Goal: Information Seeking & Learning: Check status

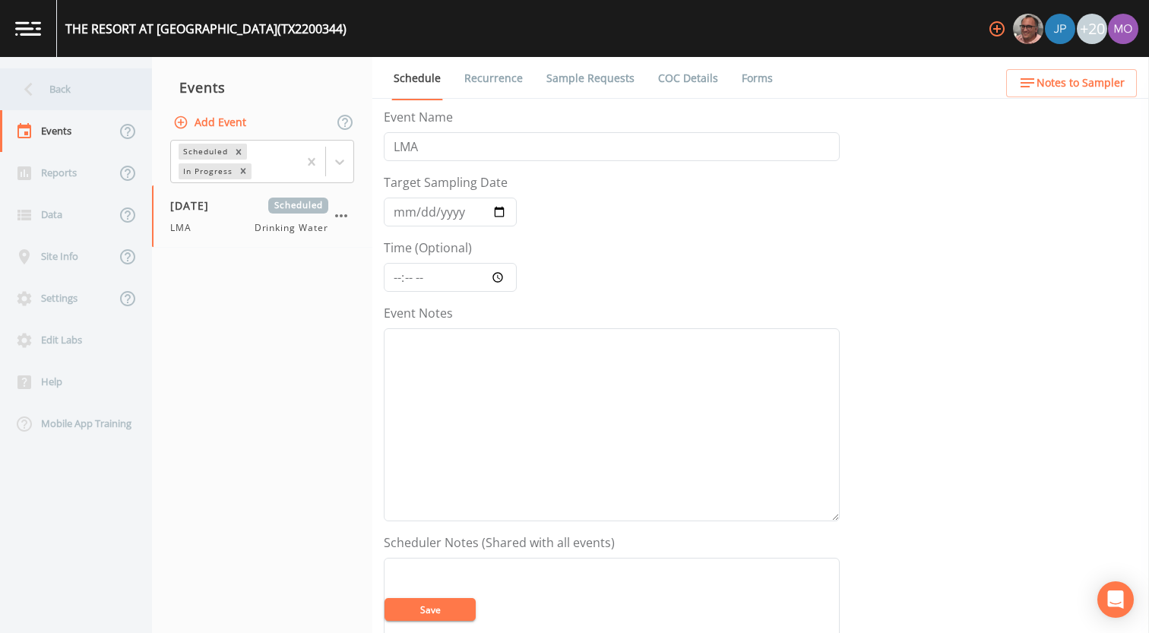
click at [97, 104] on div "Back" at bounding box center [68, 89] width 137 height 42
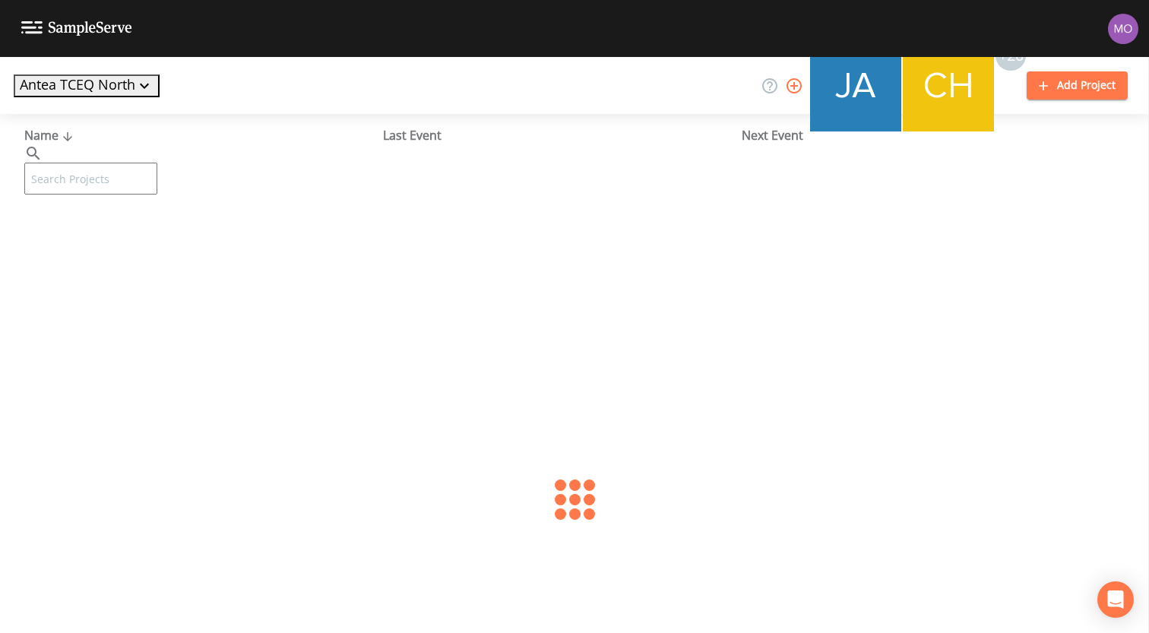
click at [106, 163] on input "text" at bounding box center [90, 179] width 133 height 32
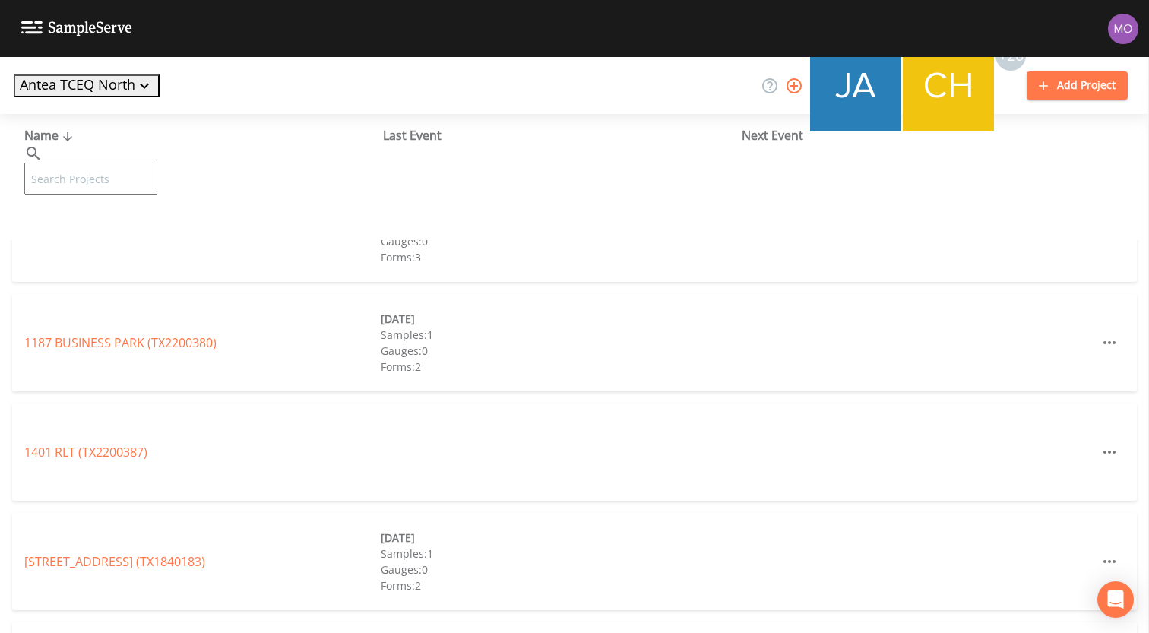
paste input "TX2120009"
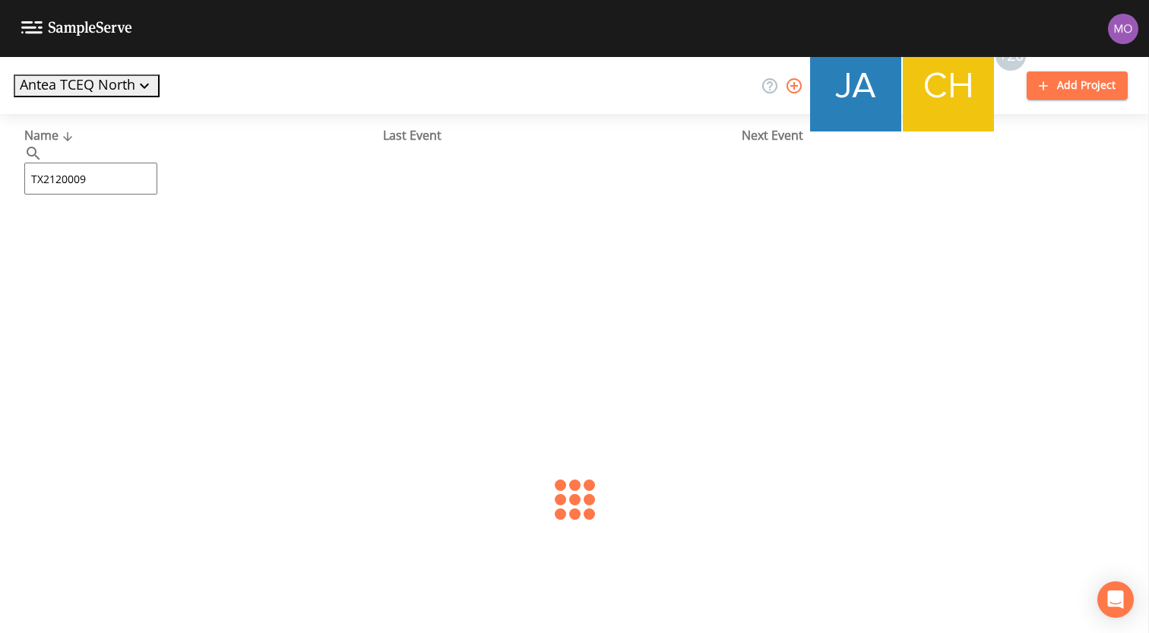
type input "TX2120009"
click at [79, 239] on link "[PERSON_NAME] WSC (TX2120009)" at bounding box center [121, 233] width 195 height 17
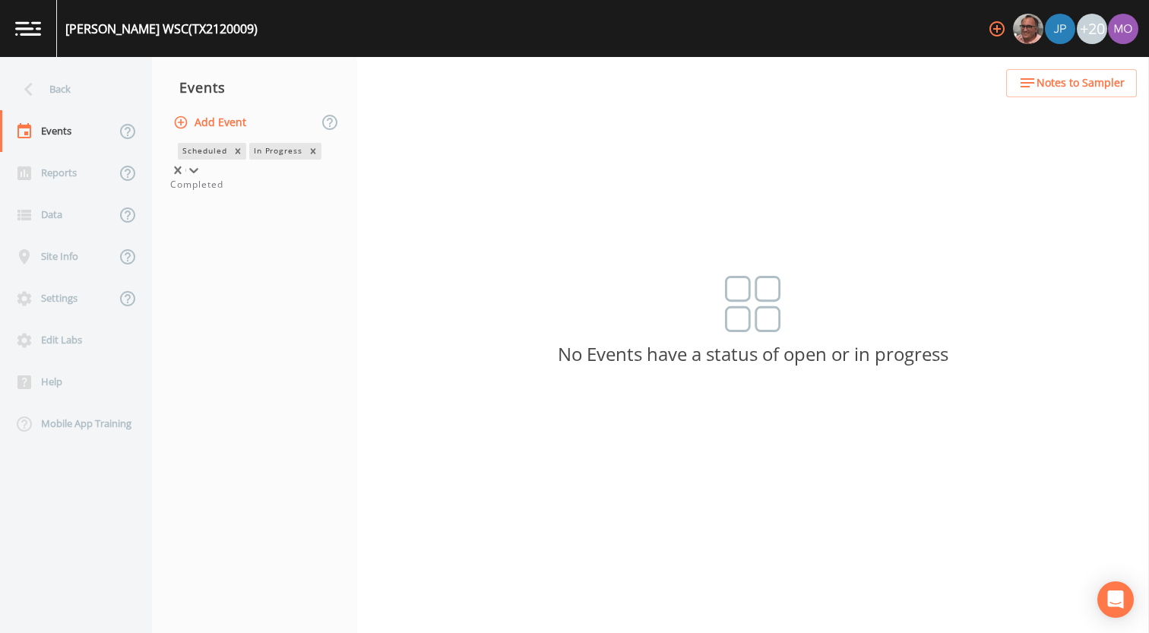
click at [249, 159] on div "In Progress" at bounding box center [277, 151] width 56 height 16
click at [211, 192] on div "Completed" at bounding box center [254, 185] width 169 height 14
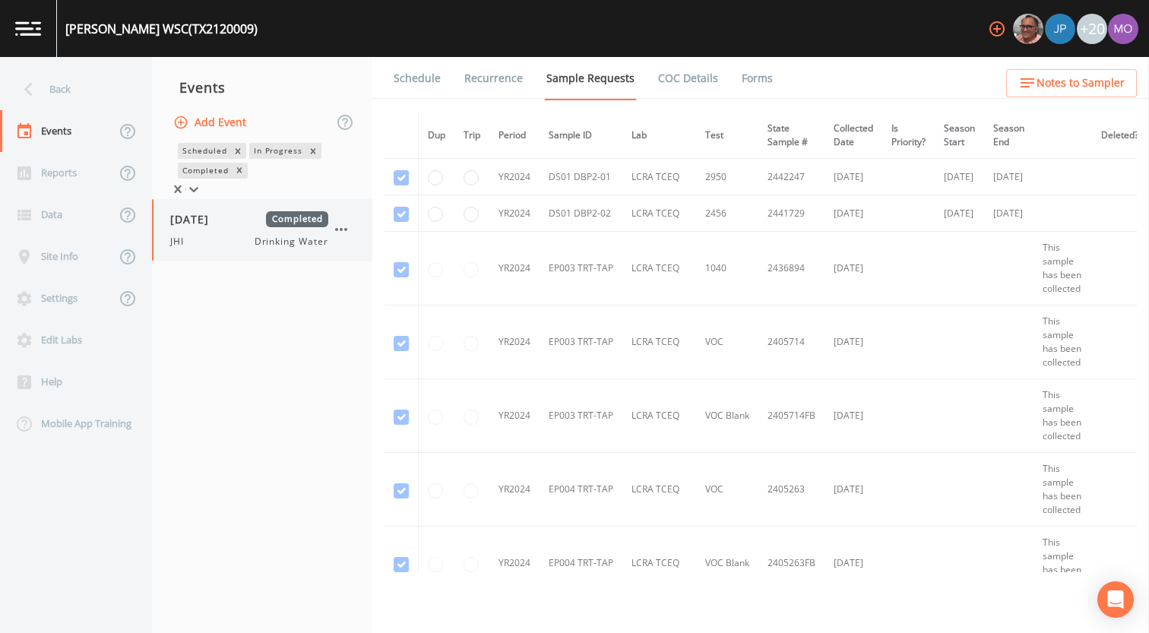
click at [217, 249] on div "JHI Drinking Water" at bounding box center [249, 242] width 158 height 14
click at [87, 94] on div "Back" at bounding box center [68, 89] width 137 height 42
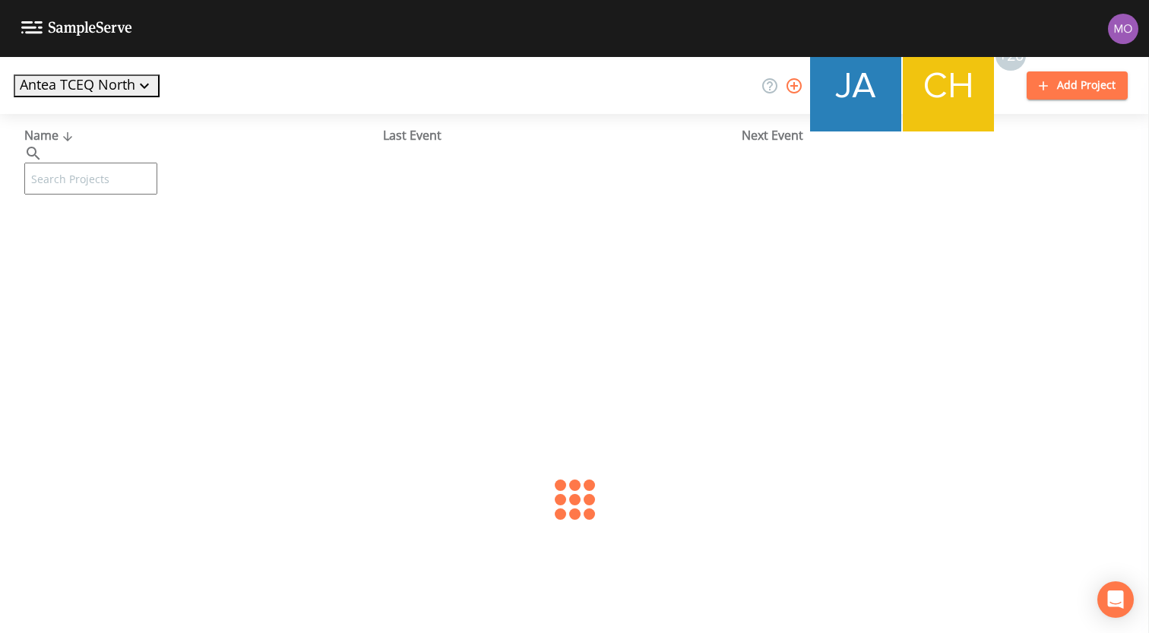
click at [108, 163] on input "text" at bounding box center [90, 179] width 133 height 32
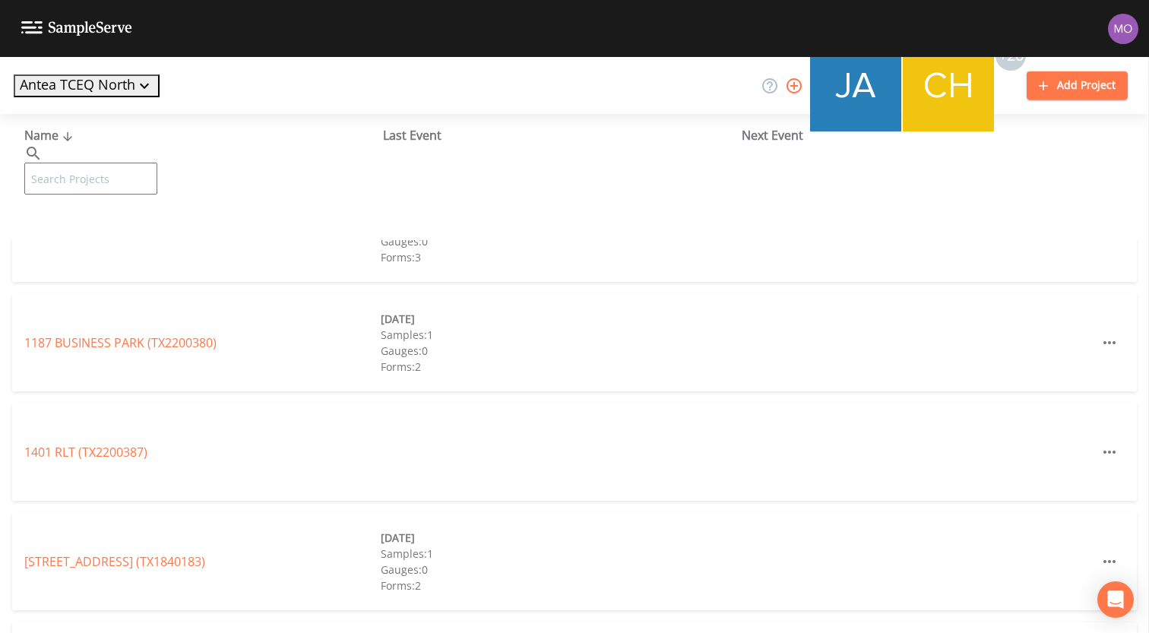
paste input "TX1190001"
type input "TX1190001"
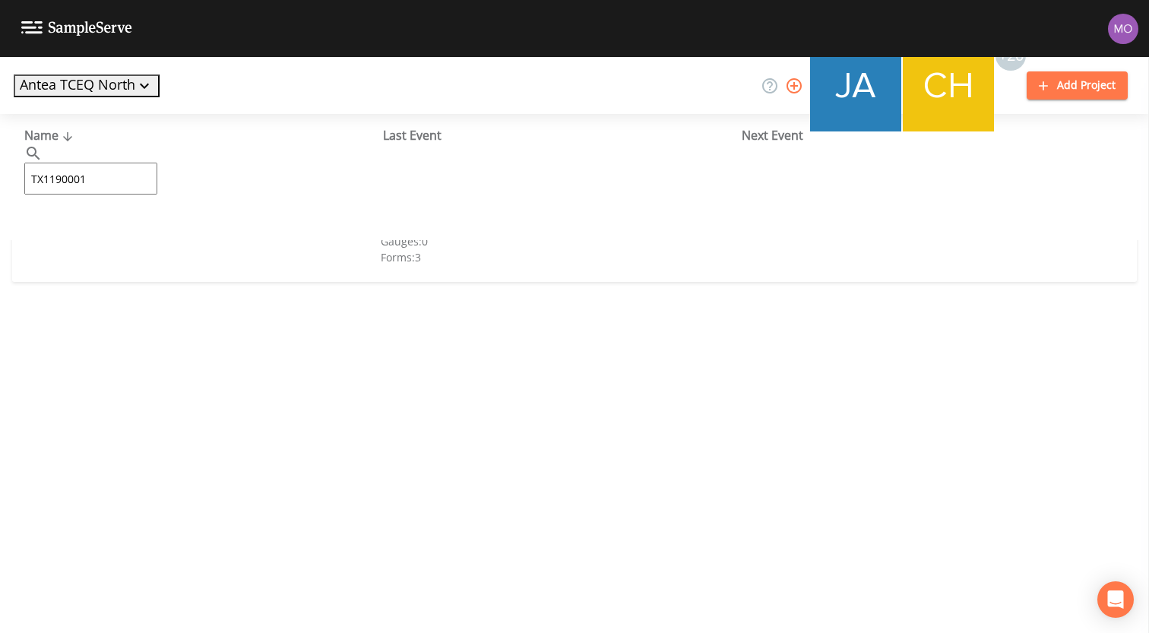
click at [105, 235] on link "CITY OF [GEOGRAPHIC_DATA] (TX1190001)" at bounding box center [143, 233] width 239 height 17
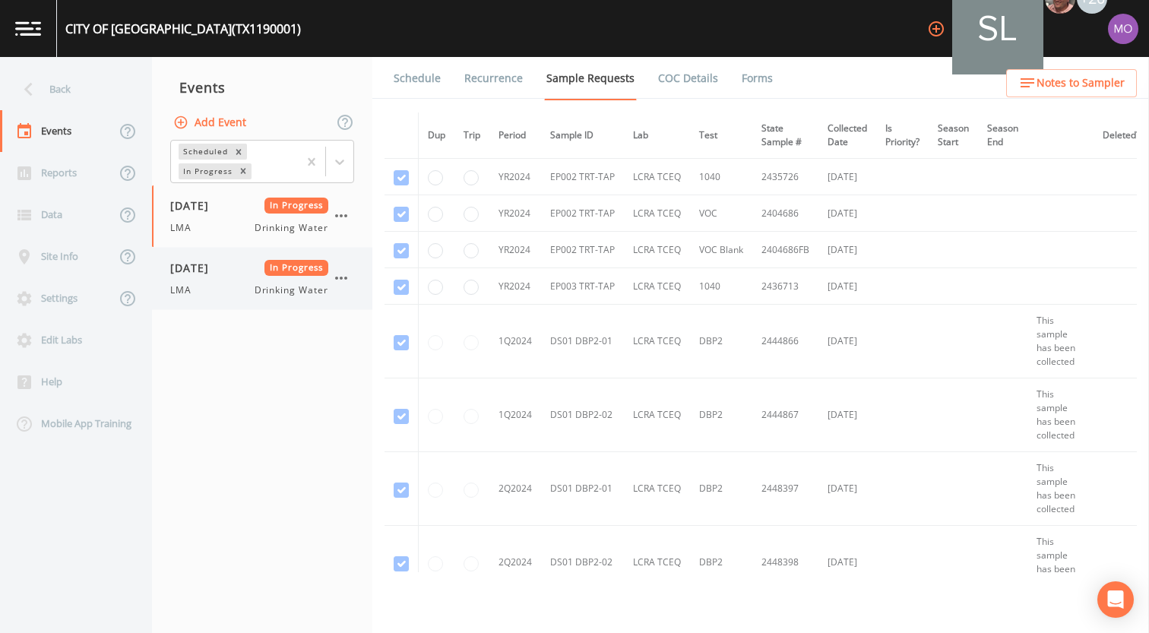
click at [208, 277] on div "[DATE] In Progress LMA Drinking Water" at bounding box center [249, 278] width 158 height 37
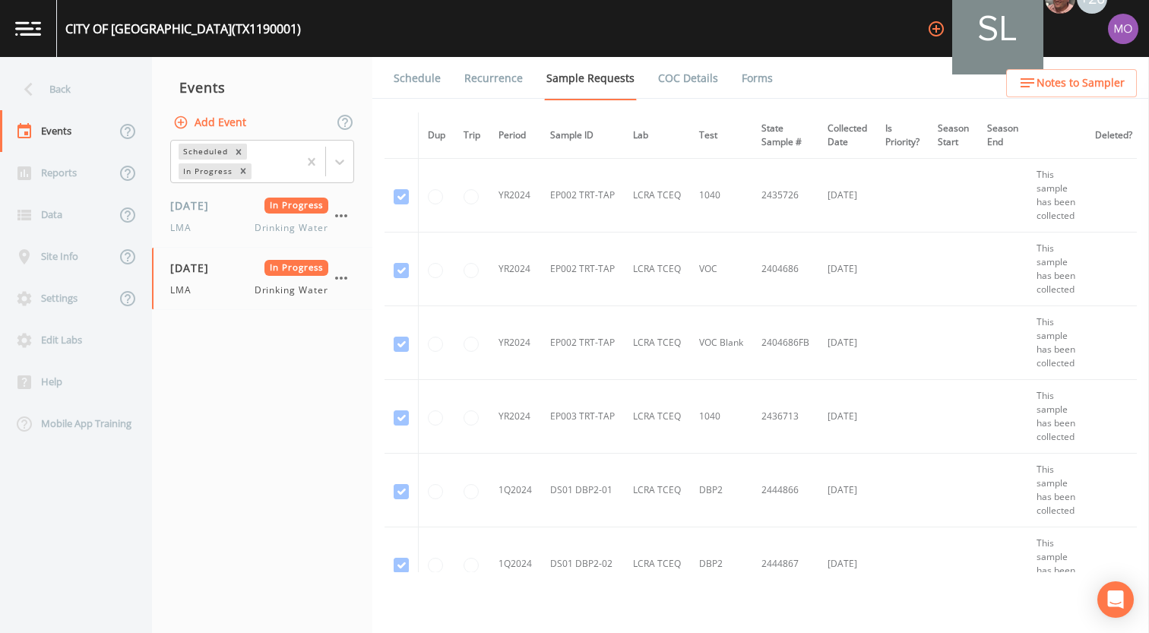
click at [745, 73] on link "Forms" at bounding box center [757, 78] width 36 height 43
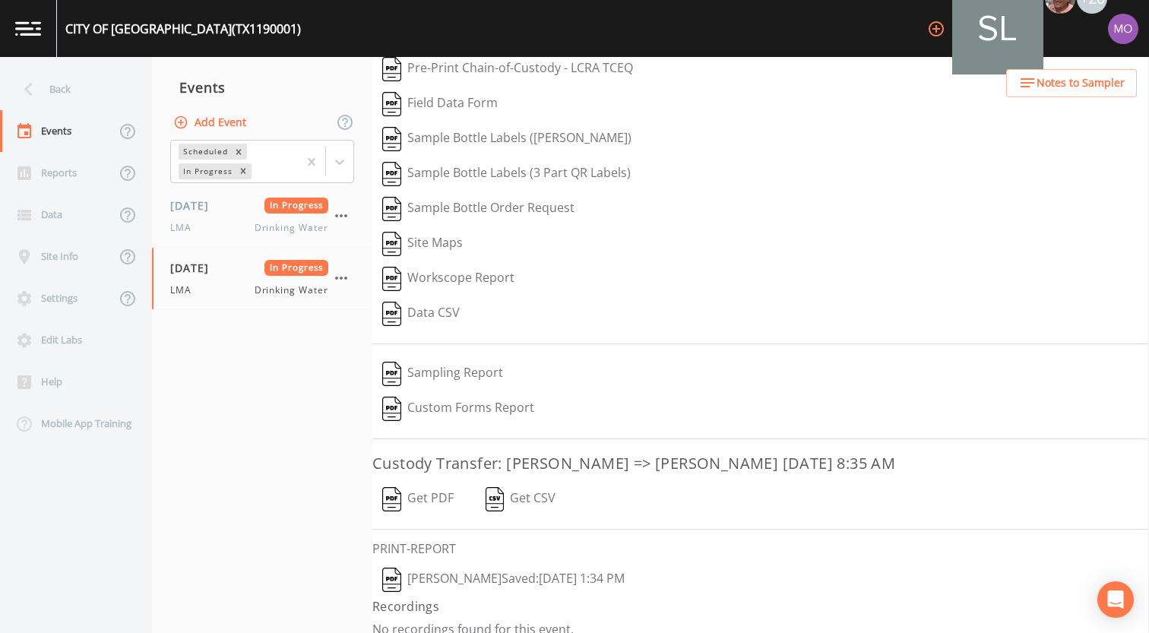
scroll to position [65, 0]
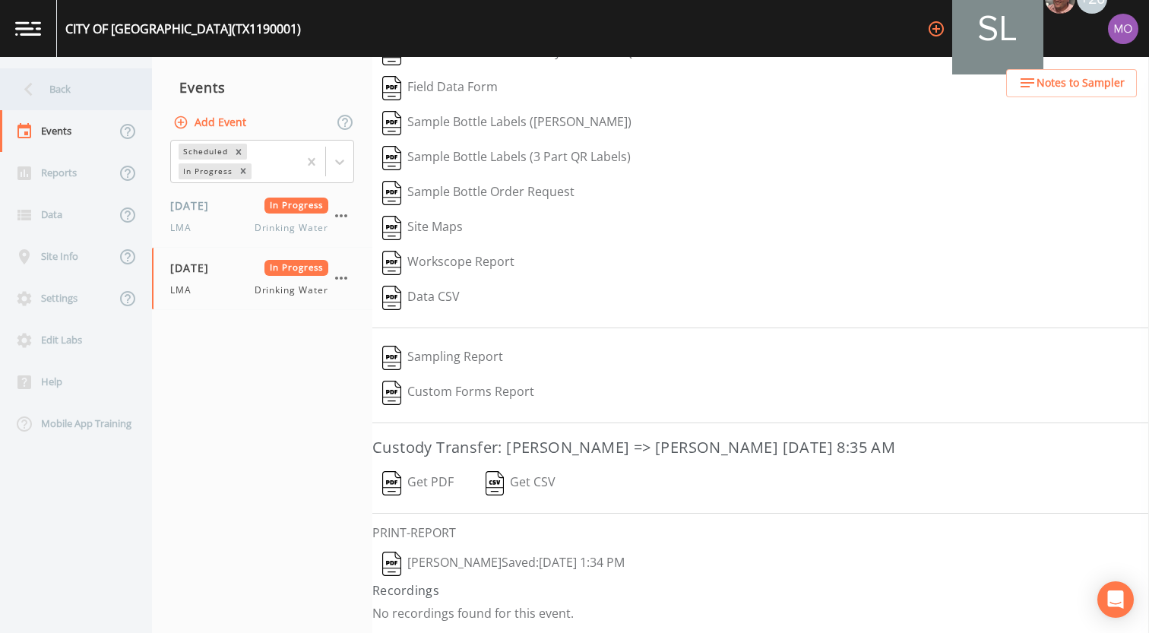
click at [94, 97] on div "Back" at bounding box center [68, 89] width 137 height 42
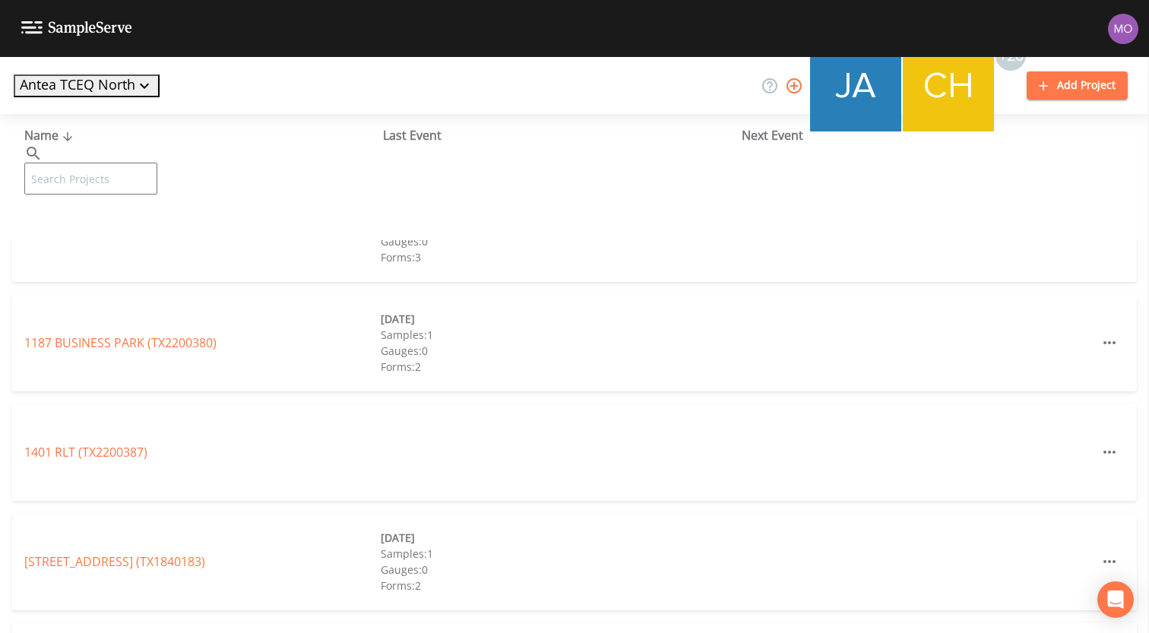
click at [106, 163] on input "text" at bounding box center [90, 179] width 133 height 32
paste input "TX1820003"
type input "TX1820003"
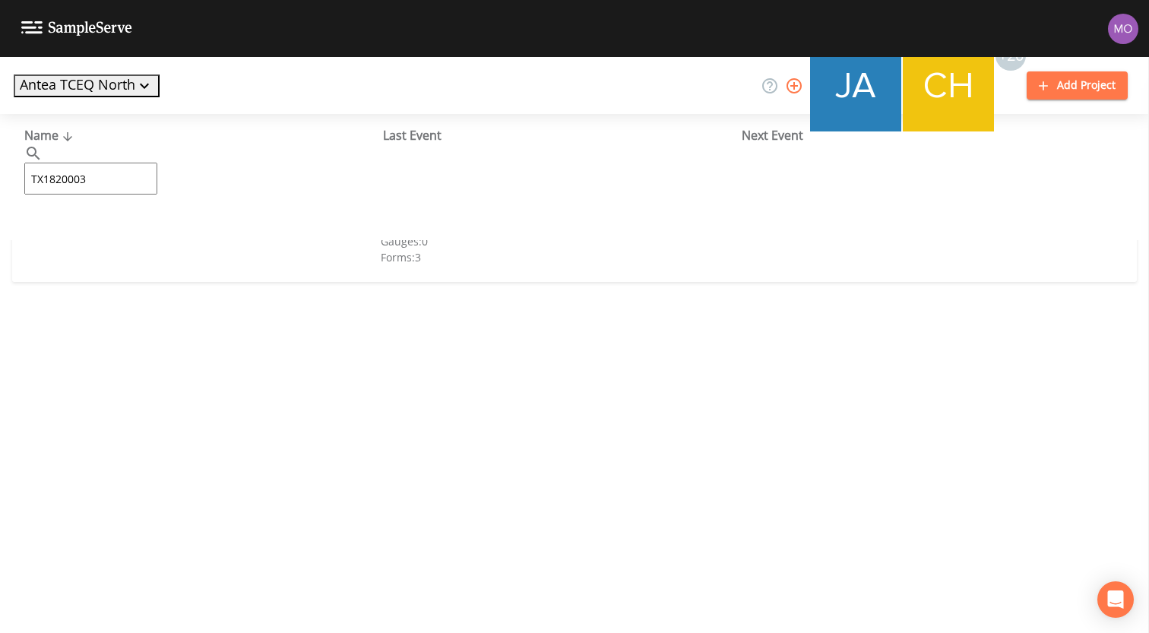
click at [149, 233] on link "CITY OF [GEOGRAPHIC_DATA] (TX1820003)" at bounding box center [143, 233] width 239 height 17
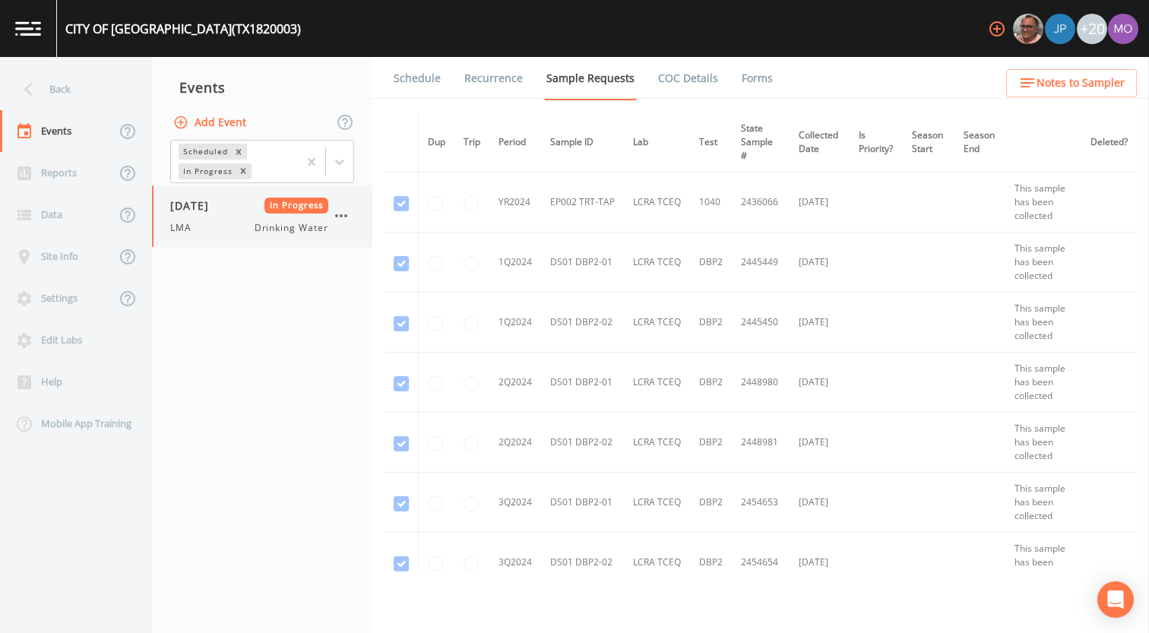
click at [195, 213] on div "[DATE] In Progress LMA Drinking Water" at bounding box center [249, 216] width 158 height 37
click at [739, 80] on link "Forms" at bounding box center [757, 78] width 36 height 43
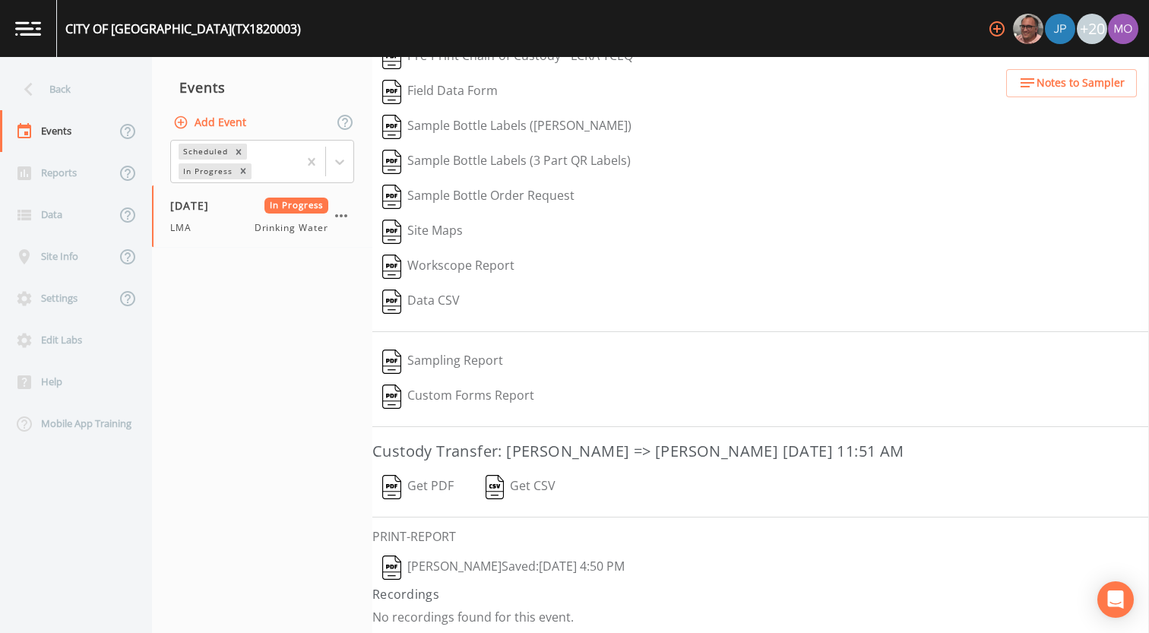
scroll to position [65, 0]
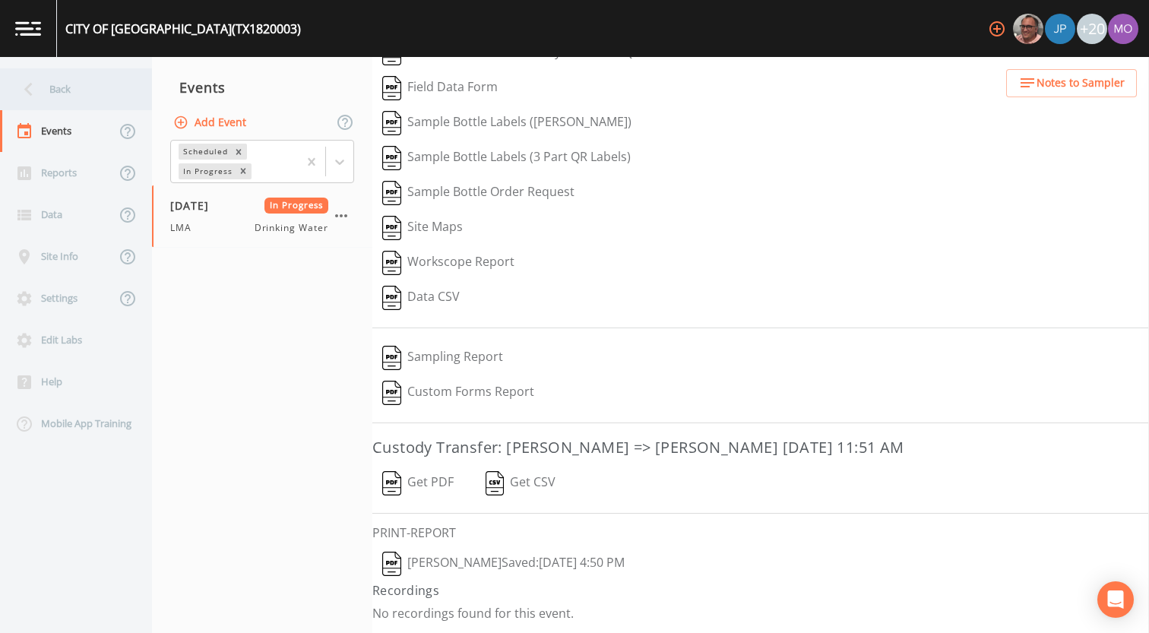
click at [83, 100] on div "Back" at bounding box center [68, 89] width 137 height 42
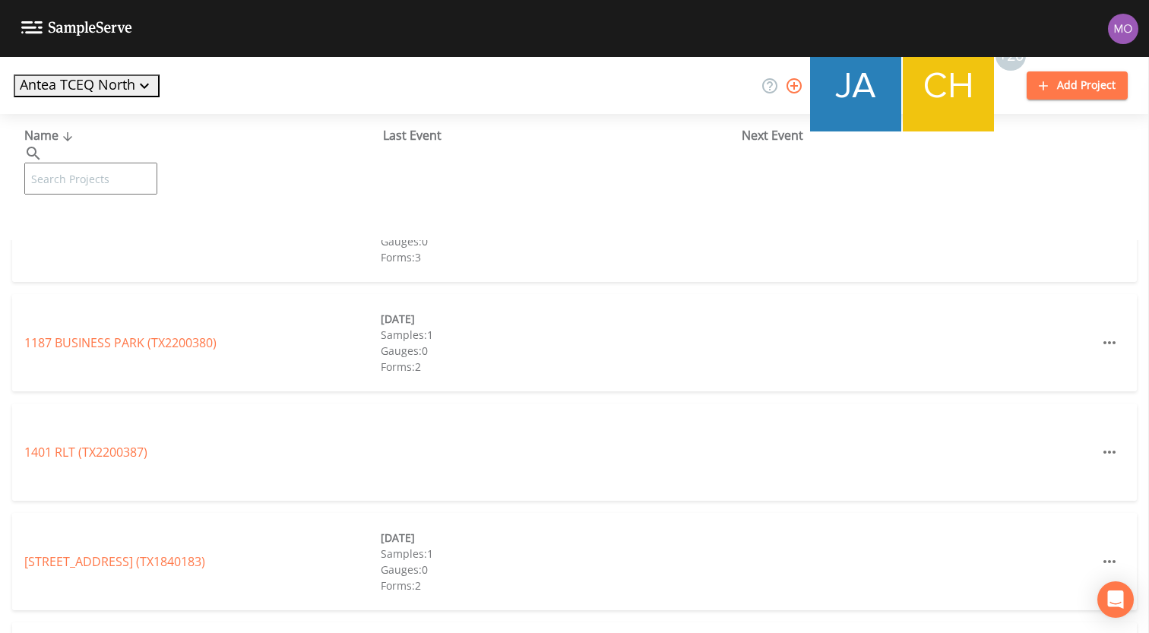
click at [106, 163] on input "text" at bounding box center [90, 179] width 133 height 32
paste input "TX1840005"
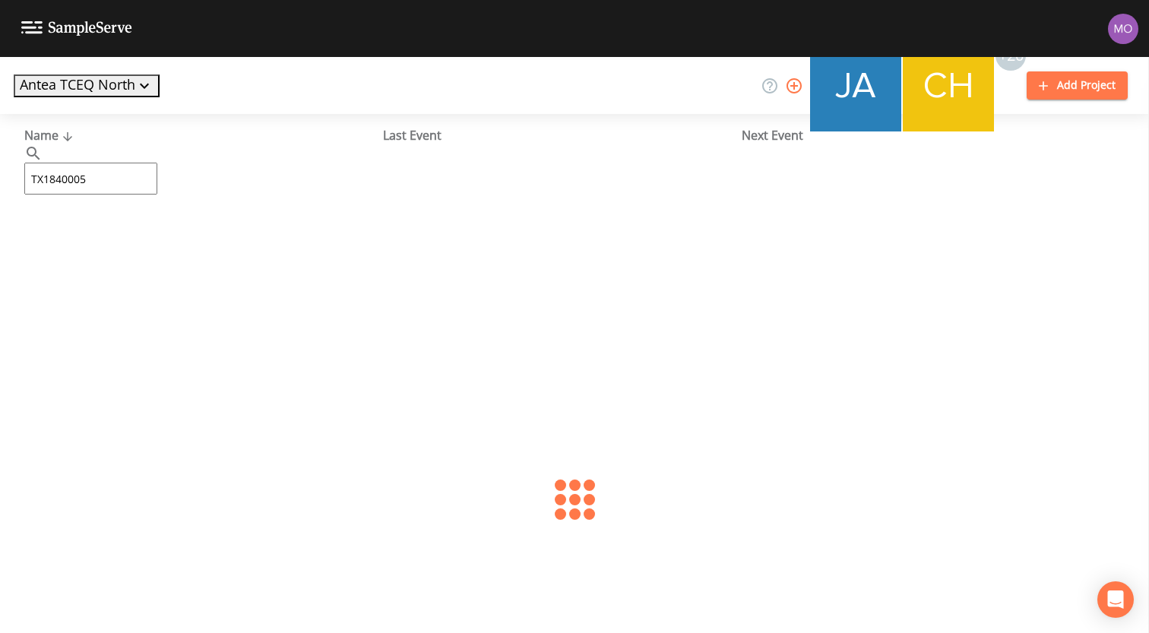
type input "TX1840005"
click at [105, 239] on link "CITY OF [GEOGRAPHIC_DATA] (TX1840005)" at bounding box center [143, 233] width 239 height 17
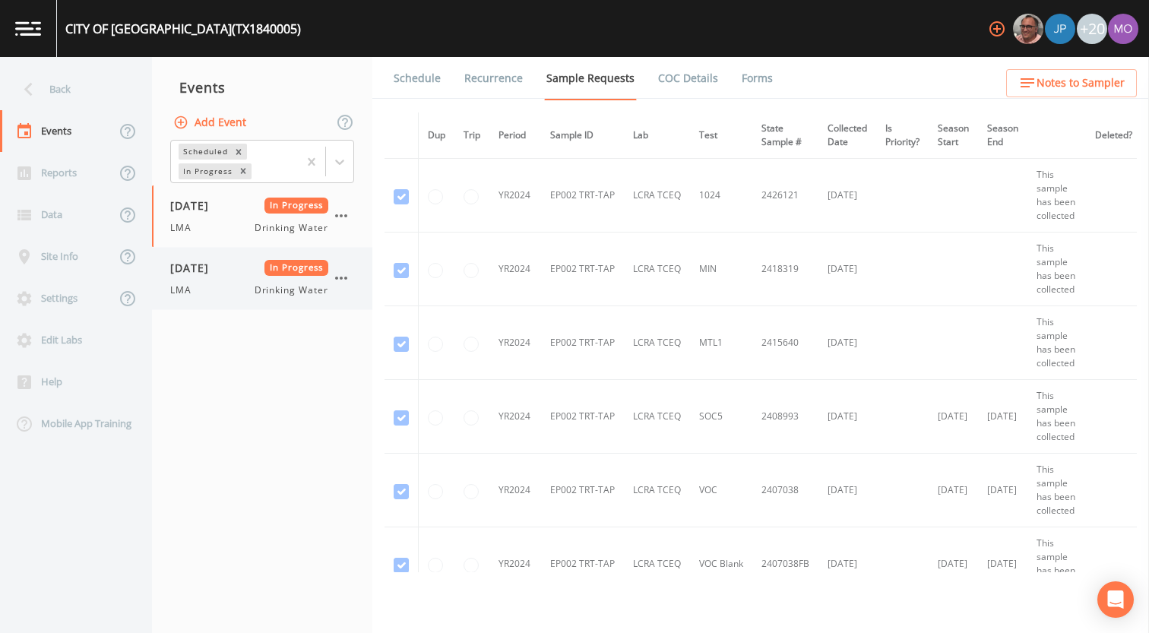
click at [198, 268] on span "[DATE]" at bounding box center [194, 268] width 49 height 16
click at [740, 80] on link "Forms" at bounding box center [757, 78] width 36 height 43
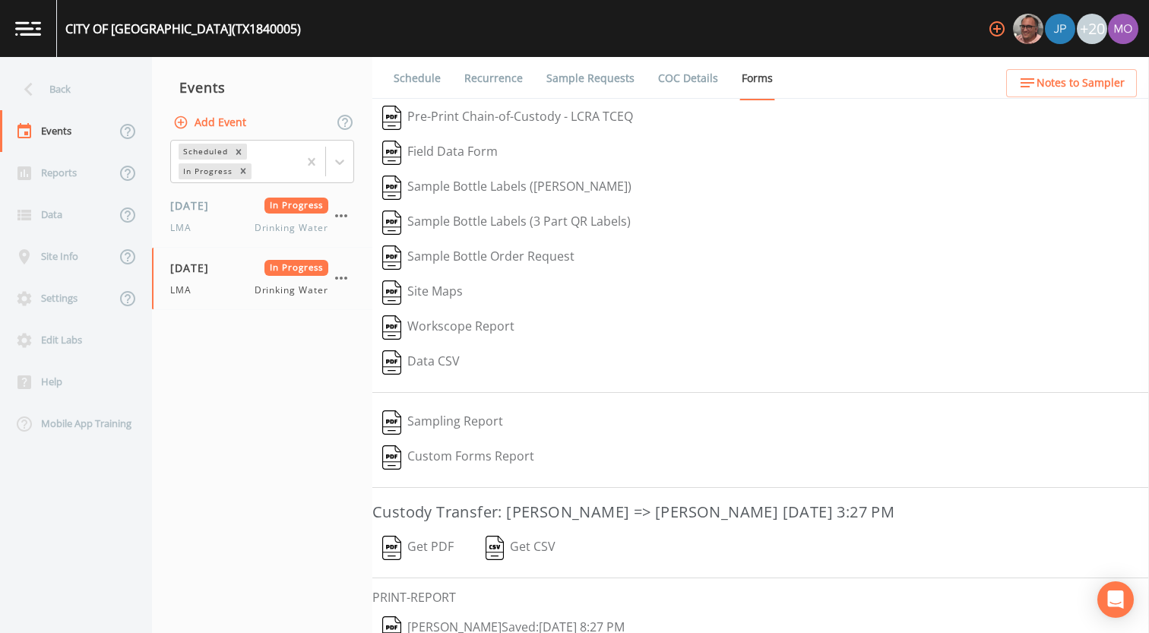
scroll to position [65, 0]
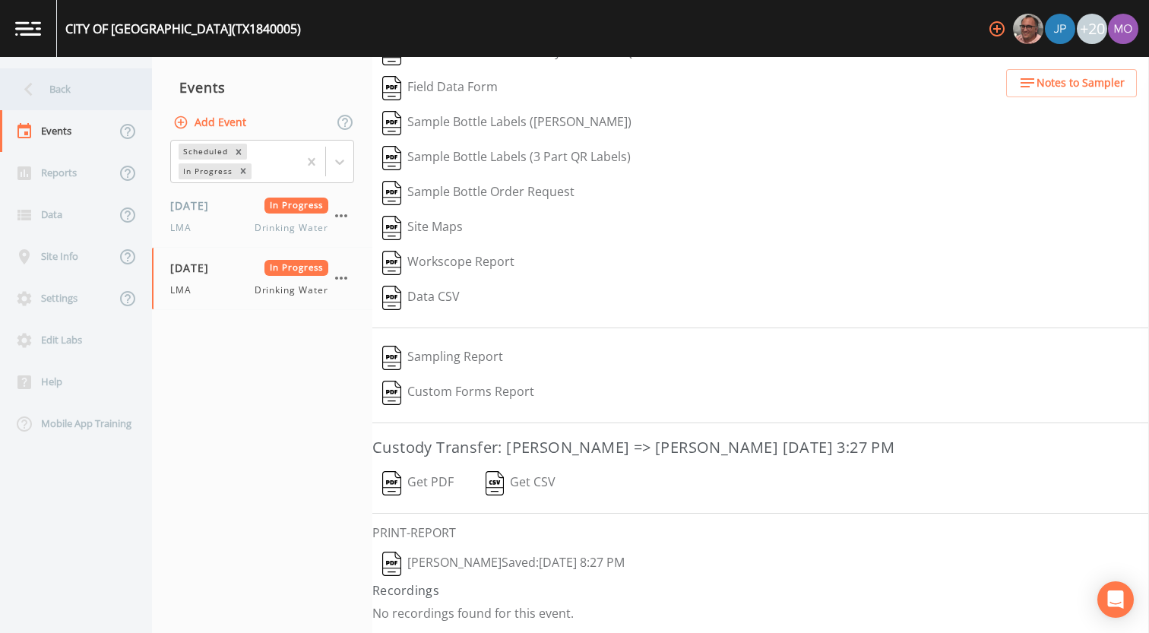
click at [68, 100] on div "Back" at bounding box center [68, 89] width 137 height 42
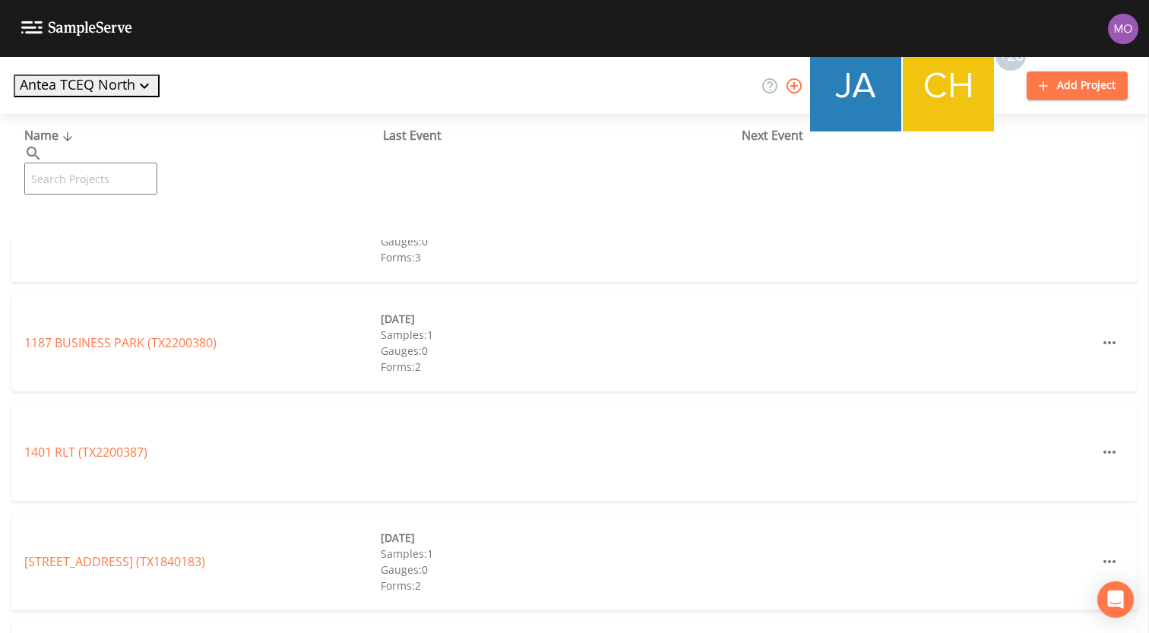
click at [135, 163] on input "text" at bounding box center [90, 179] width 133 height 32
paste input "TX1840021"
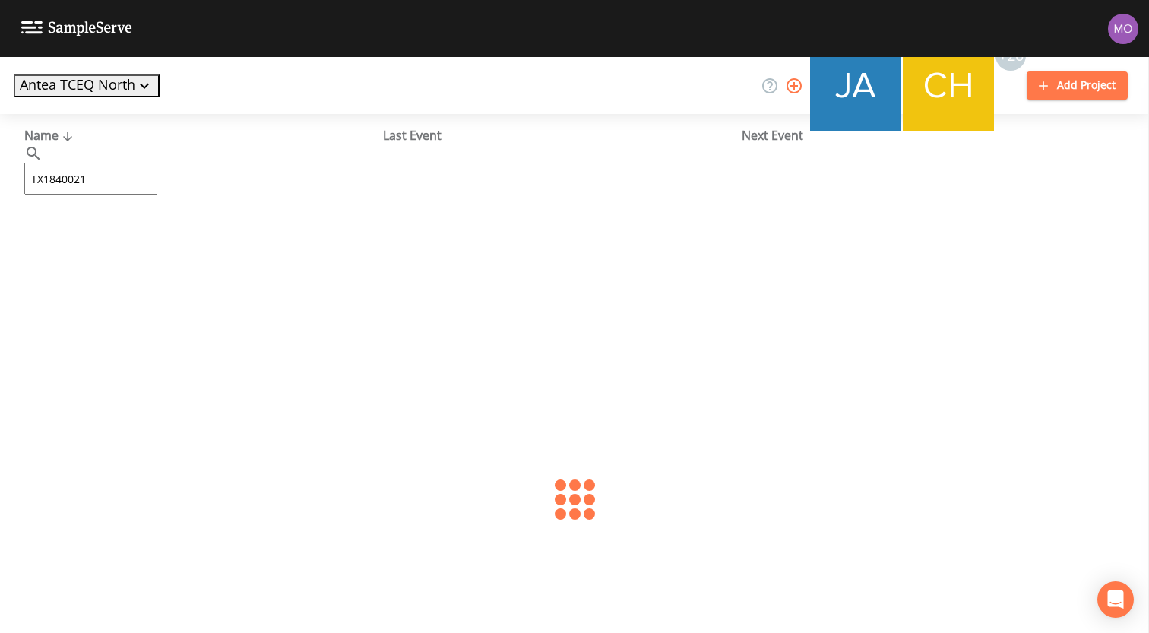
type input "TX1840021"
click at [128, 233] on link "[GEOGRAPHIC_DATA] (TX1840021)" at bounding box center [133, 233] width 219 height 17
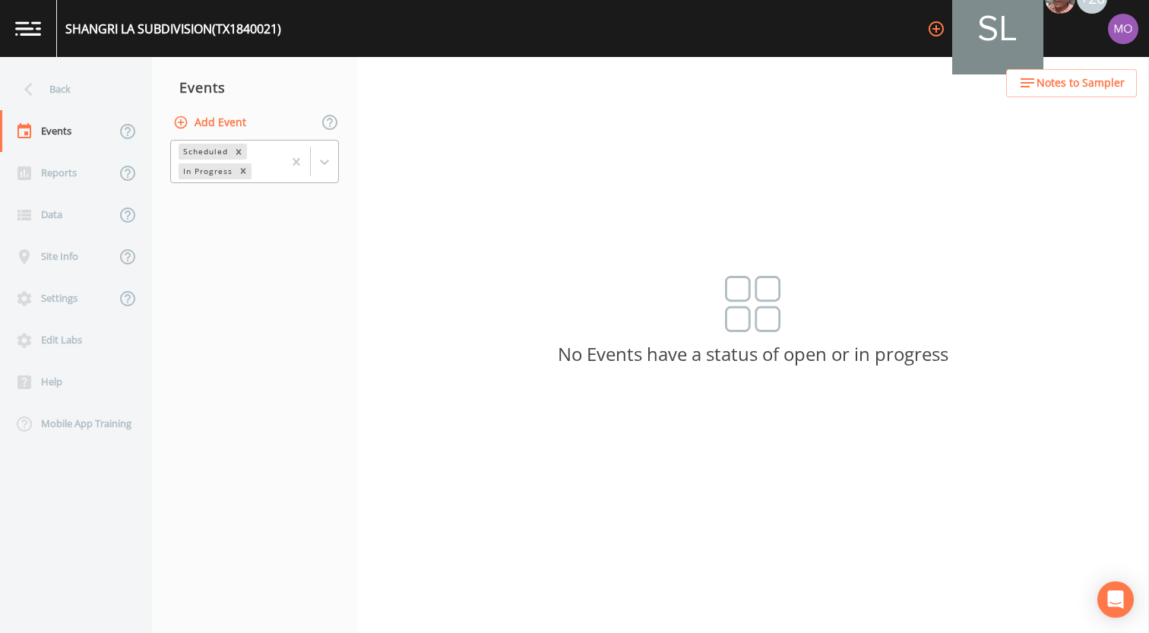
click at [207, 166] on div "In Progress" at bounding box center [207, 171] width 56 height 16
click at [205, 192] on div "Completed" at bounding box center [254, 185] width 169 height 14
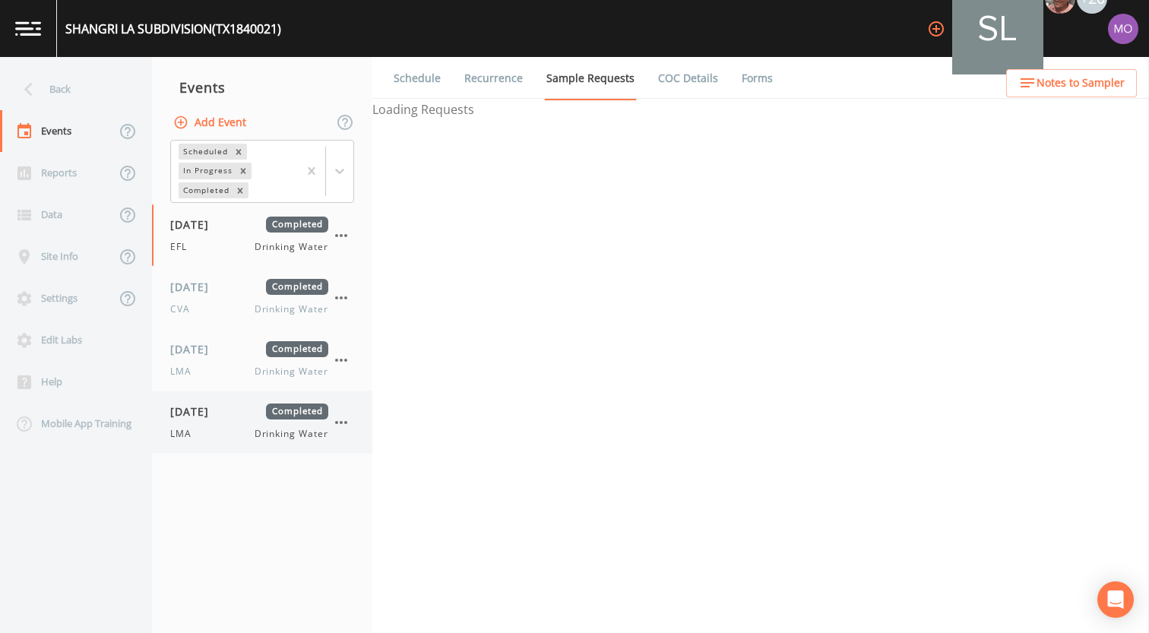
click at [202, 416] on span "[DATE]" at bounding box center [194, 412] width 49 height 16
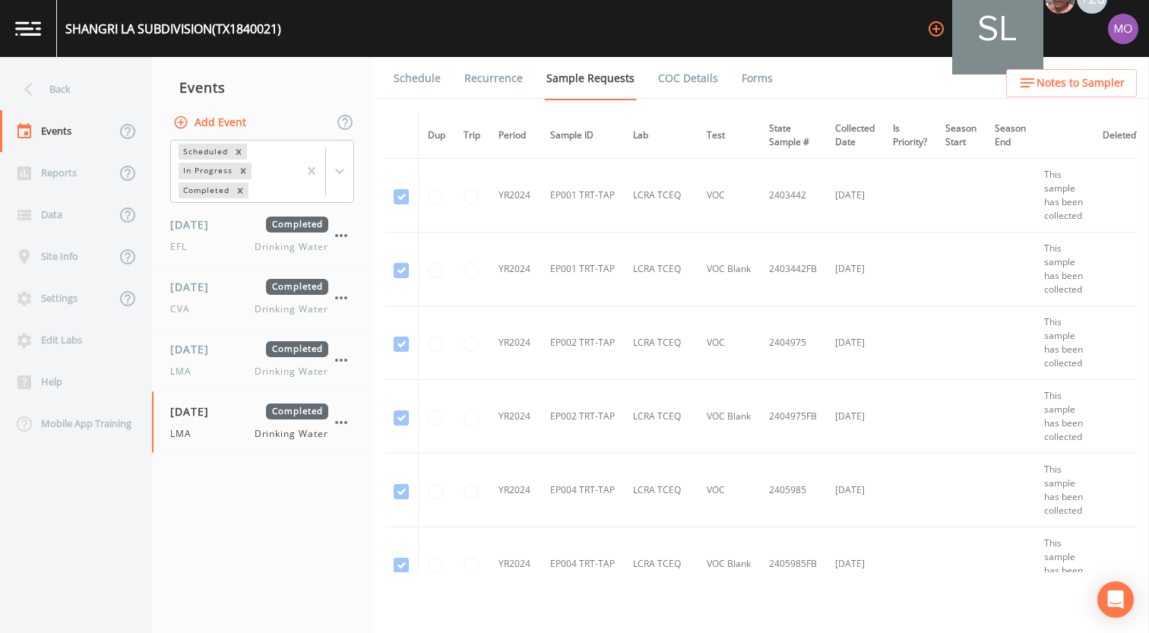
click at [740, 84] on link "Forms" at bounding box center [757, 78] width 36 height 43
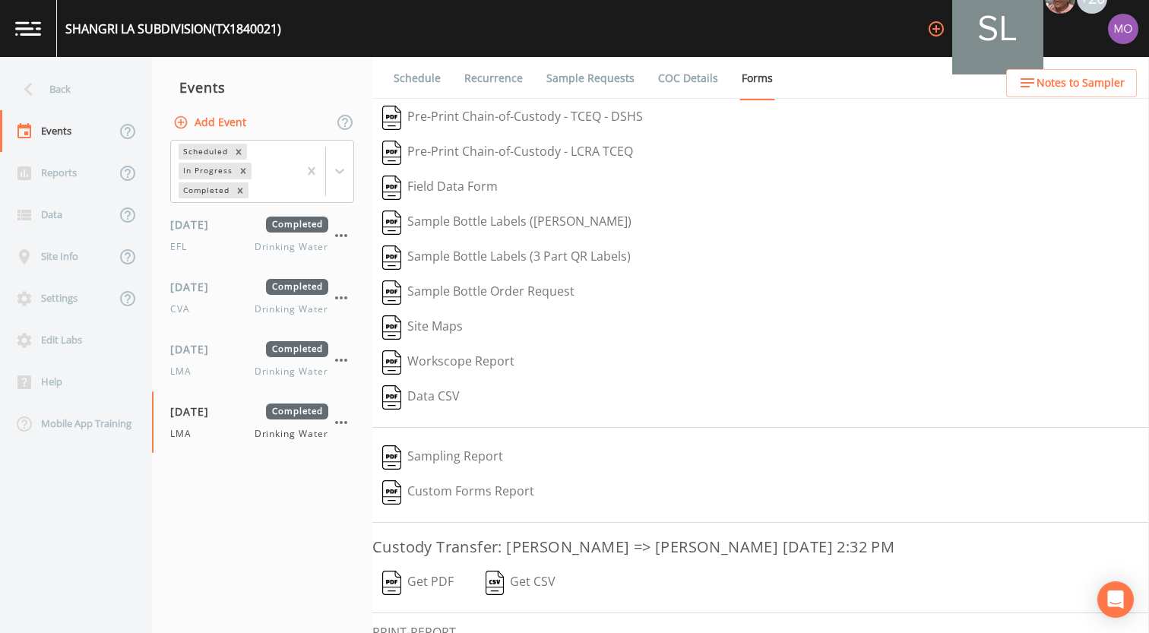
scroll to position [100, 0]
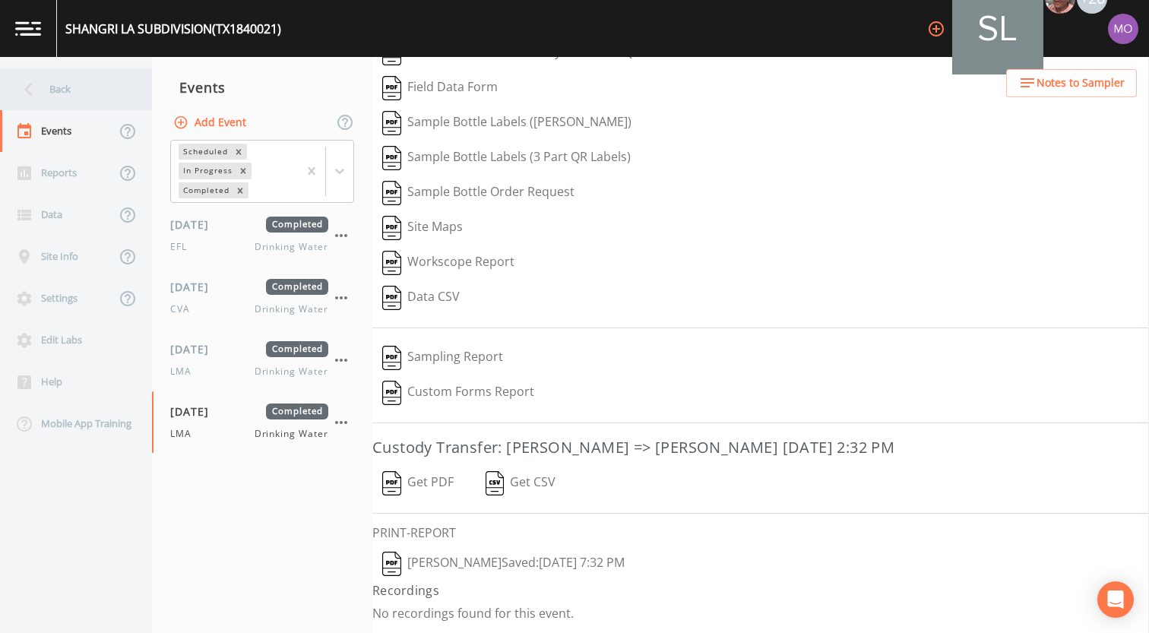
click at [101, 90] on div "Back" at bounding box center [68, 89] width 137 height 42
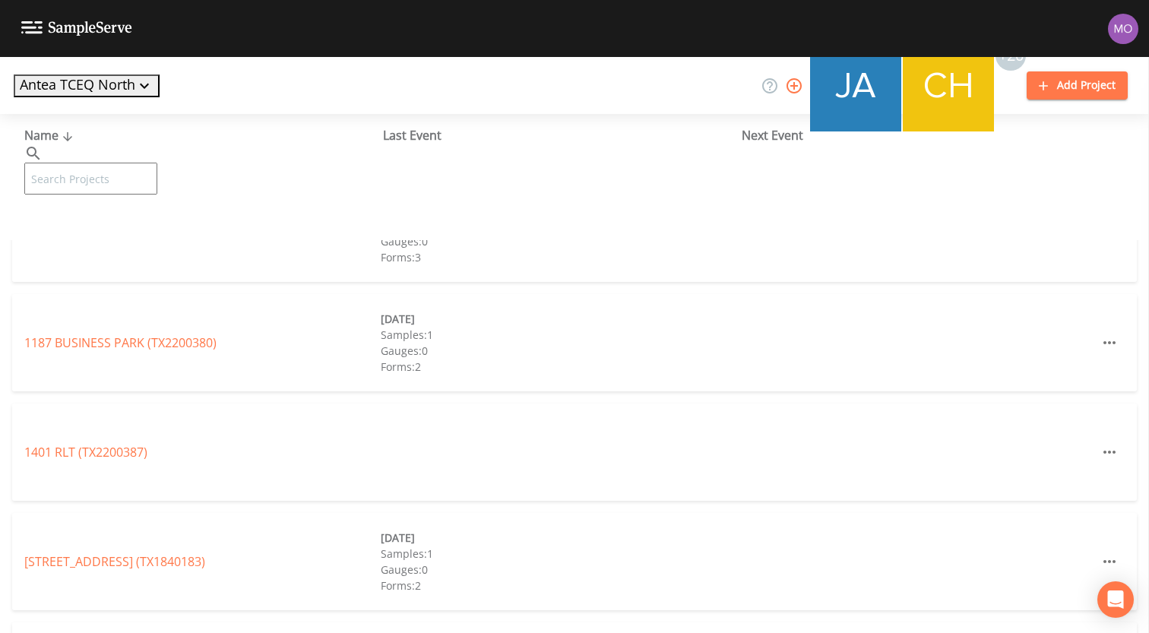
click at [133, 163] on input "text" at bounding box center [90, 179] width 133 height 32
paste input "TX1840038"
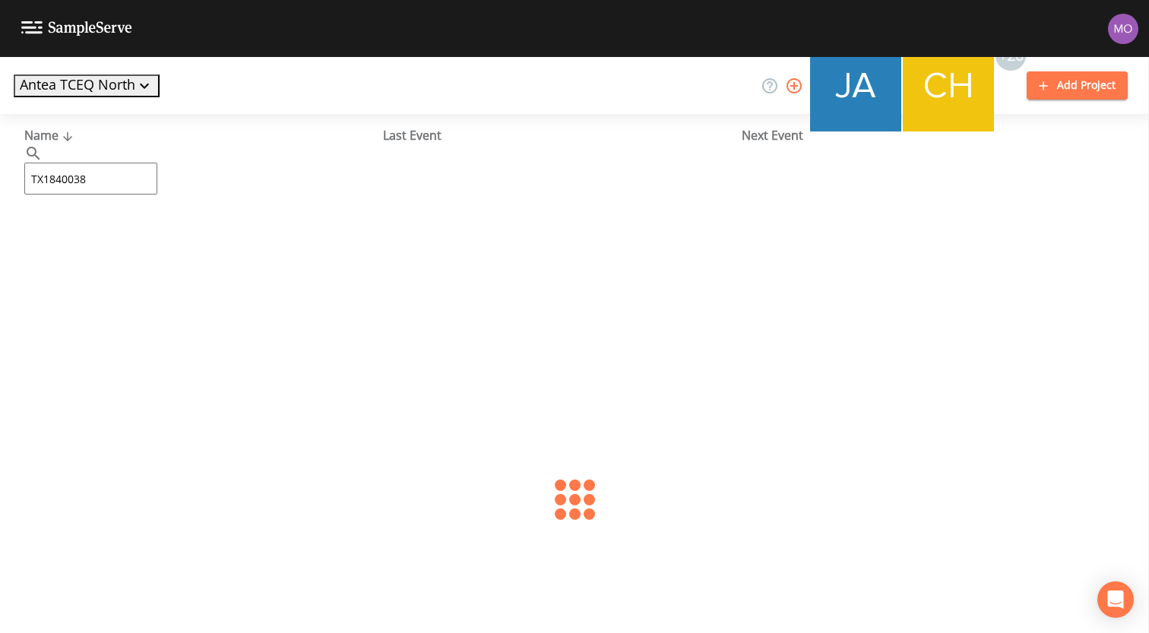
type input "TX1840038"
click at [166, 227] on link "[GEOGRAPHIC_DATA] (TX1840038)" at bounding box center [120, 233] width 193 height 17
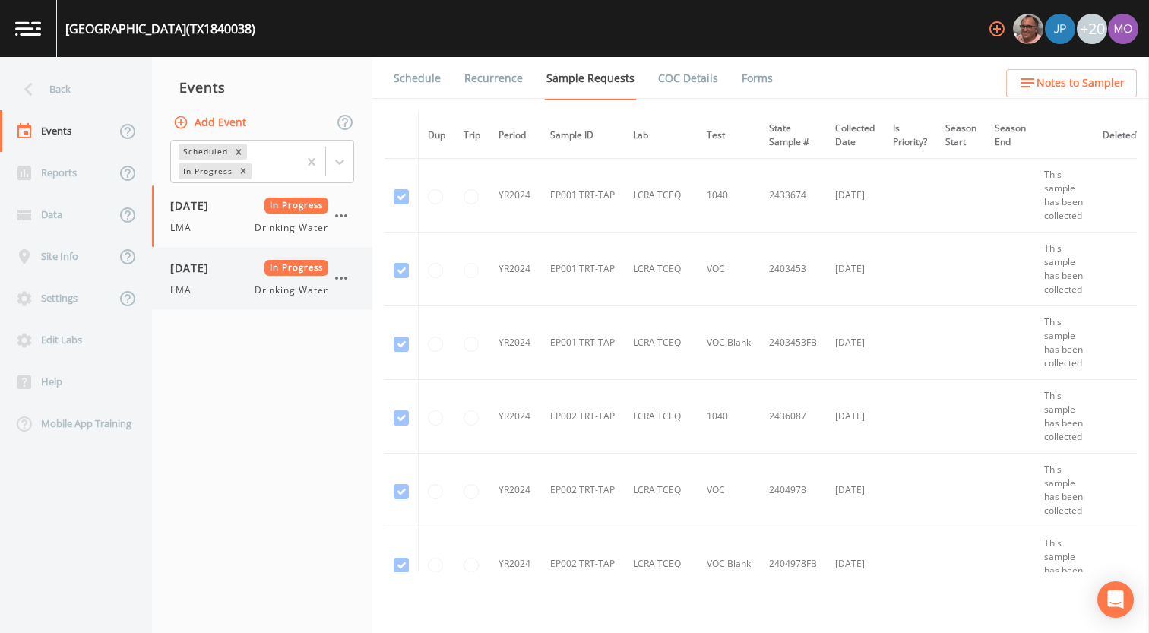
click at [201, 275] on div "[DATE] In Progress LMA Drinking Water" at bounding box center [249, 278] width 158 height 37
click at [754, 75] on link "Forms" at bounding box center [757, 78] width 36 height 43
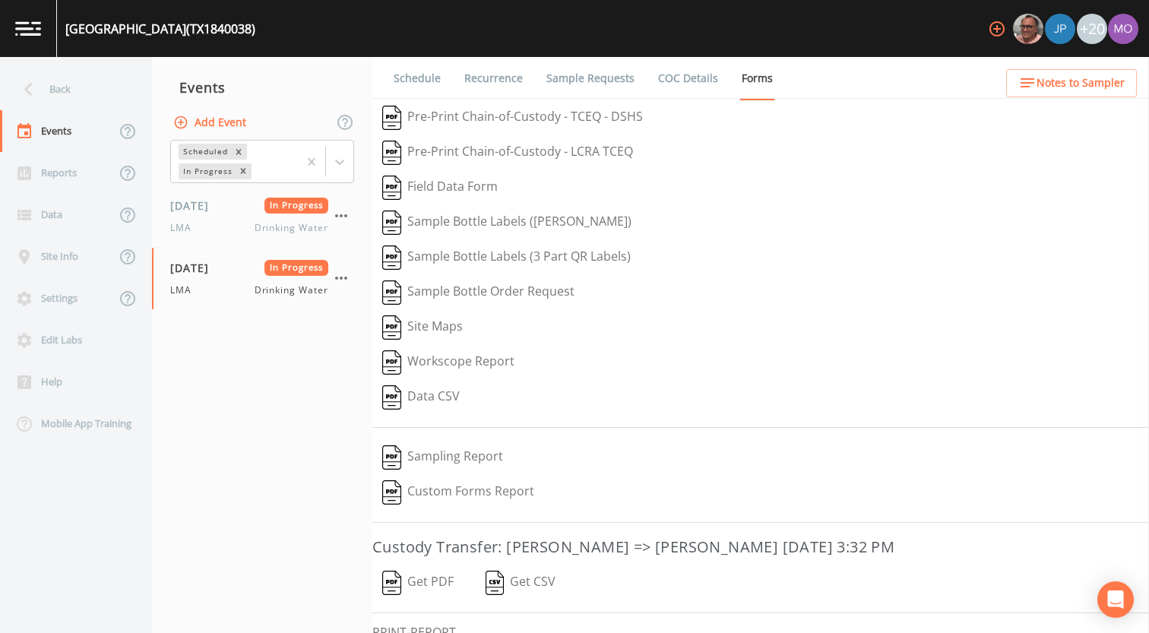
scroll to position [100, 0]
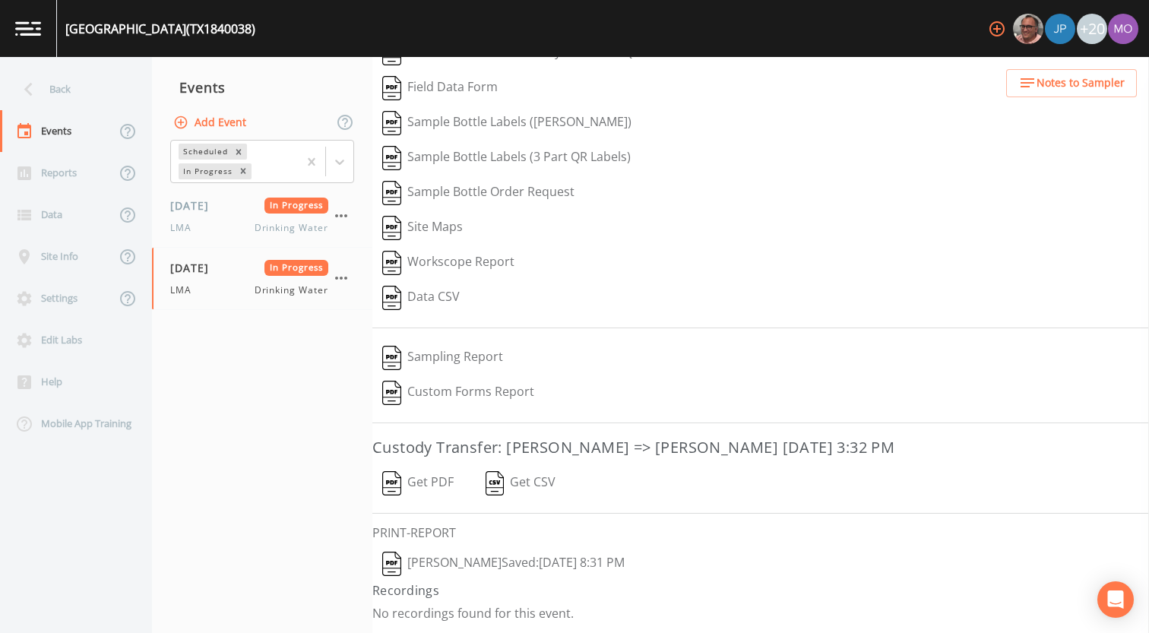
click at [382, 576] on button "[PERSON_NAME]  Saved: [DATE] 8:31 PM" at bounding box center [503, 563] width 262 height 35
click at [96, 95] on div "Back" at bounding box center [68, 89] width 137 height 42
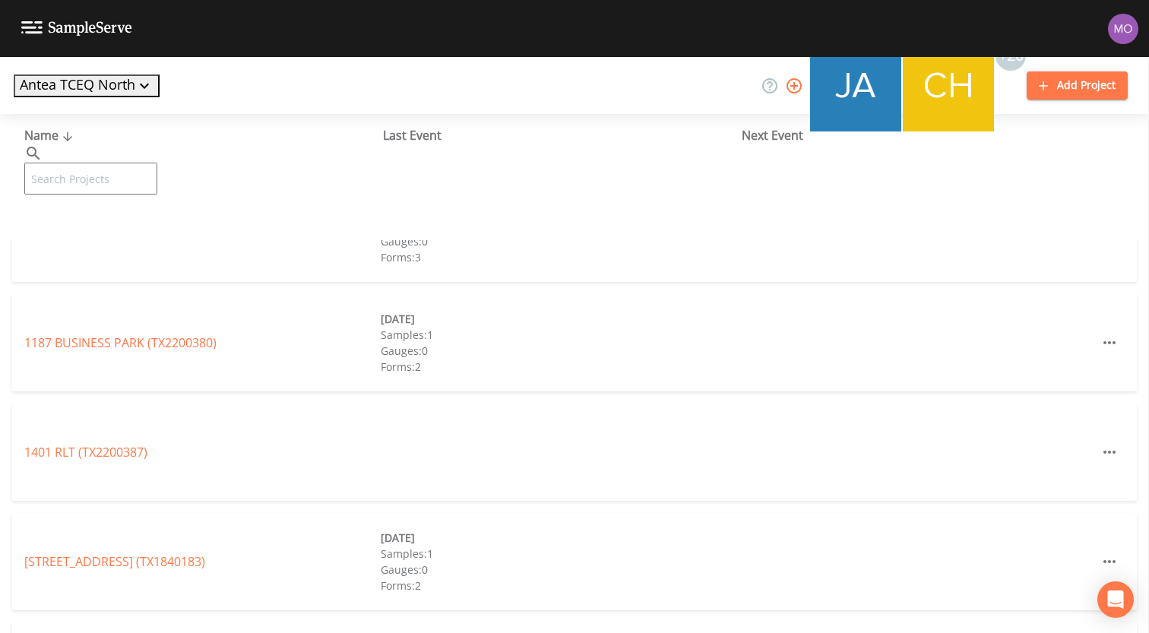
click at [130, 163] on input "text" at bounding box center [90, 179] width 133 height 32
paste input "TX1840038"
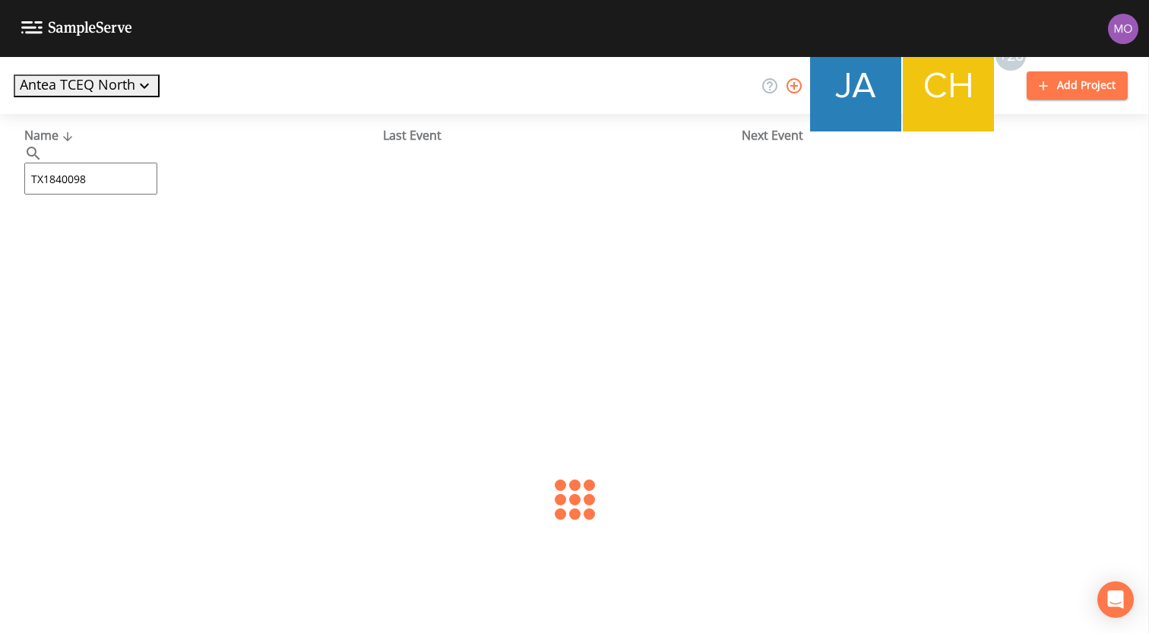
type input "TX1840098"
click at [78, 233] on link "[PERSON_NAME] ACRES ADDITION (TX1840098)" at bounding box center [157, 233] width 266 height 17
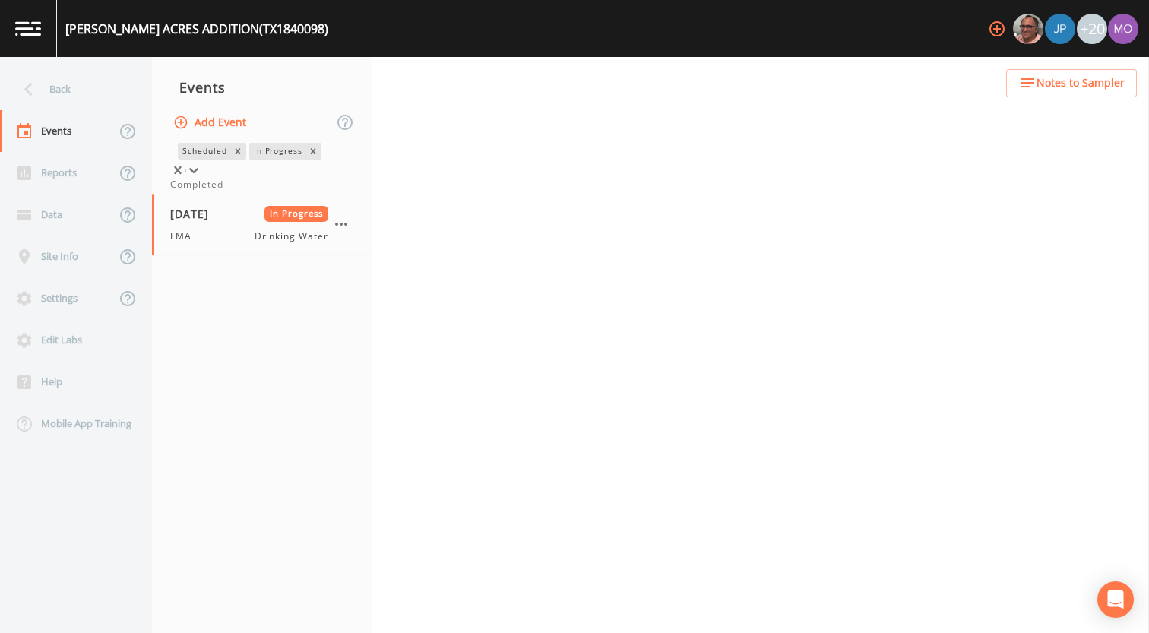
click at [249, 159] on div "In Progress" at bounding box center [277, 151] width 56 height 16
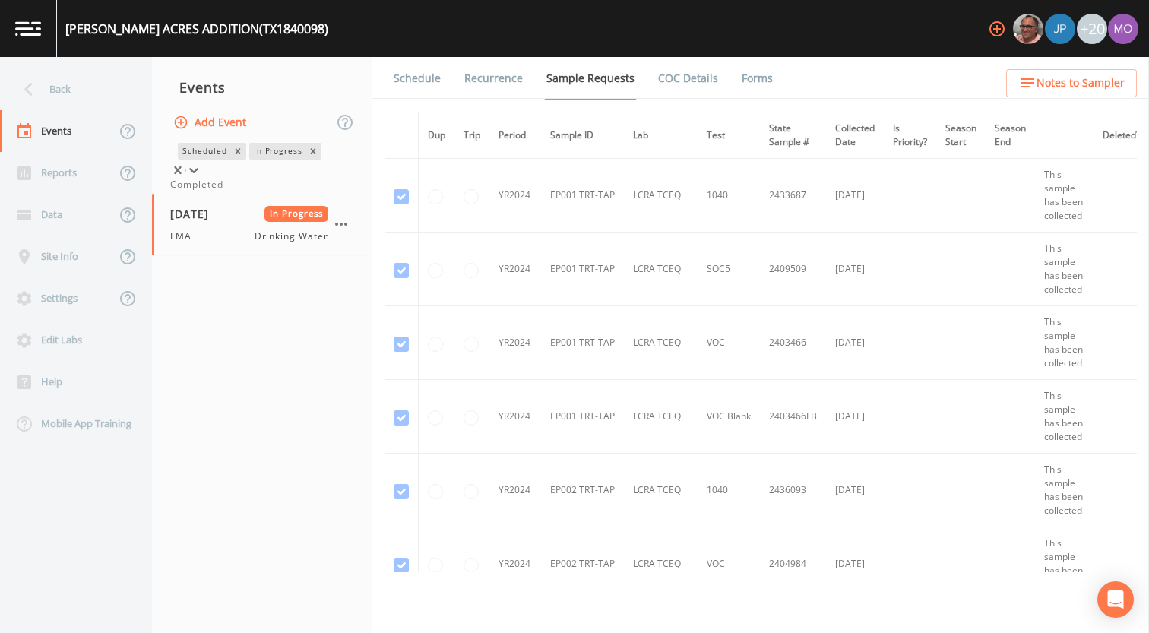
click at [213, 192] on div "Completed" at bounding box center [262, 185] width 184 height 14
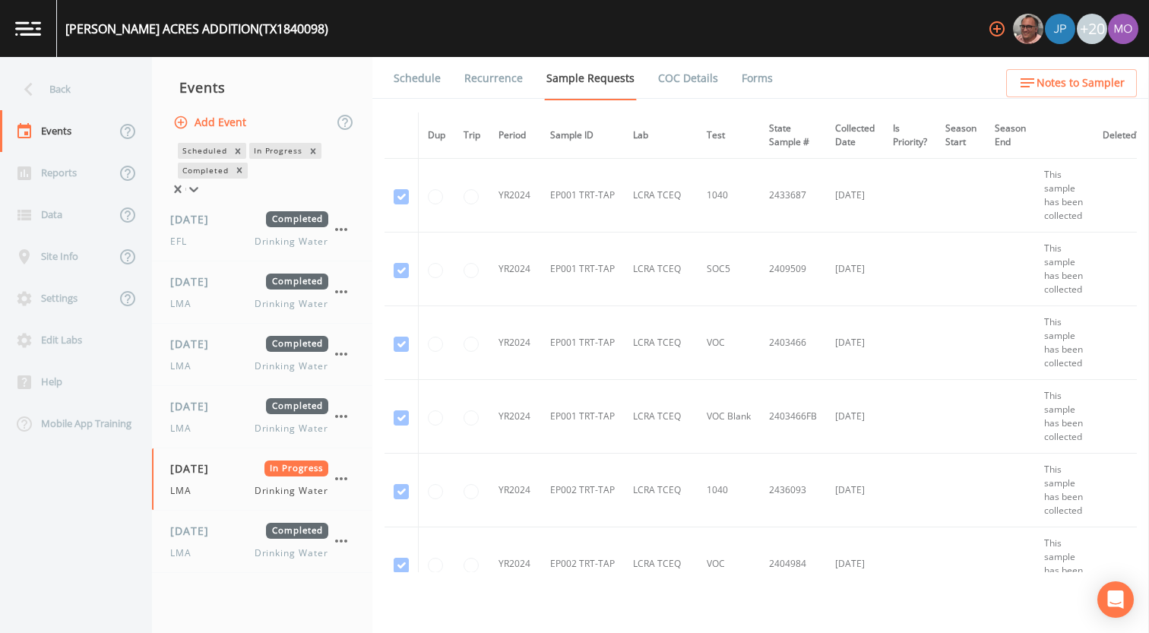
drag, startPoint x: 236, startPoint y: 548, endPoint x: 867, endPoint y: 90, distance: 779.2
click at [236, 548] on div "[DATE] Completed LMA Drinking Water" at bounding box center [249, 541] width 158 height 37
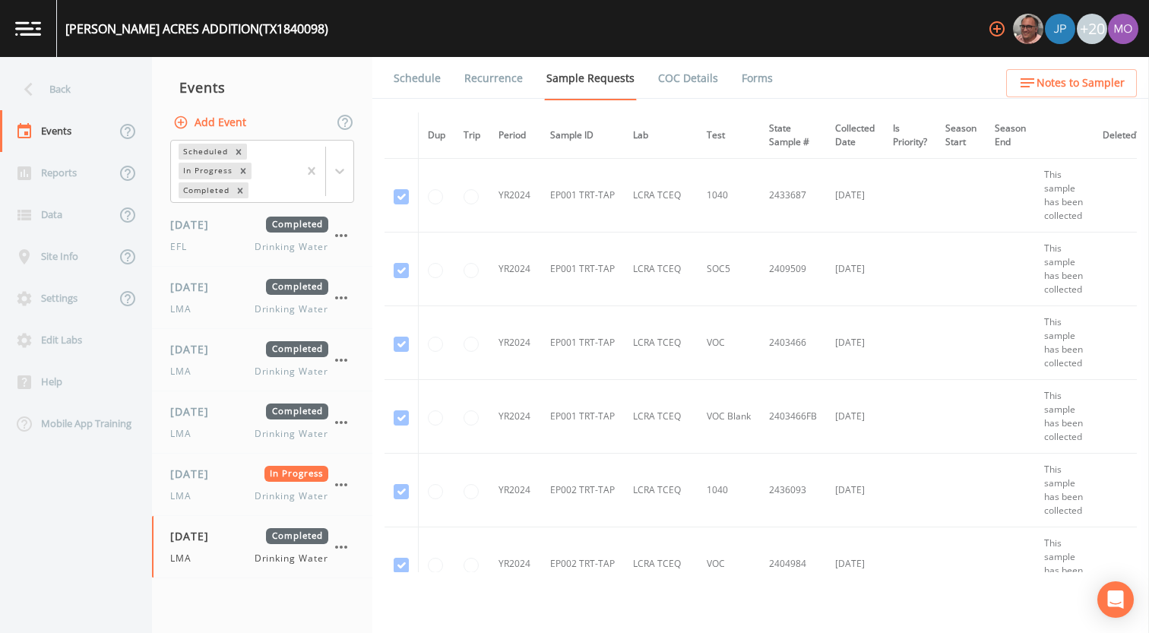
click at [743, 84] on link "Forms" at bounding box center [757, 78] width 36 height 43
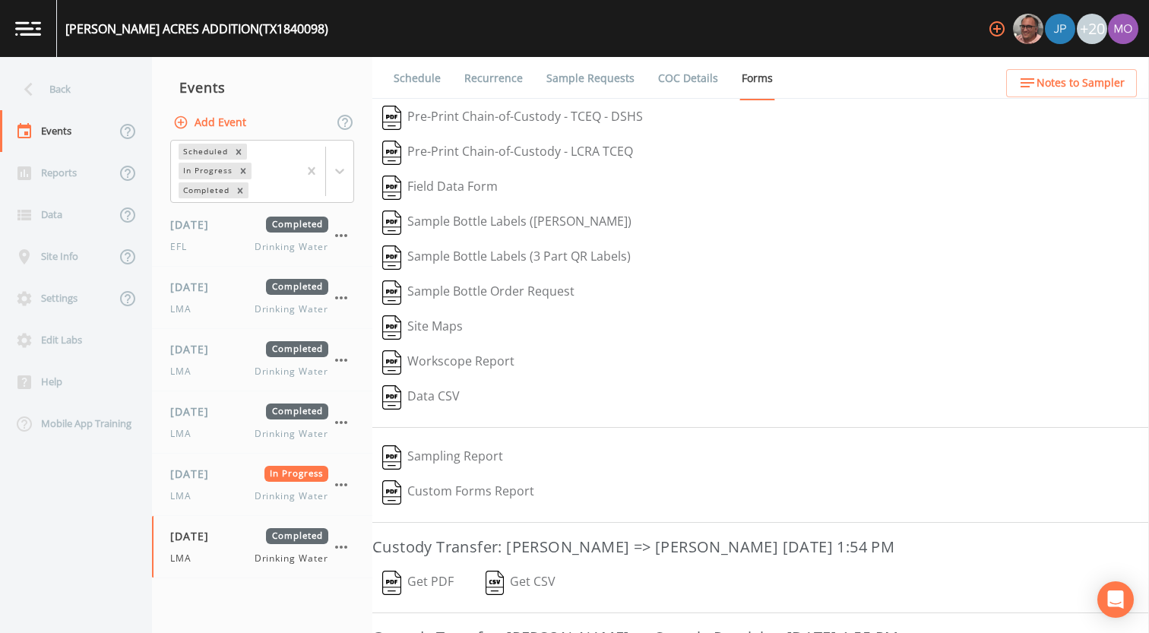
scroll to position [190, 0]
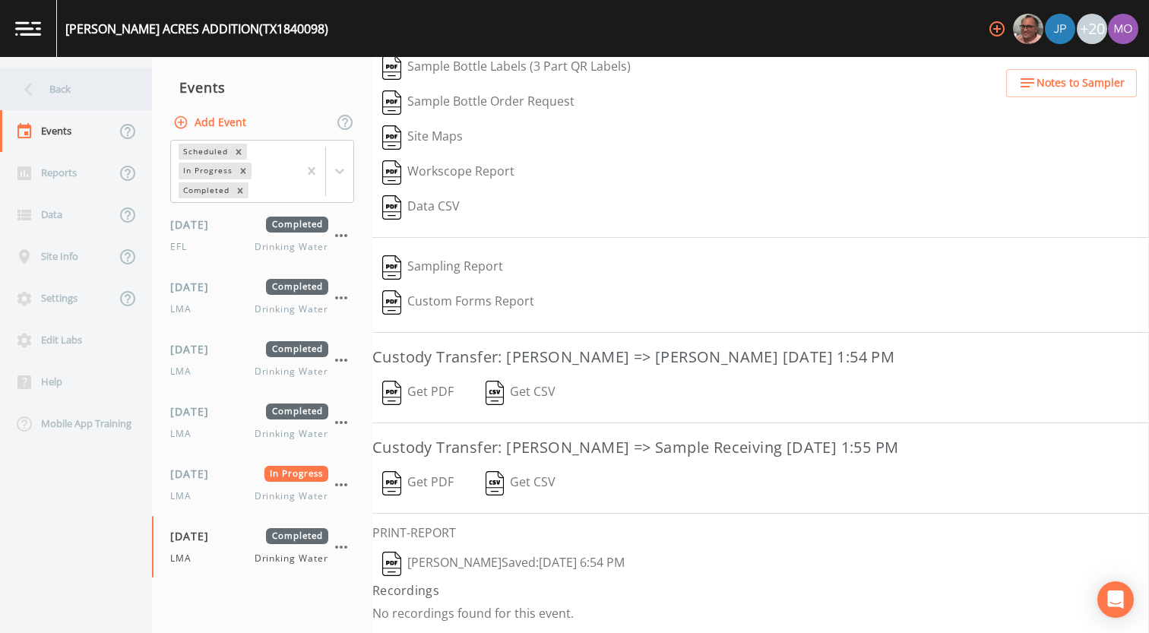
click at [84, 92] on div "Back" at bounding box center [68, 89] width 137 height 42
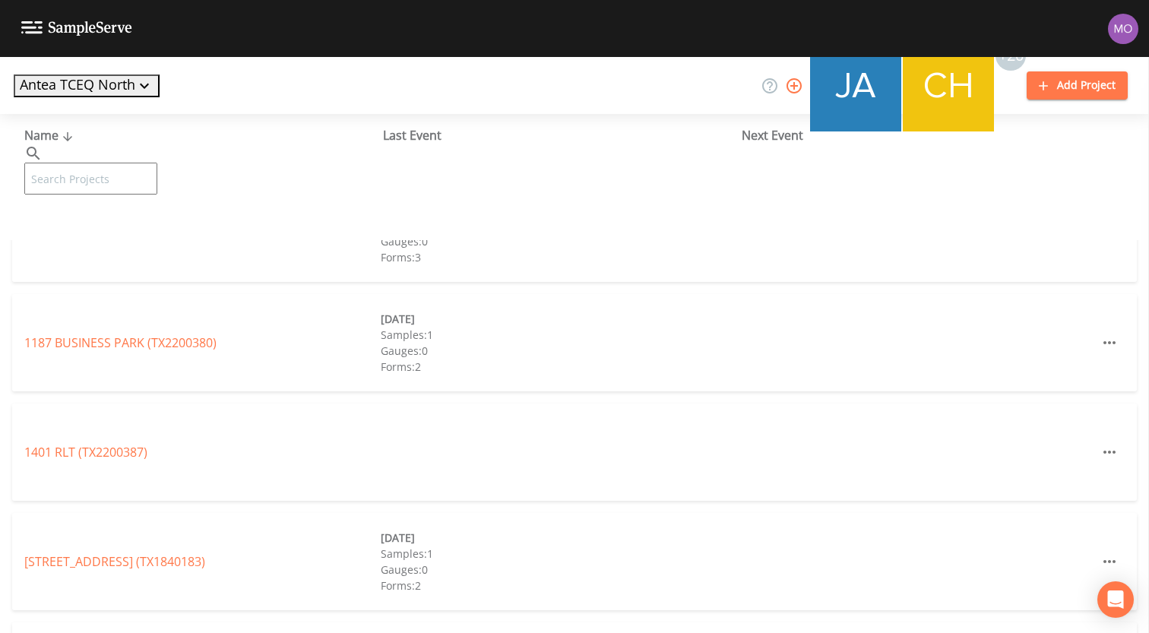
click at [157, 163] on input "text" at bounding box center [90, 179] width 133 height 32
paste input "TX2120024"
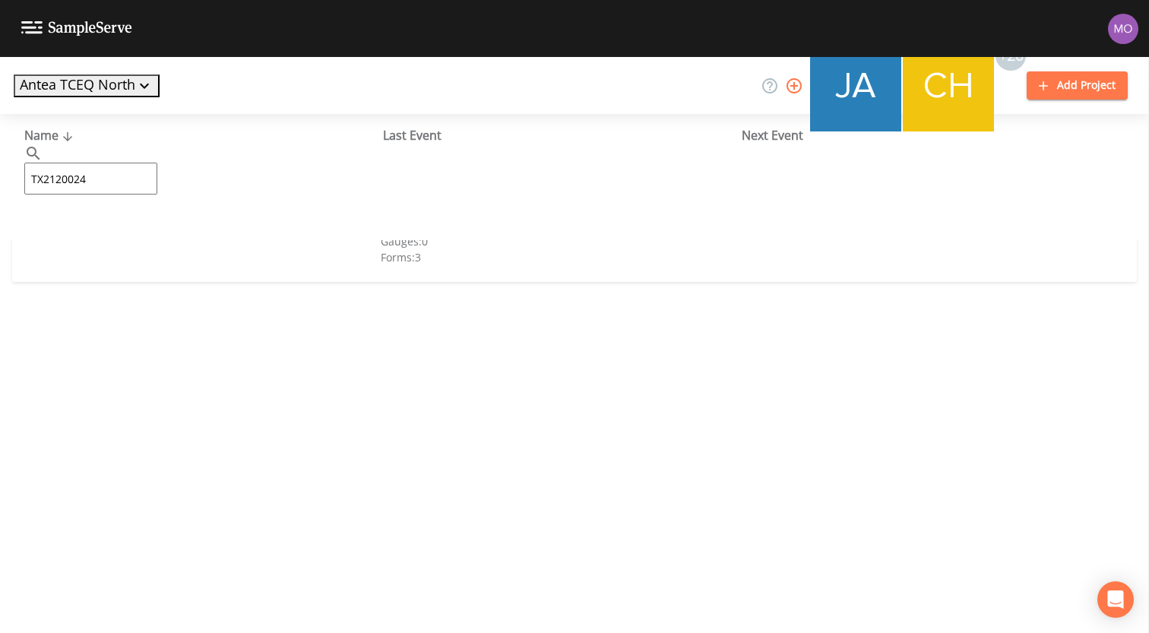
type input "TX2120024"
click at [145, 240] on link "[GEOGRAPHIC_DATA] (TX2120024)" at bounding box center [121, 233] width 195 height 17
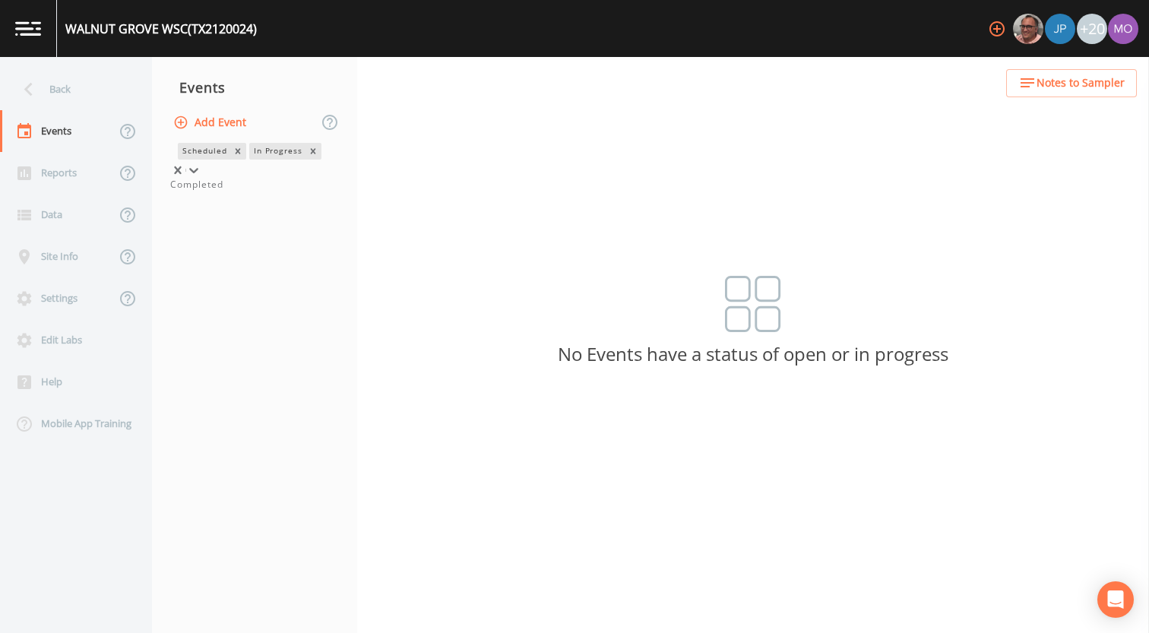
click at [249, 159] on div "In Progress" at bounding box center [277, 151] width 56 height 16
click at [202, 192] on div "Completed" at bounding box center [254, 185] width 169 height 14
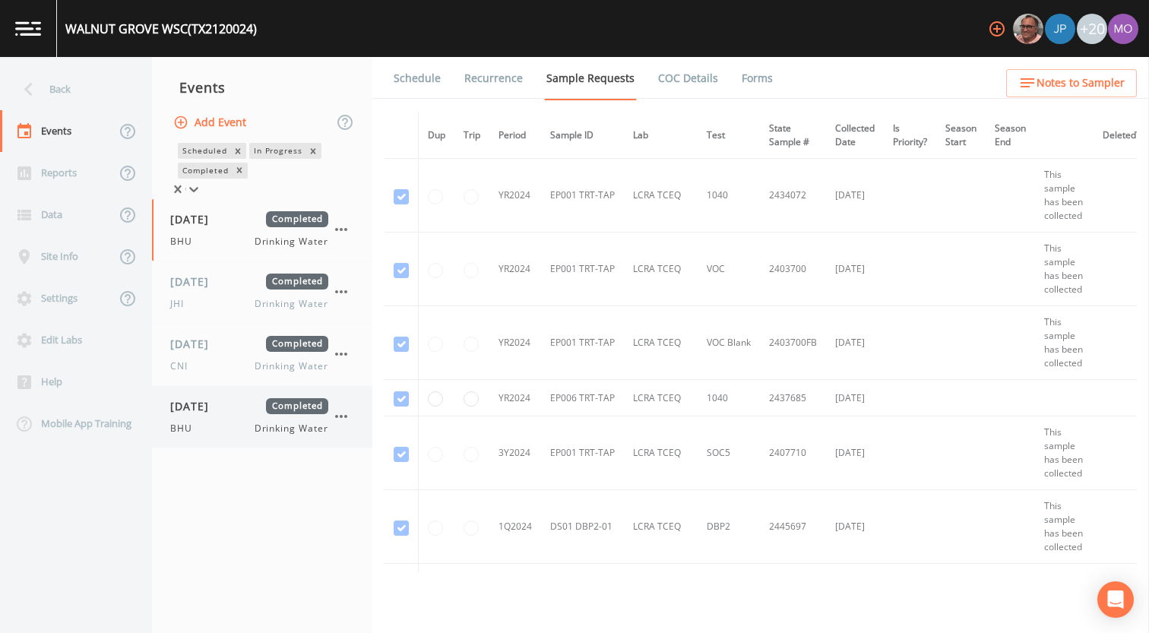
click at [220, 412] on span "[DATE]" at bounding box center [194, 406] width 49 height 16
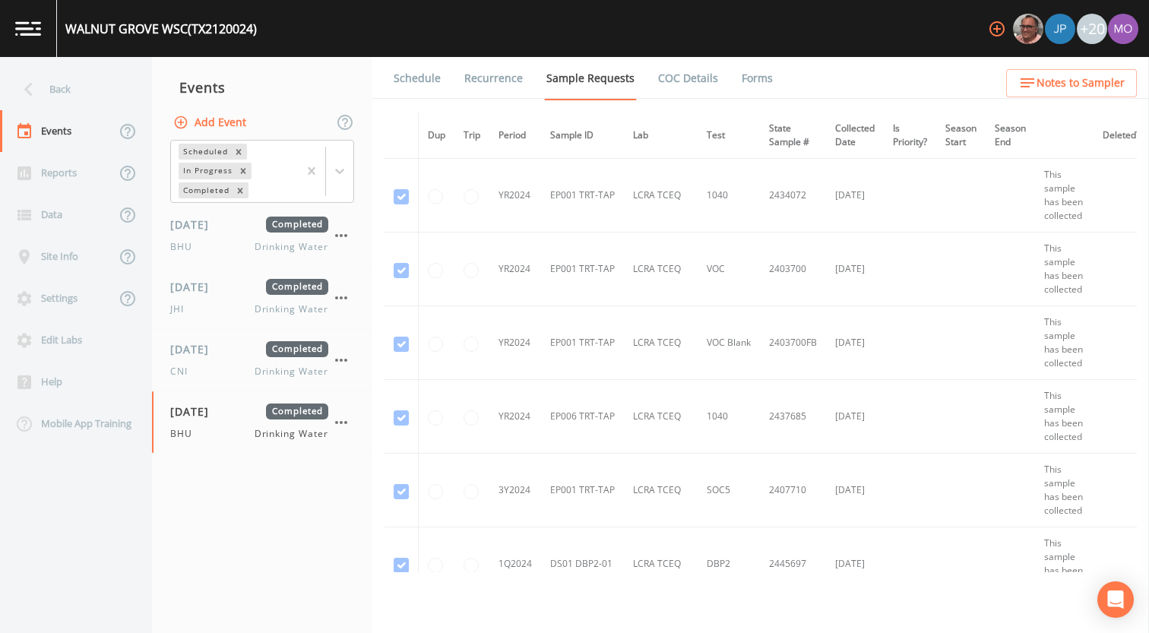
click at [748, 75] on link "Forms" at bounding box center [757, 78] width 36 height 43
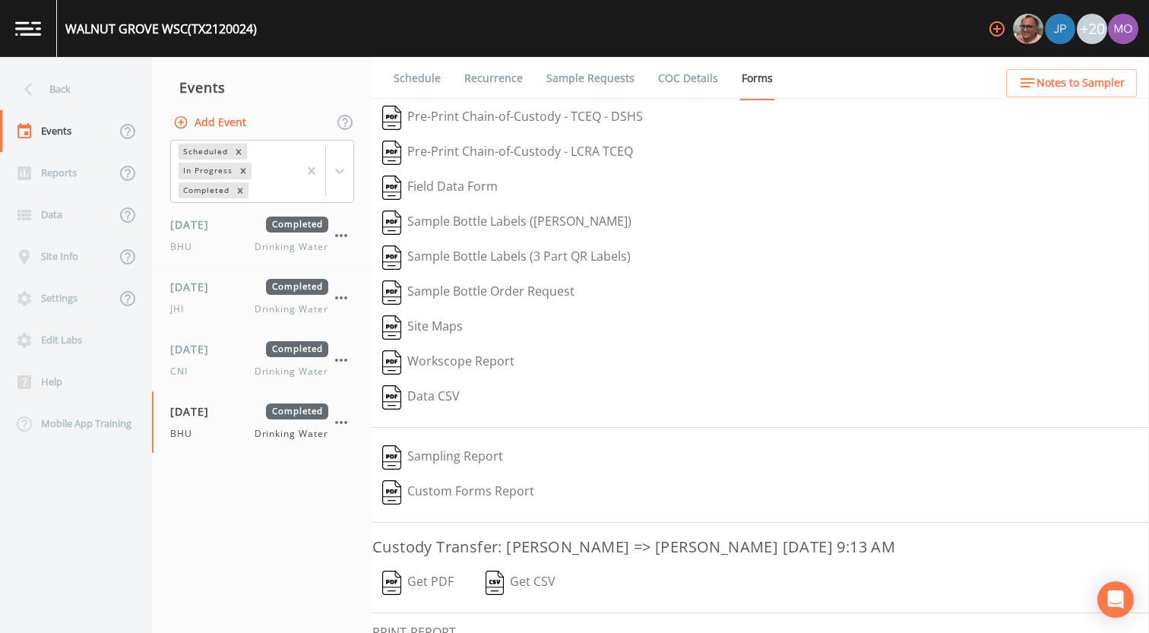
scroll to position [100, 0]
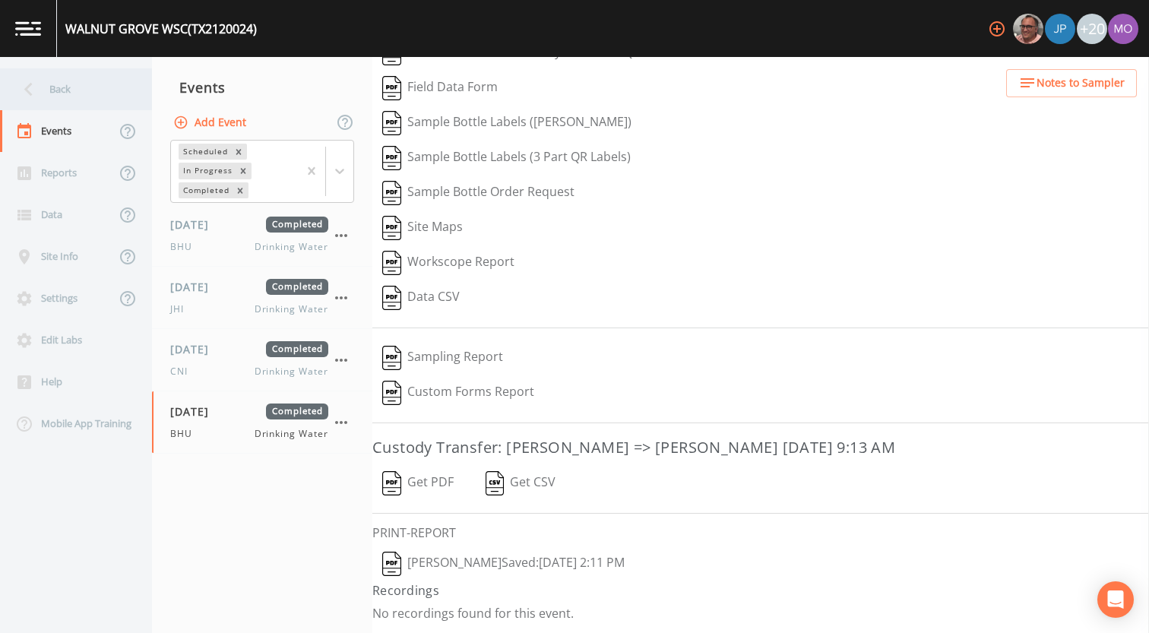
click at [112, 96] on div "Back" at bounding box center [68, 89] width 137 height 42
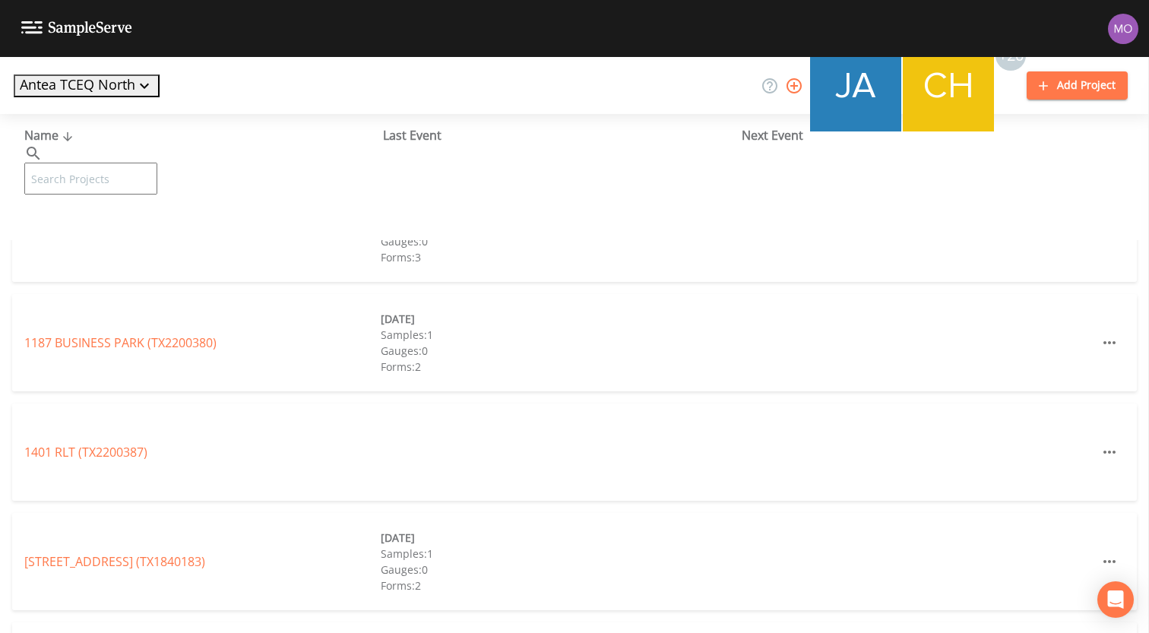
click at [146, 163] on input "text" at bounding box center [90, 179] width 133 height 32
paste input "TX2120024"
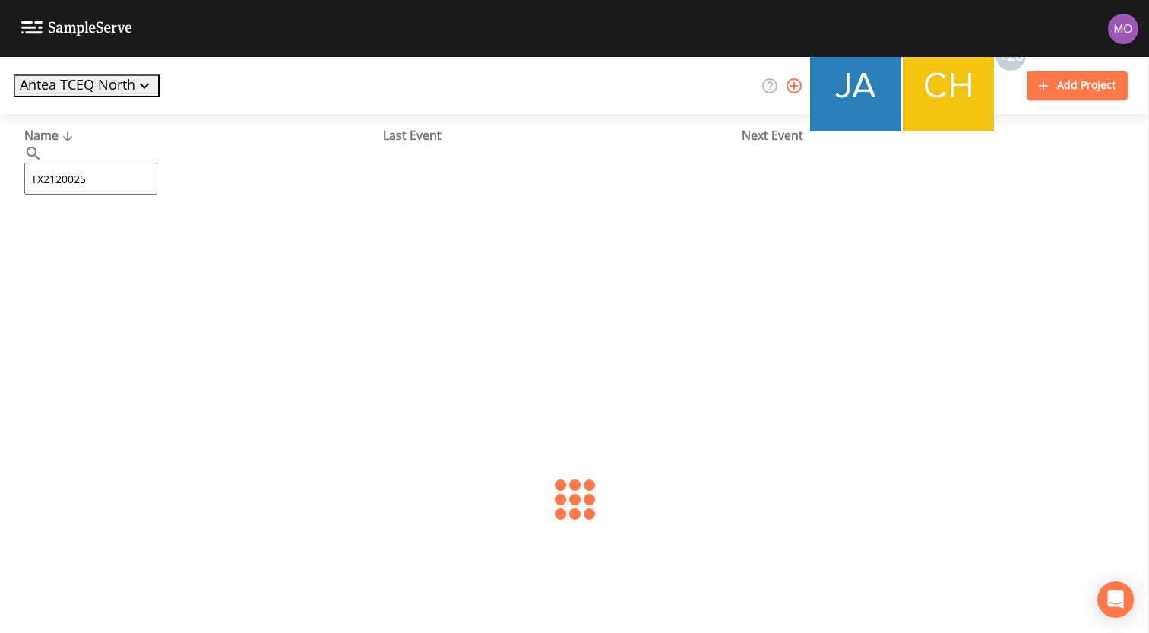
type input "TX2120025"
click at [146, 239] on link "[GEOGRAPHIC_DATA] (TX2120025)" at bounding box center [143, 233] width 239 height 17
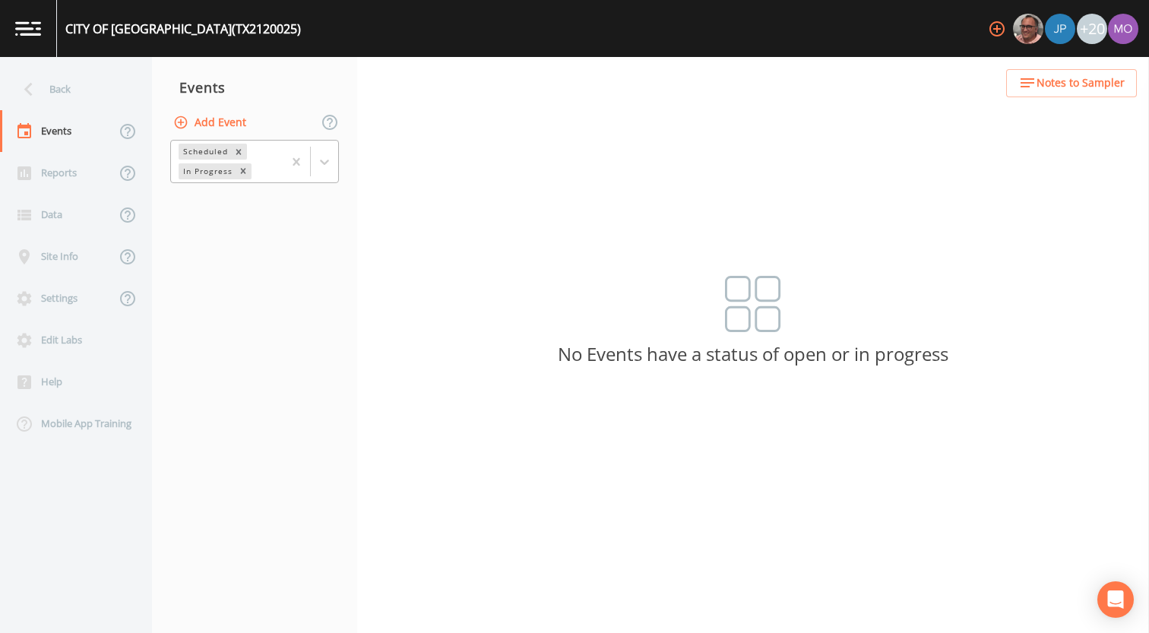
click at [211, 172] on div "In Progress" at bounding box center [207, 171] width 56 height 16
click at [220, 192] on div "Completed" at bounding box center [254, 185] width 169 height 14
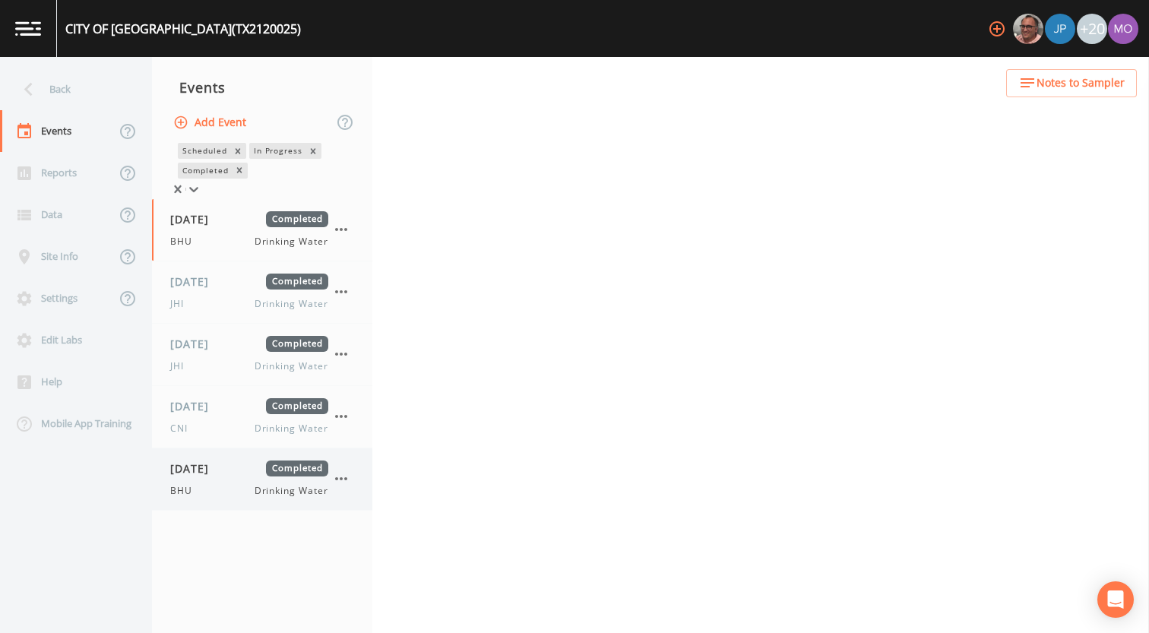
click at [214, 476] on span "[DATE]" at bounding box center [194, 469] width 49 height 16
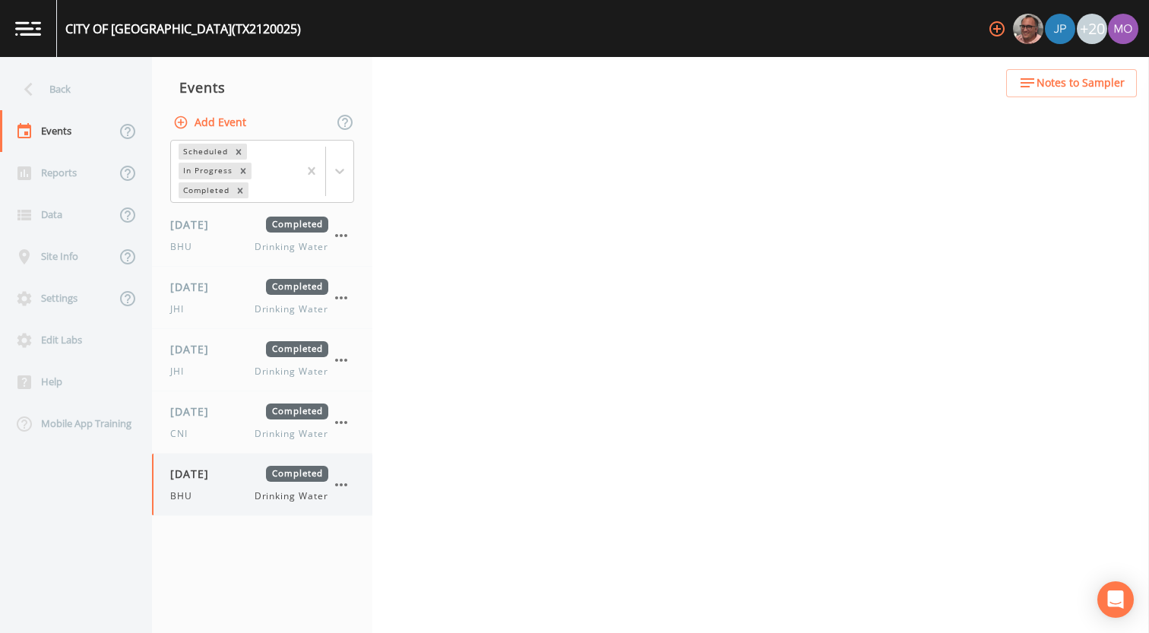
click at [199, 467] on span "[DATE]" at bounding box center [194, 474] width 49 height 16
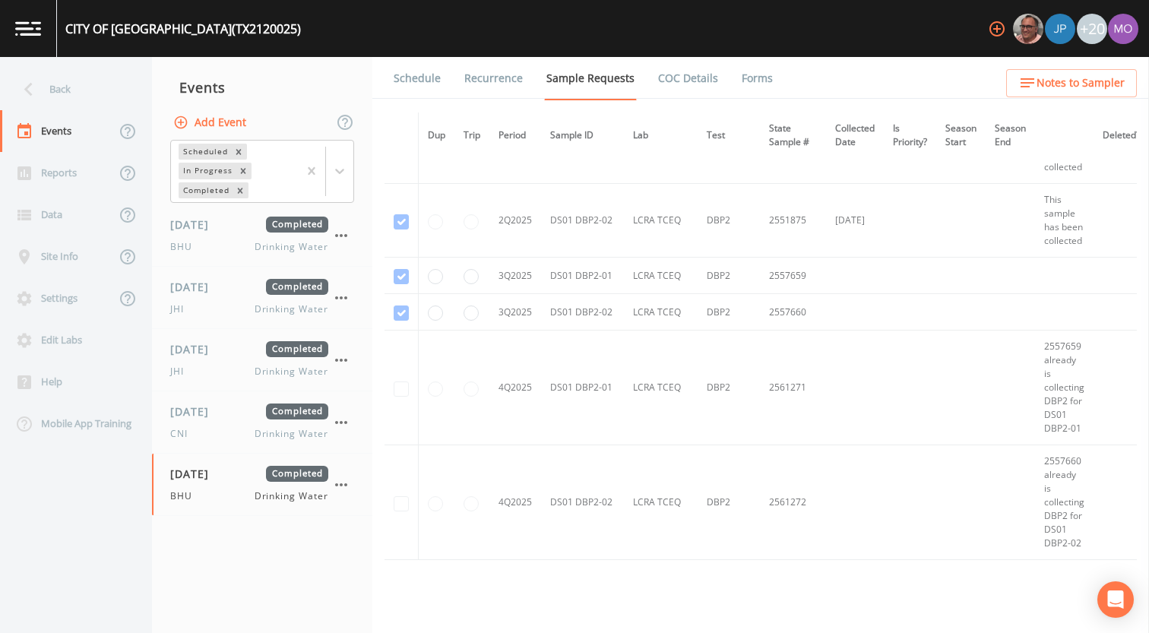
scroll to position [1923, 0]
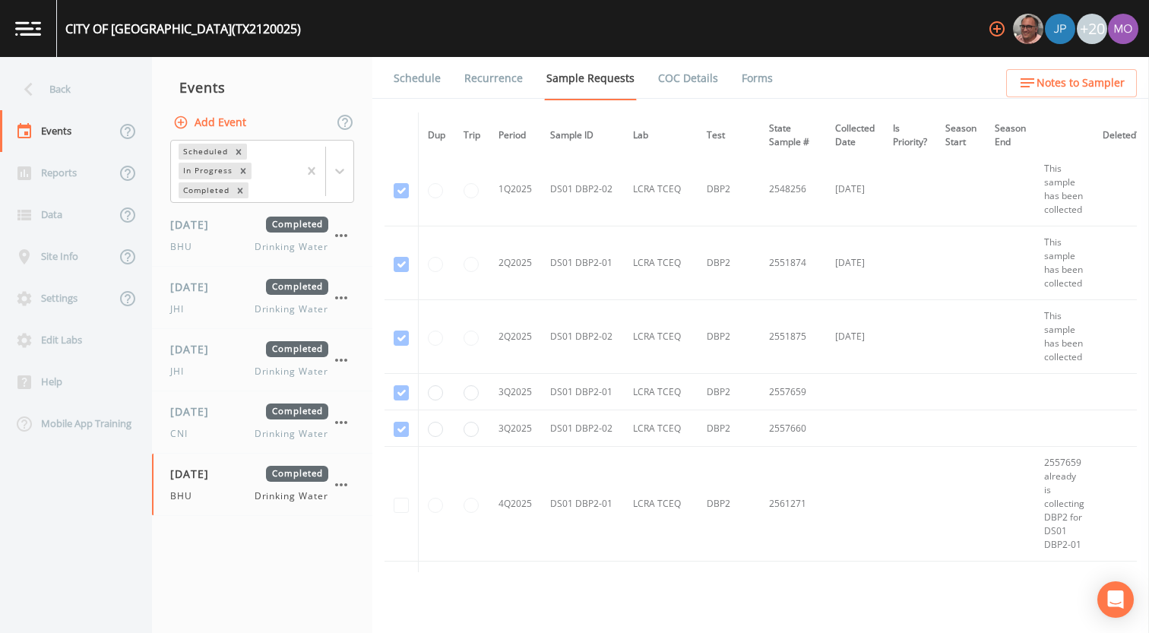
click at [759, 73] on link "Forms" at bounding box center [757, 78] width 36 height 43
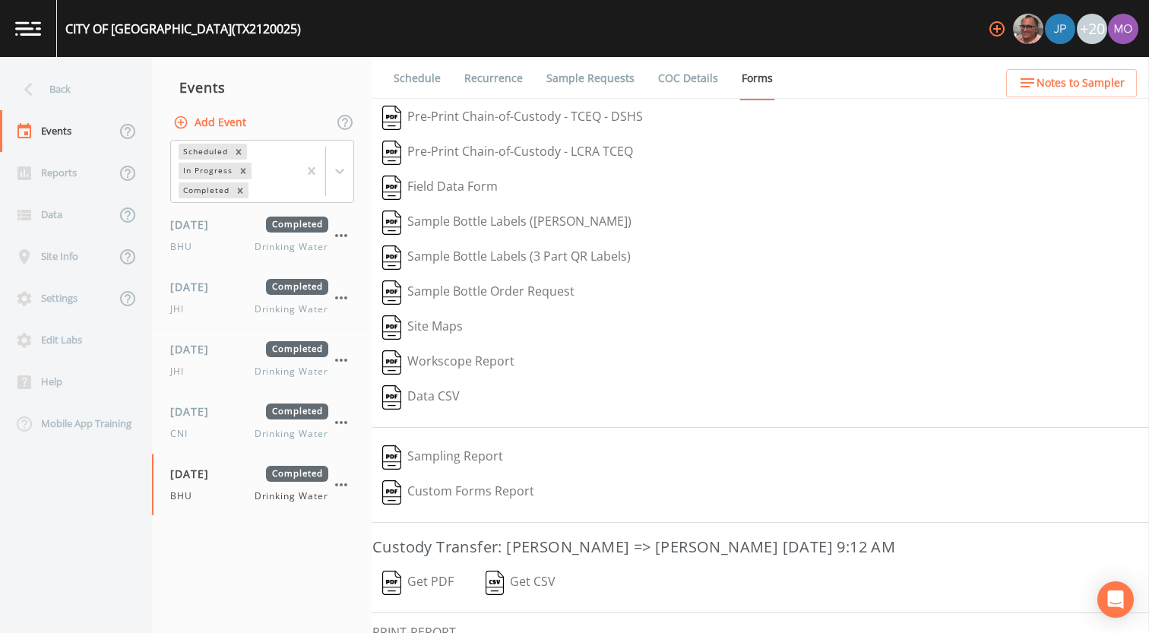
scroll to position [100, 0]
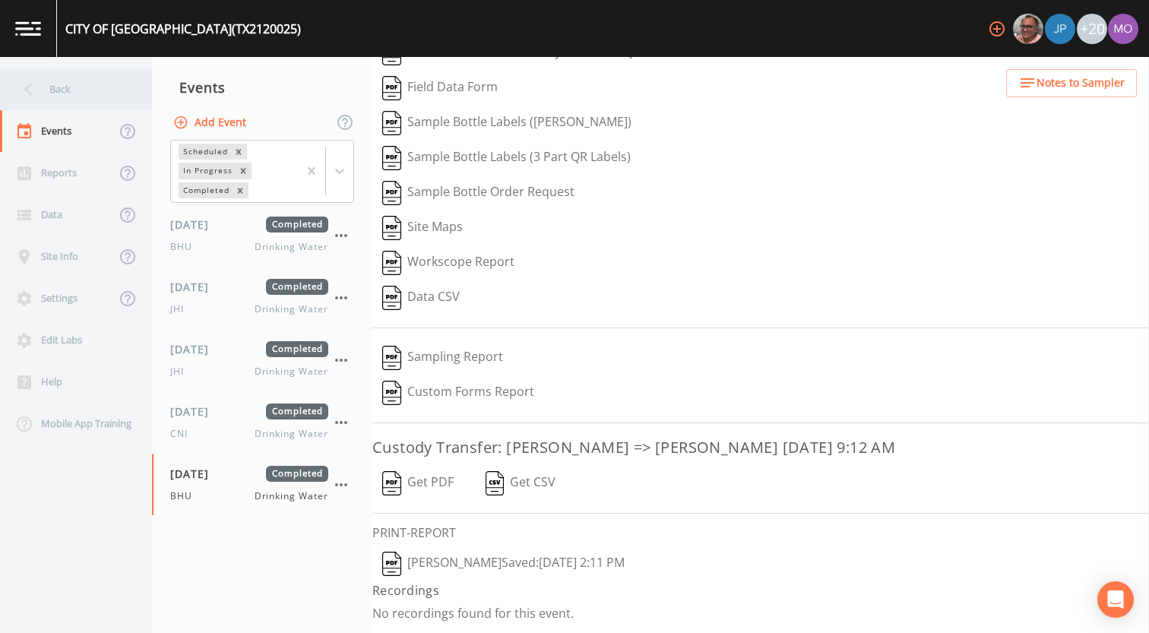
click at [99, 97] on div "Back" at bounding box center [68, 89] width 137 height 42
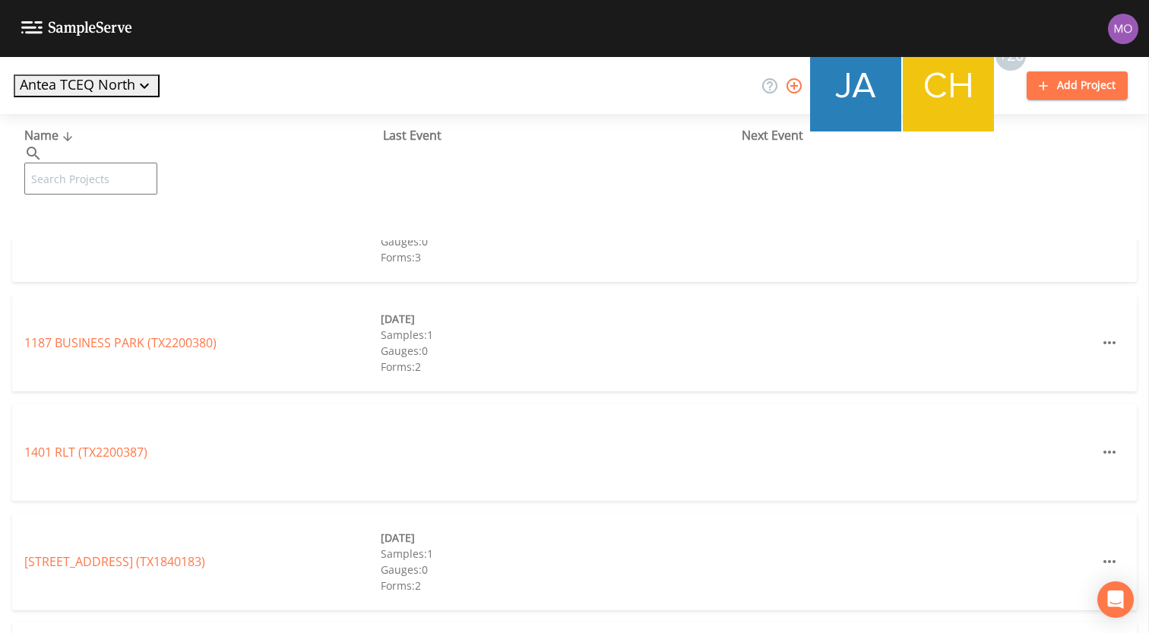
click at [125, 163] on input "text" at bounding box center [90, 179] width 133 height 32
paste input "TX2120063"
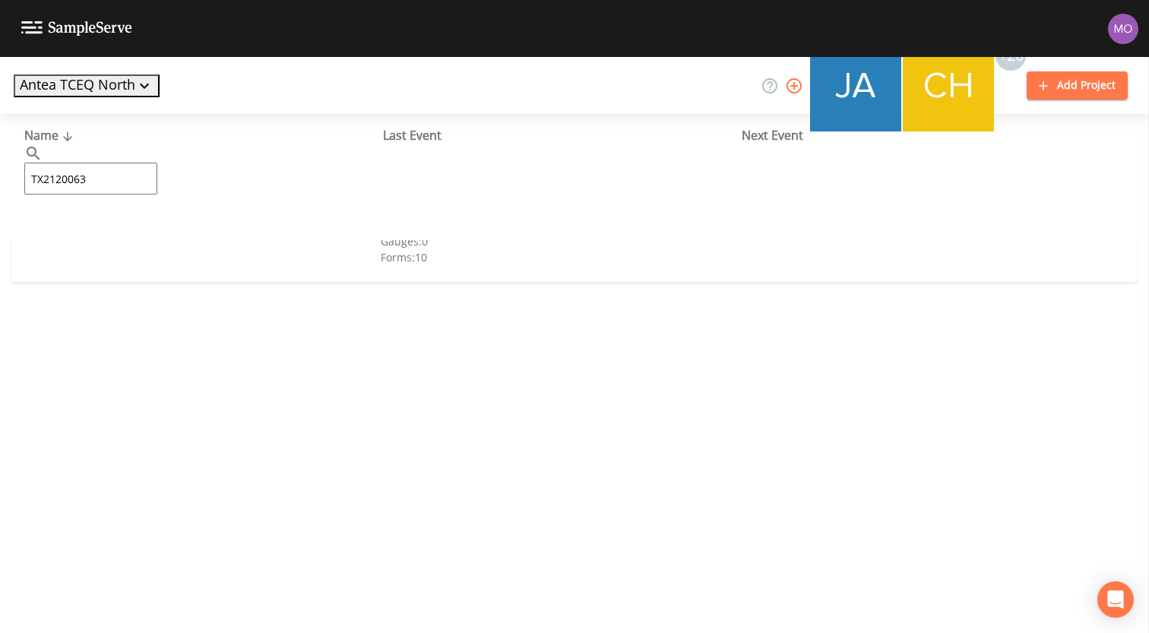
type input "TX2120063"
click at [134, 233] on link "SOUTHERN UTILITIES (TX2120063)" at bounding box center [120, 233] width 192 height 17
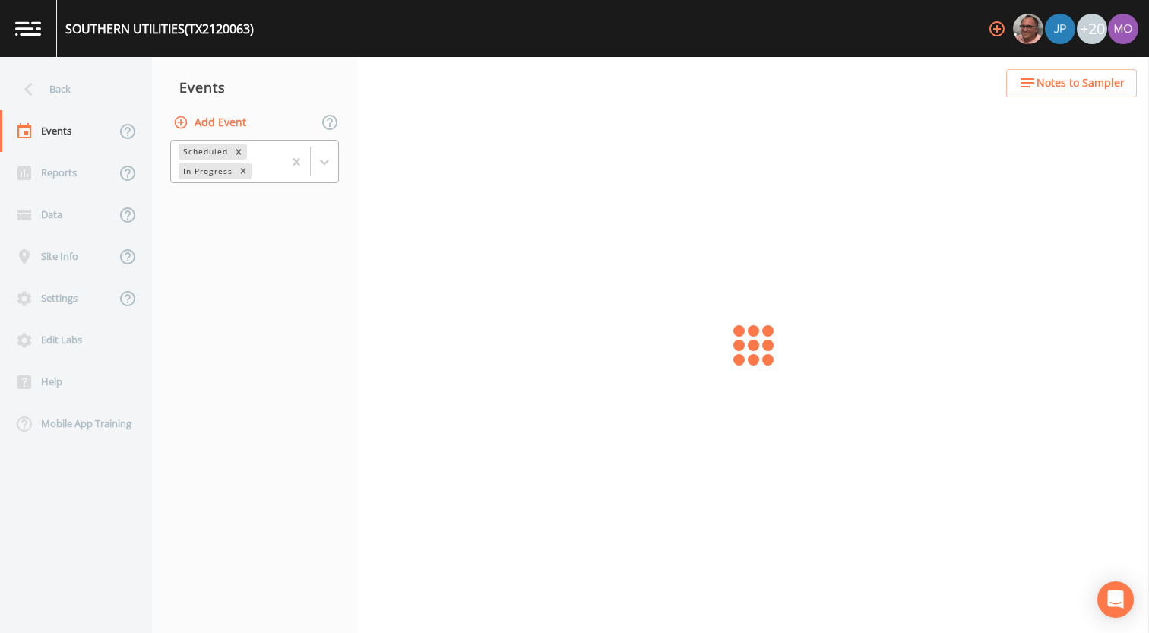
click at [216, 171] on div "In Progress" at bounding box center [207, 171] width 56 height 16
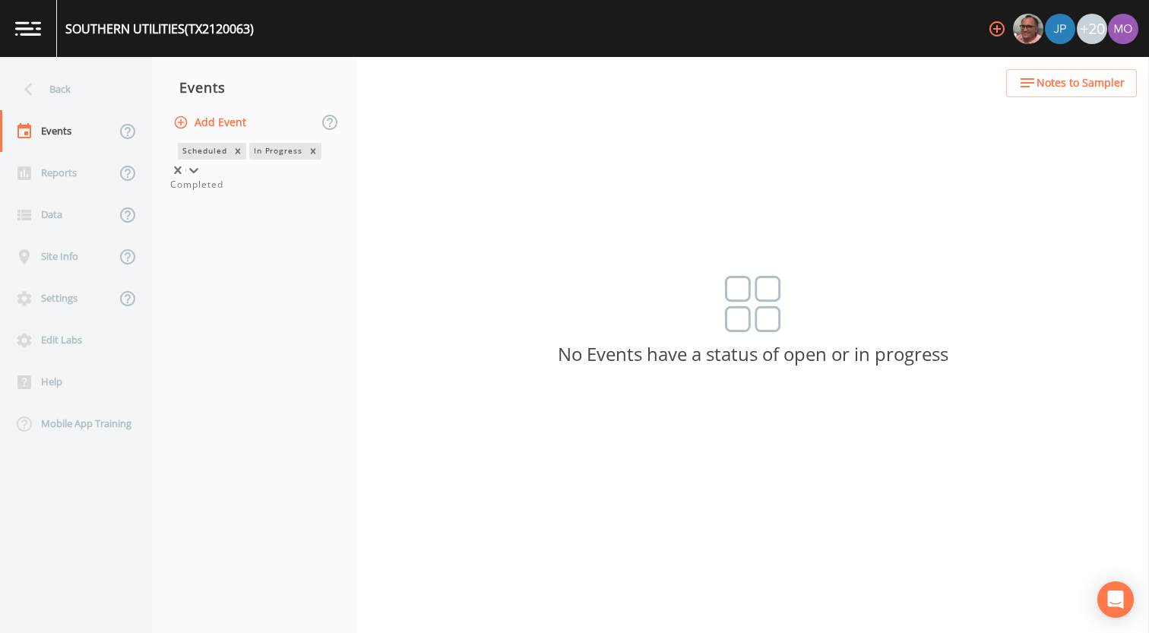
click at [214, 192] on div "Completed" at bounding box center [254, 185] width 169 height 14
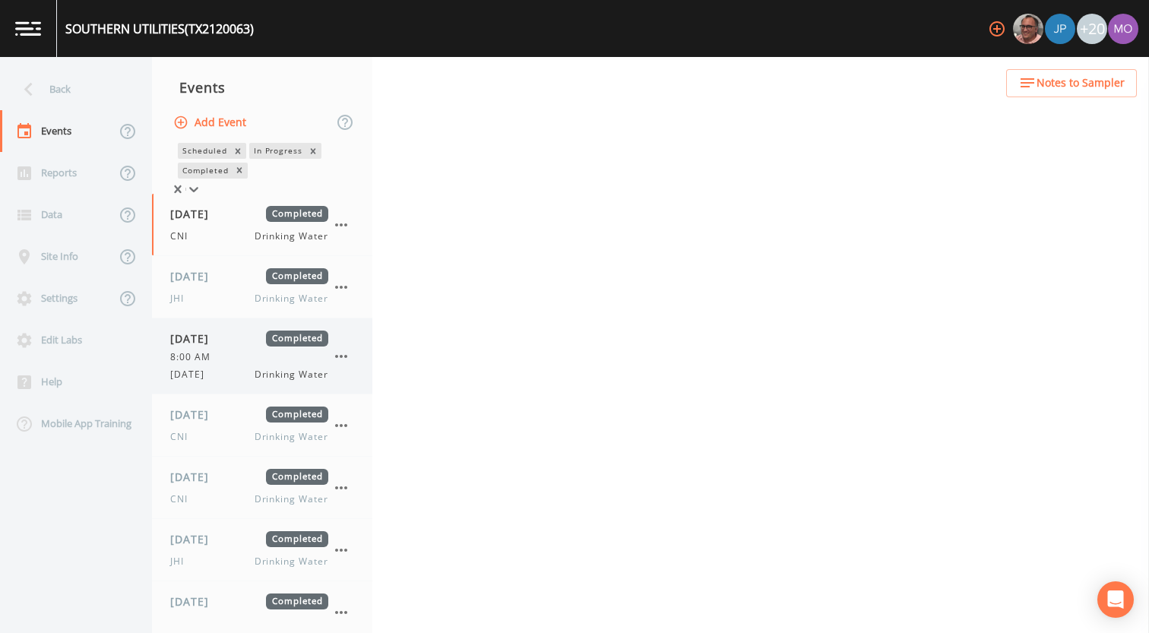
scroll to position [88, 0]
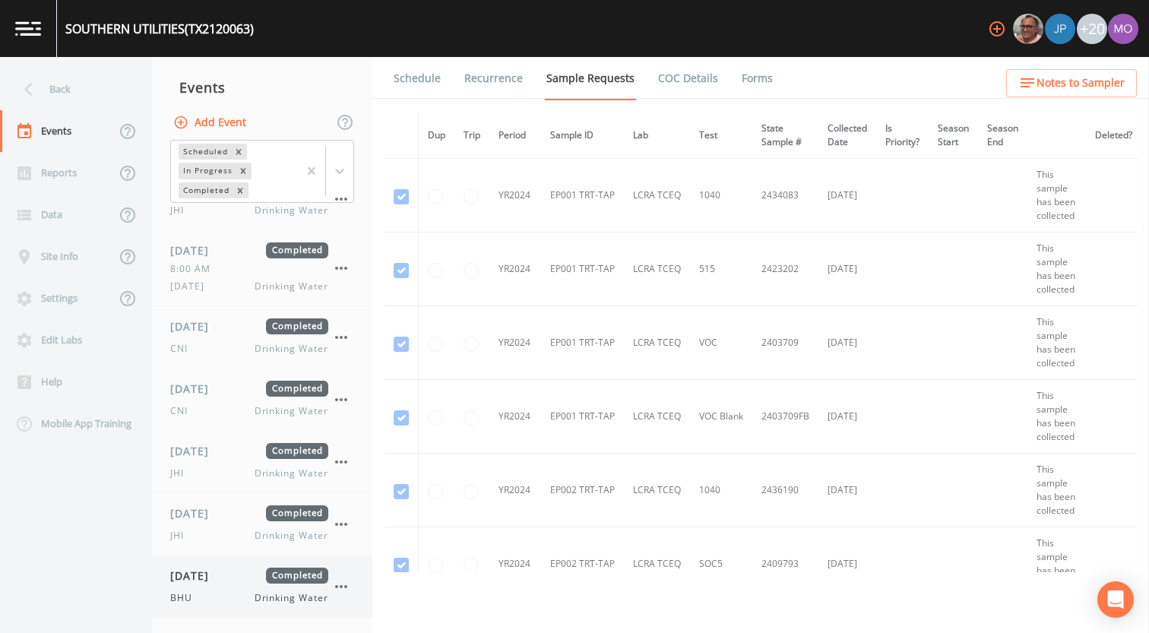
click at [265, 599] on span "Drinking Water" at bounding box center [292, 598] width 74 height 14
click at [748, 72] on link "Forms" at bounding box center [757, 78] width 36 height 43
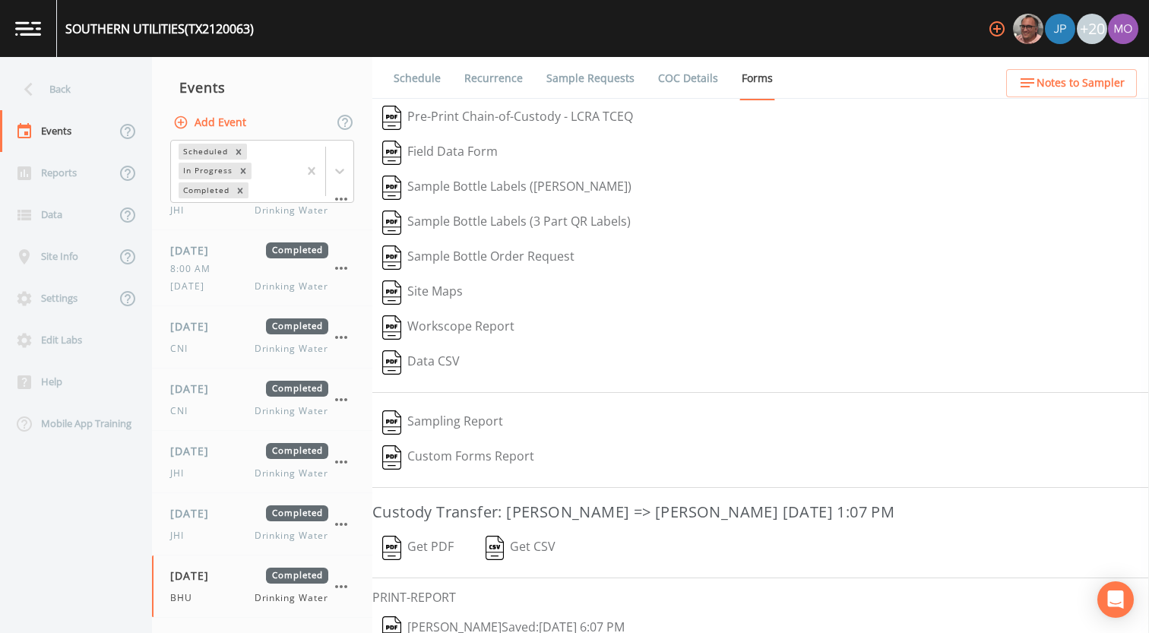
scroll to position [65, 0]
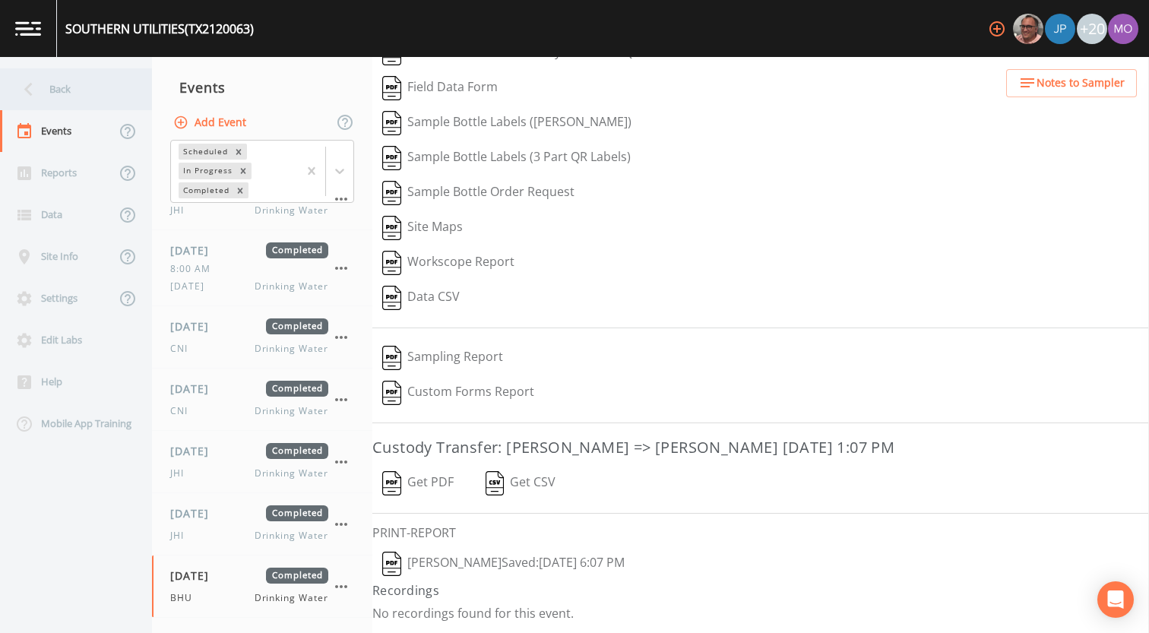
click at [99, 103] on div "Back" at bounding box center [68, 89] width 137 height 42
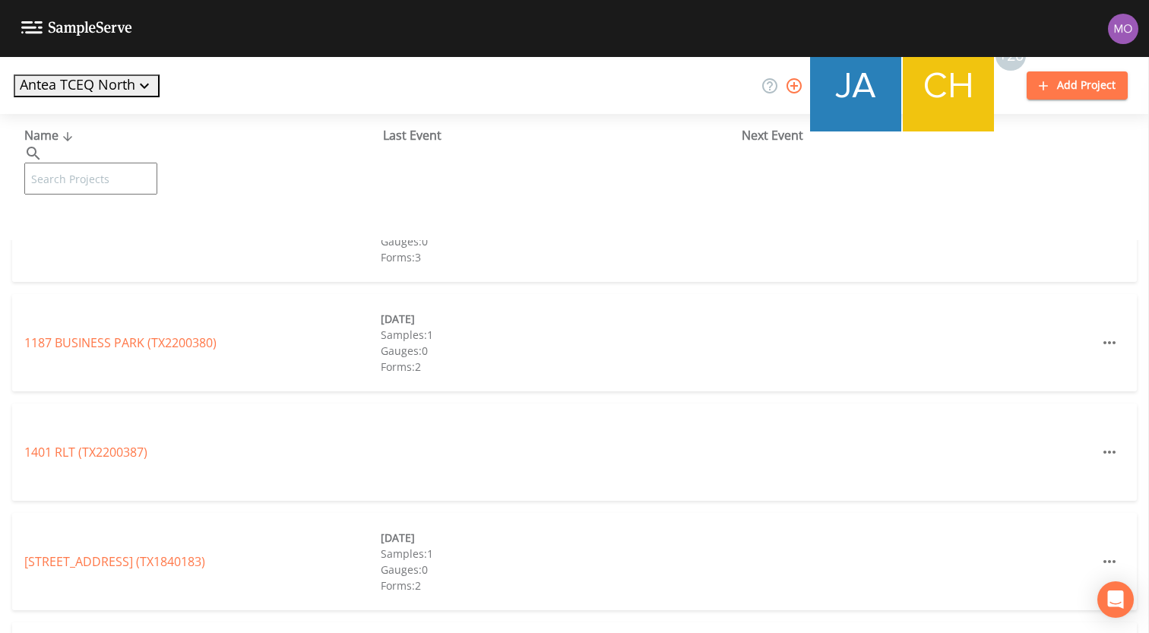
click at [133, 163] on input "text" at bounding box center [90, 179] width 133 height 32
paste input "TX2130002"
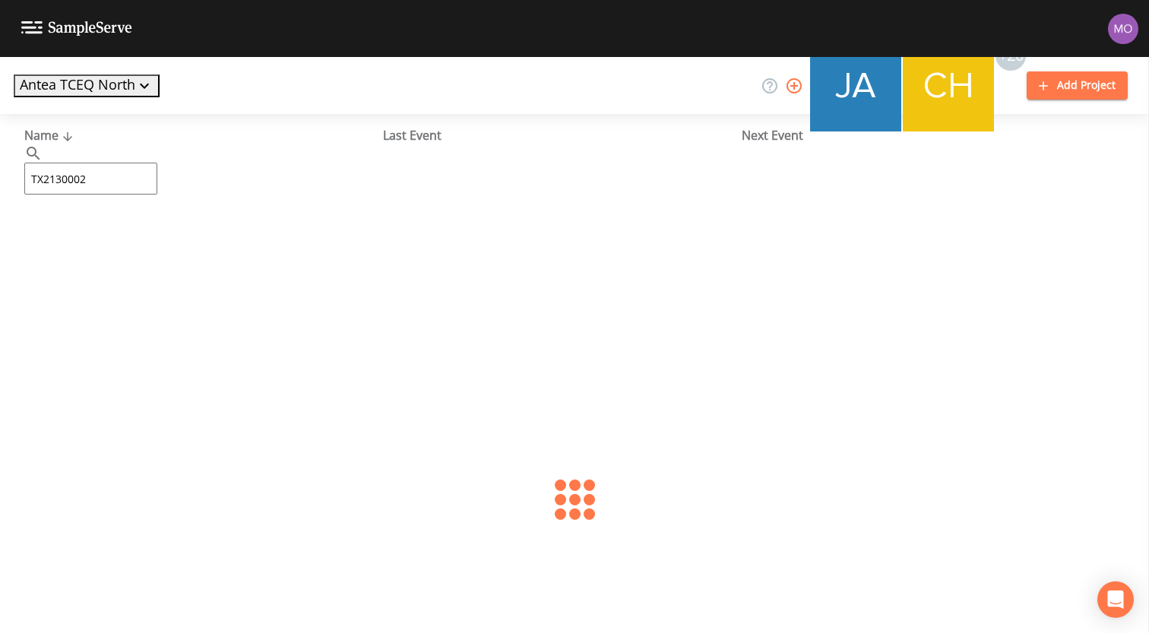
type input "TX2130002"
click at [150, 236] on link "[GEOGRAPHIC_DATA] (TX2130002)" at bounding box center [120, 233] width 193 height 17
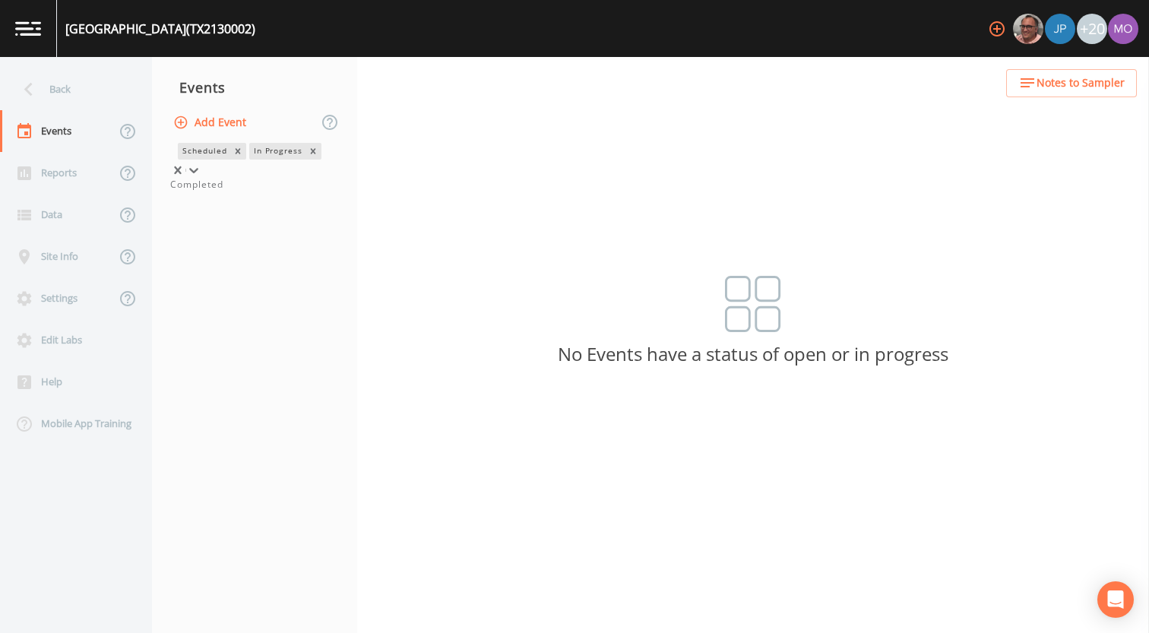
click at [249, 159] on div "In Progress" at bounding box center [277, 151] width 56 height 16
click at [200, 192] on div "Completed" at bounding box center [254, 185] width 169 height 14
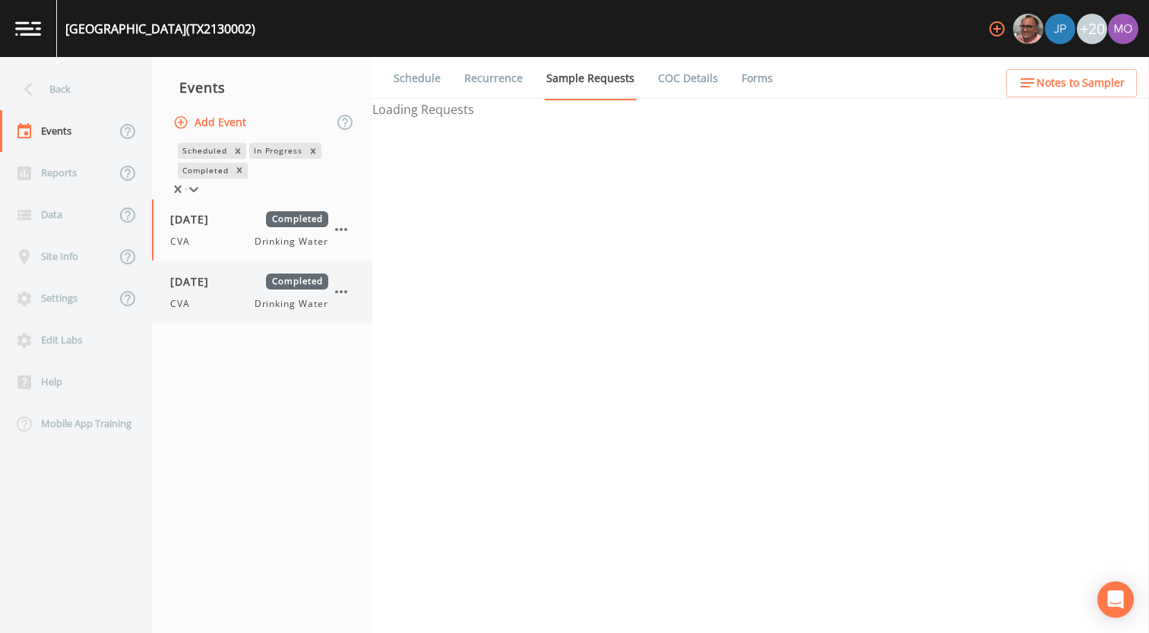
click at [214, 284] on span "[DATE]" at bounding box center [194, 282] width 49 height 16
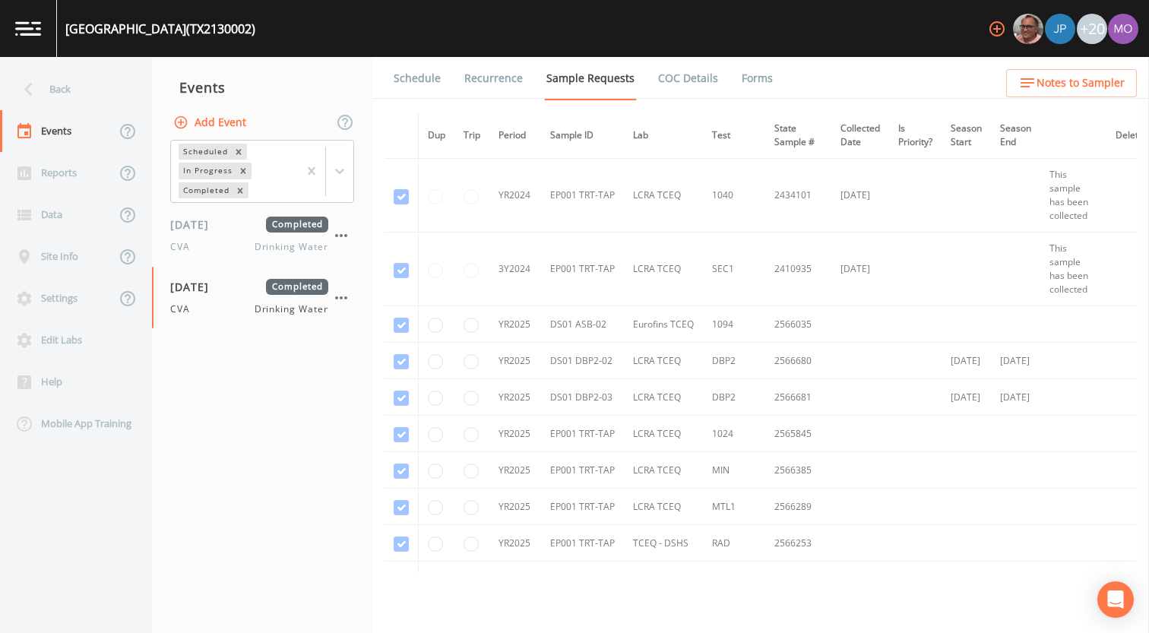
click at [742, 78] on link "Forms" at bounding box center [757, 78] width 36 height 43
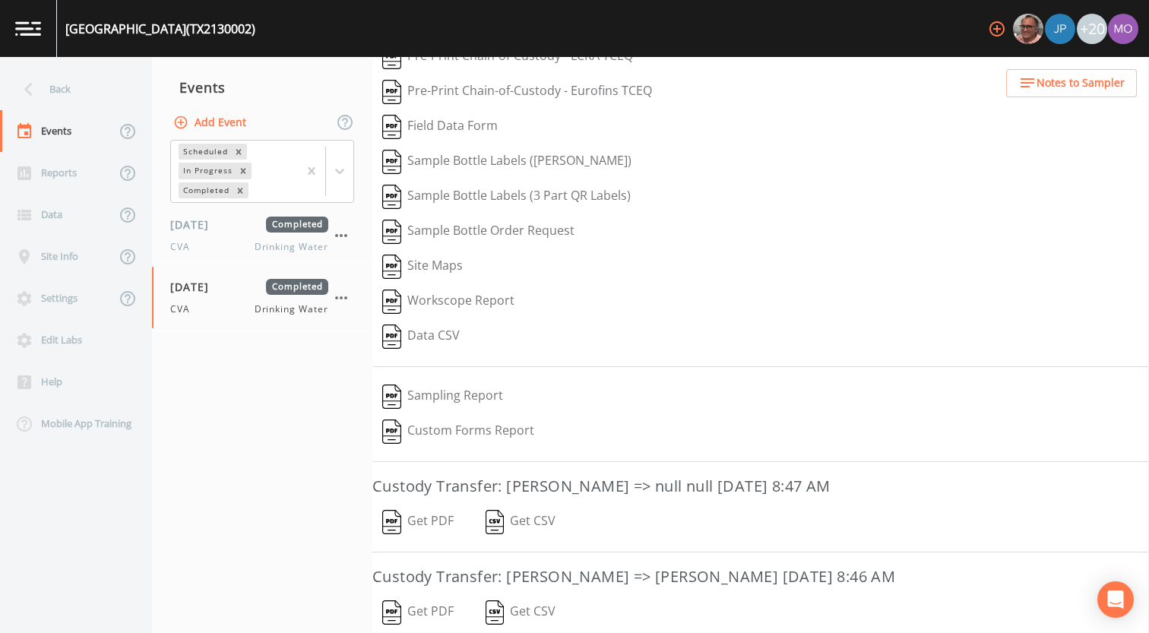
scroll to position [315, 0]
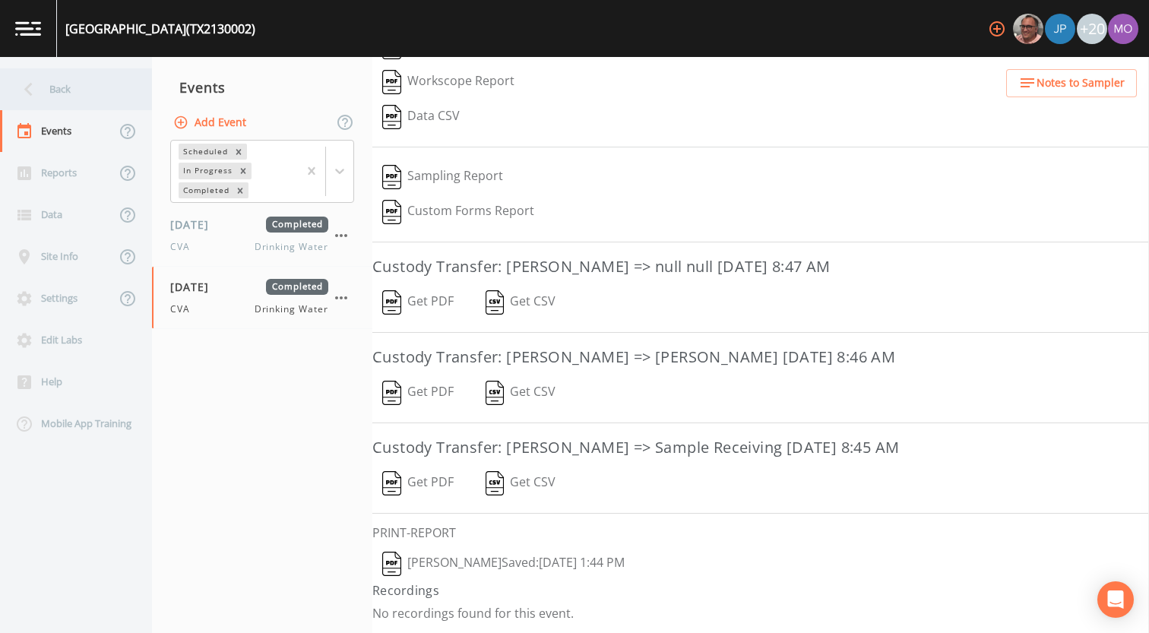
click at [100, 88] on div "Back" at bounding box center [68, 89] width 137 height 42
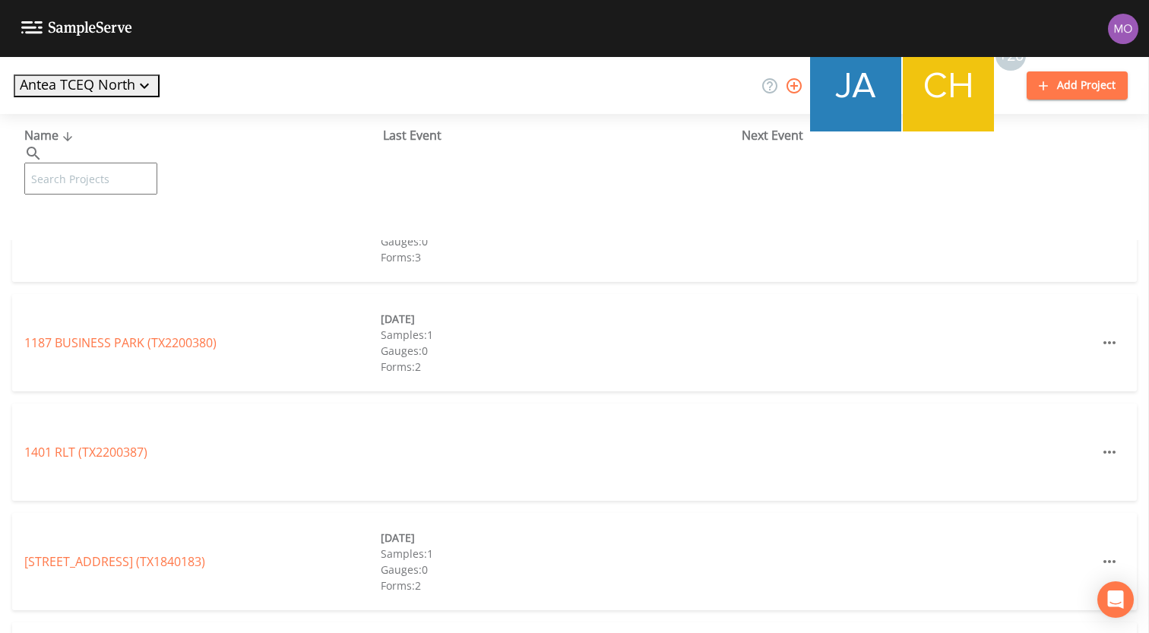
click at [144, 163] on input "text" at bounding box center [90, 179] width 133 height 32
paste input "TX2200003"
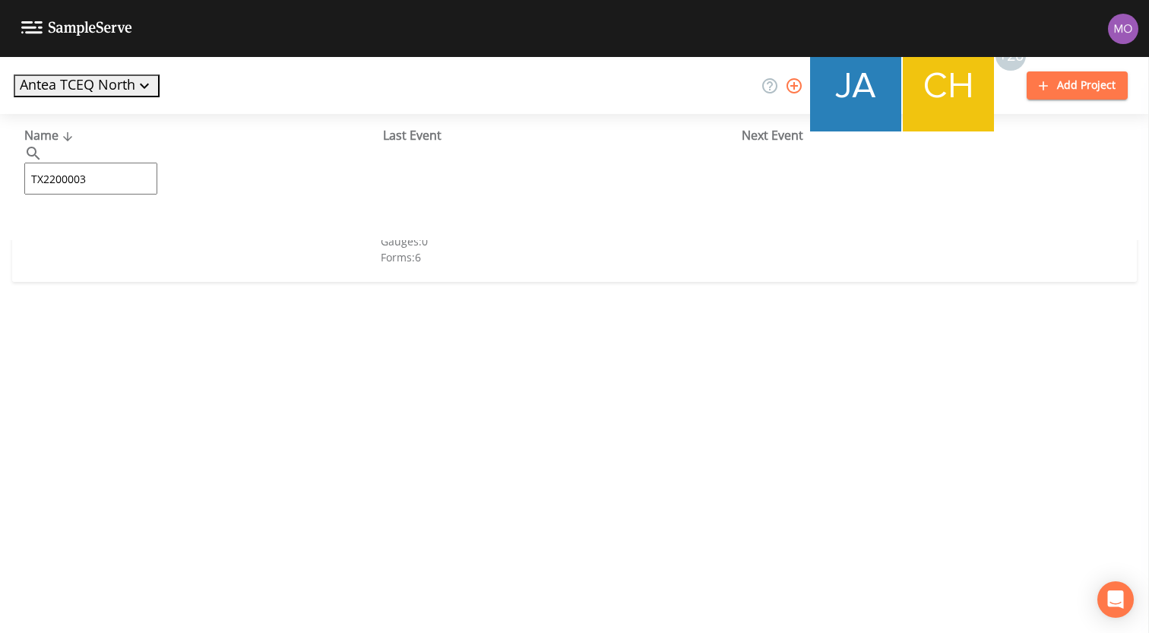
type input "TX2200003"
click at [153, 236] on link "[GEOGRAPHIC_DATA] (TX2200003)" at bounding box center [143, 233] width 239 height 17
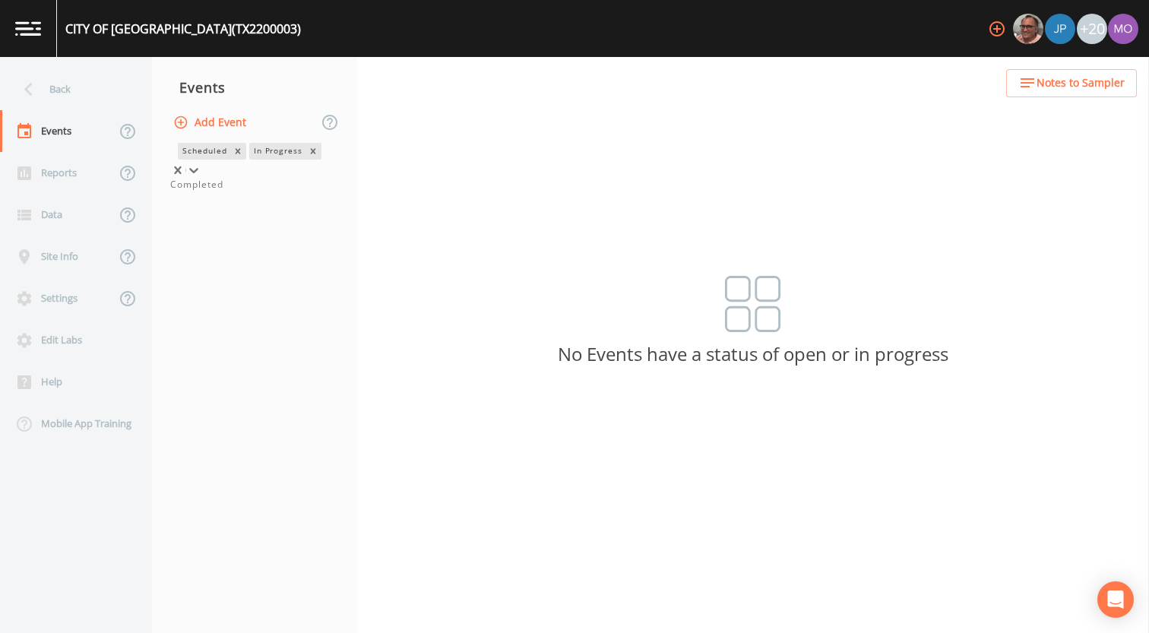
click at [249, 159] on div "In Progress" at bounding box center [277, 151] width 56 height 16
click at [225, 192] on div "Completed" at bounding box center [254, 185] width 169 height 14
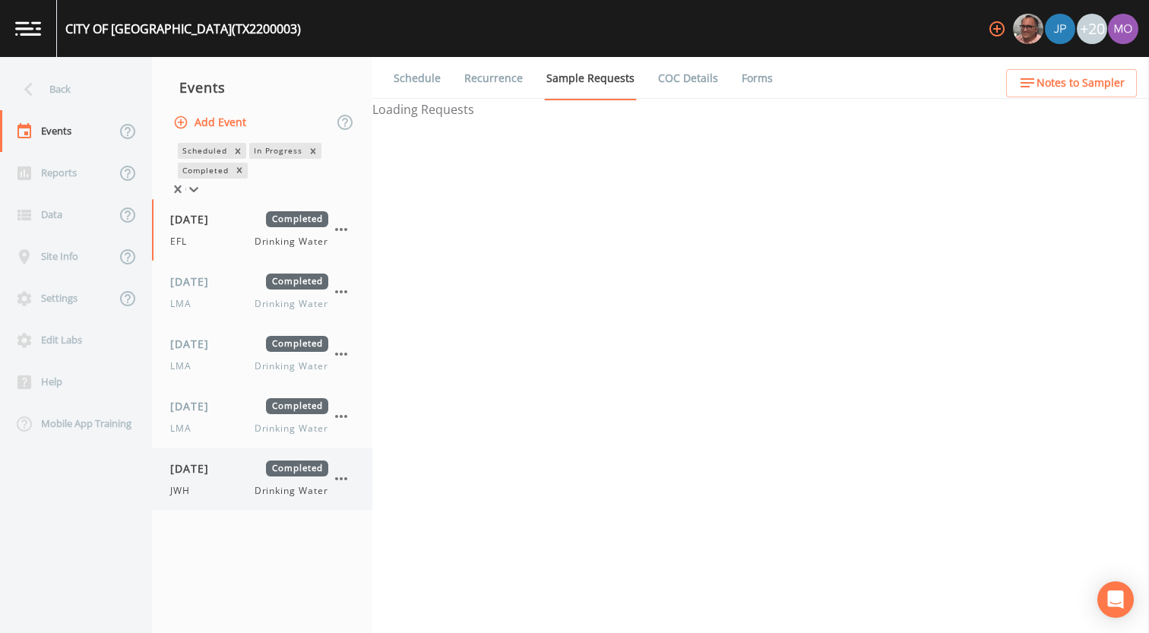
click at [220, 477] on span "[DATE]" at bounding box center [194, 469] width 49 height 16
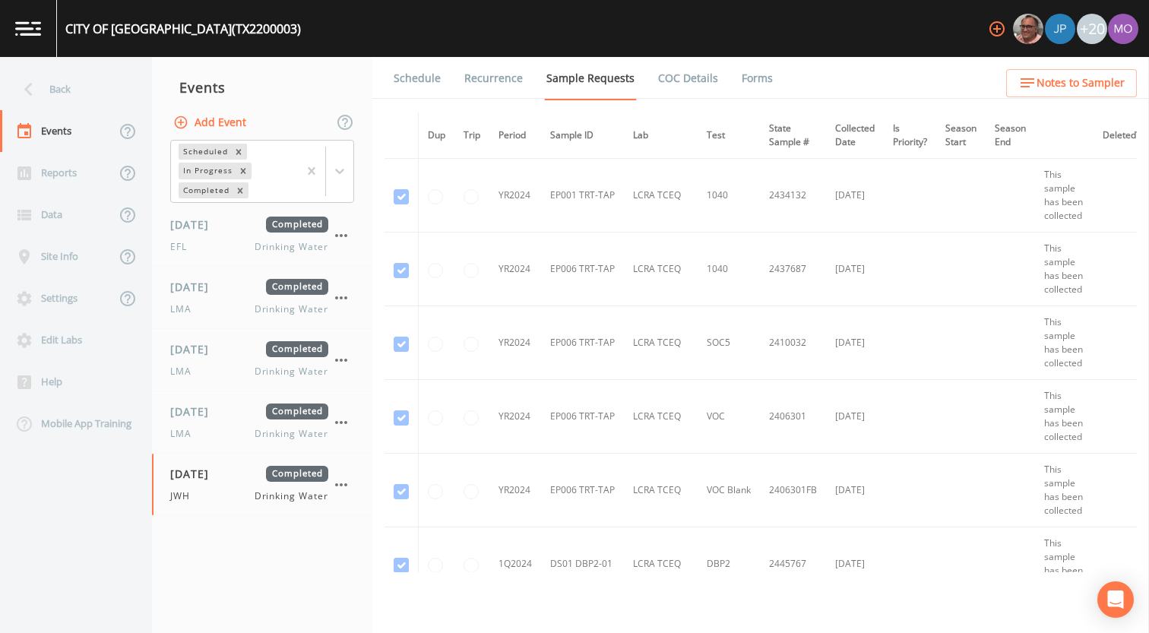
click at [753, 78] on link "Forms" at bounding box center [757, 78] width 36 height 43
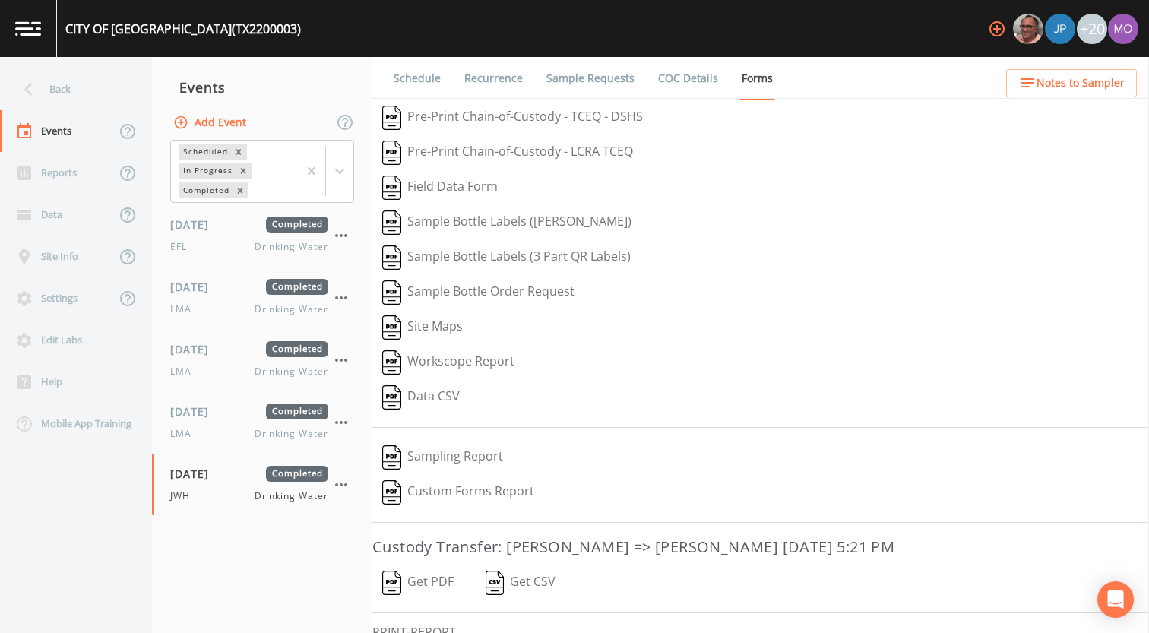
scroll to position [100, 0]
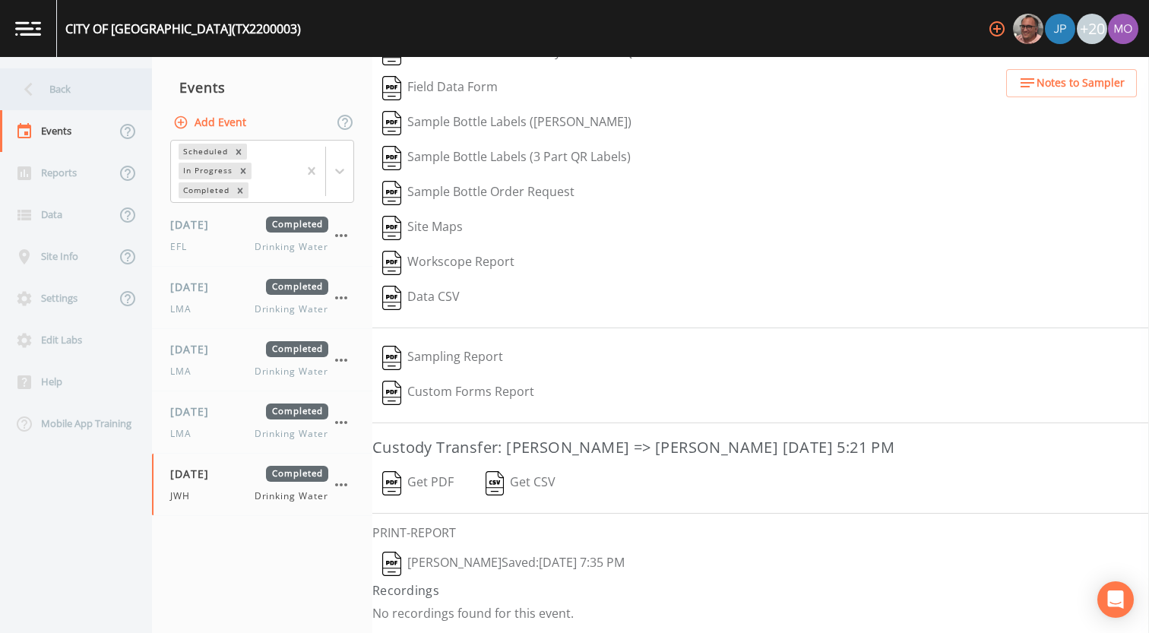
click at [80, 90] on div "Back" at bounding box center [68, 89] width 137 height 42
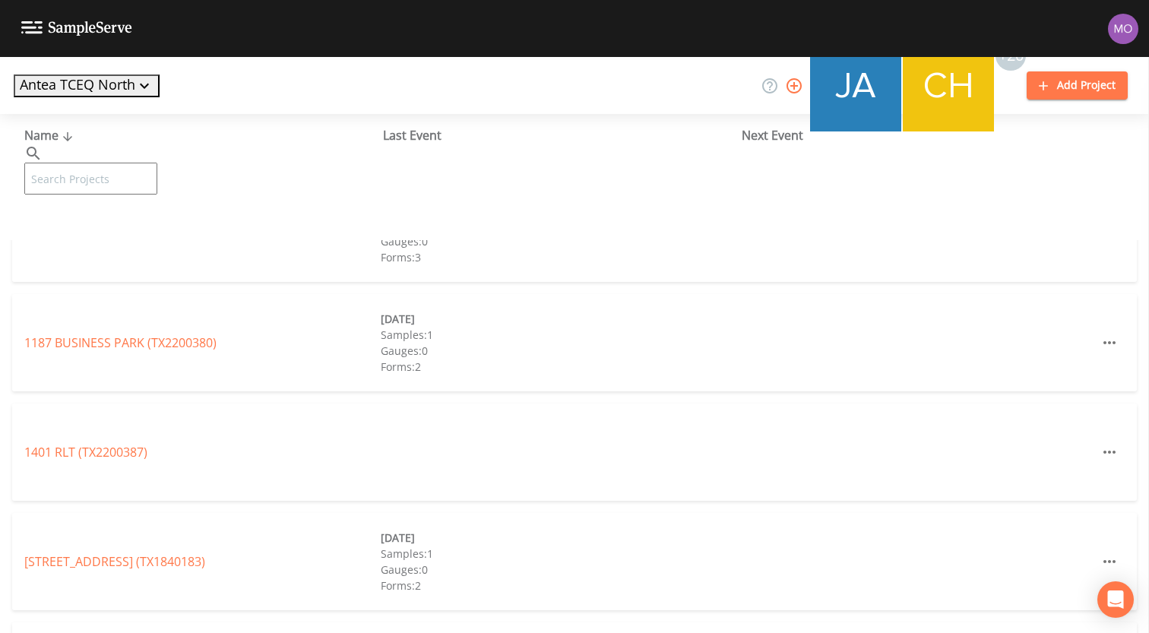
click at [109, 163] on input "text" at bounding box center [90, 179] width 133 height 32
paste input "TX2200052"
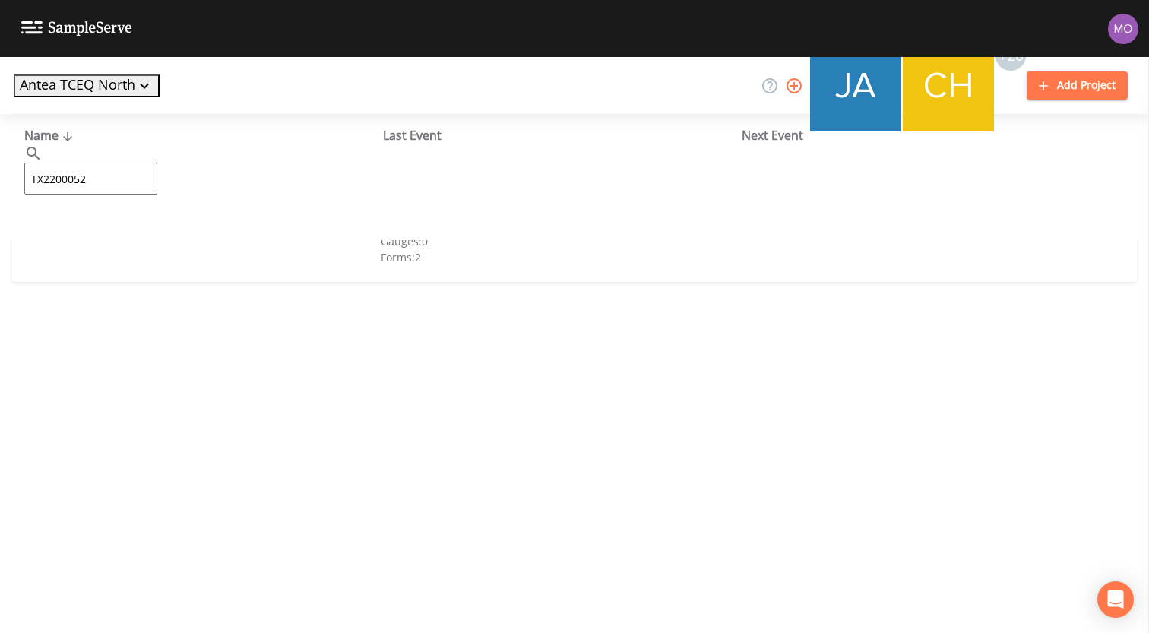
type input "TX2200052"
click at [99, 236] on link "CITY OF [GEOGRAPHIC_DATA] (TX2200052)" at bounding box center [104, 233] width 161 height 17
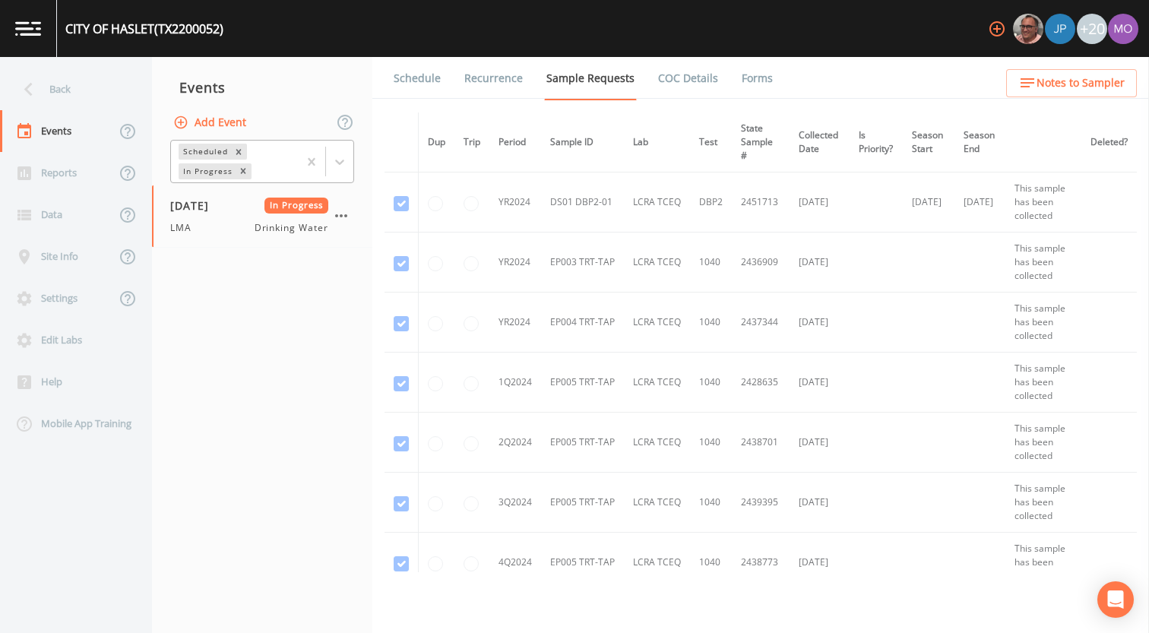
click at [206, 169] on div "In Progress" at bounding box center [207, 171] width 56 height 16
click at [212, 192] on div "Completed" at bounding box center [262, 185] width 184 height 14
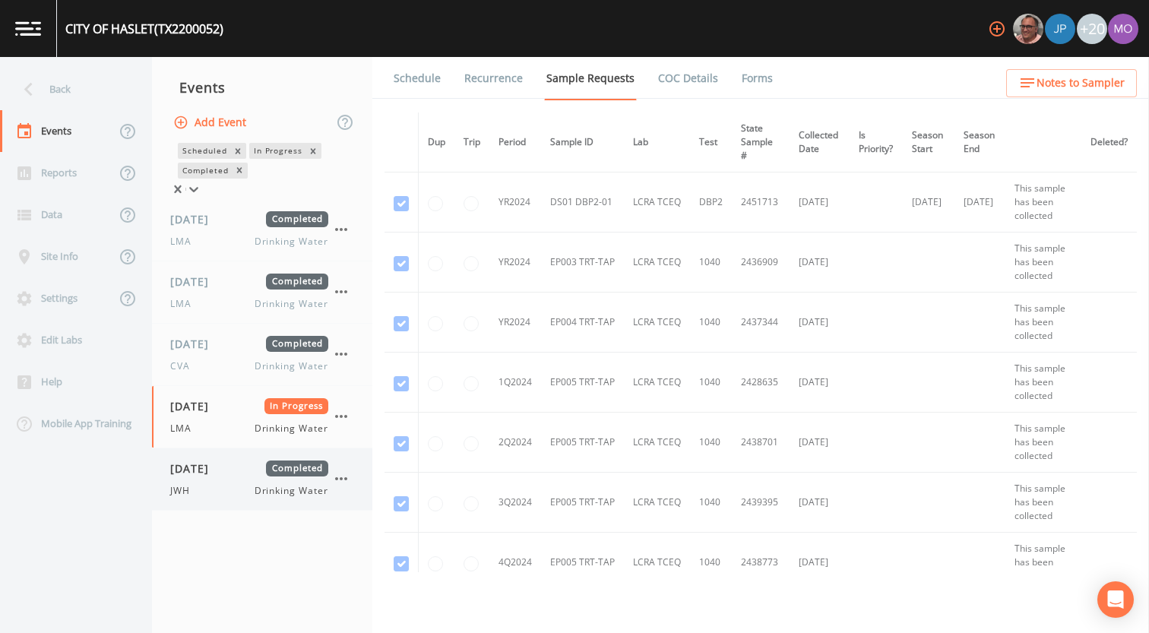
click at [215, 476] on span "[DATE]" at bounding box center [194, 469] width 49 height 16
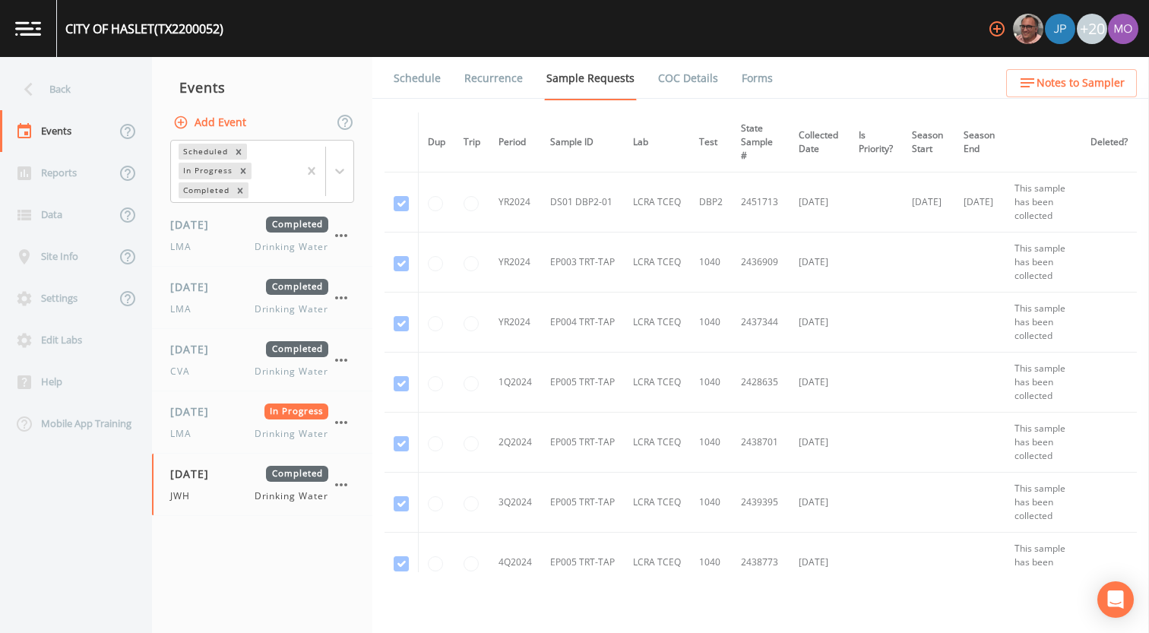
click at [746, 69] on link "Forms" at bounding box center [757, 78] width 36 height 43
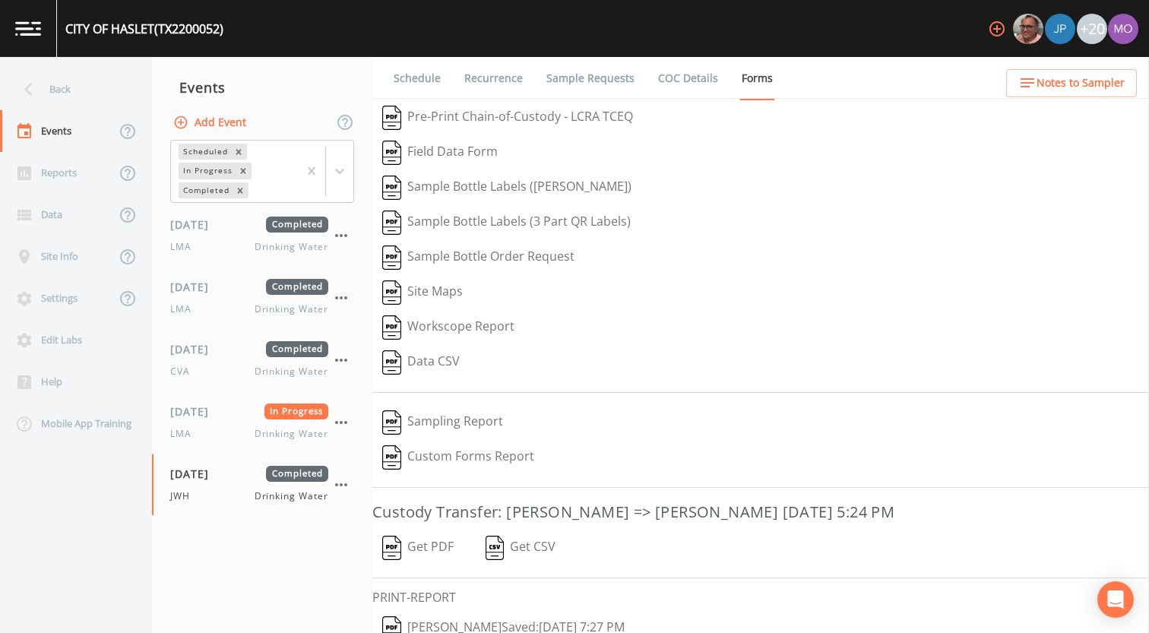
scroll to position [65, 0]
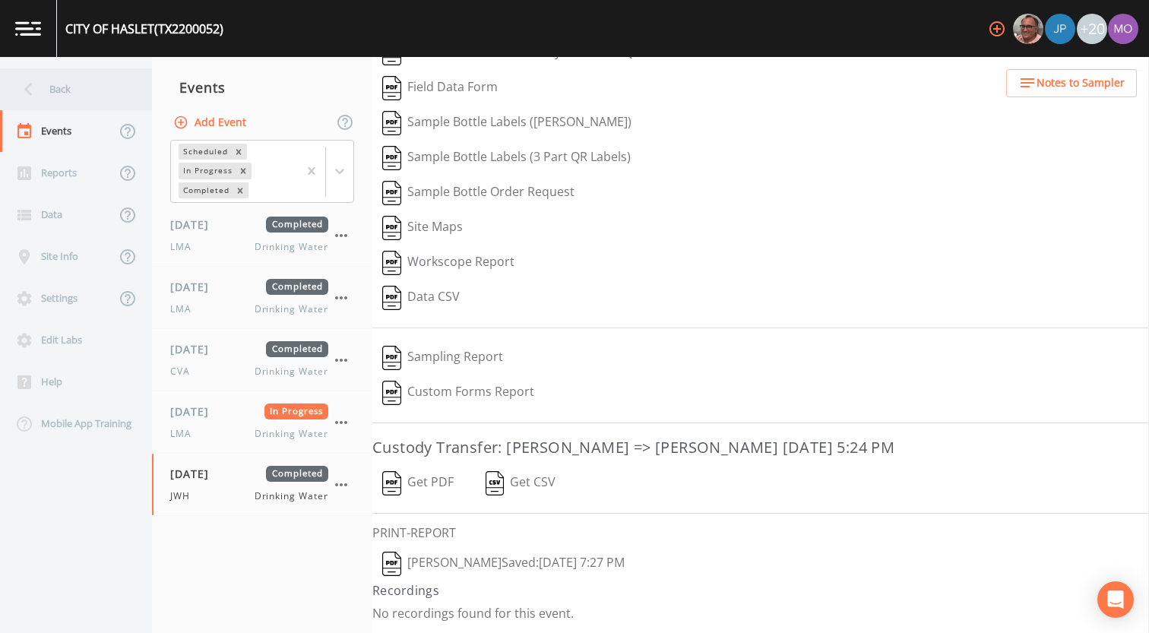
click at [89, 97] on div "Back" at bounding box center [68, 89] width 137 height 42
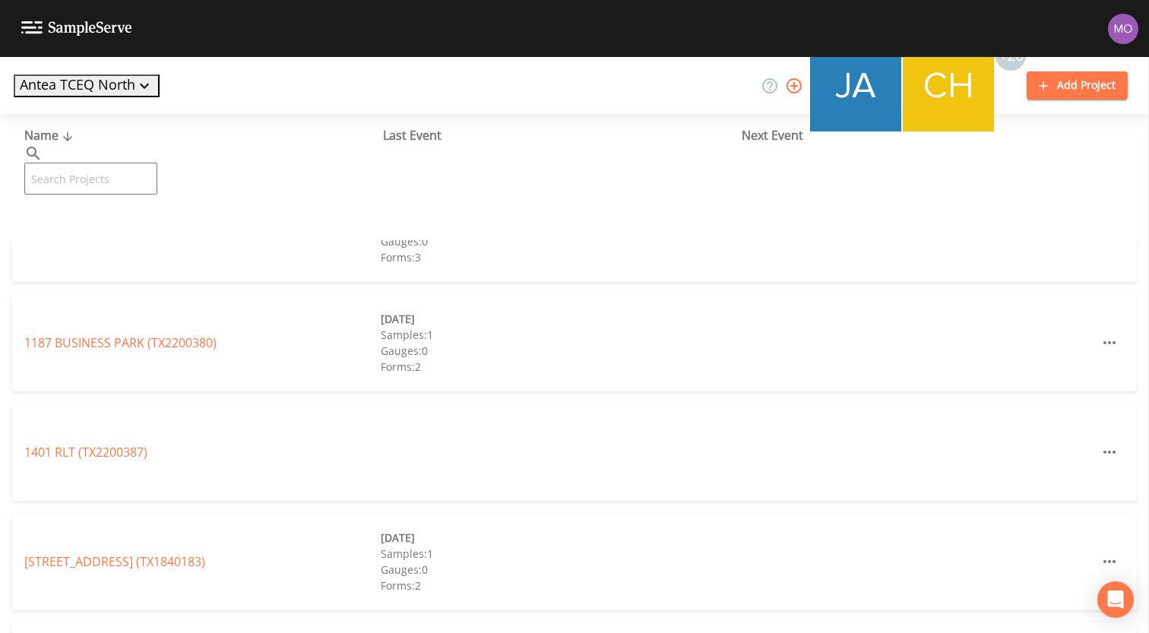
click at [122, 163] on input "text" at bounding box center [90, 179] width 133 height 32
paste input "TX2200052"
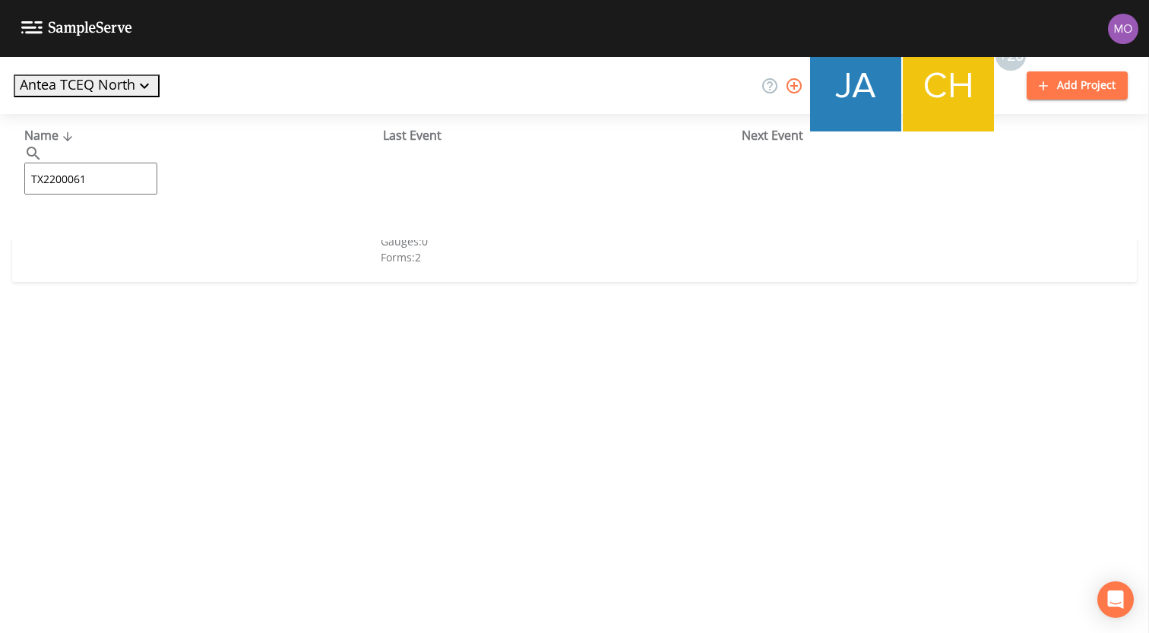
type input "TX2200061"
click at [102, 236] on link "[GEOGRAPHIC_DATA] (TX2200061)" at bounding box center [120, 233] width 193 height 17
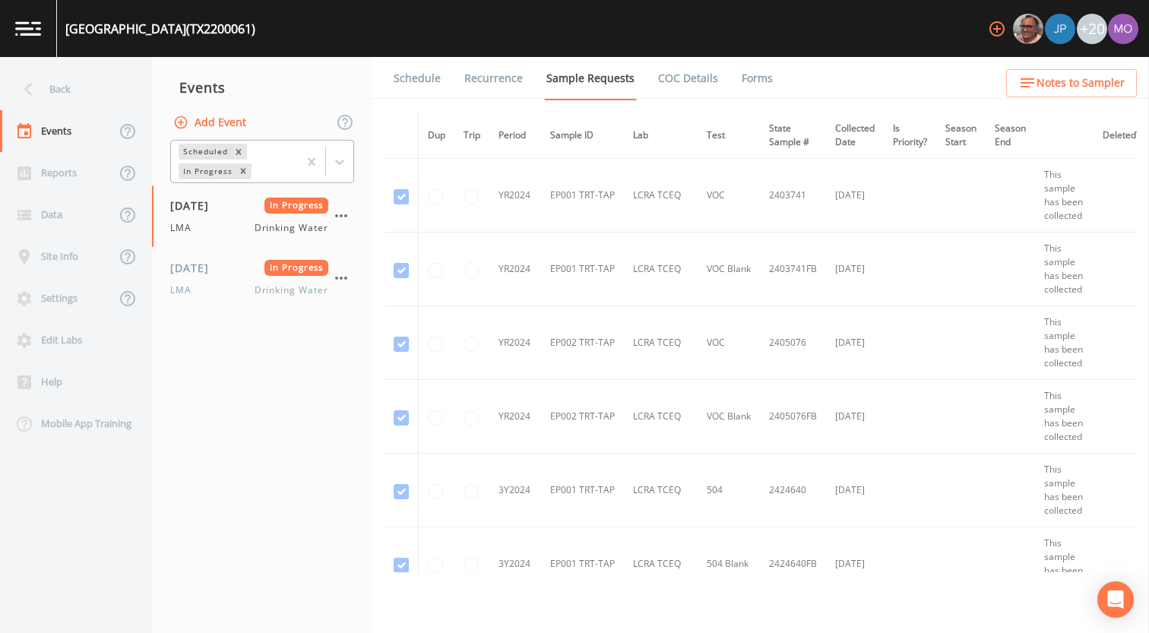
click at [210, 170] on div "In Progress" at bounding box center [207, 171] width 56 height 16
click at [206, 192] on div "Completed" at bounding box center [262, 185] width 184 height 14
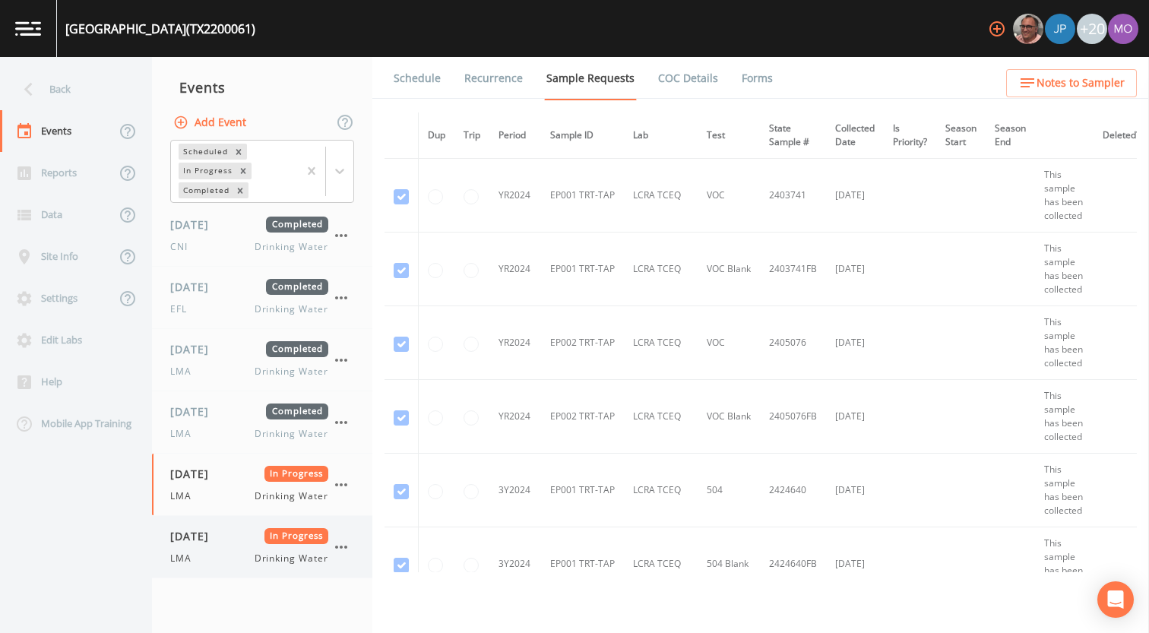
click at [190, 557] on span "LMA" at bounding box center [185, 559] width 30 height 14
click at [758, 71] on link "Forms" at bounding box center [757, 78] width 36 height 43
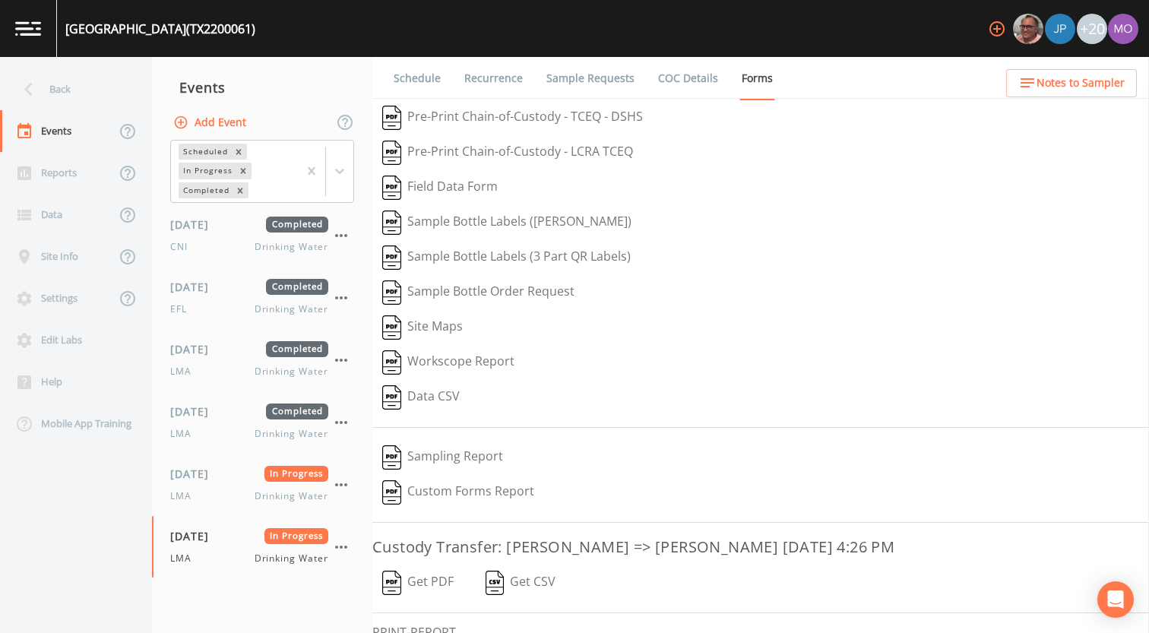
scroll to position [100, 0]
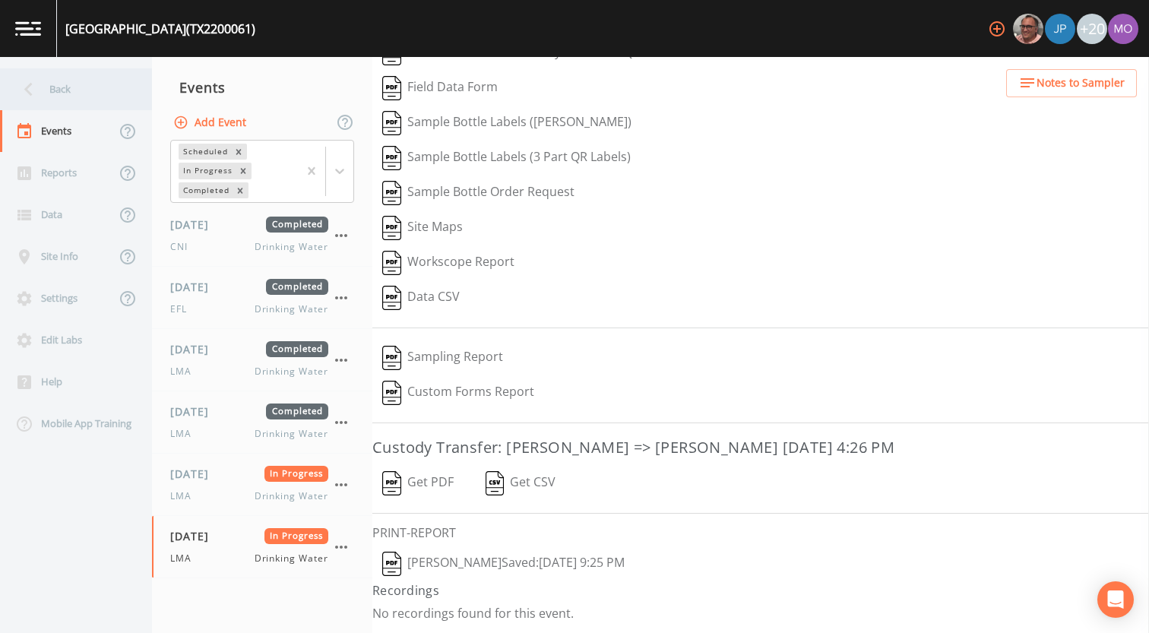
click at [36, 89] on icon at bounding box center [28, 89] width 27 height 27
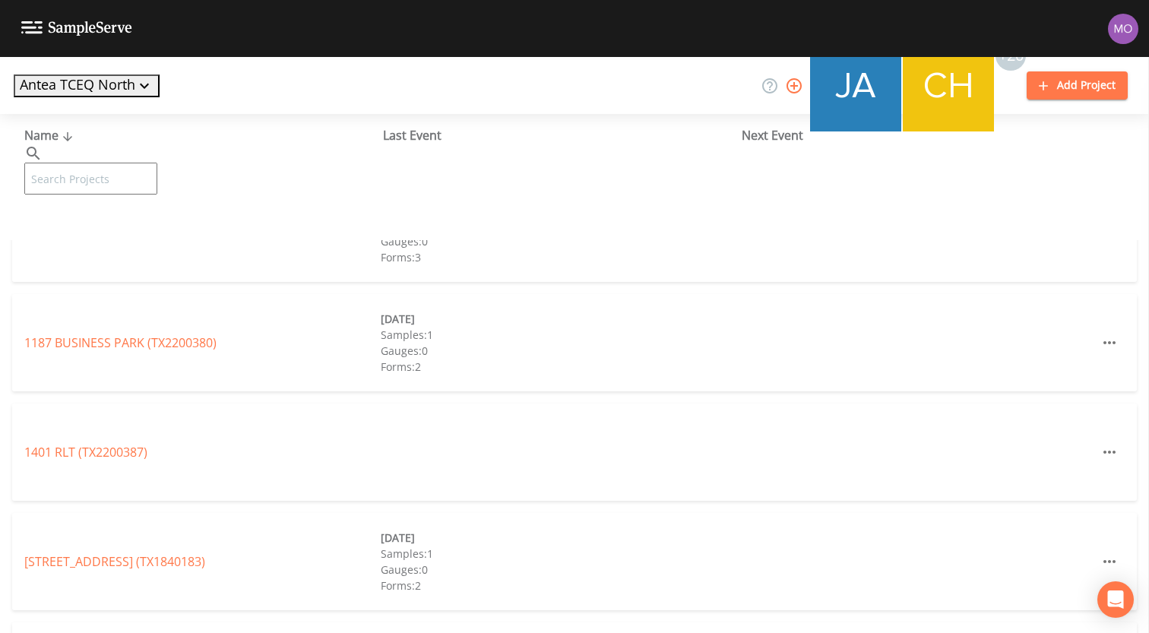
click at [89, 163] on input "text" at bounding box center [90, 179] width 133 height 32
paste input "TX2200052"
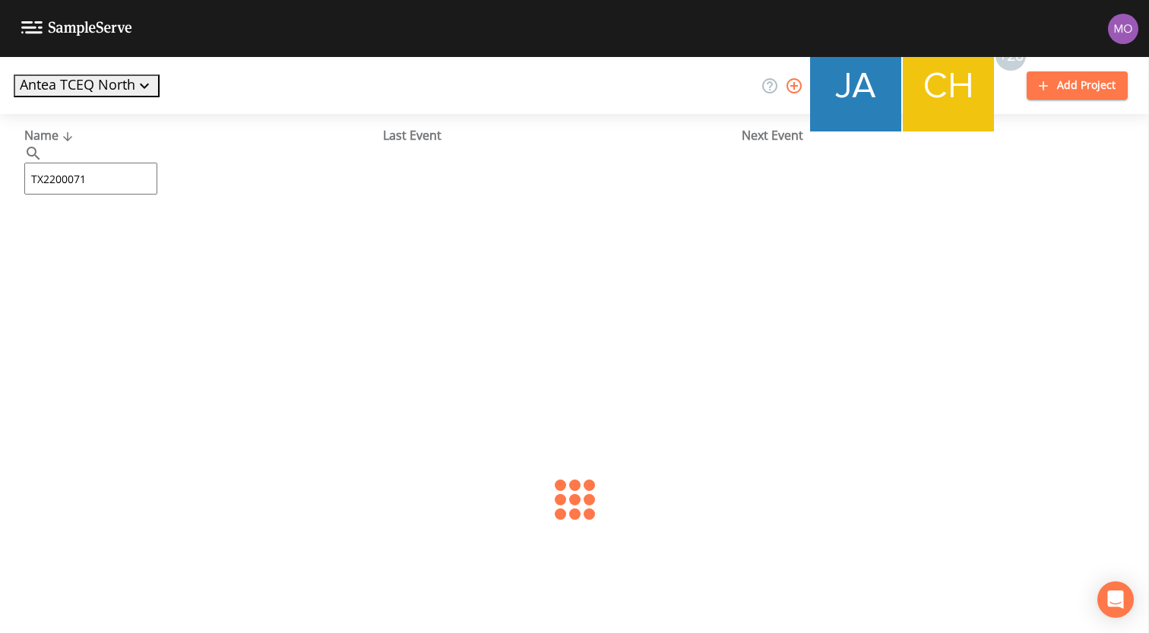
type input "TX2200071"
click at [87, 242] on div "CITY OF [PERSON_NAME][GEOGRAPHIC_DATA] (TX2200071)" at bounding box center [202, 233] width 356 height 18
click at [87, 236] on link "CITY OF [PERSON_NAME][GEOGRAPHIC_DATA] (TX2200071)" at bounding box center [190, 233] width 333 height 17
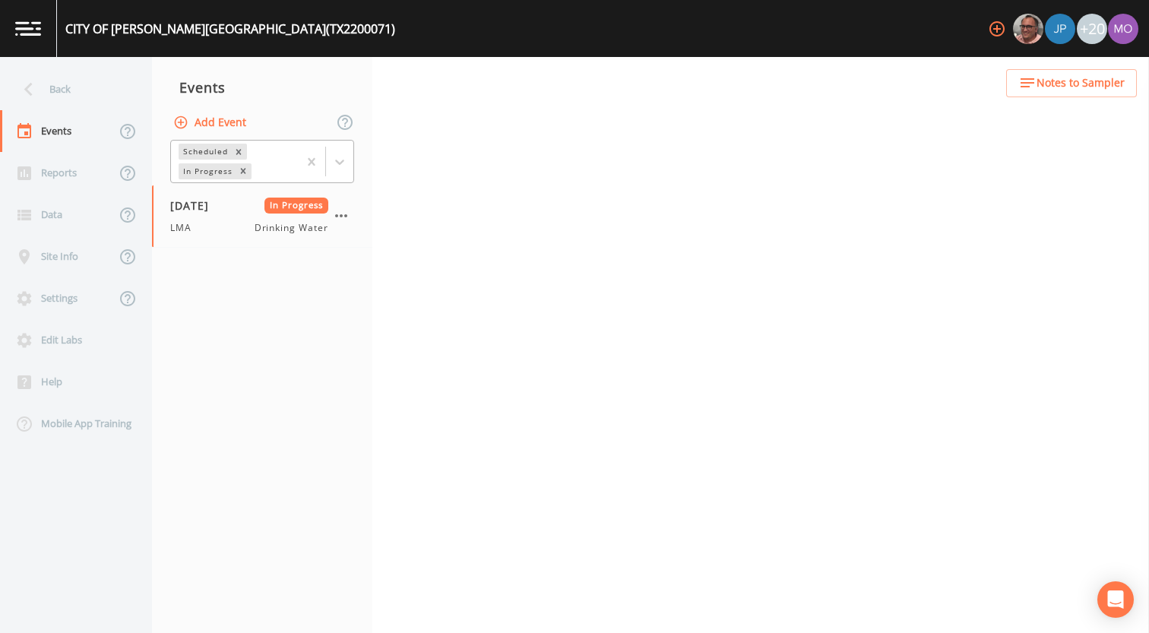
click at [215, 176] on div "In Progress" at bounding box center [207, 171] width 56 height 16
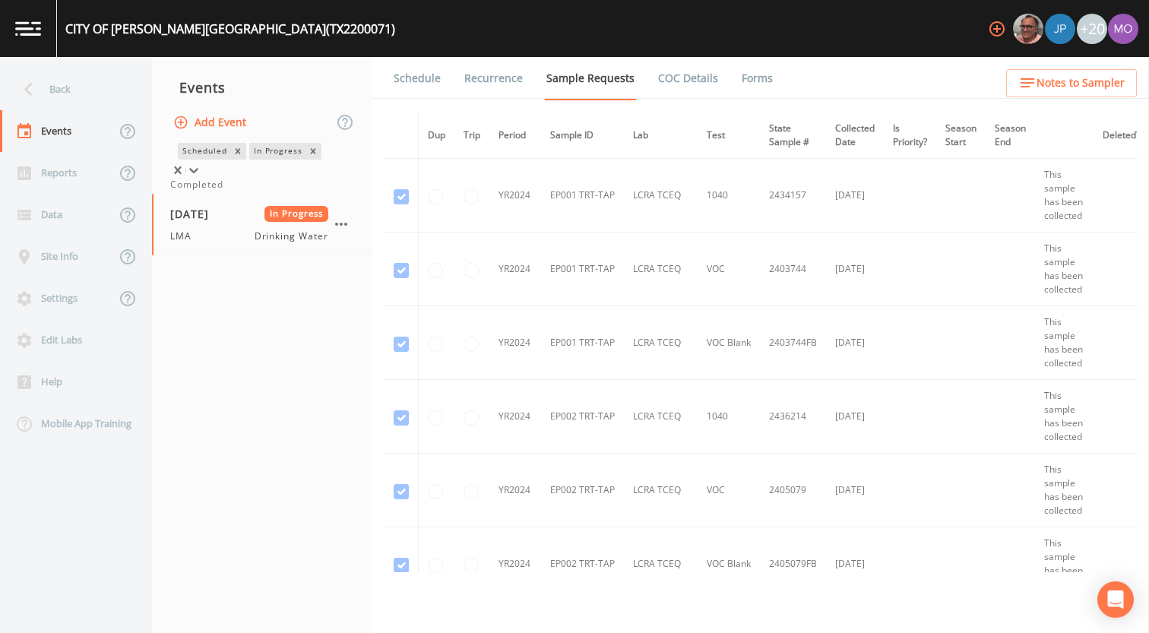
click at [220, 192] on div "Completed" at bounding box center [262, 185] width 184 height 14
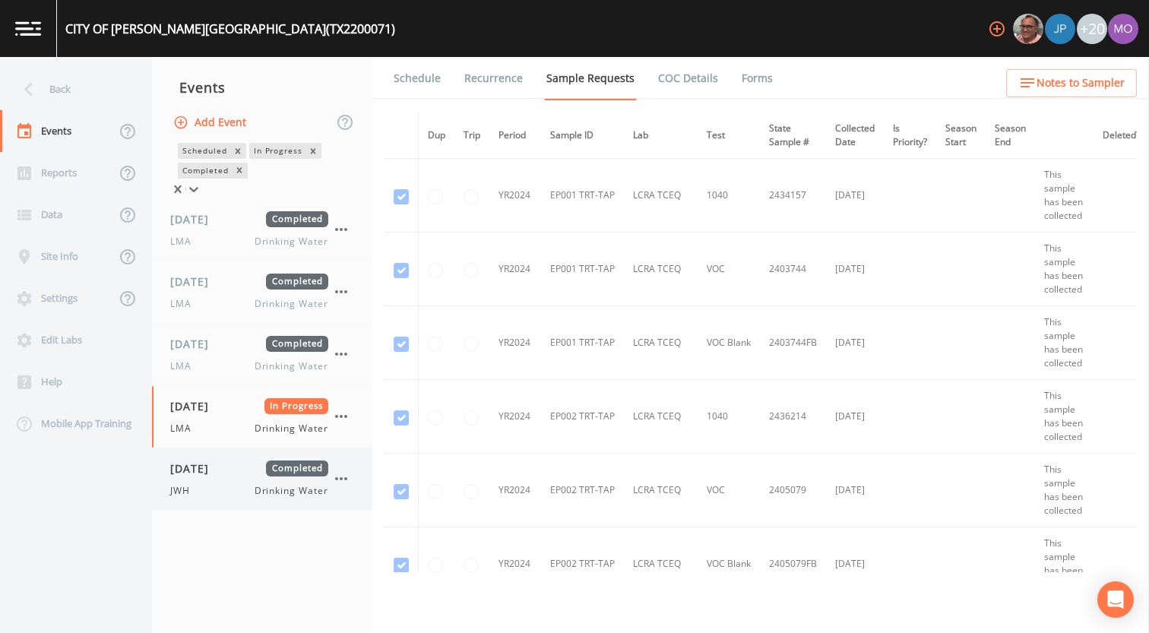
click at [220, 470] on span "[DATE]" at bounding box center [194, 469] width 49 height 16
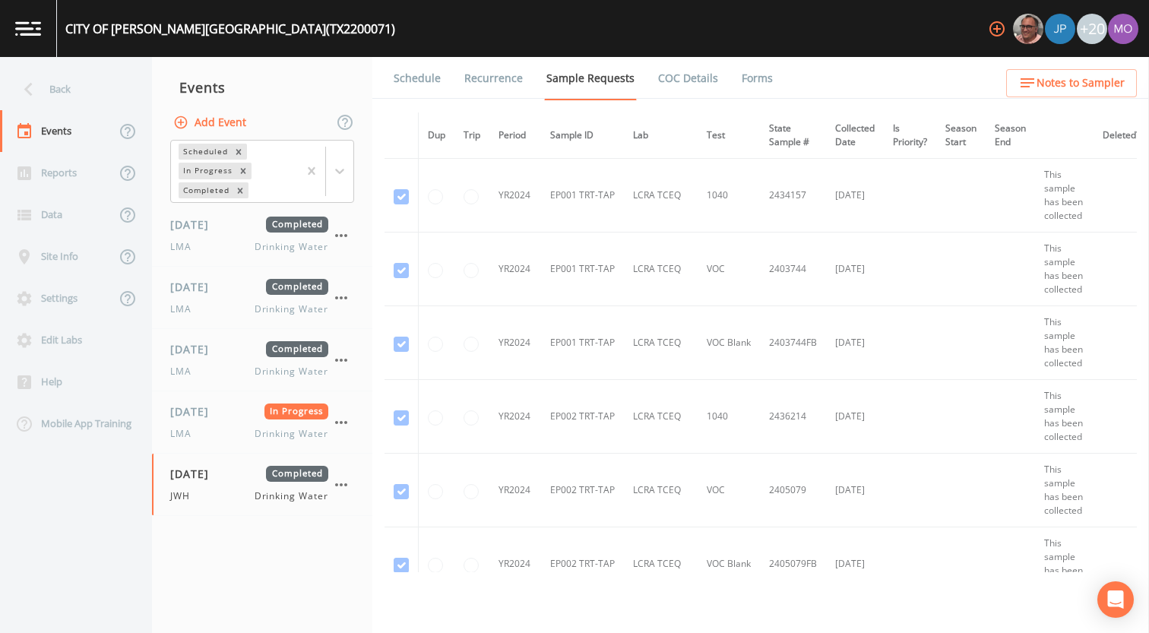
click at [750, 71] on link "Forms" at bounding box center [757, 78] width 36 height 43
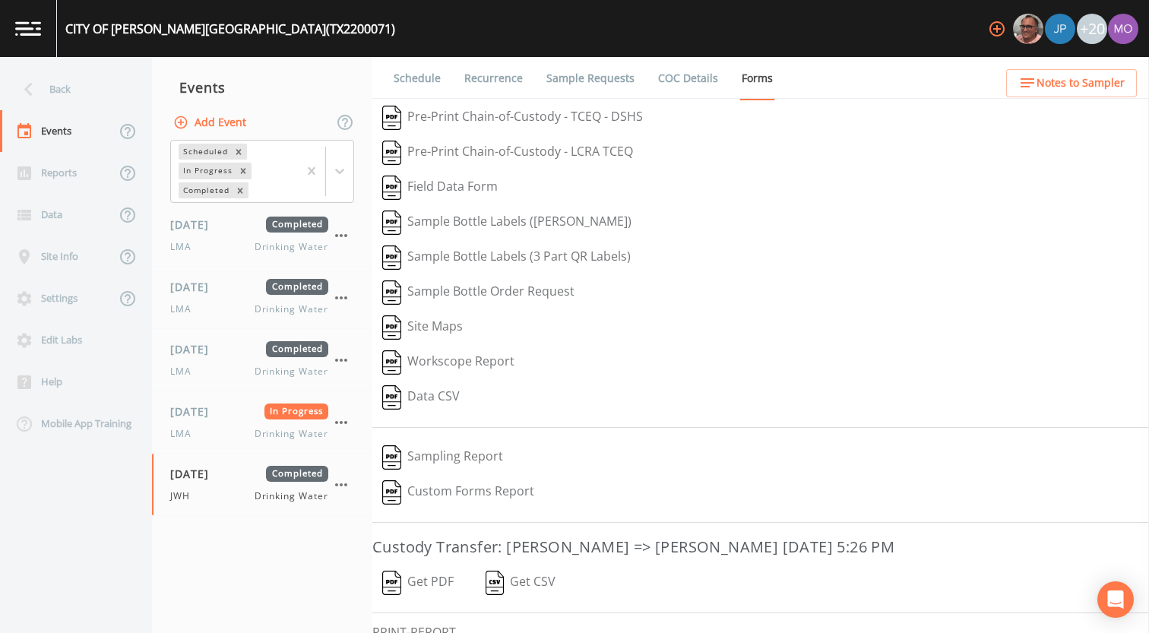
scroll to position [100, 0]
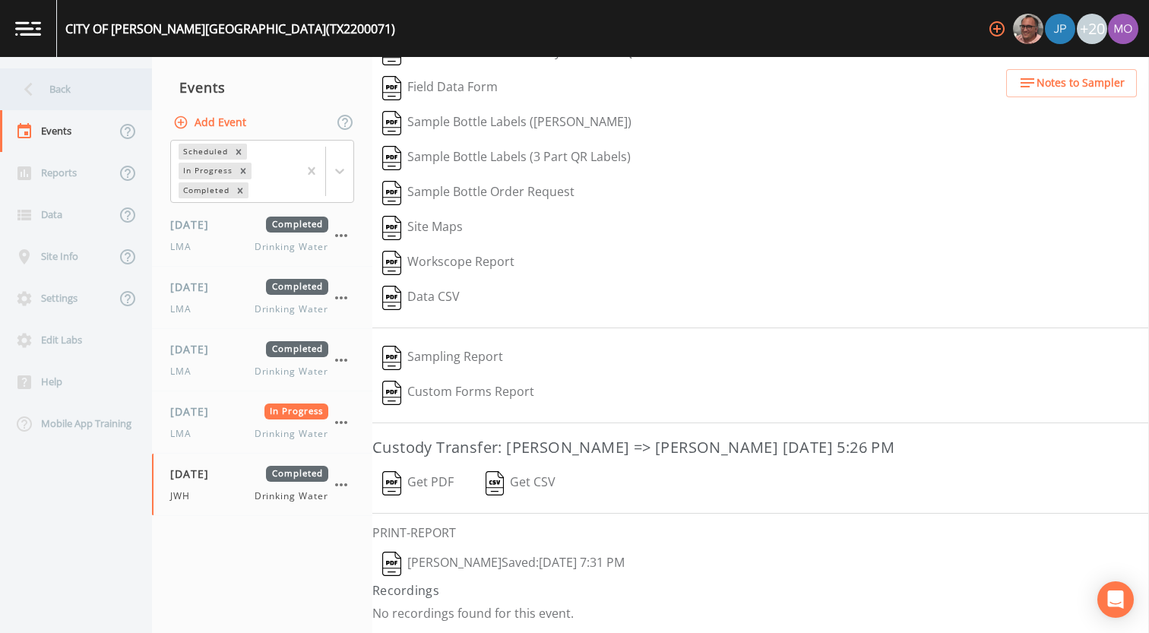
click at [59, 84] on div "Back" at bounding box center [68, 89] width 137 height 42
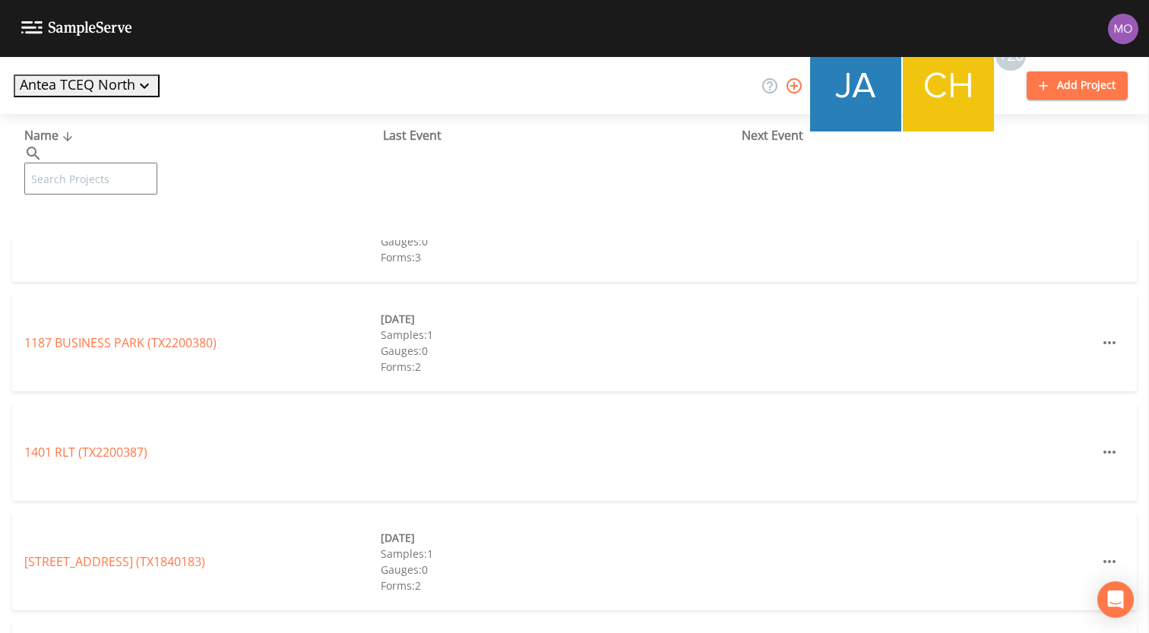
click at [144, 163] on input "text" at bounding box center [90, 179] width 133 height 32
paste input "TX2200052"
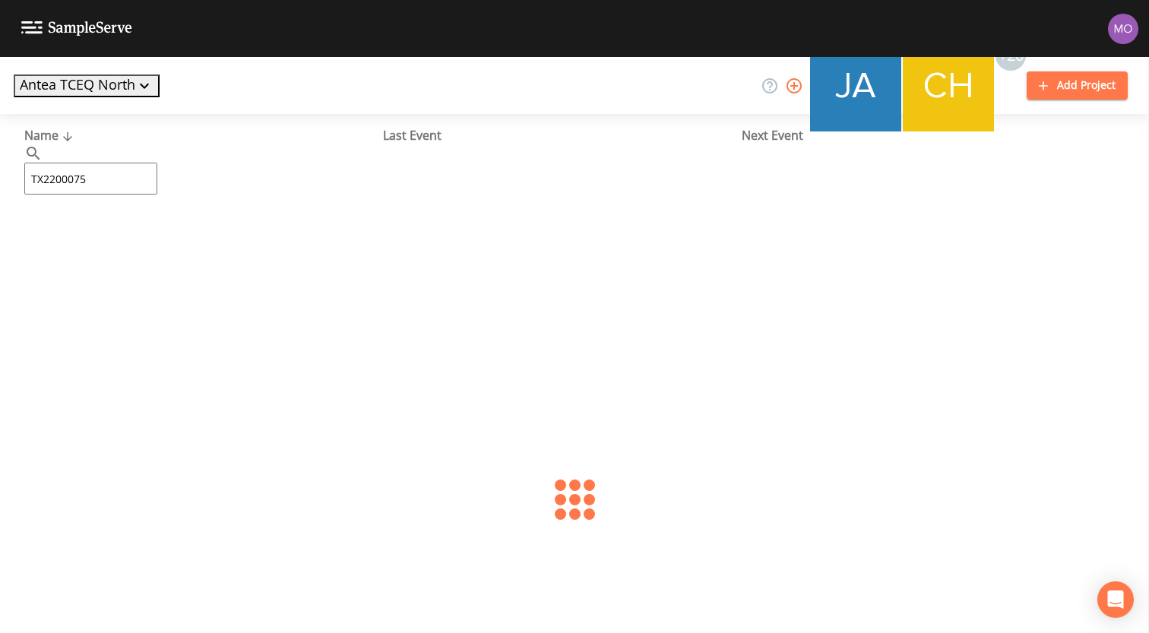
type input "TX2200075"
click at [142, 227] on link "CITY OF [GEOGRAPHIC_DATA] (TX2200075)" at bounding box center [143, 233] width 239 height 17
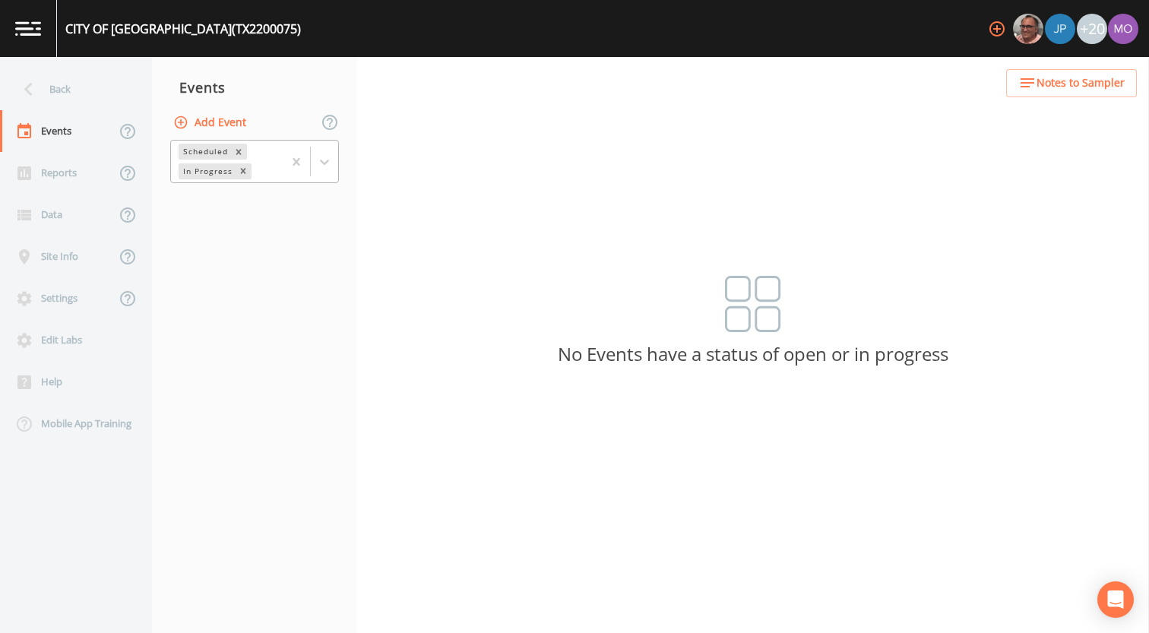
click at [204, 149] on div "Scheduled" at bounding box center [205, 152] width 52 height 16
click at [204, 192] on div "Completed" at bounding box center [254, 185] width 169 height 14
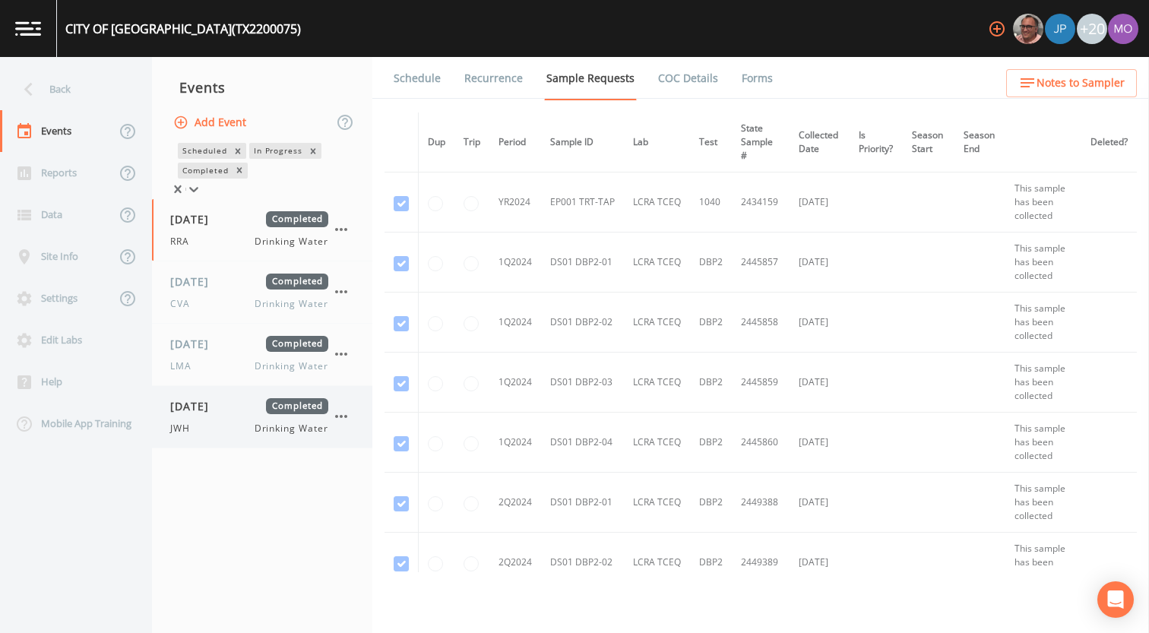
click at [202, 425] on div "[DATE] Completed JWH Drinking Water" at bounding box center [249, 416] width 158 height 37
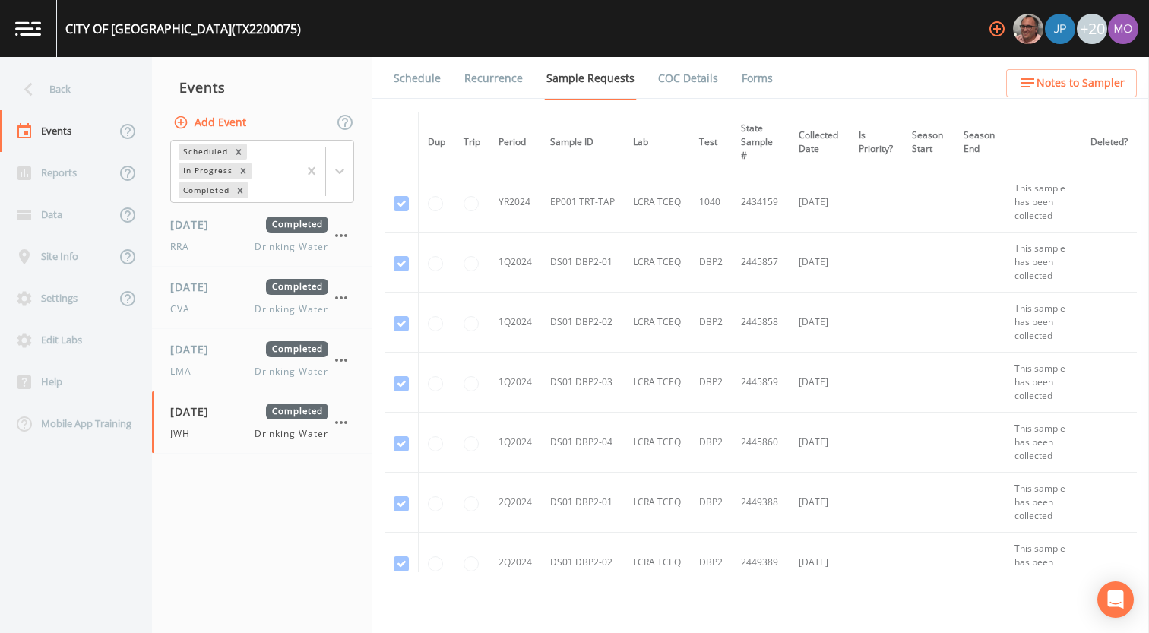
click at [759, 74] on link "Forms" at bounding box center [757, 78] width 36 height 43
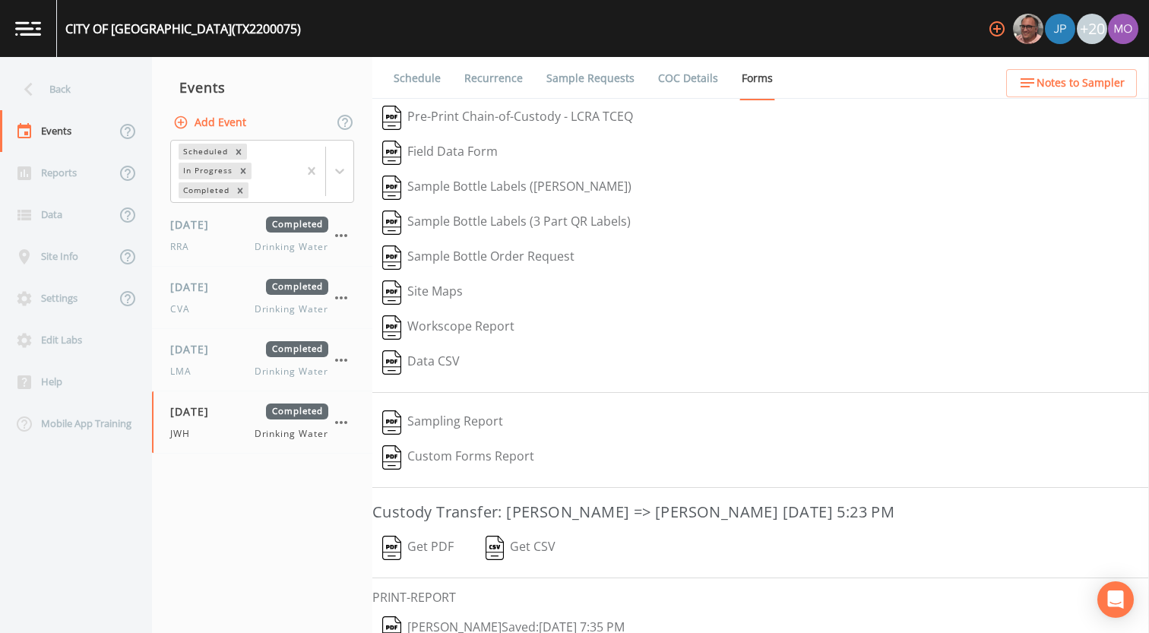
scroll to position [65, 0]
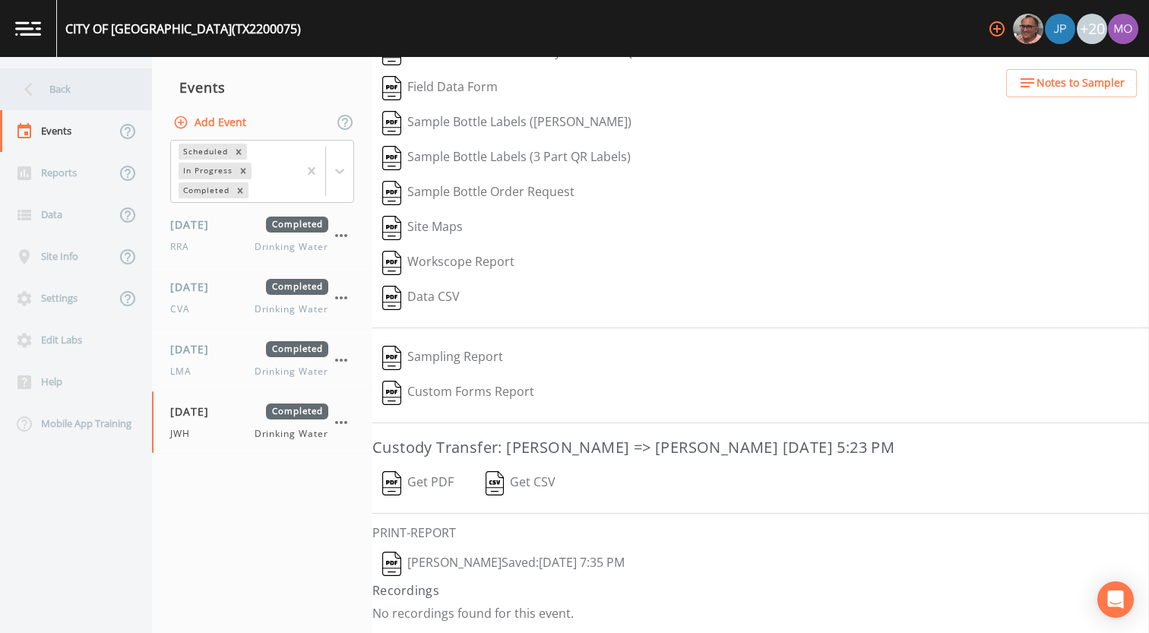
click at [74, 99] on div "Back" at bounding box center [68, 89] width 137 height 42
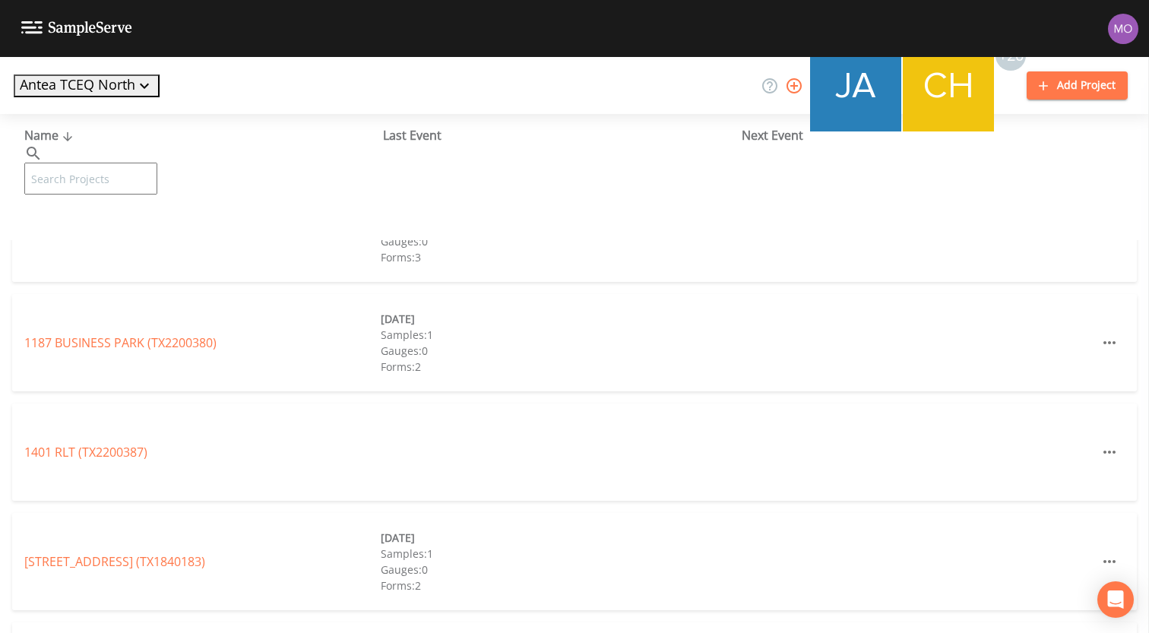
click at [87, 163] on input "text" at bounding box center [90, 179] width 133 height 32
paste input "TX2200078"
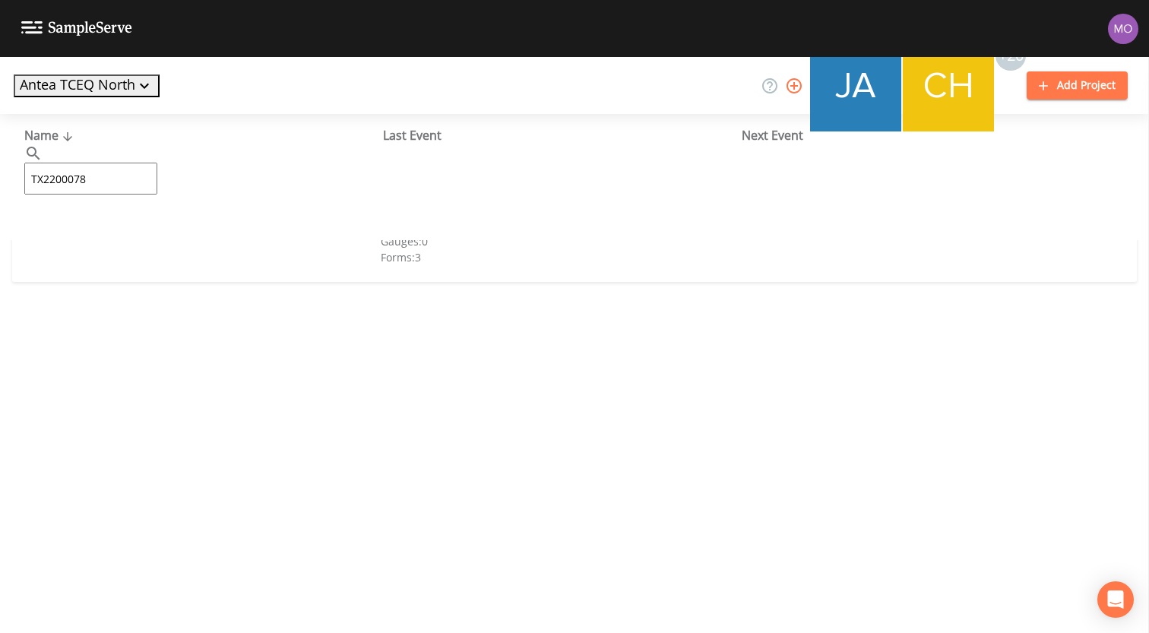
type input "TX2200078"
click at [78, 225] on link "TOWN OF [PERSON_NAME][GEOGRAPHIC_DATA] (TX2200078)" at bounding box center [196, 233] width 345 height 17
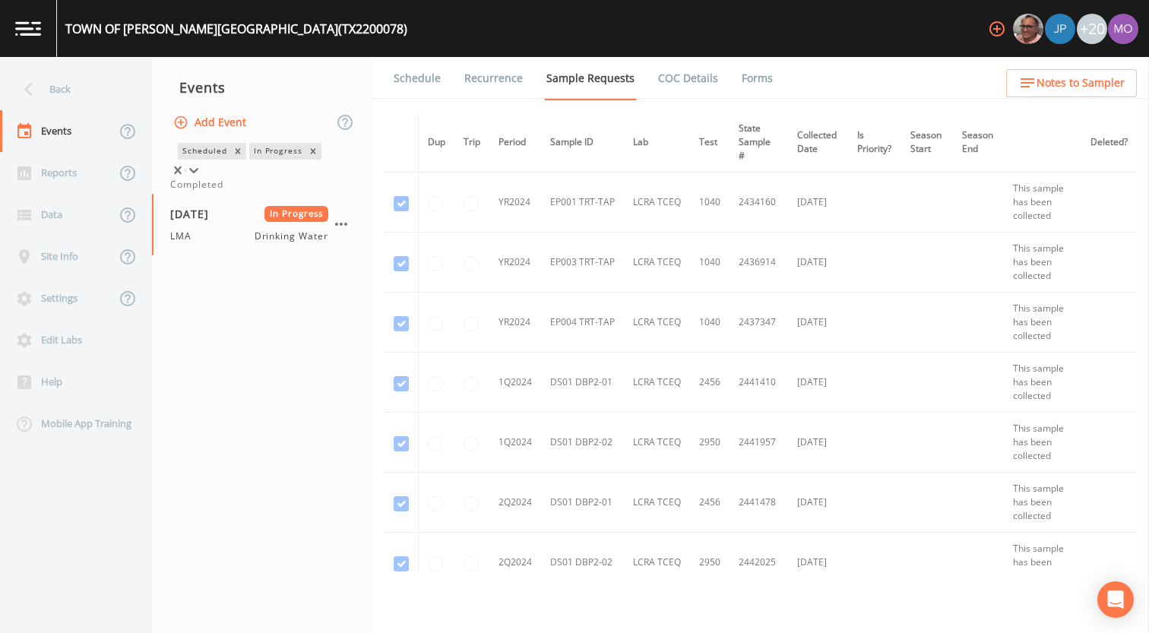
click at [249, 159] on div "In Progress" at bounding box center [277, 151] width 56 height 16
click at [212, 192] on div "Completed" at bounding box center [262, 185] width 184 height 14
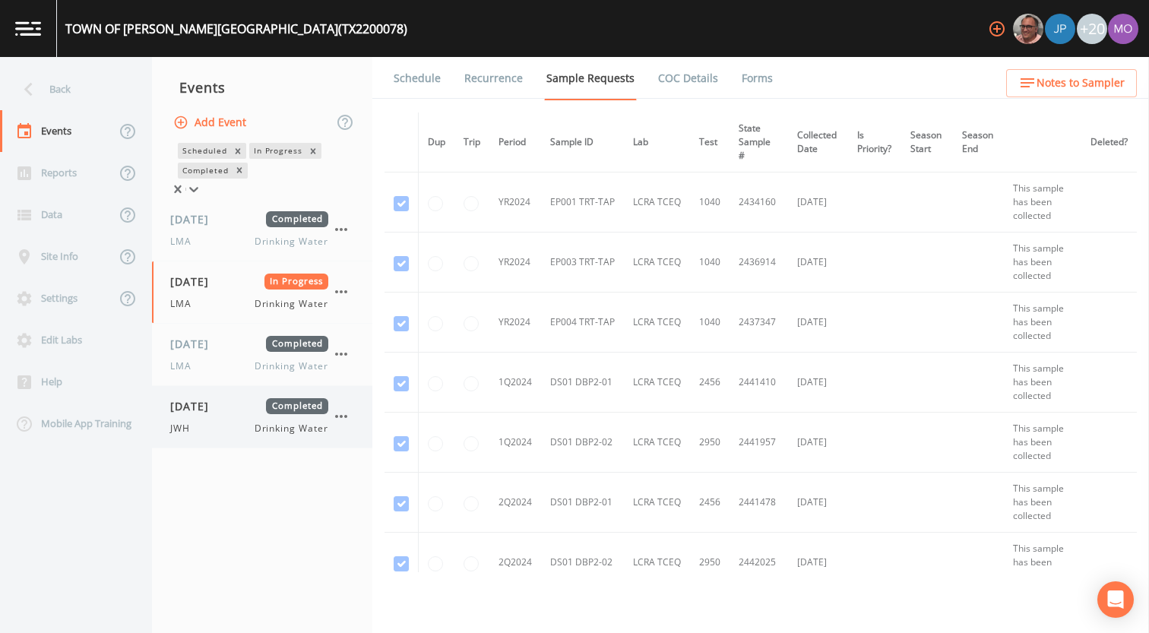
click at [211, 432] on div "JWH Drinking Water" at bounding box center [249, 429] width 158 height 14
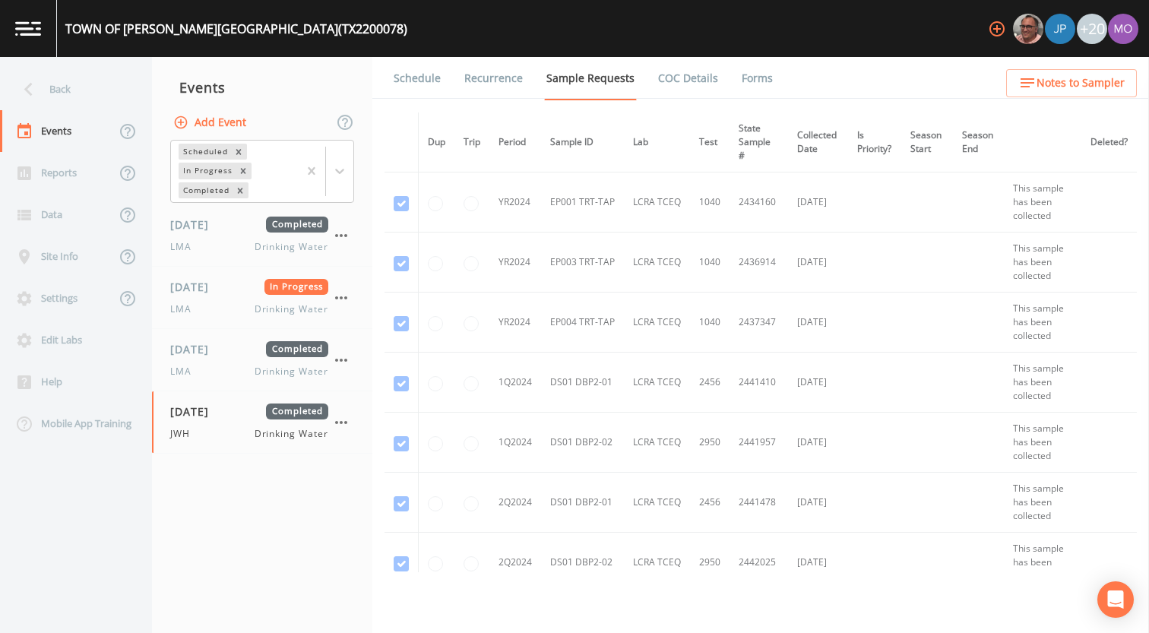
click at [744, 72] on link "Forms" at bounding box center [757, 78] width 36 height 43
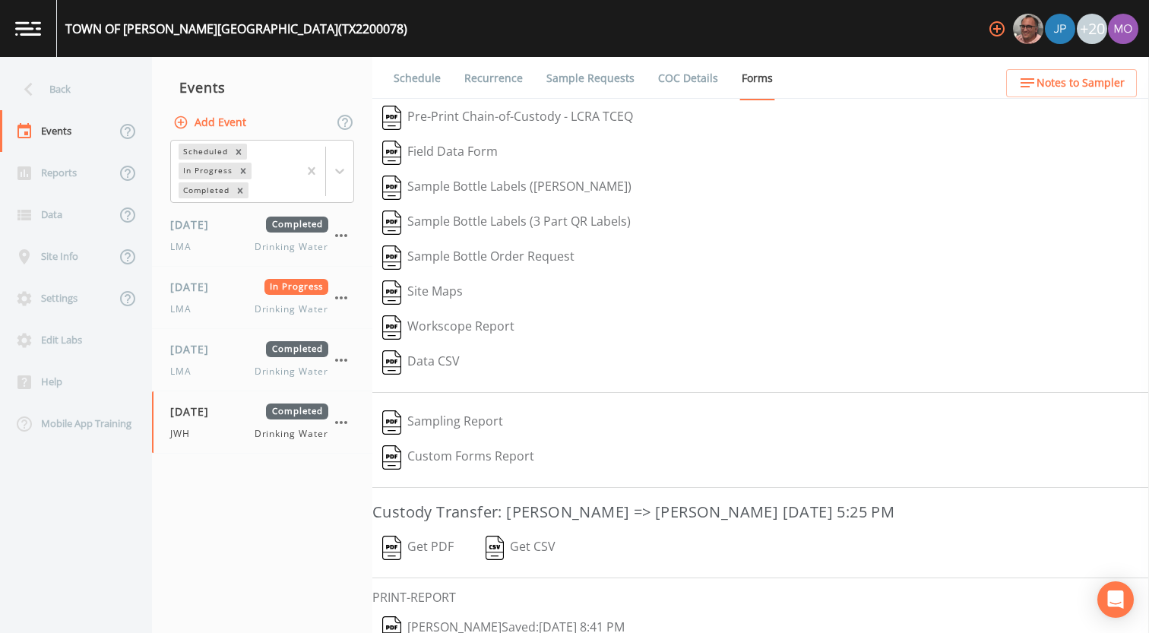
scroll to position [65, 0]
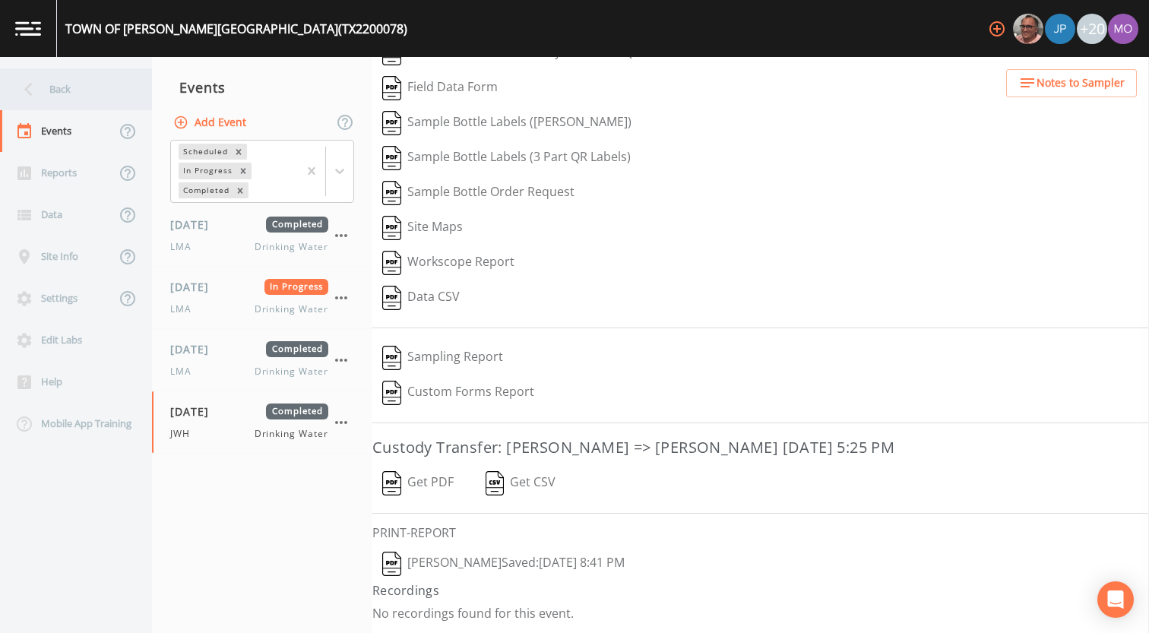
click at [71, 88] on div "Back" at bounding box center [68, 89] width 137 height 42
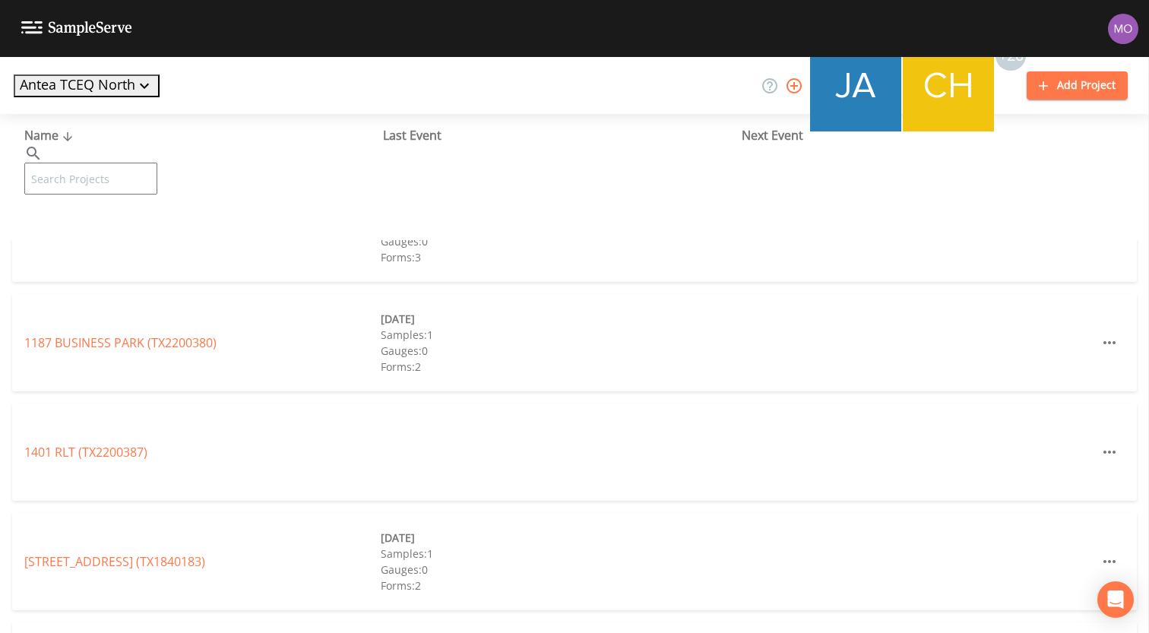
click at [112, 163] on input "text" at bounding box center [90, 179] width 133 height 32
paste input "TX2200131"
type input "TX2200131"
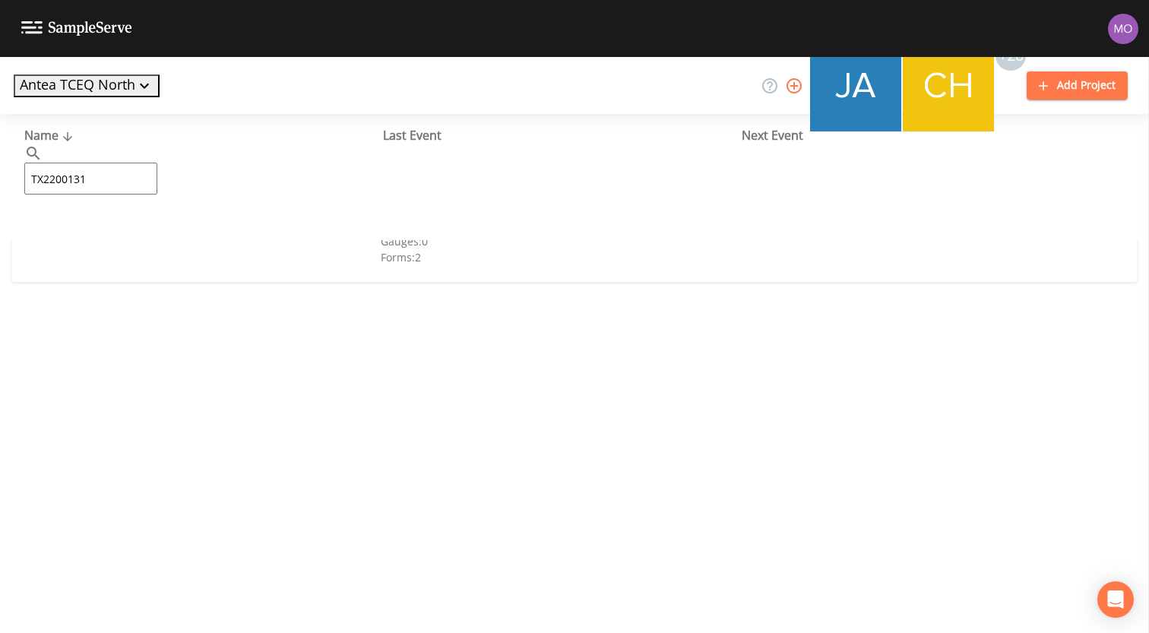
click at [139, 229] on link "CITY OF [GEOGRAPHIC_DATA] (TX2200131)" at bounding box center [143, 233] width 239 height 17
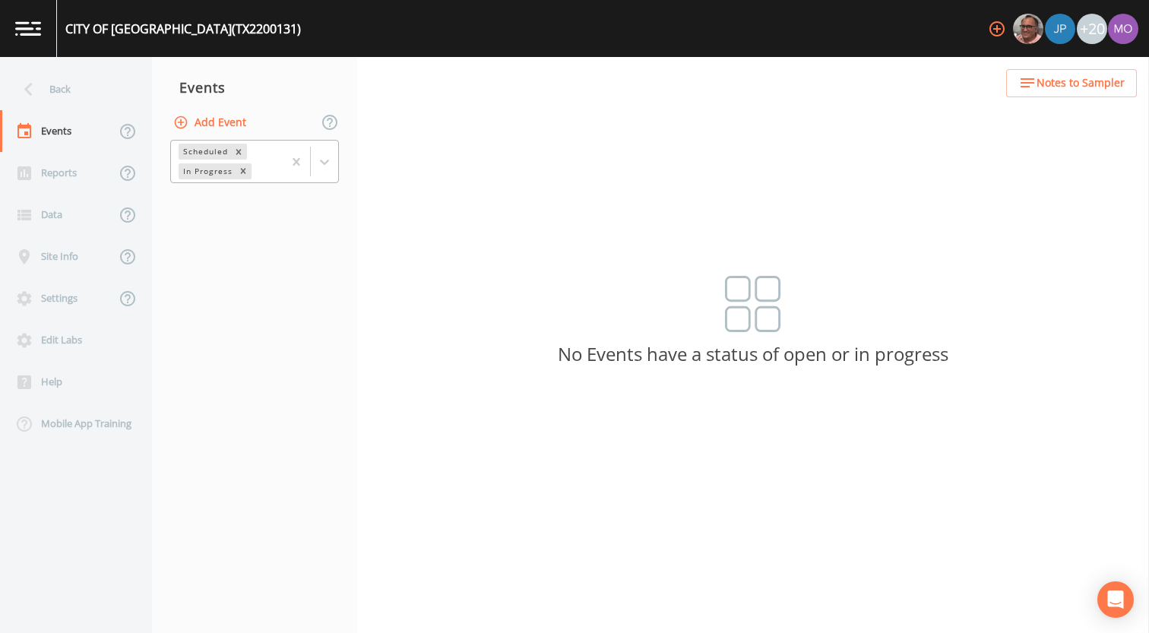
click at [209, 159] on div "Scheduled" at bounding box center [205, 152] width 52 height 16
click at [207, 192] on div "Completed" at bounding box center [254, 185] width 169 height 14
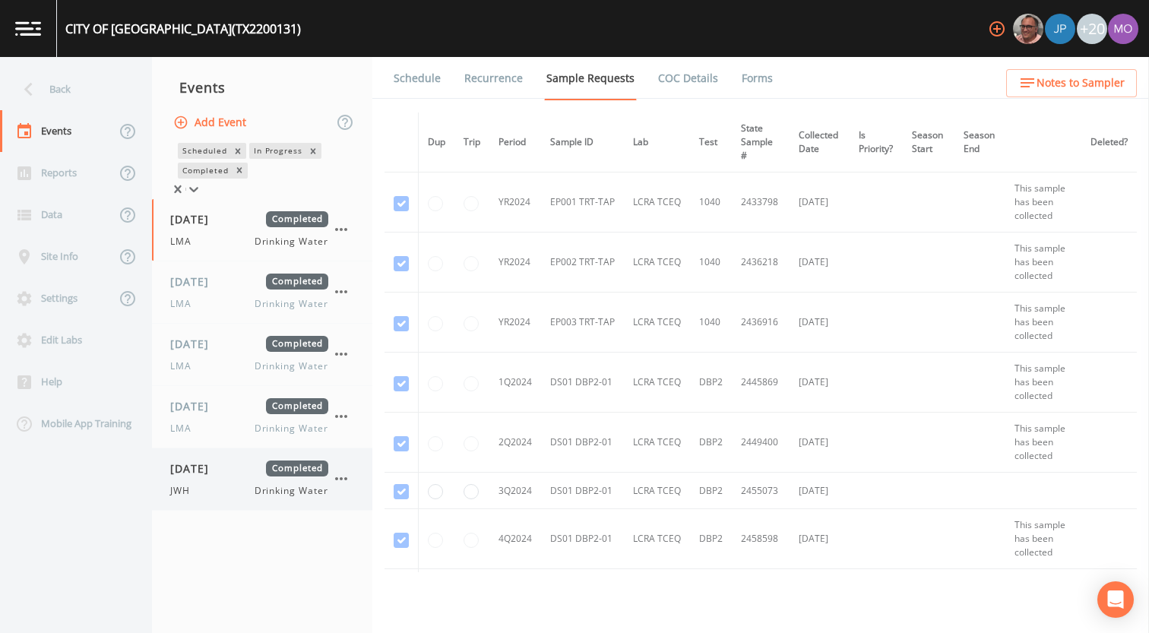
click at [220, 467] on span "[DATE]" at bounding box center [194, 469] width 49 height 16
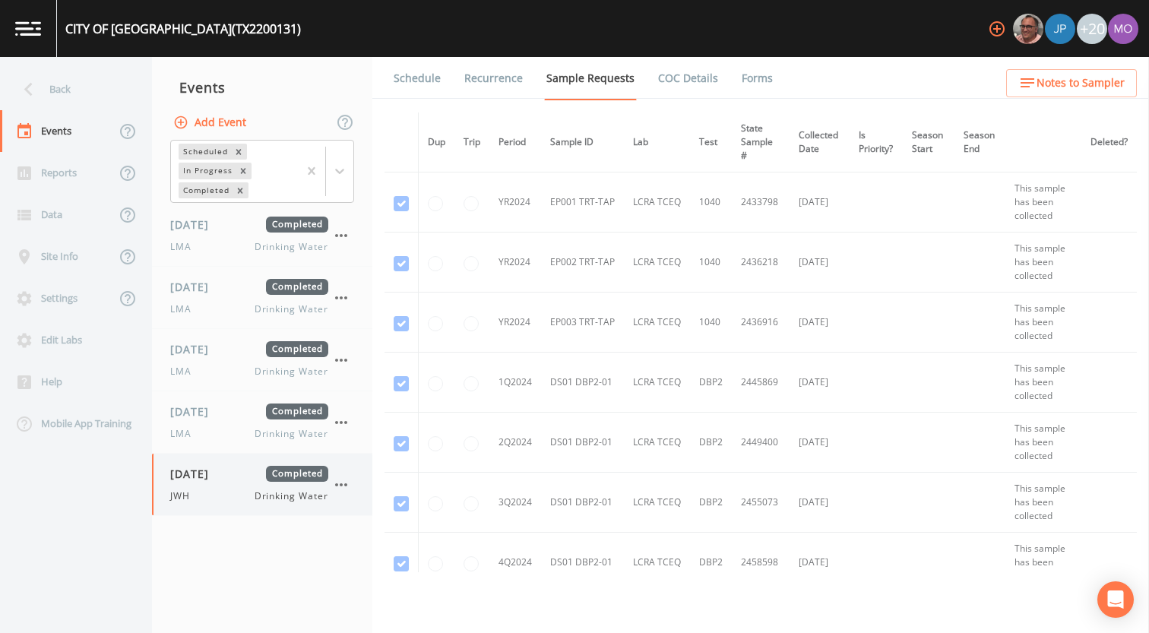
click at [220, 467] on span "[DATE]" at bounding box center [194, 474] width 49 height 16
click at [757, 81] on link "Forms" at bounding box center [757, 78] width 36 height 43
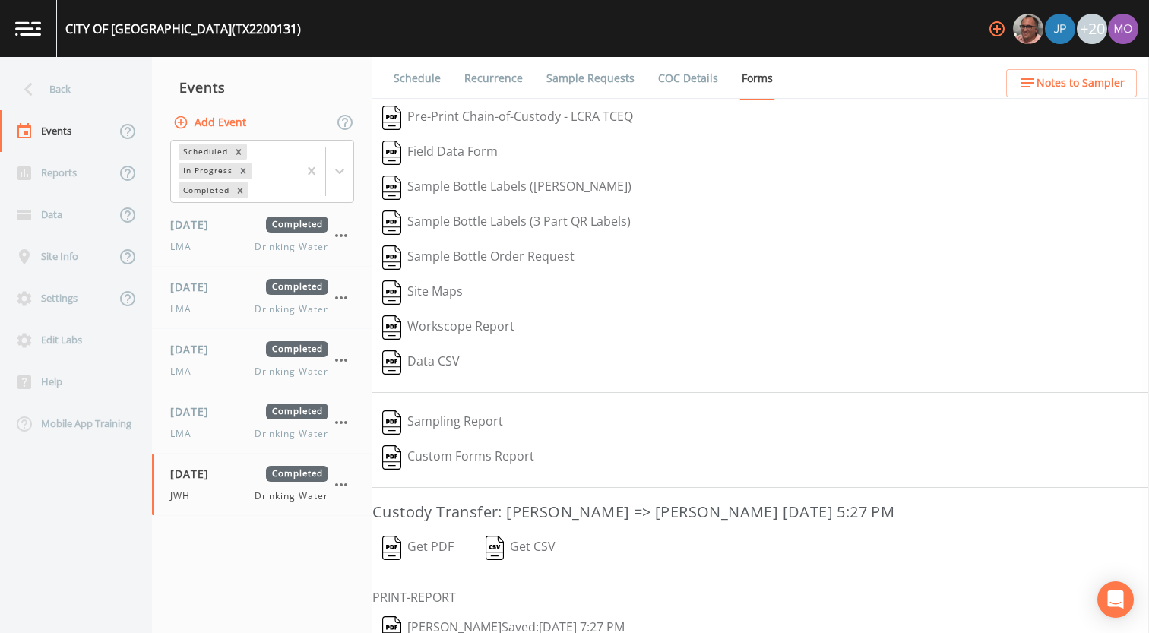
scroll to position [65, 0]
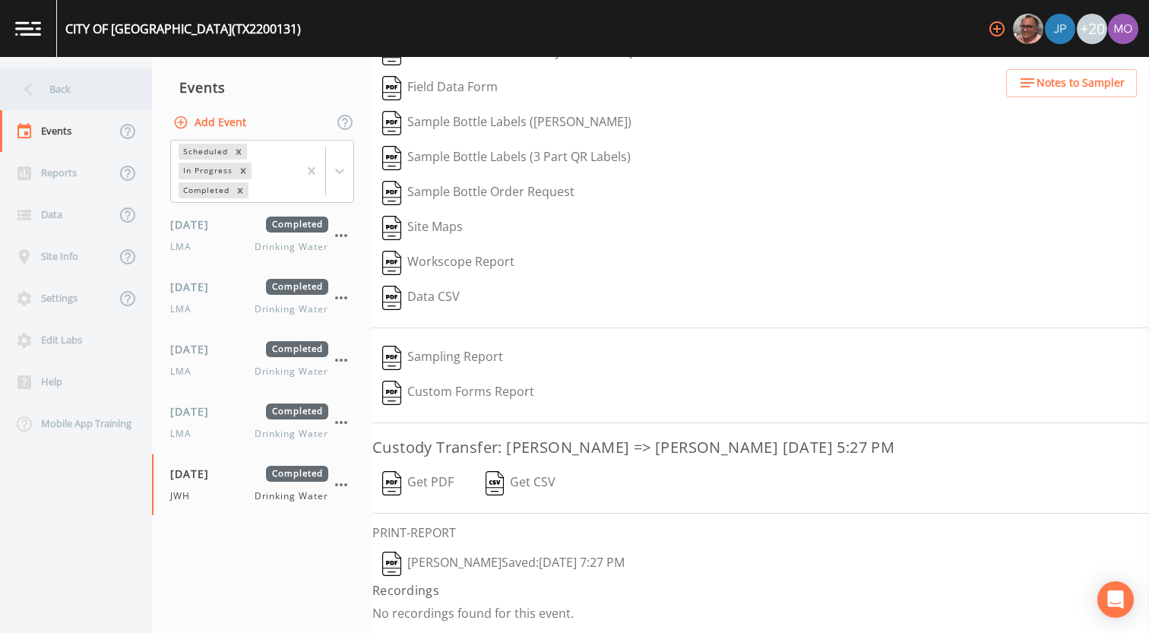
click at [93, 88] on div "Back" at bounding box center [68, 89] width 137 height 42
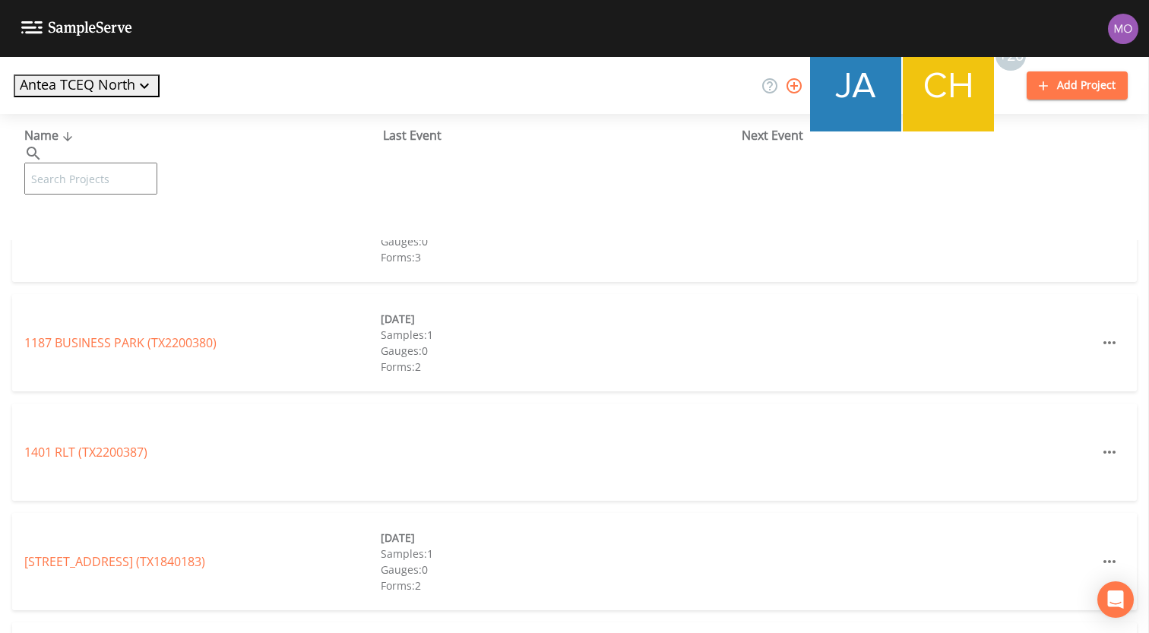
click at [132, 163] on input "text" at bounding box center [90, 179] width 133 height 32
paste input "TX2520001"
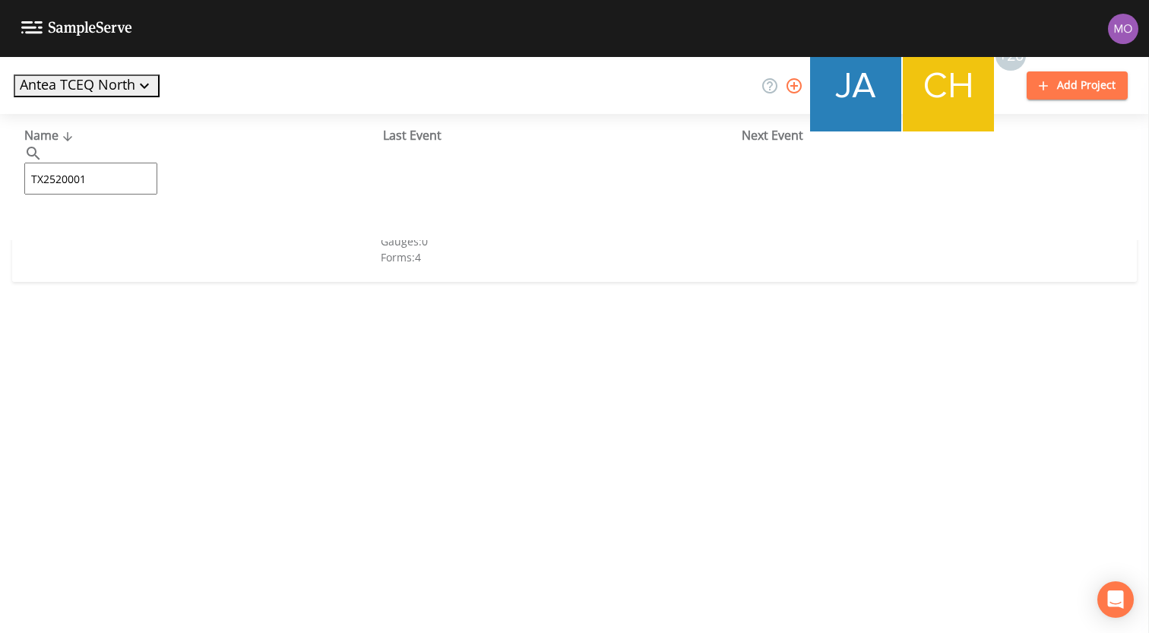
type input "TX2520001"
click at [87, 239] on link "CITY OF [PERSON_NAME] (TX2520001)" at bounding box center [130, 233] width 212 height 17
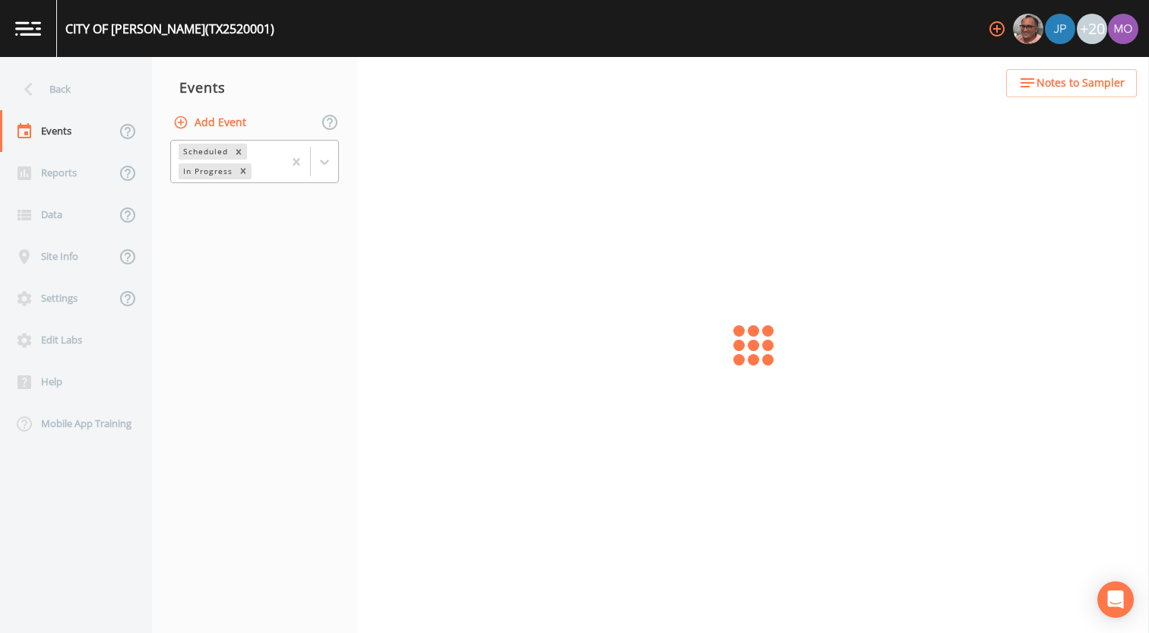
click at [228, 163] on div "In Progress" at bounding box center [207, 171] width 56 height 16
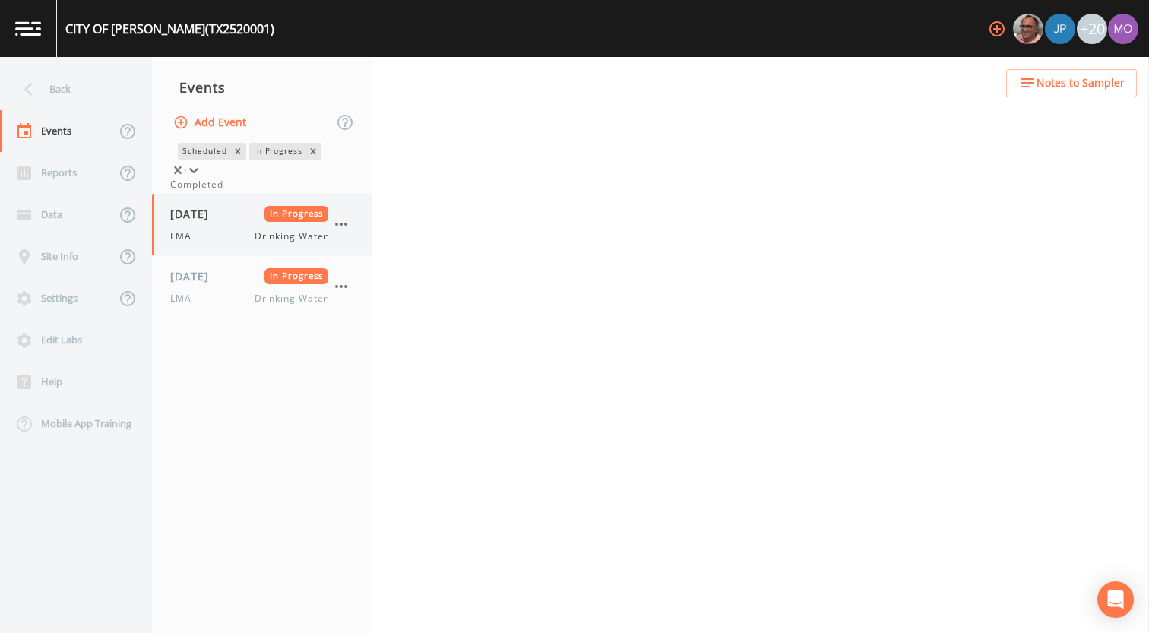
drag, startPoint x: 220, startPoint y: 204, endPoint x: 217, endPoint y: 272, distance: 67.7
click at [220, 192] on div "Completed" at bounding box center [262, 185] width 184 height 14
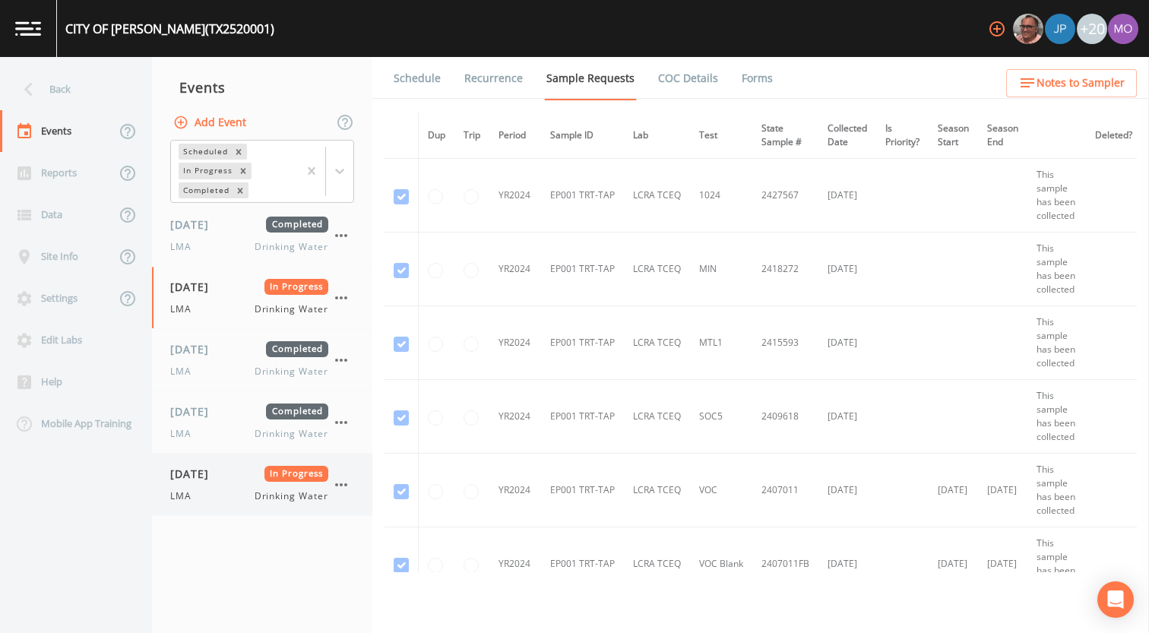
click at [223, 458] on div "[DATE] In Progress LMA Drinking Water" at bounding box center [262, 485] width 220 height 62
click at [746, 74] on link "Forms" at bounding box center [757, 78] width 36 height 43
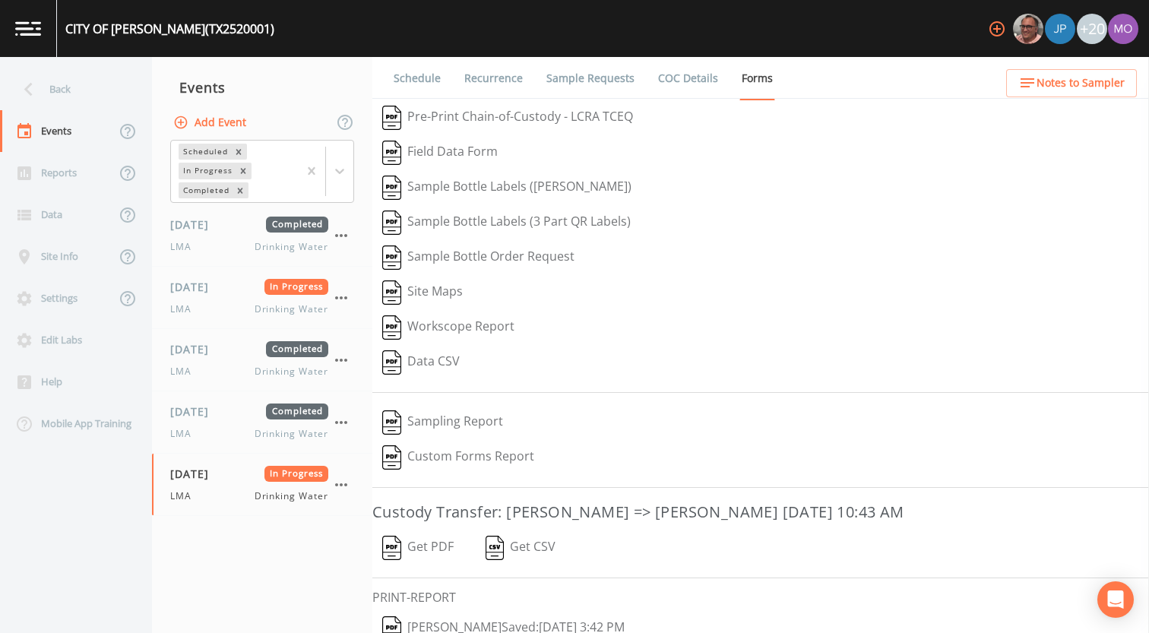
scroll to position [65, 0]
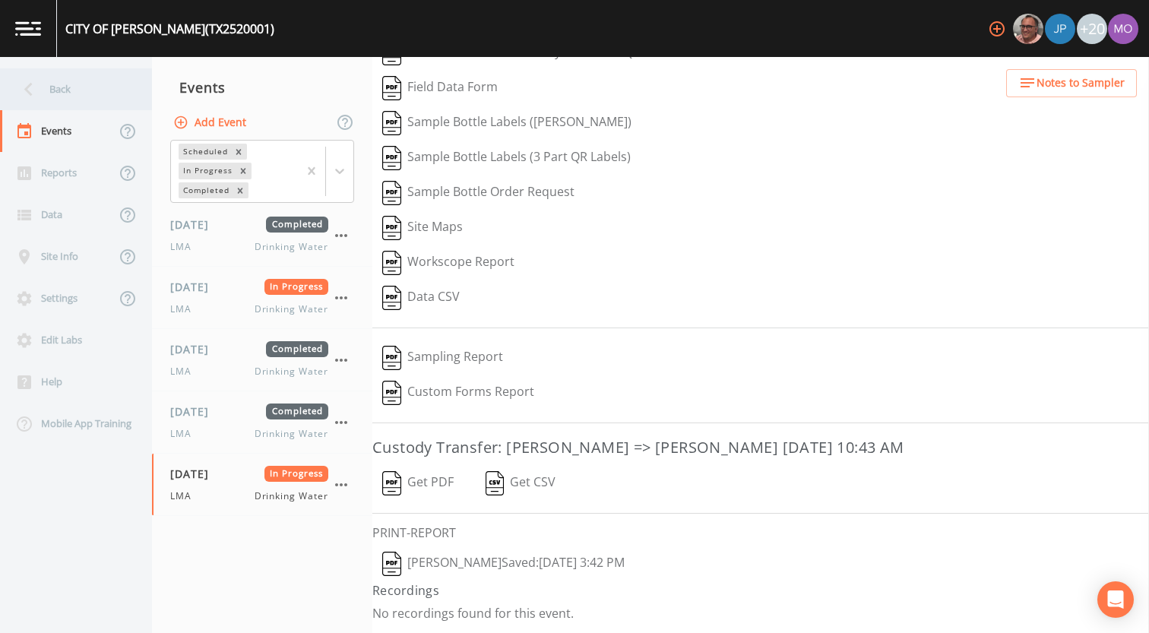
click at [94, 93] on div "Back" at bounding box center [68, 89] width 137 height 42
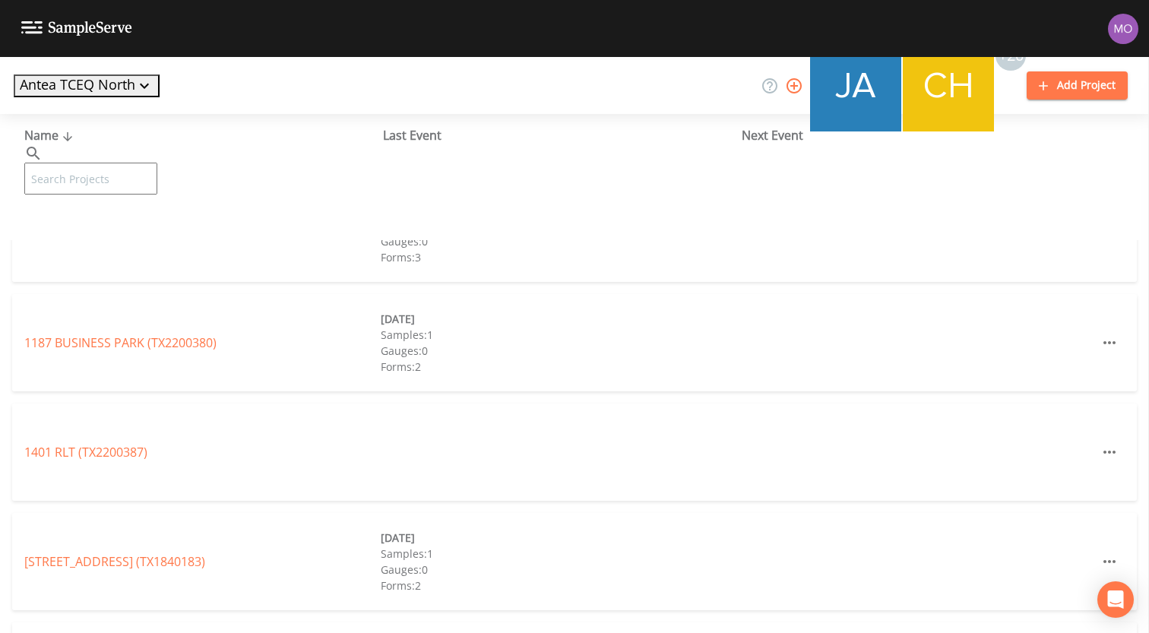
click at [121, 163] on input "text" at bounding box center [90, 179] width 133 height 32
paste input "TX2520001"
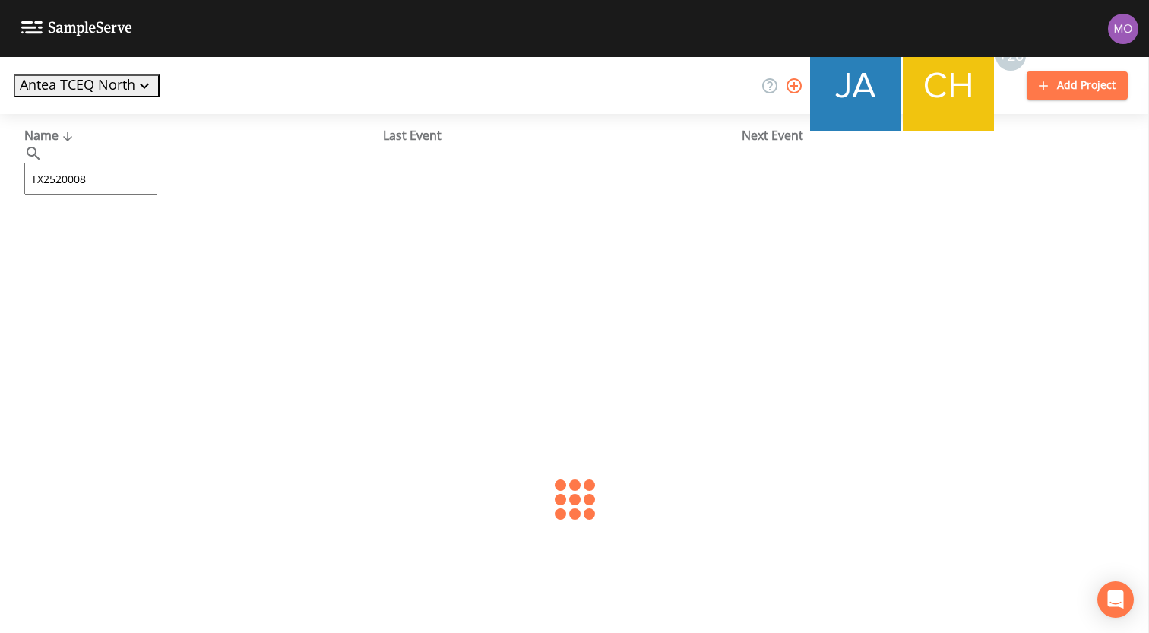
type input "TX2520008"
click at [157, 236] on link "[PERSON_NAME] [GEOGRAPHIC_DATA] (TX2520008)" at bounding box center [137, 233] width 226 height 17
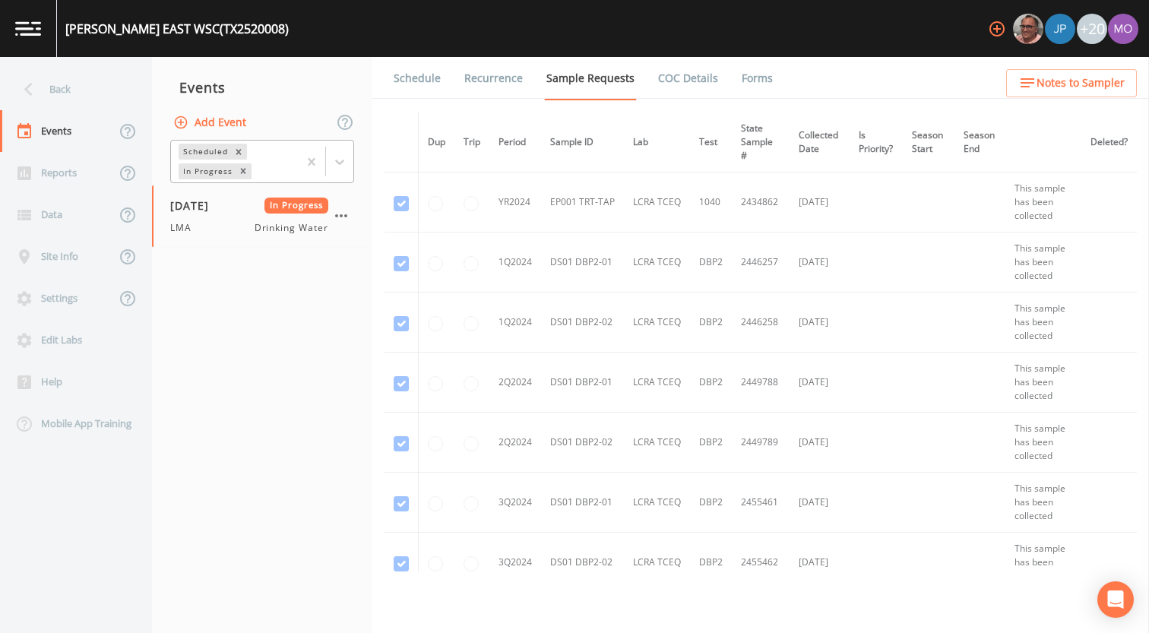
click at [211, 176] on div "In Progress" at bounding box center [207, 171] width 56 height 16
click at [209, 192] on div "Completed" at bounding box center [262, 185] width 184 height 14
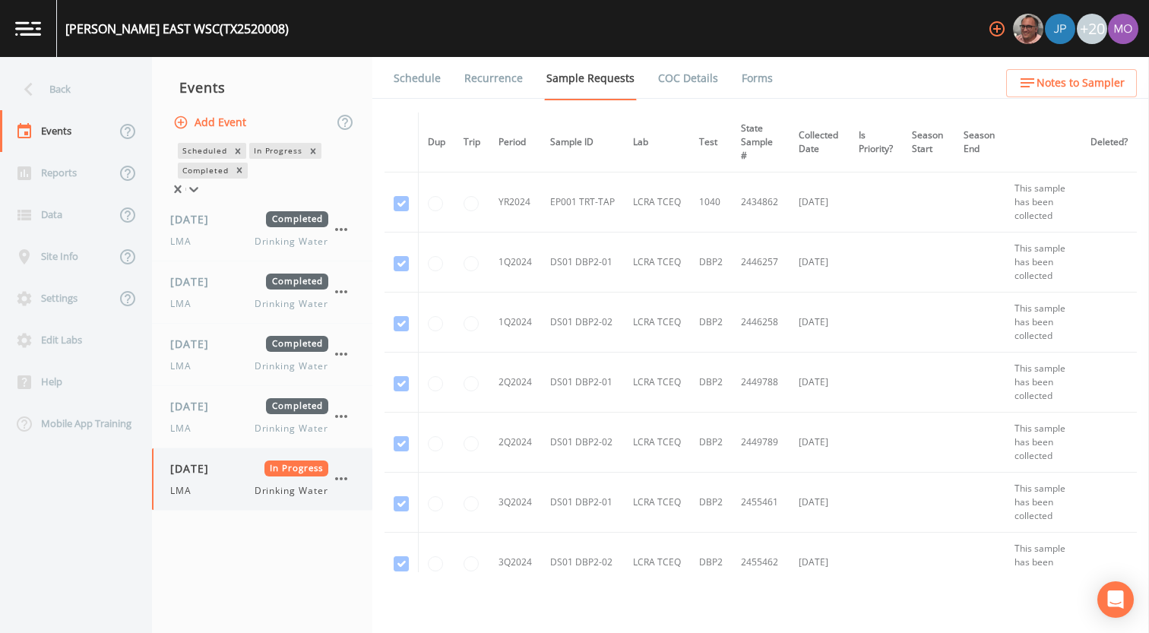
click at [218, 477] on span "[DATE]" at bounding box center [194, 469] width 49 height 16
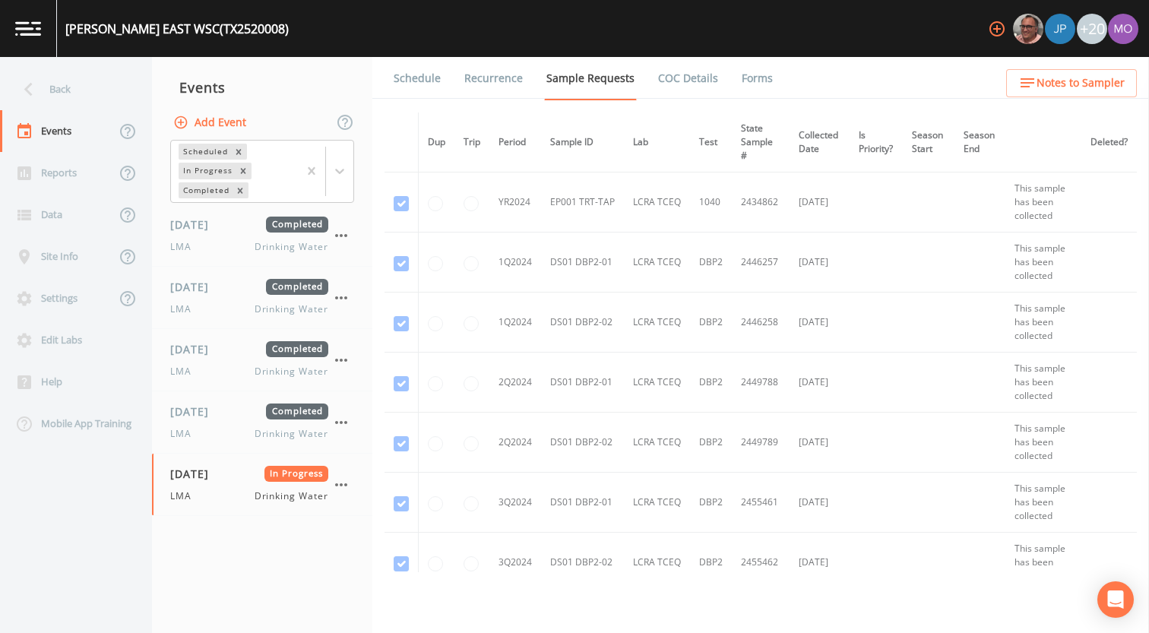
click at [752, 78] on link "Forms" at bounding box center [757, 78] width 36 height 43
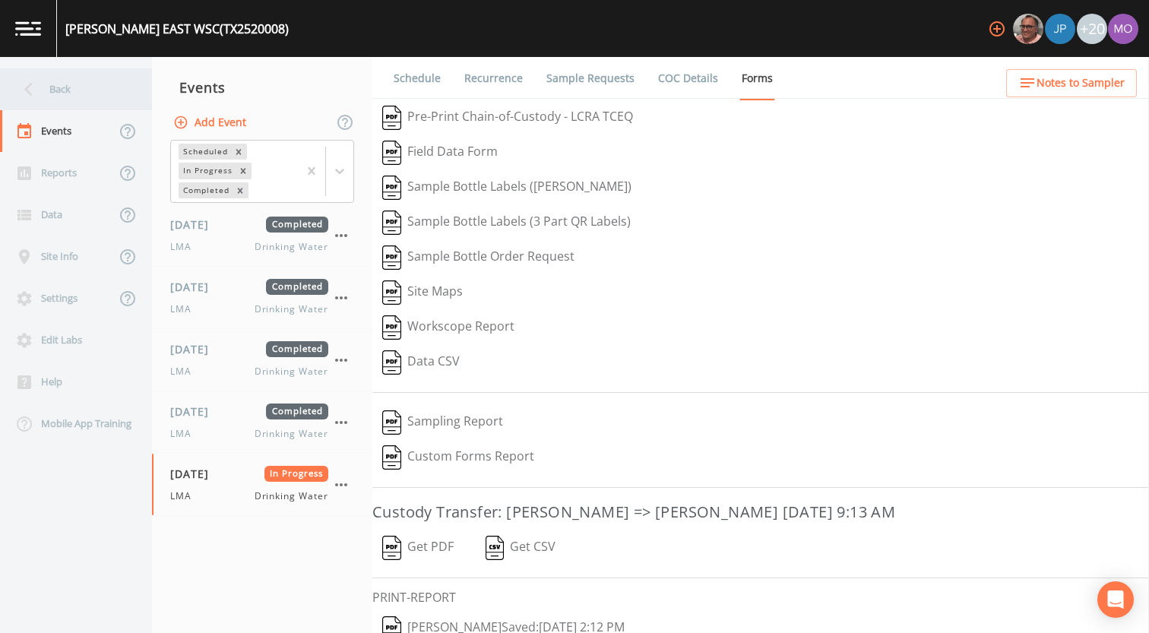
click at [87, 92] on div "Back" at bounding box center [68, 89] width 137 height 42
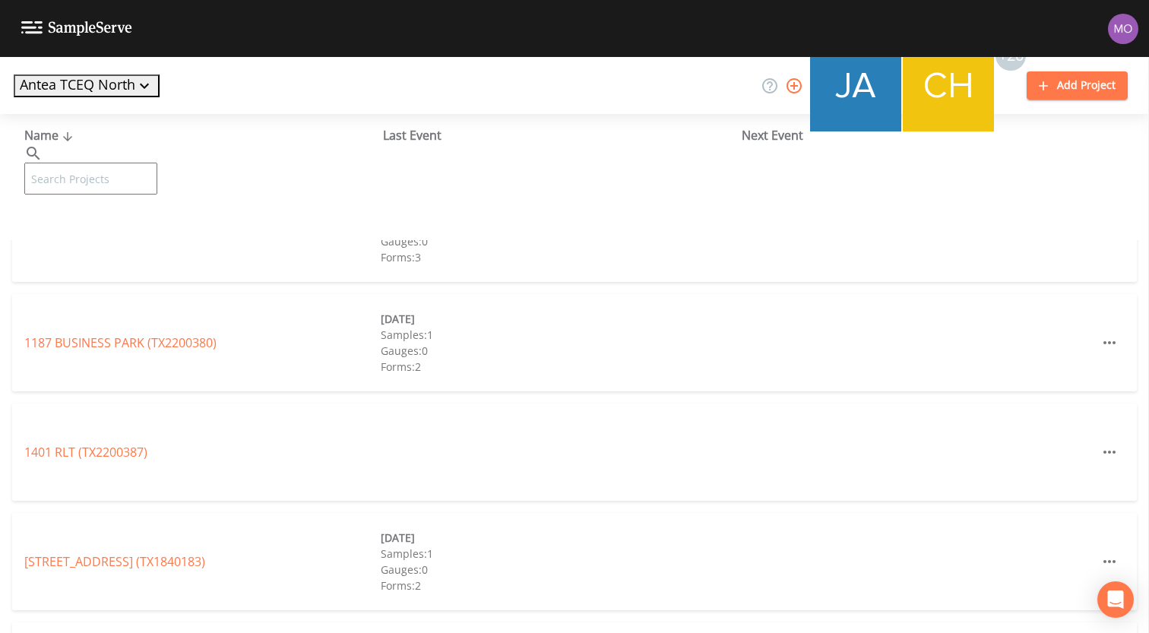
click at [156, 163] on input "text" at bounding box center [90, 179] width 133 height 32
paste input "TX0720015"
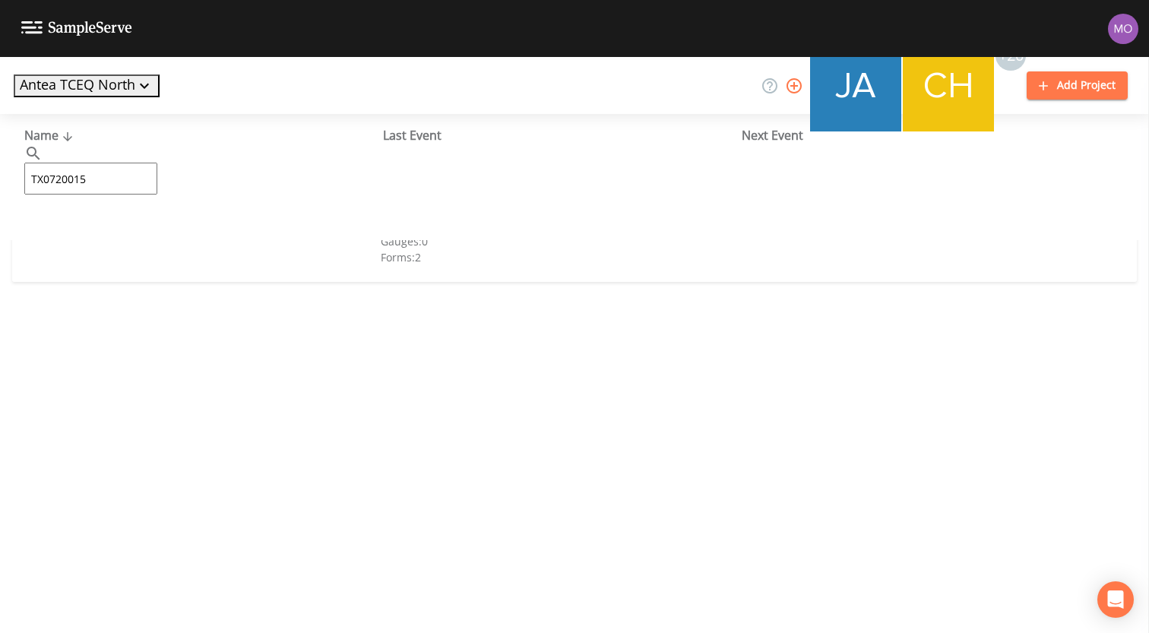
type input "TX0720015"
click at [95, 237] on link "THREE WAY ISD (TX0720015)" at bounding box center [104, 233] width 160 height 17
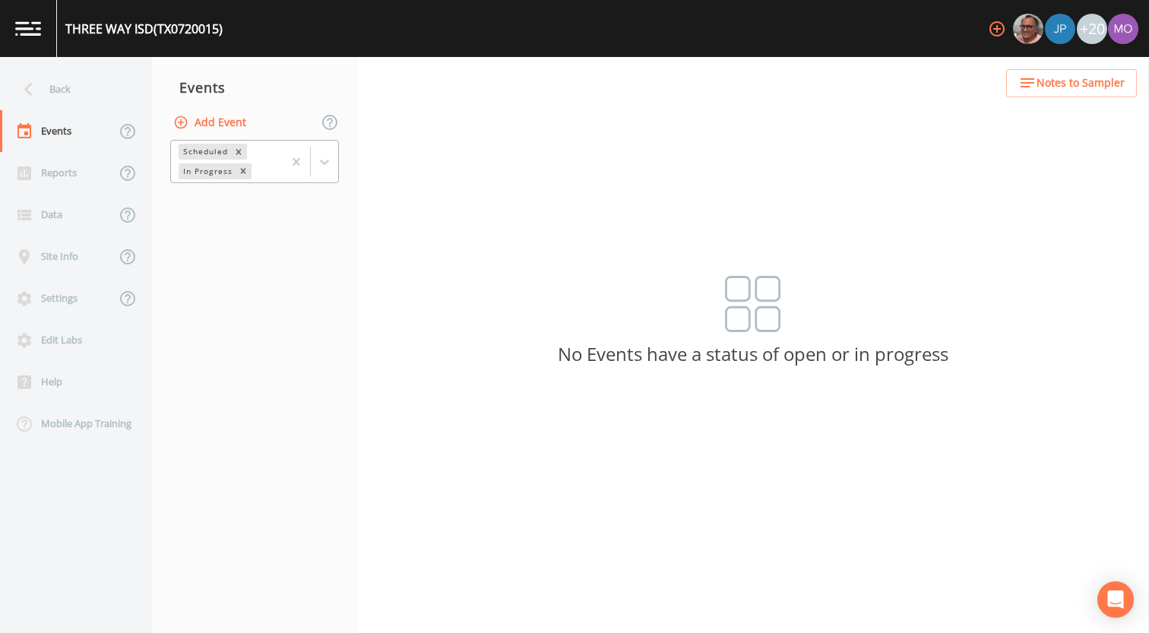
click at [211, 149] on div "Scheduled" at bounding box center [205, 152] width 52 height 16
click at [214, 192] on div "Completed" at bounding box center [254, 185] width 169 height 14
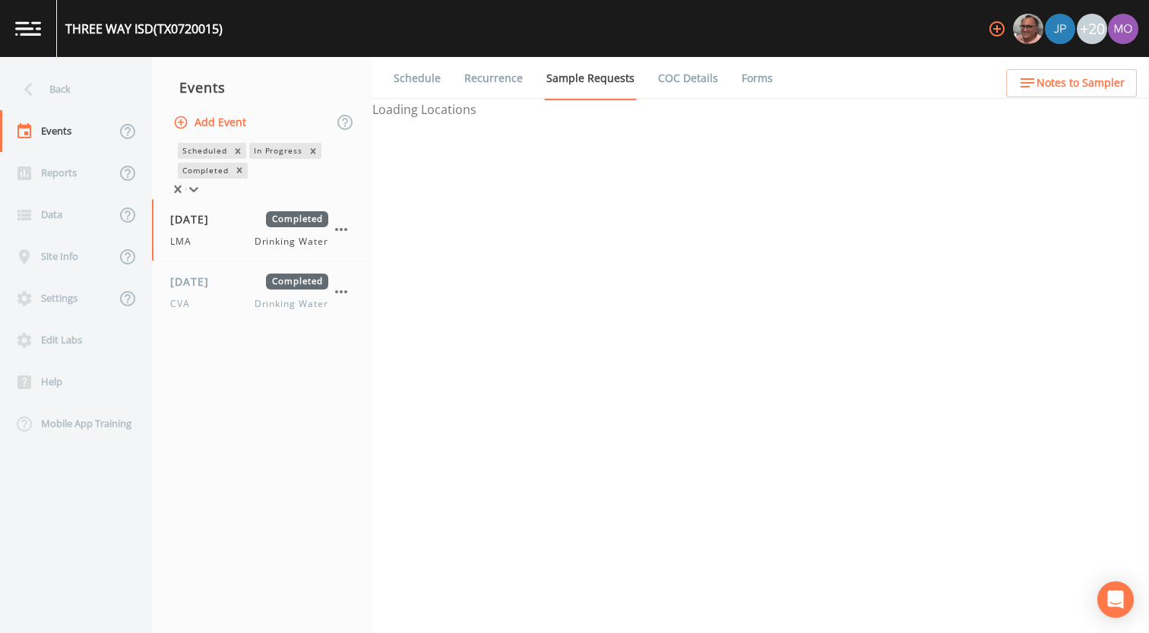
drag, startPoint x: 210, startPoint y: 303, endPoint x: 584, endPoint y: 159, distance: 401.5
click at [210, 303] on div "CVA Drinking Water" at bounding box center [249, 304] width 158 height 14
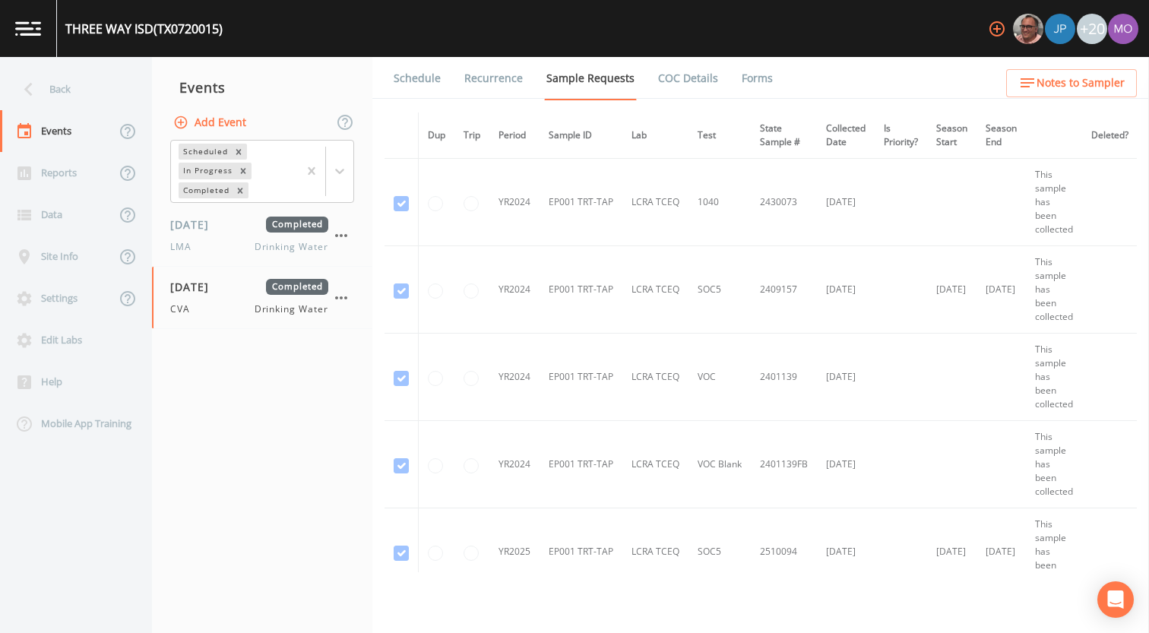
click at [747, 77] on link "Forms" at bounding box center [757, 78] width 36 height 43
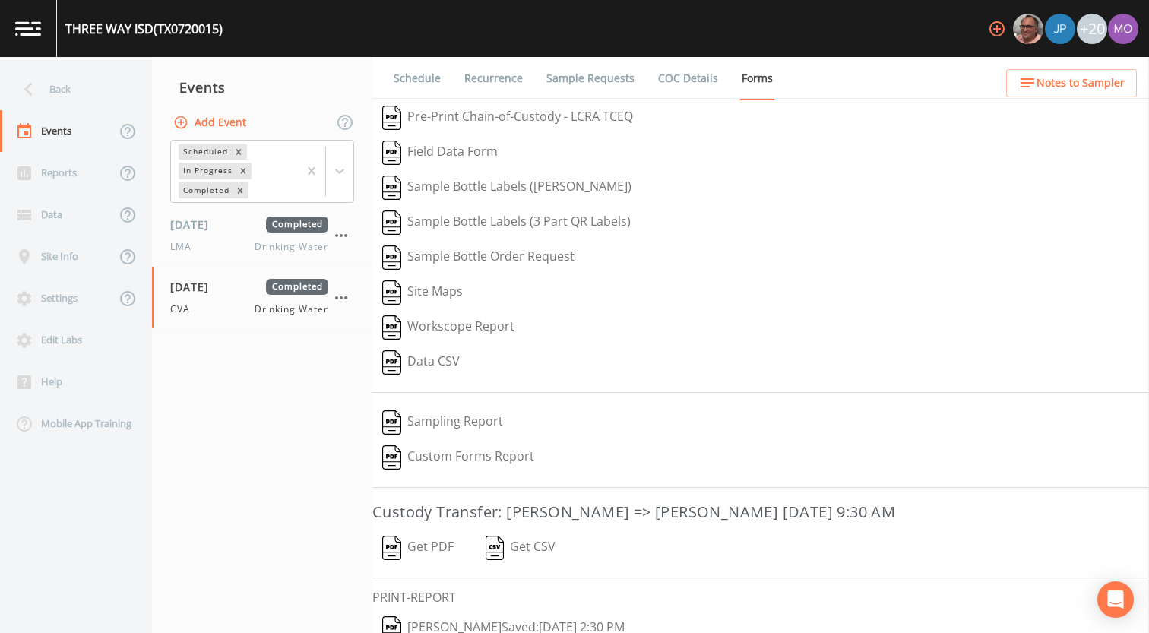
scroll to position [65, 0]
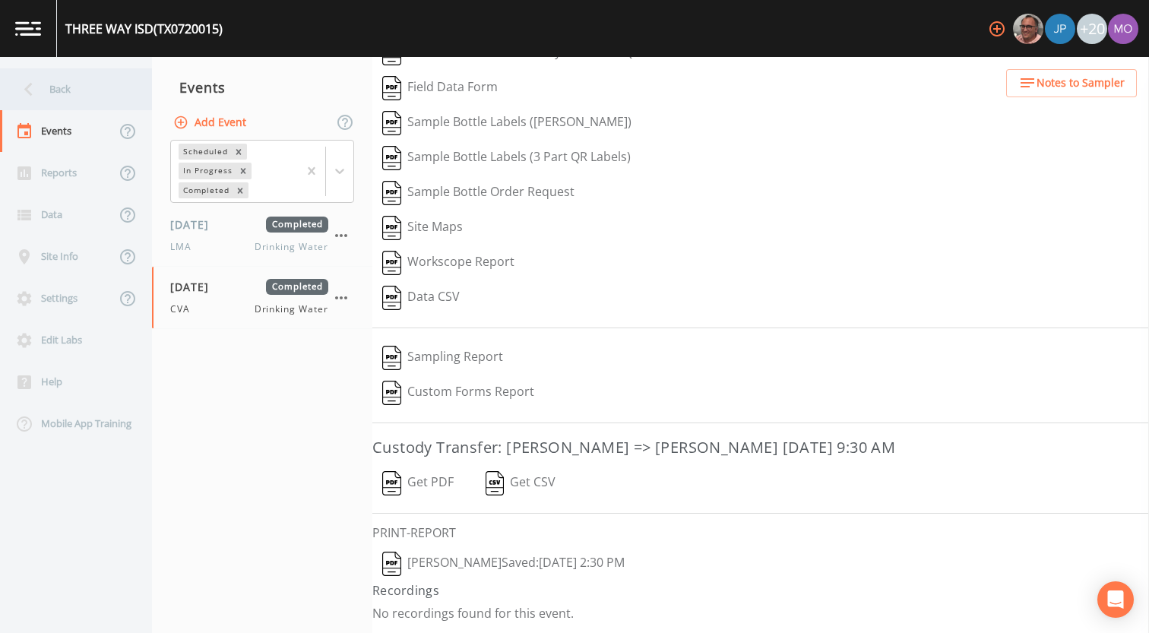
click at [106, 85] on div "Back" at bounding box center [68, 89] width 137 height 42
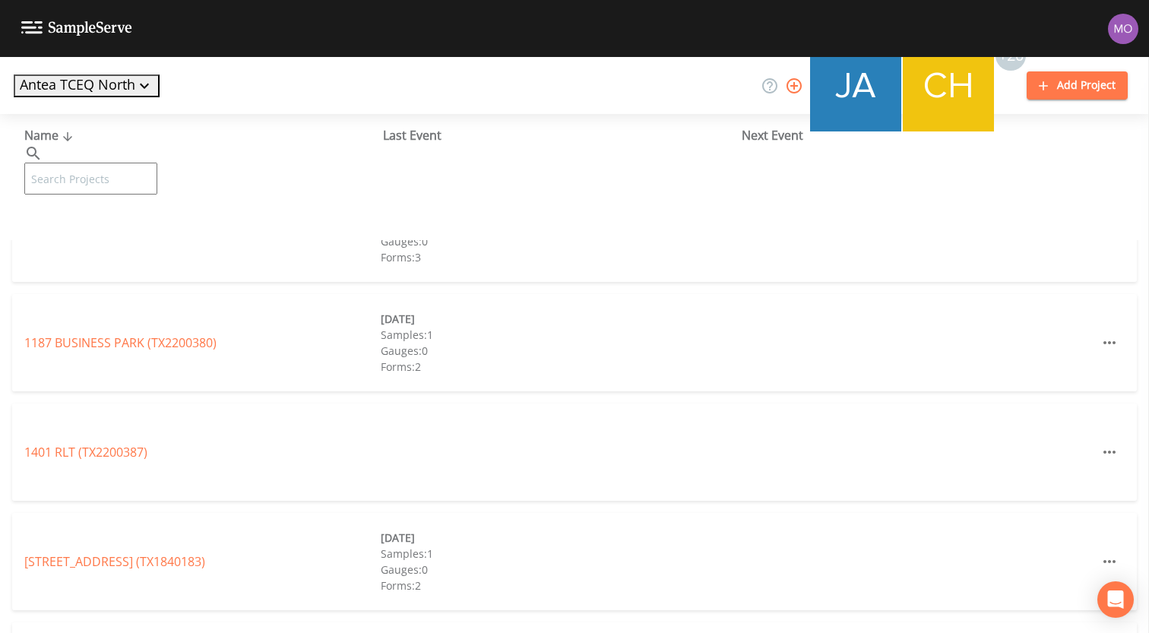
click at [125, 163] on input "text" at bounding box center [90, 179] width 133 height 32
paste input "TX1190007"
type input "TX1190007"
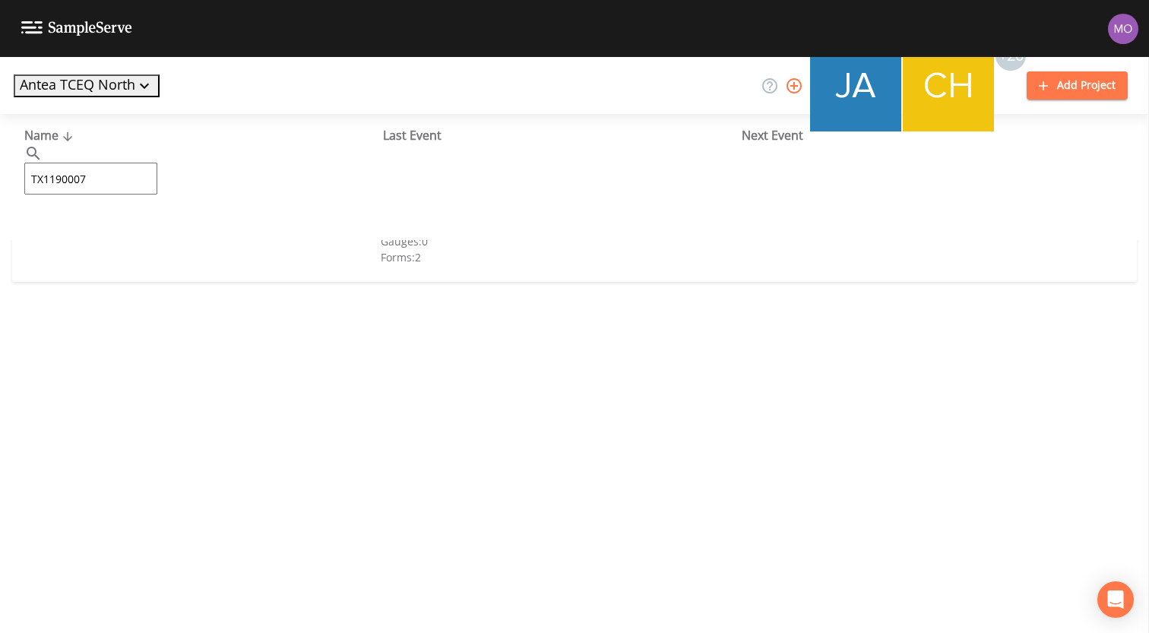
click at [174, 236] on link "[PERSON_NAME] ISD (TX1190007)" at bounding box center [118, 233] width 188 height 17
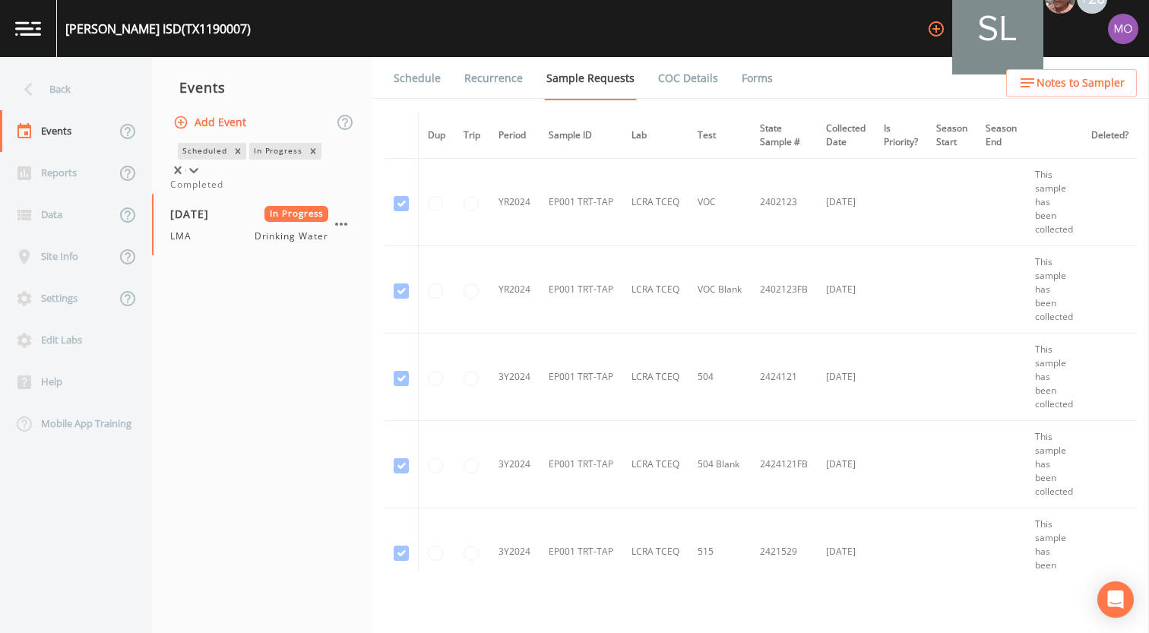
click at [249, 159] on div "In Progress" at bounding box center [277, 151] width 56 height 16
click at [211, 192] on div "Completed" at bounding box center [262, 185] width 184 height 14
click at [739, 78] on link "Forms" at bounding box center [757, 78] width 36 height 43
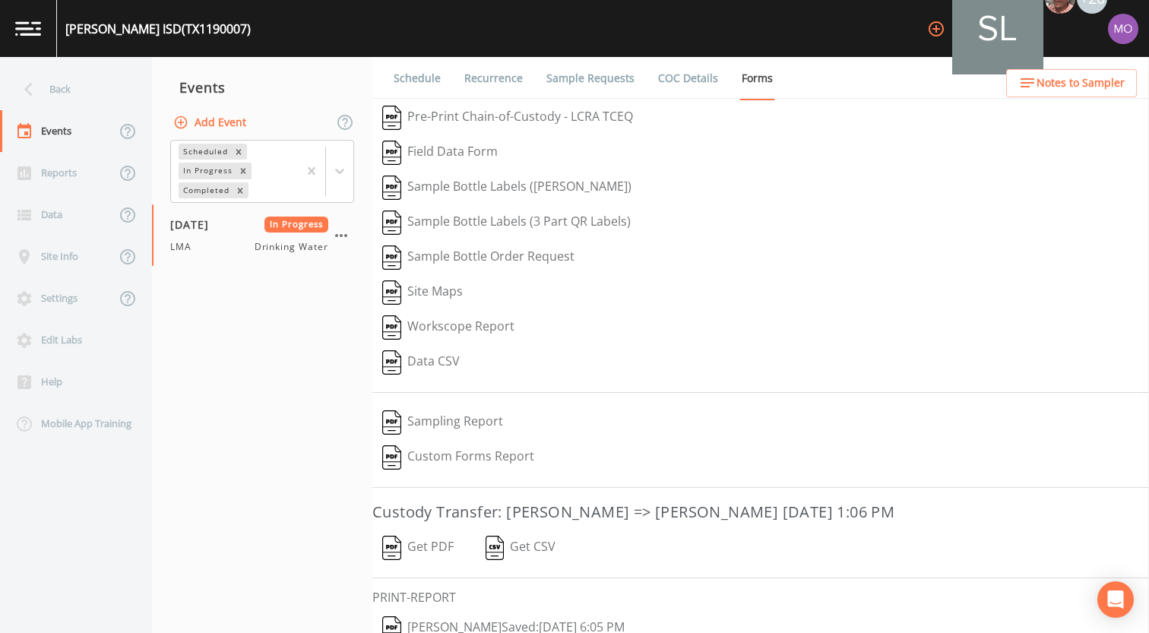
scroll to position [65, 0]
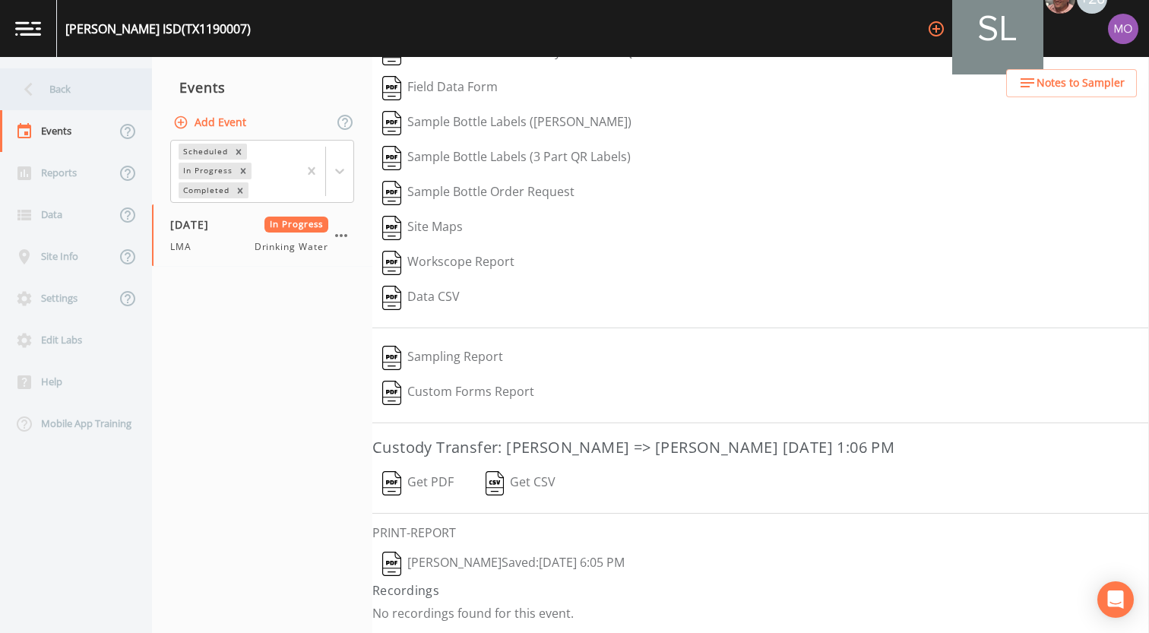
click at [91, 93] on div "Back" at bounding box center [68, 89] width 137 height 42
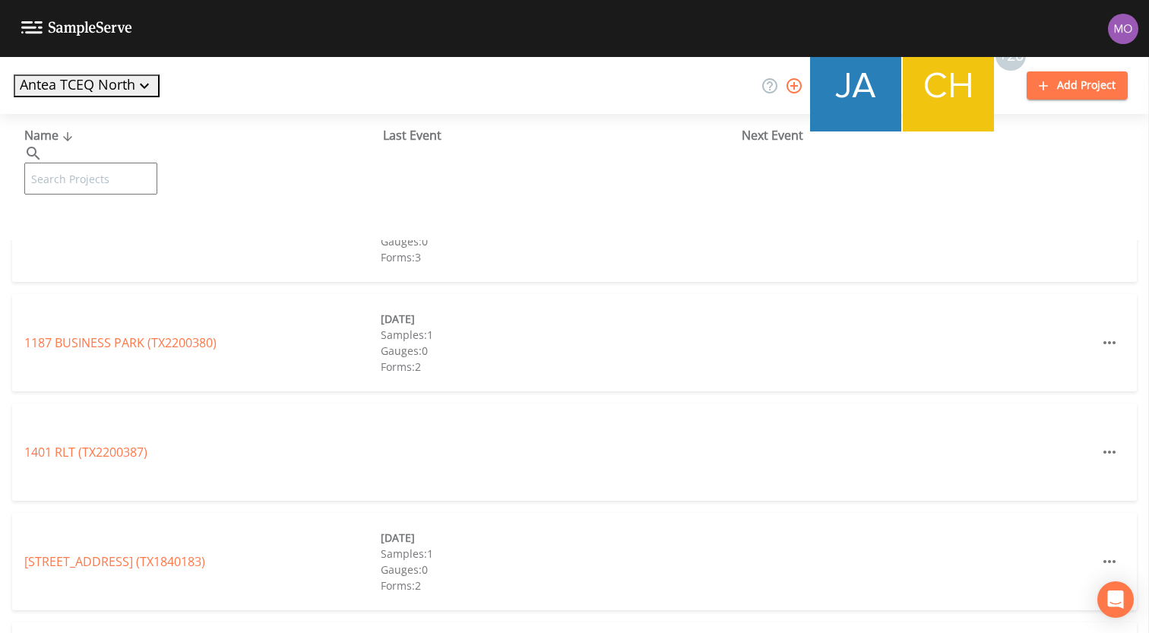
click at [119, 163] on input "text" at bounding box center [90, 179] width 133 height 32
paste input "TX0370037"
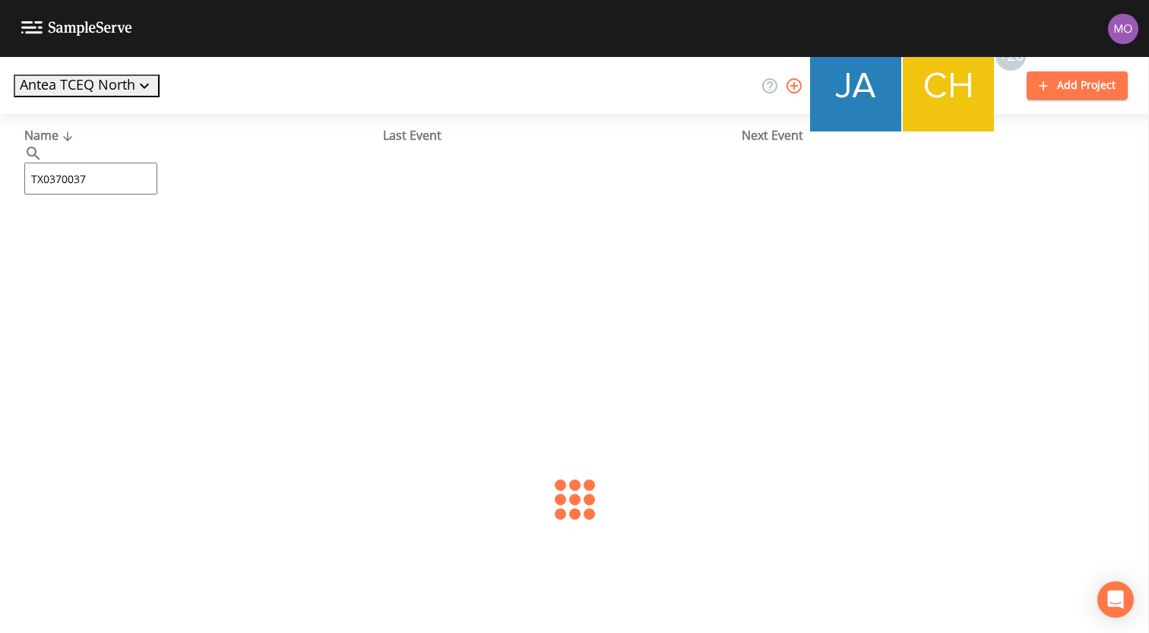
type input "TX0370037"
click at [114, 241] on div "[PERSON_NAME][GEOGRAPHIC_DATA] (TX0370037)" at bounding box center [202, 233] width 356 height 18
click at [114, 230] on link "[PERSON_NAME][GEOGRAPHIC_DATA] (TX0370037)" at bounding box center [167, 233] width 287 height 17
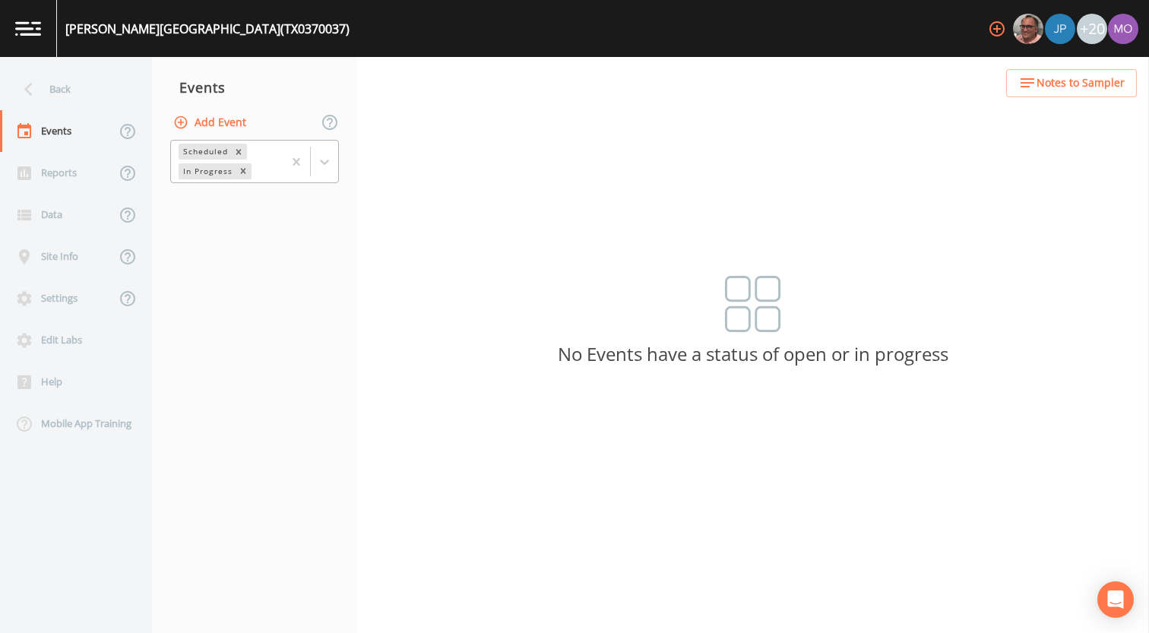
click at [201, 166] on div "In Progress" at bounding box center [207, 171] width 56 height 16
drag, startPoint x: 203, startPoint y: 195, endPoint x: 203, endPoint y: 204, distance: 8.4
click at [203, 192] on div "Completed" at bounding box center [254, 185] width 169 height 14
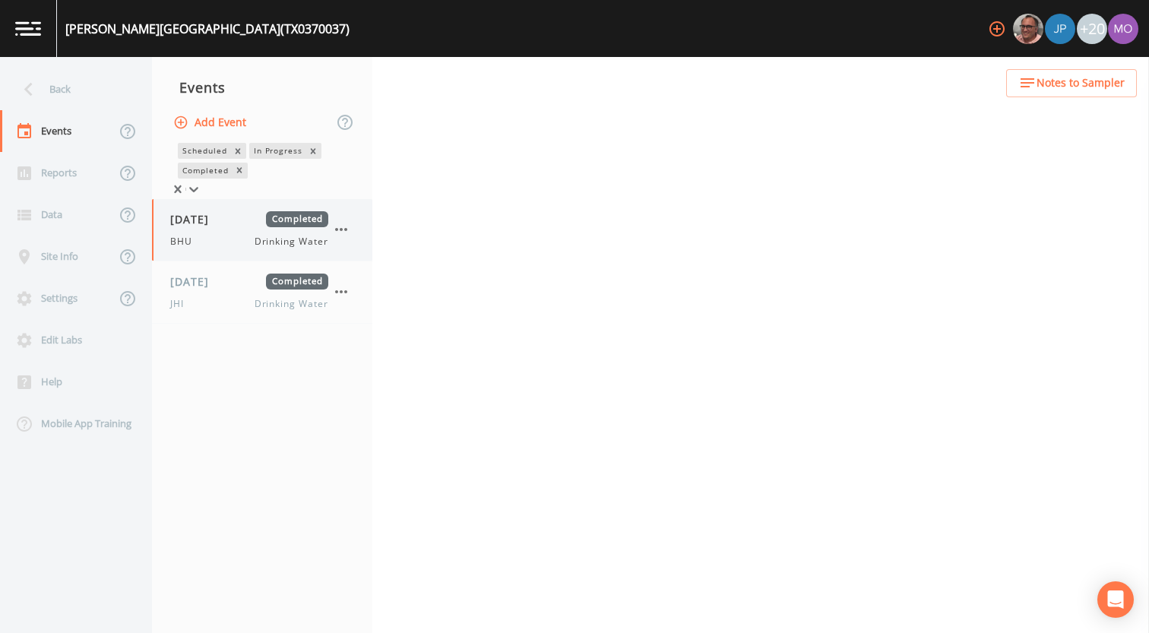
click at [203, 204] on div "[DATE] Completed BHU Drinking Water" at bounding box center [262, 230] width 220 height 62
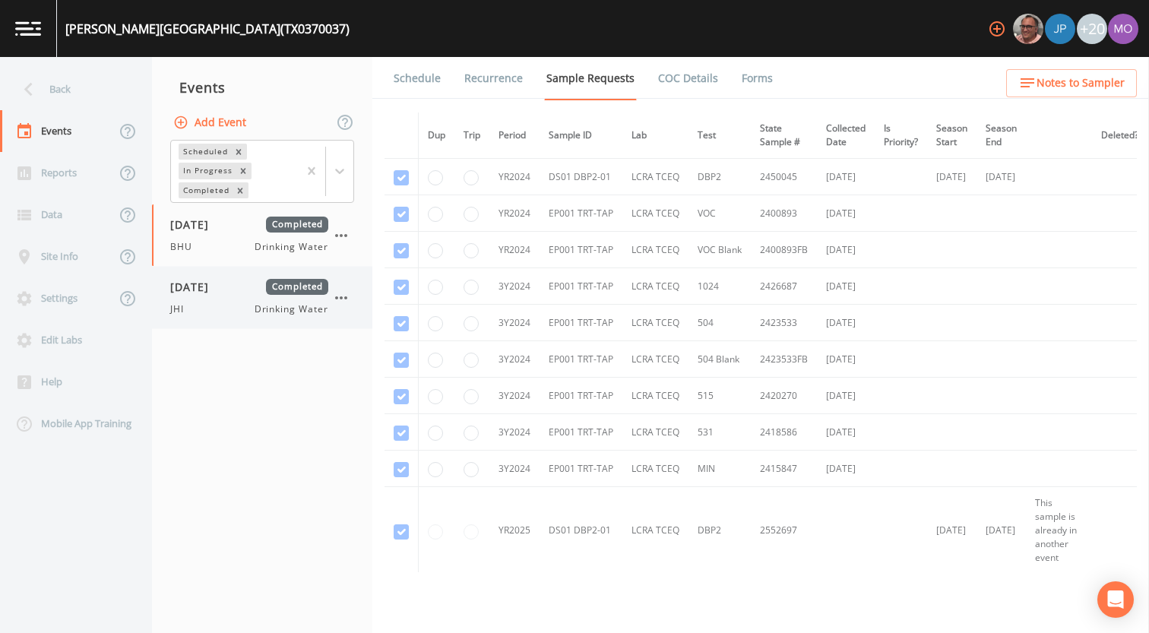
click at [207, 287] on span "[DATE]" at bounding box center [194, 287] width 49 height 16
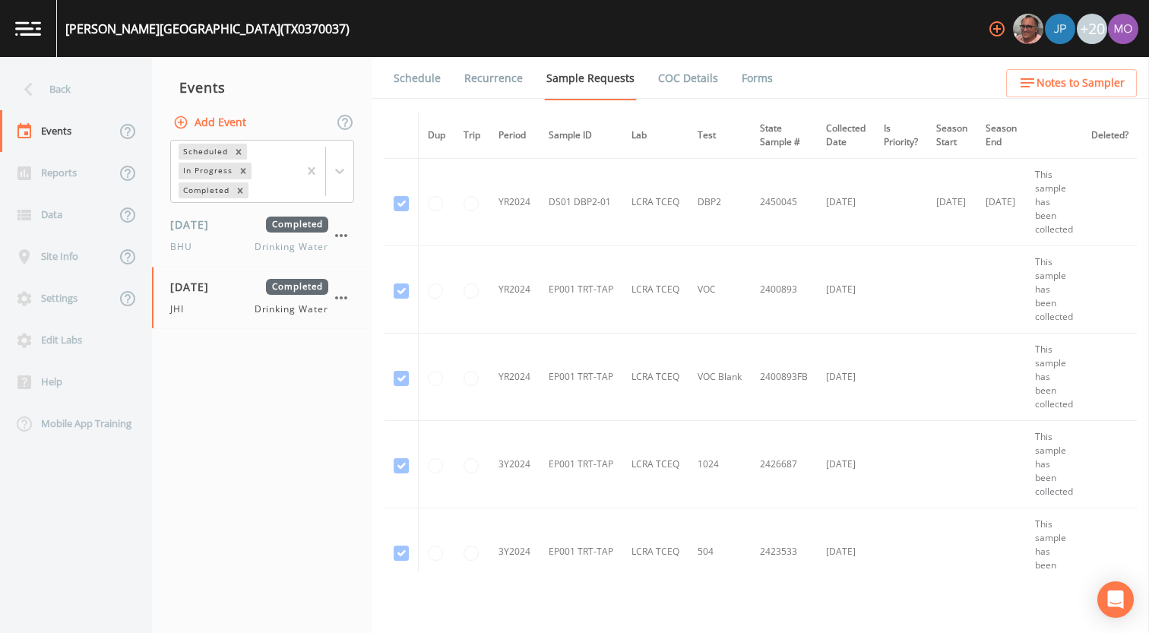
click at [758, 81] on link "Forms" at bounding box center [757, 78] width 36 height 43
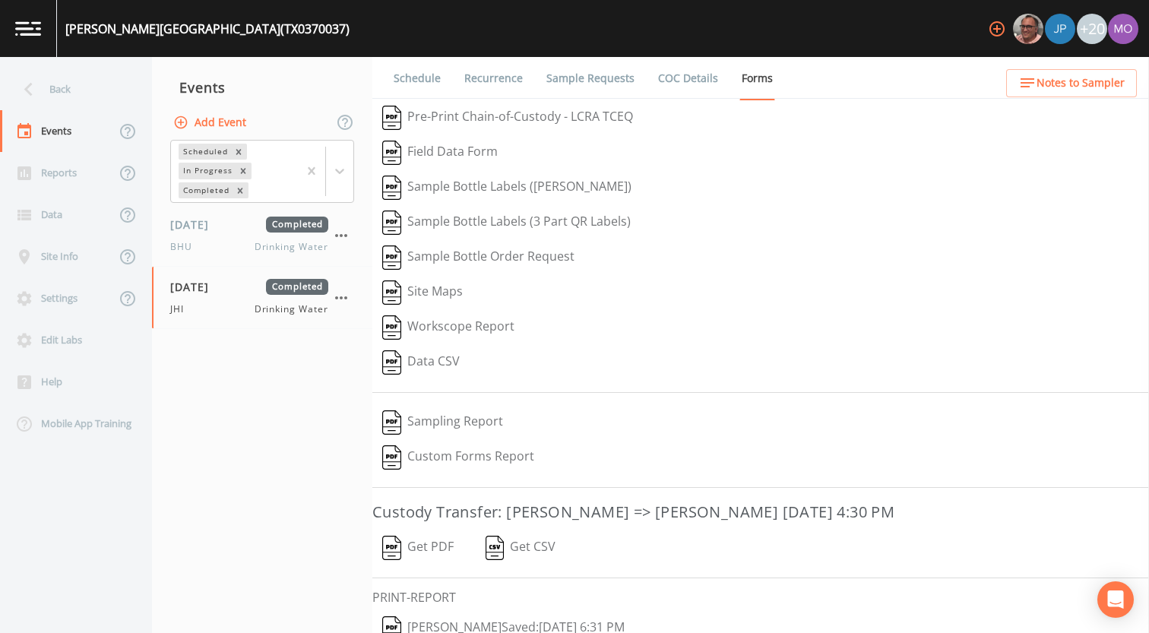
scroll to position [65, 0]
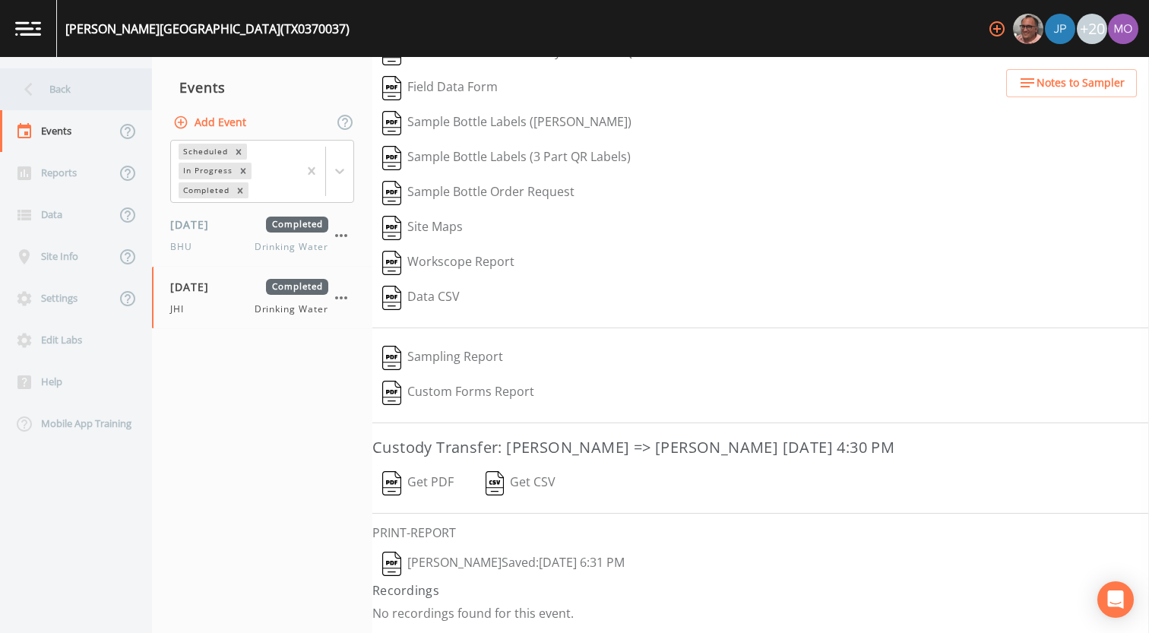
click at [87, 93] on div "Back" at bounding box center [68, 89] width 137 height 42
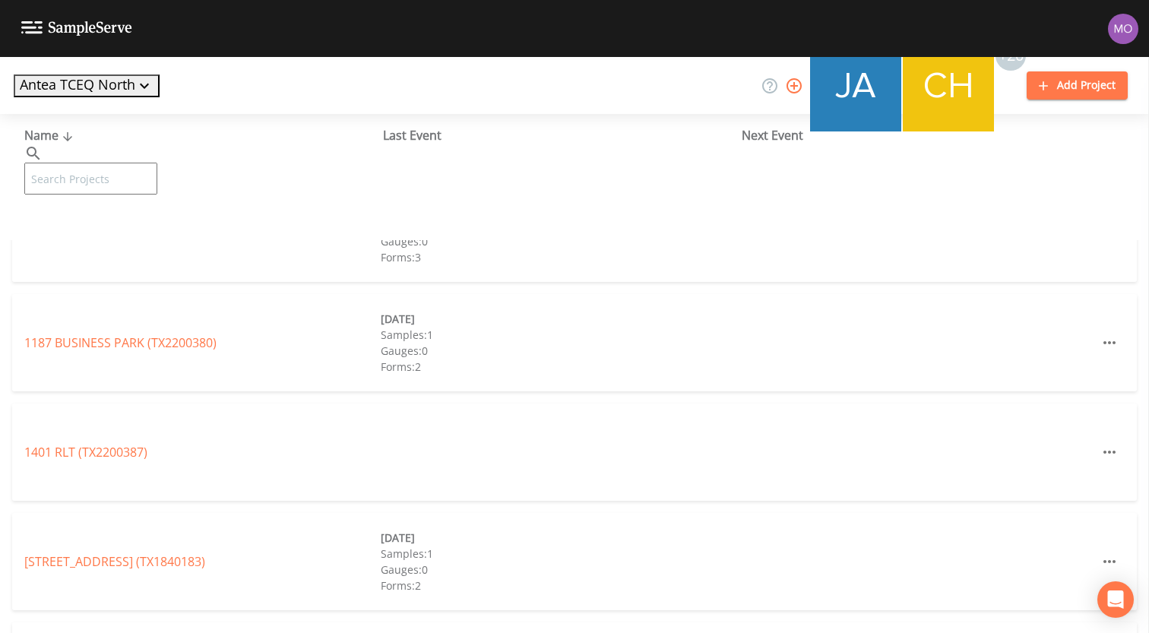
click at [128, 163] on input "text" at bounding box center [90, 179] width 133 height 32
paste input "TX2340033"
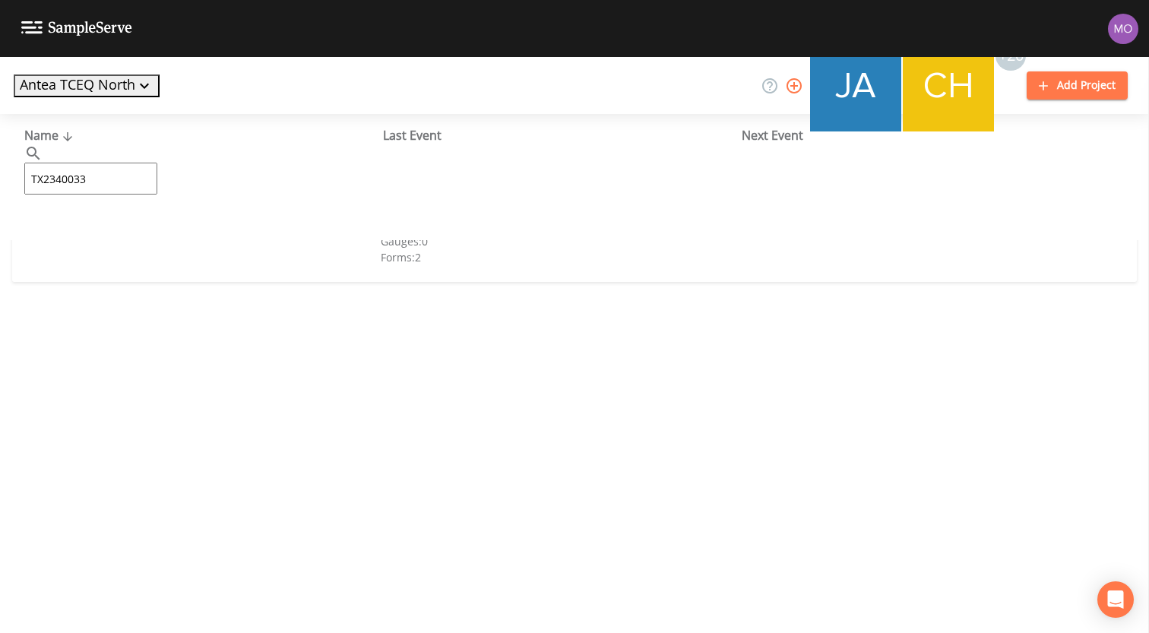
type input "TX2340033"
click at [91, 236] on link "TOE WATER SUPPLY CORPORATION (TX2340033)" at bounding box center [160, 233] width 273 height 17
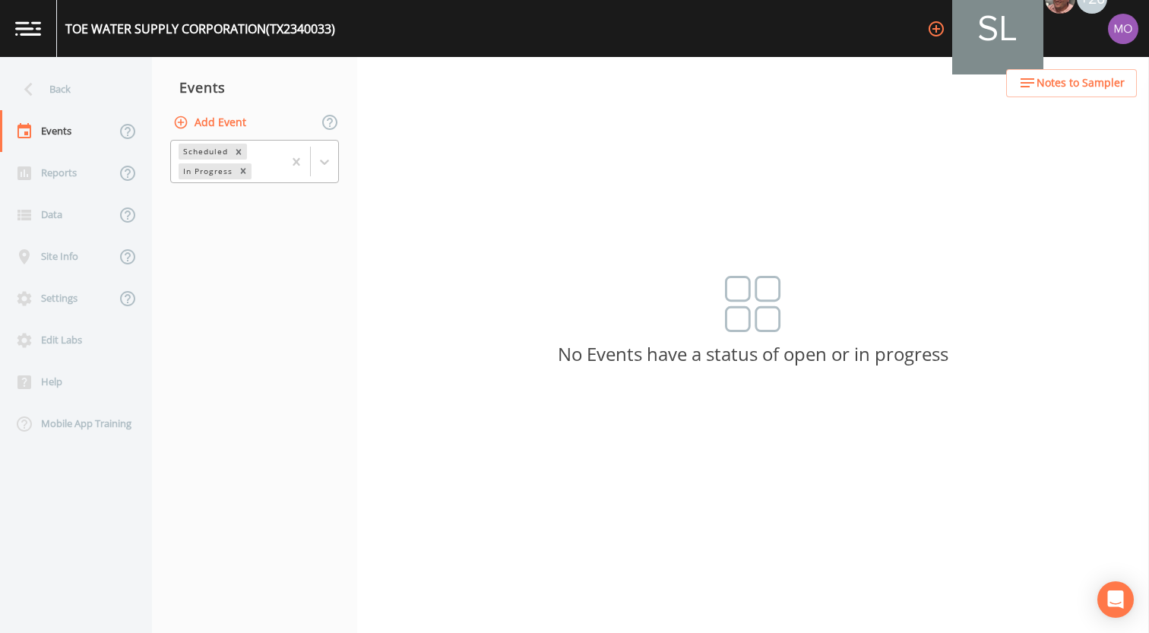
click at [210, 178] on div "In Progress" at bounding box center [207, 171] width 56 height 16
click at [210, 192] on div "Completed" at bounding box center [254, 185] width 169 height 14
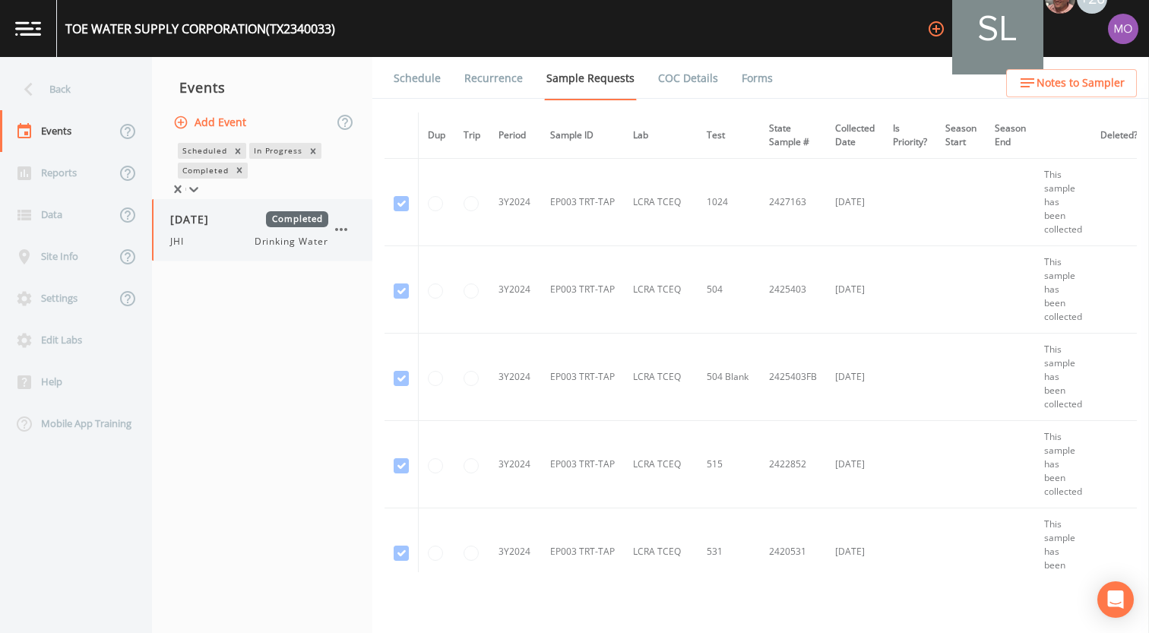
click at [206, 242] on div "JHI Drinking Water" at bounding box center [249, 242] width 158 height 14
click at [742, 82] on link "Forms" at bounding box center [757, 78] width 36 height 43
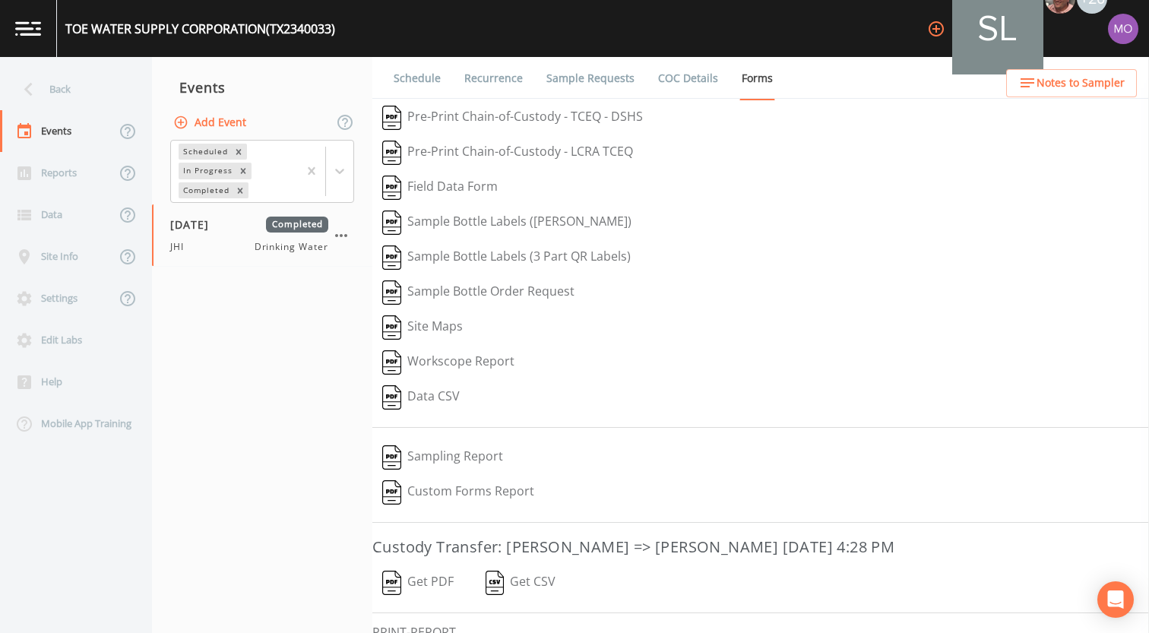
scroll to position [100, 0]
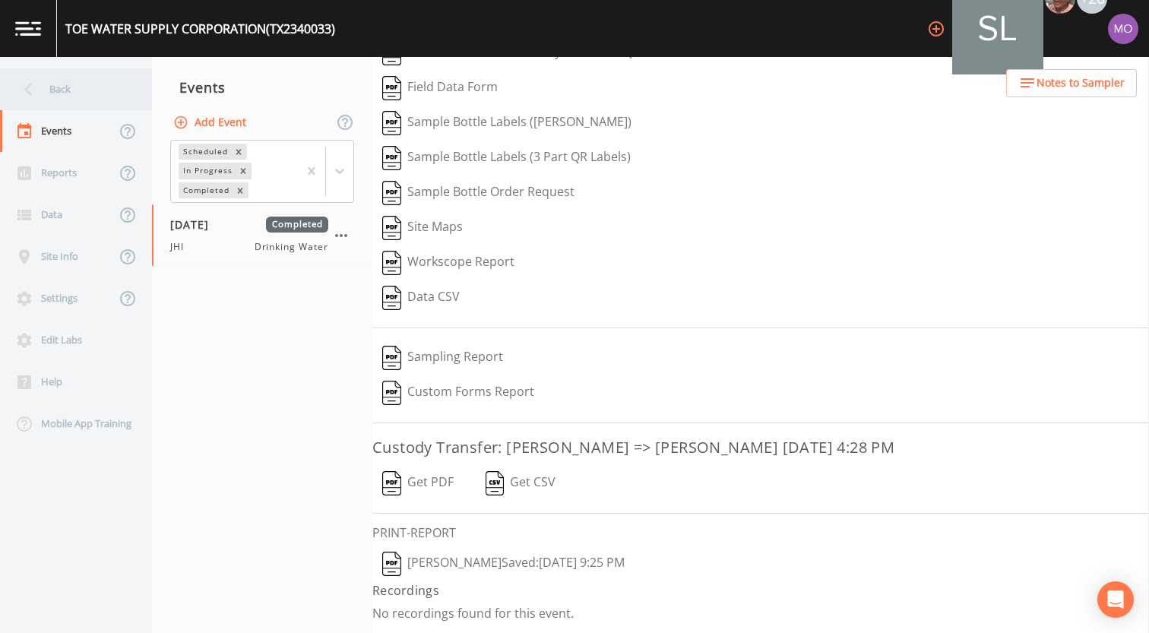
click at [69, 102] on div "Back" at bounding box center [68, 89] width 137 height 42
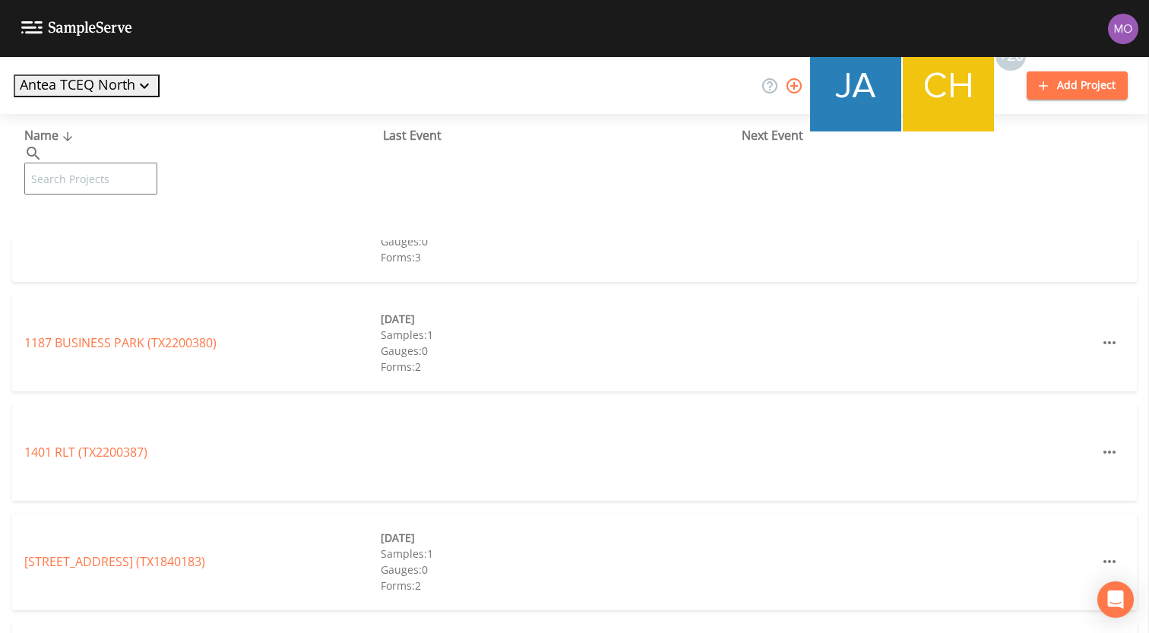
click at [116, 163] on input "text" at bounding box center [90, 179] width 133 height 32
paste input "TX1070055"
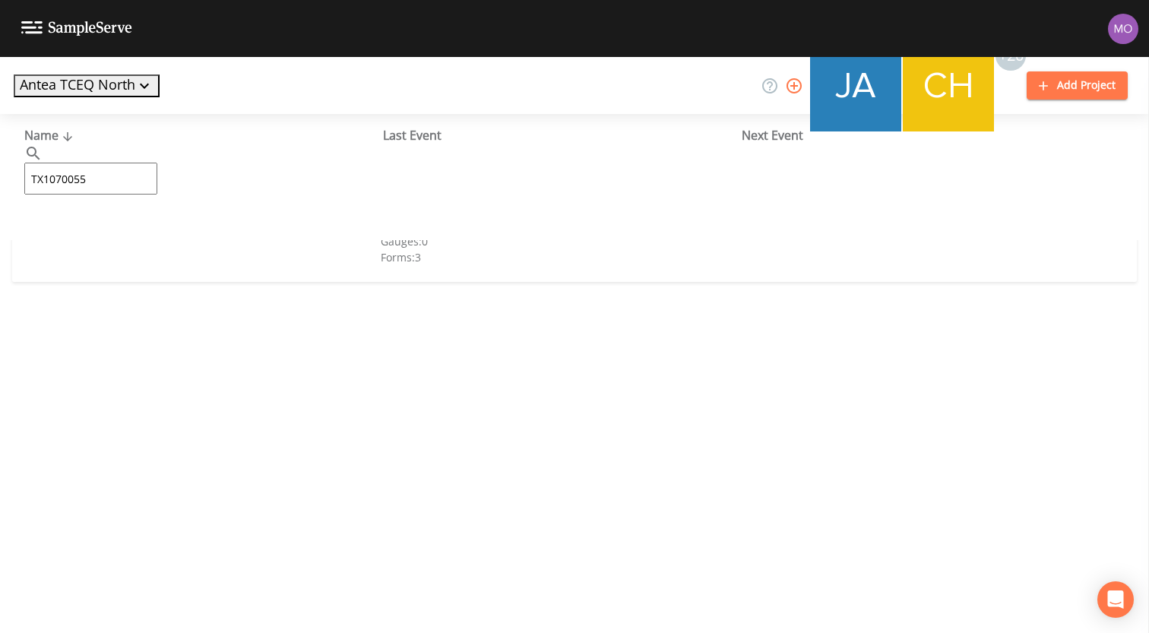
type input "TX1070055"
click at [92, 233] on link "[PERSON_NAME][GEOGRAPHIC_DATA] (TX1070055)" at bounding box center [148, 233] width 248 height 17
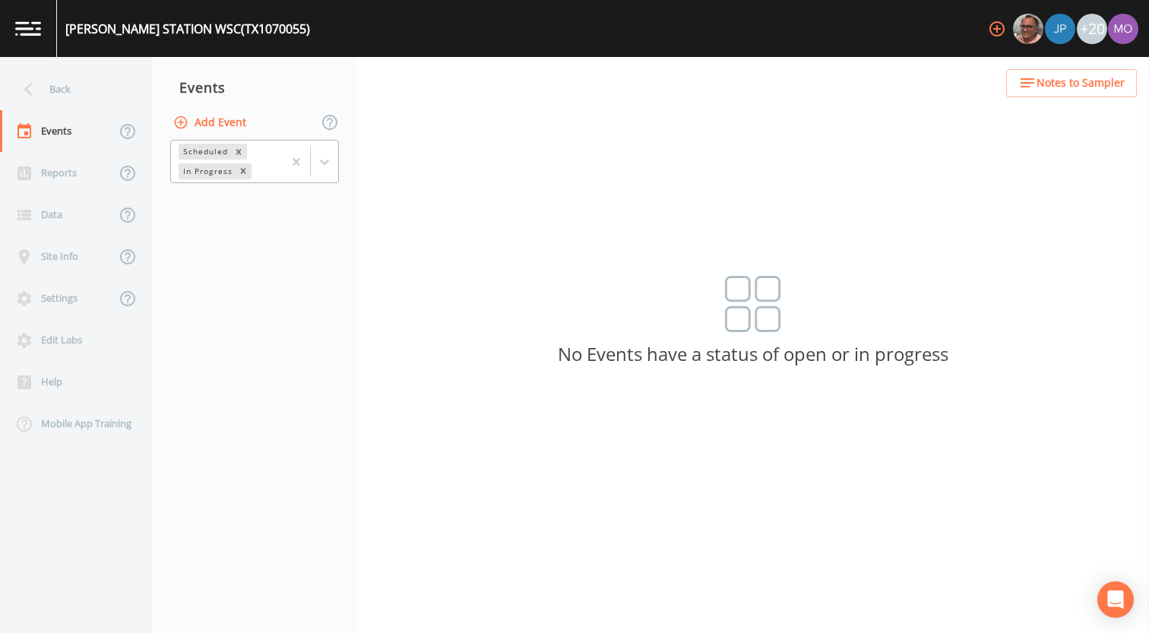
click at [223, 163] on div "In Progress" at bounding box center [207, 171] width 56 height 16
click at [231, 192] on div "Completed" at bounding box center [254, 185] width 169 height 14
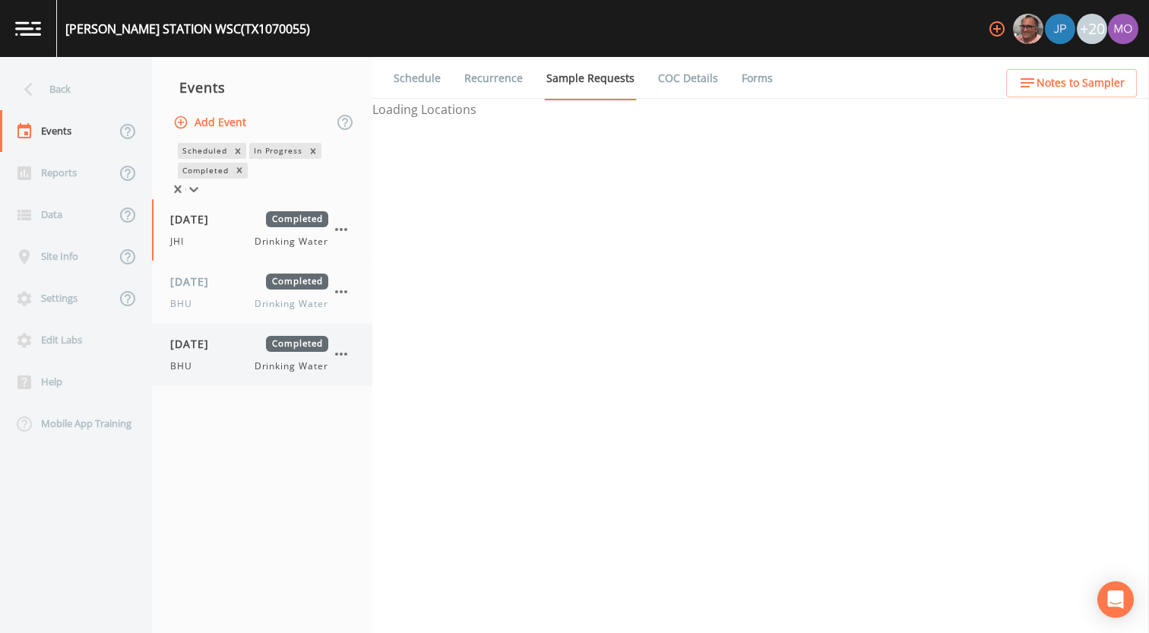
click at [218, 337] on div "[DATE] Completed BHU Drinking Water" at bounding box center [262, 355] width 220 height 62
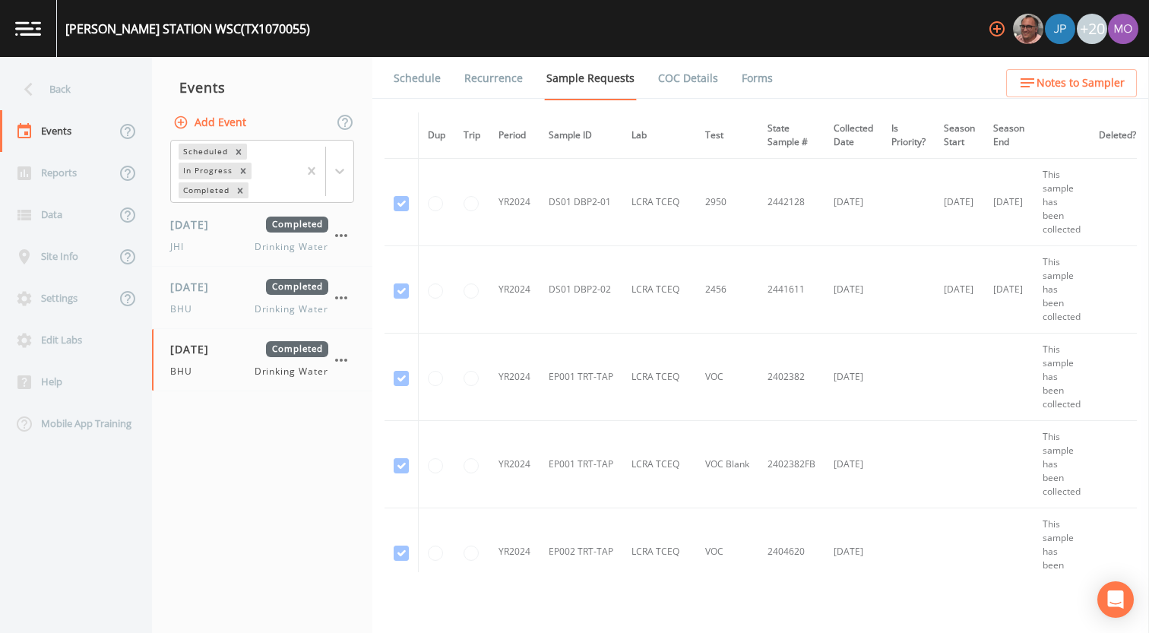
click at [748, 80] on link "Forms" at bounding box center [757, 78] width 36 height 43
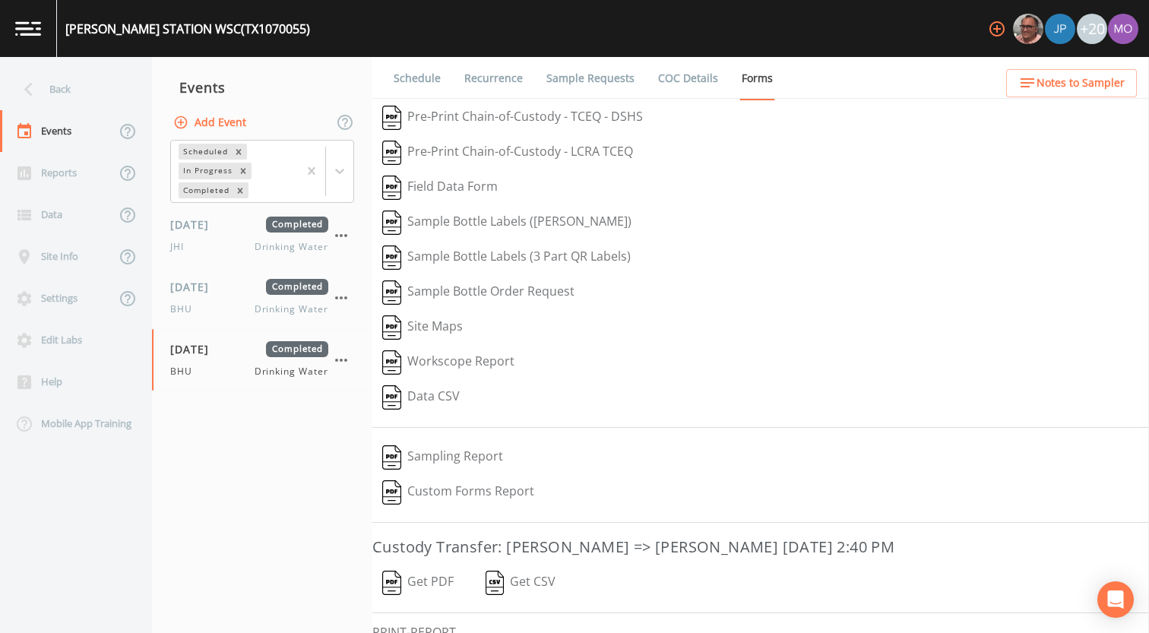
scroll to position [100, 0]
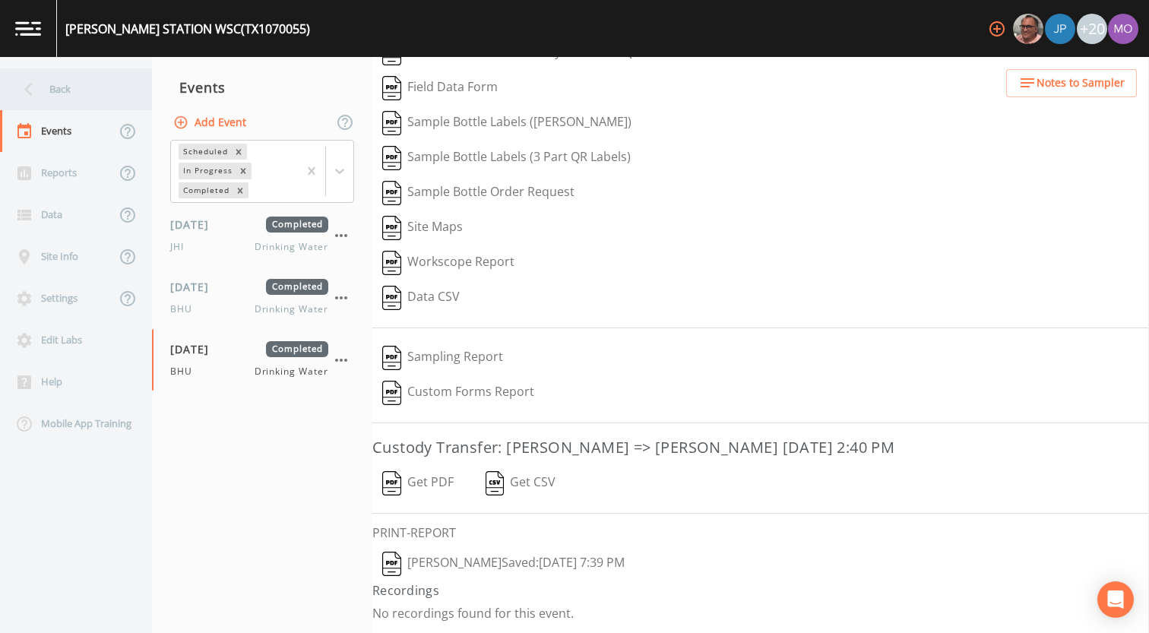
click at [59, 100] on div "Back" at bounding box center [68, 89] width 137 height 42
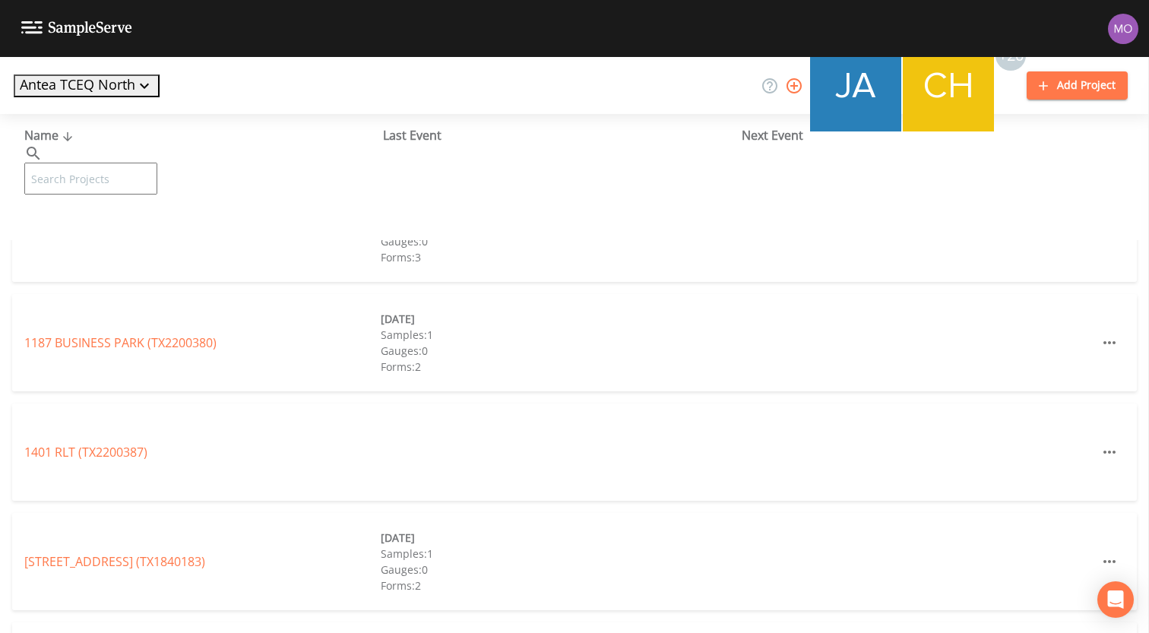
click at [104, 163] on input "text" at bounding box center [90, 179] width 133 height 32
paste input "TX2130002"
type input "TX2130002"
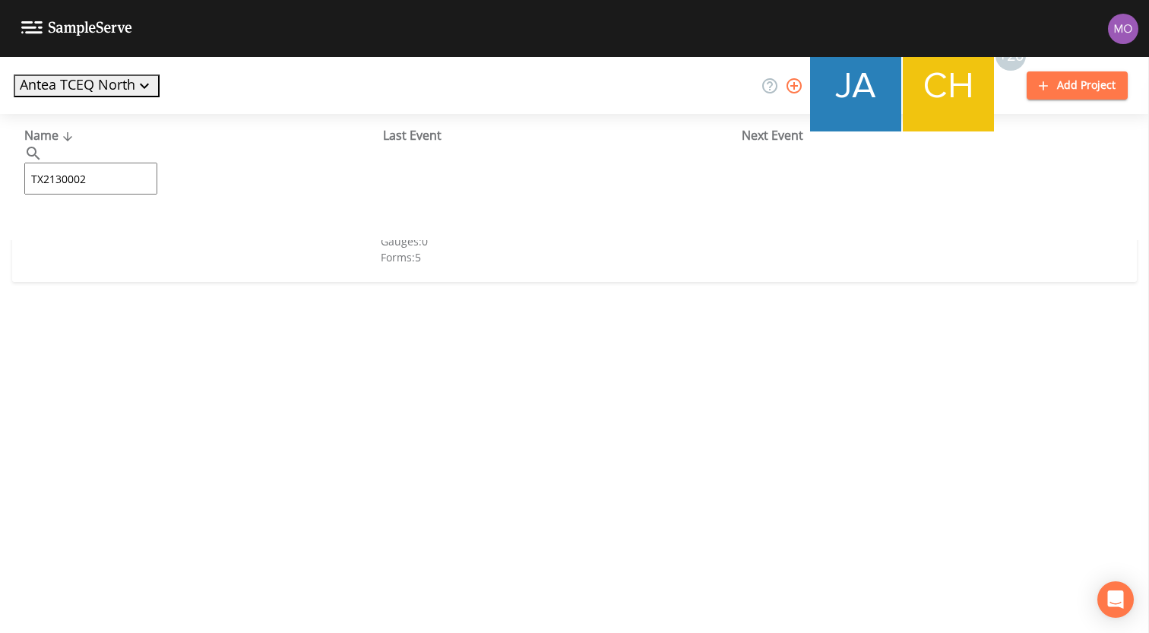
click at [133, 232] on link "[GEOGRAPHIC_DATA] (TX2130002)" at bounding box center [120, 233] width 193 height 17
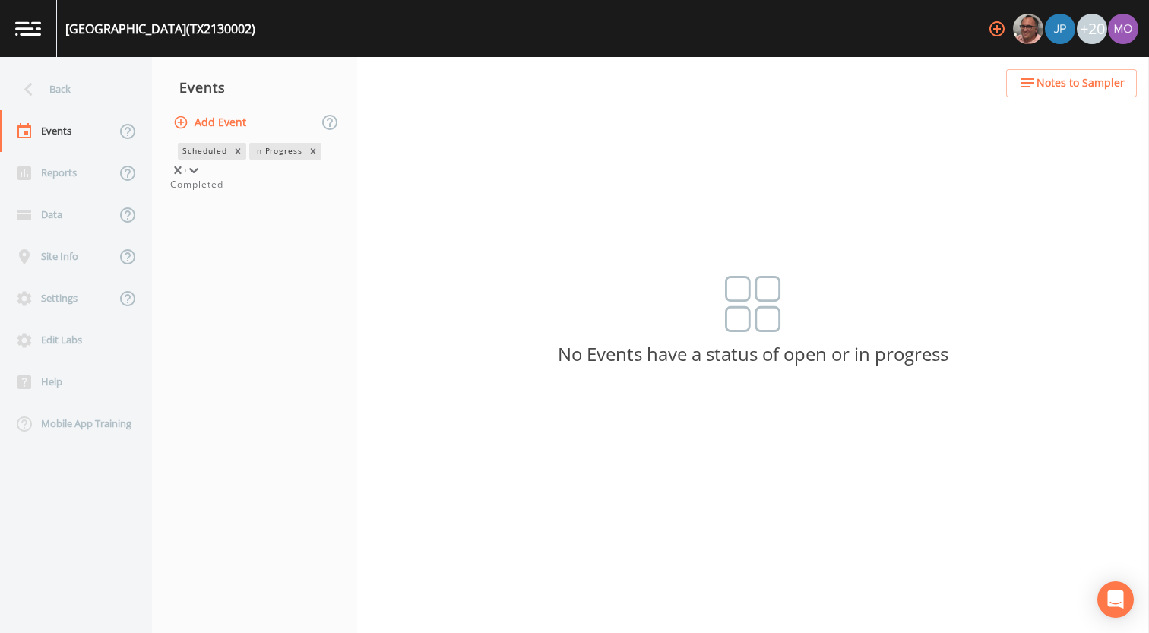
click at [249, 159] on div "In Progress" at bounding box center [277, 151] width 56 height 16
click at [215, 192] on div "Completed" at bounding box center [254, 185] width 169 height 14
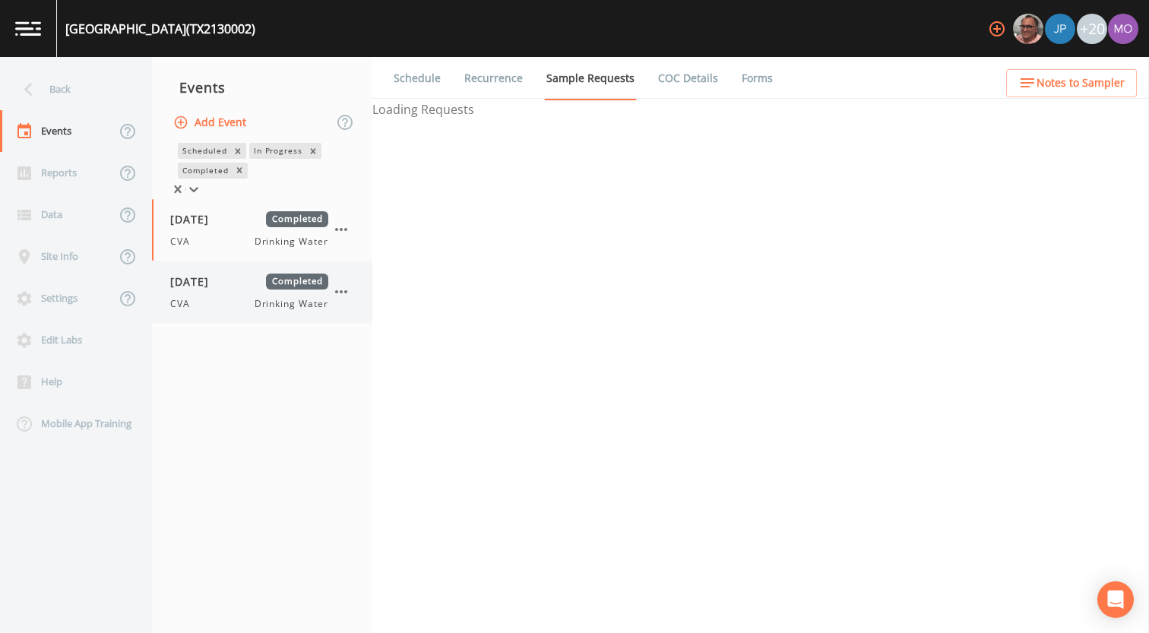
click at [217, 281] on span "[DATE]" at bounding box center [194, 282] width 49 height 16
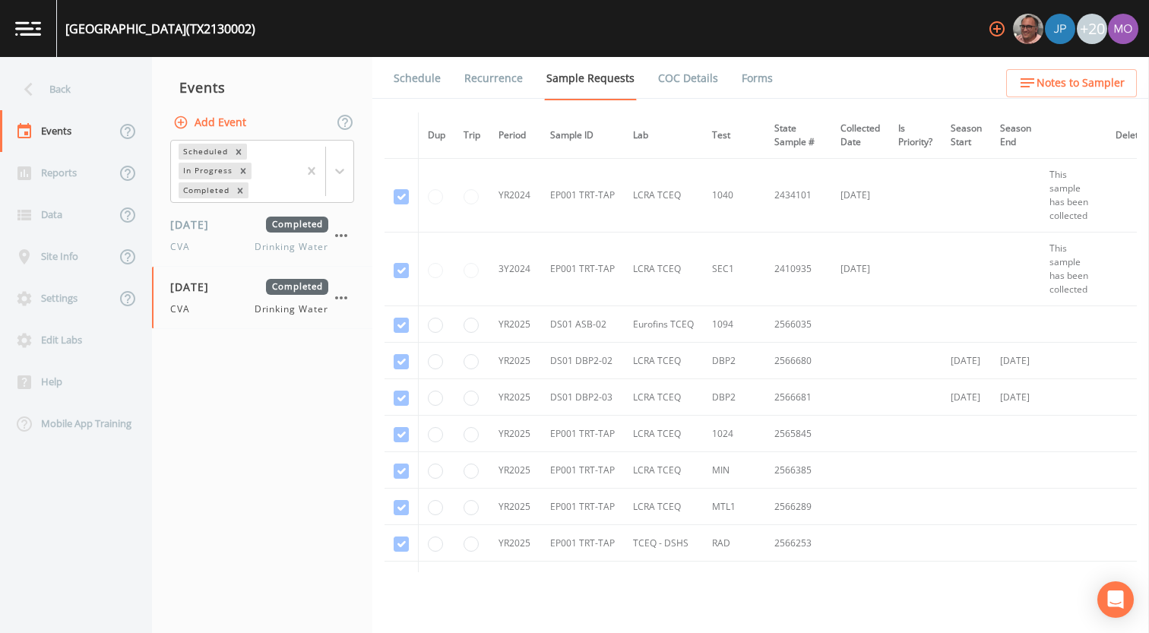
click at [745, 76] on link "Forms" at bounding box center [757, 78] width 36 height 43
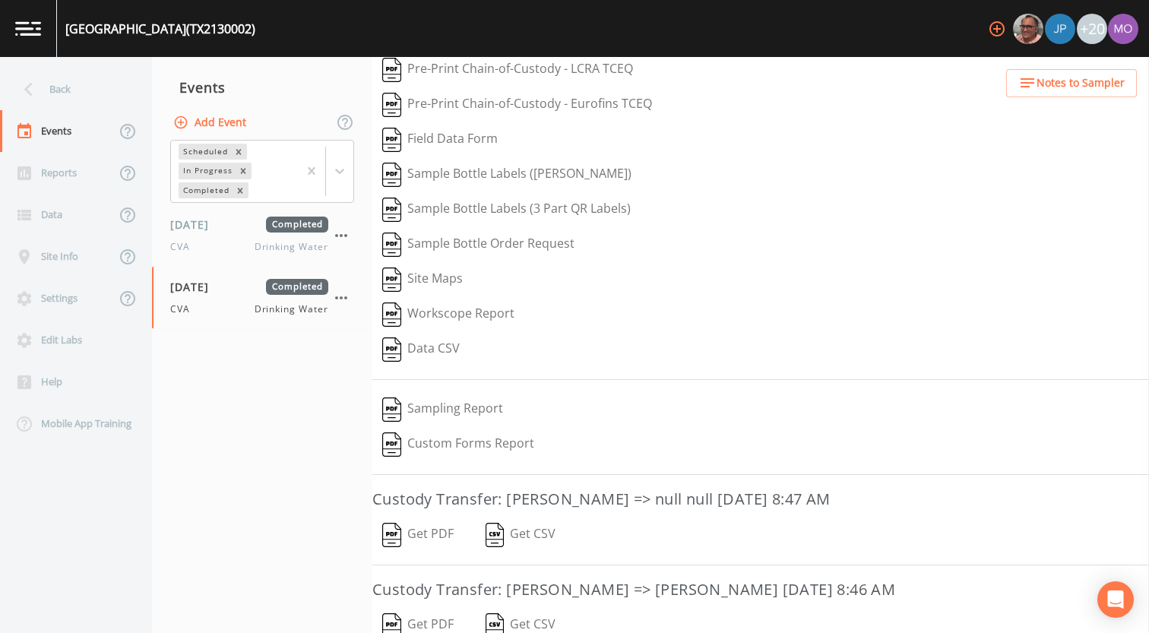
scroll to position [315, 0]
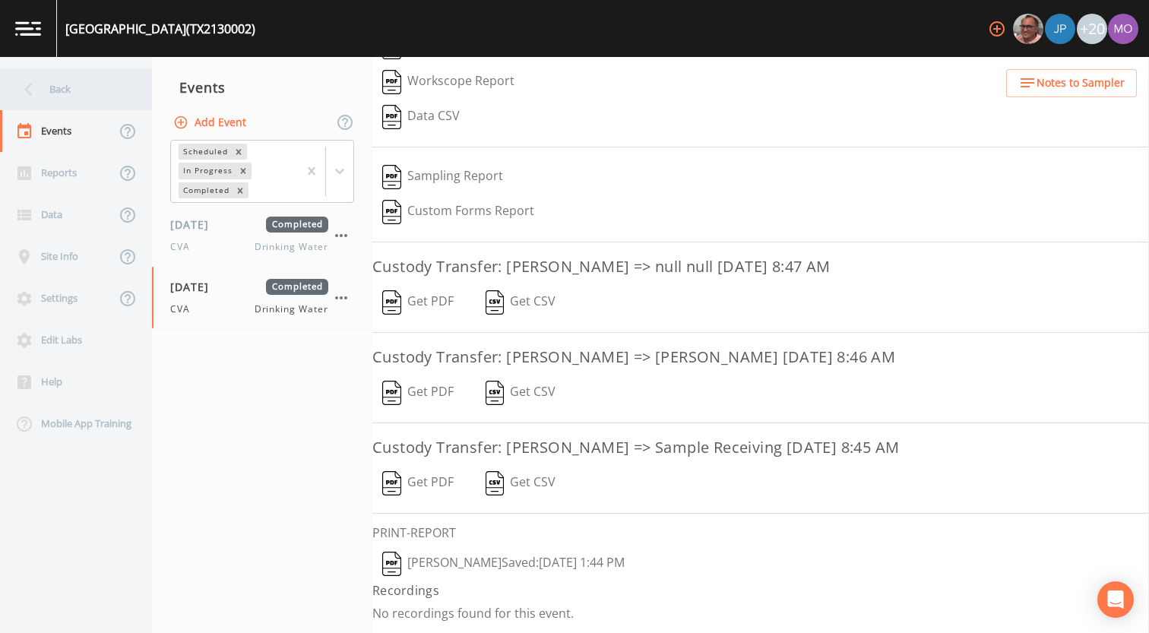
click at [77, 79] on div "Back" at bounding box center [68, 89] width 137 height 42
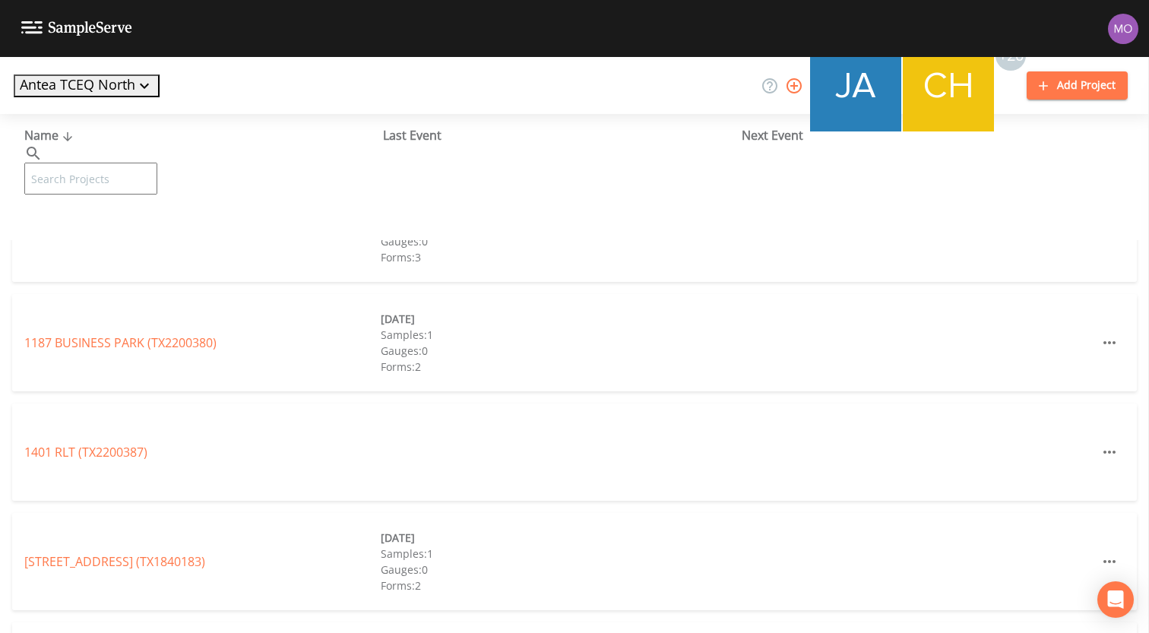
click at [124, 163] on input "text" at bounding box center [90, 179] width 133 height 32
paste input "TX2120009"
type input "TX2120009"
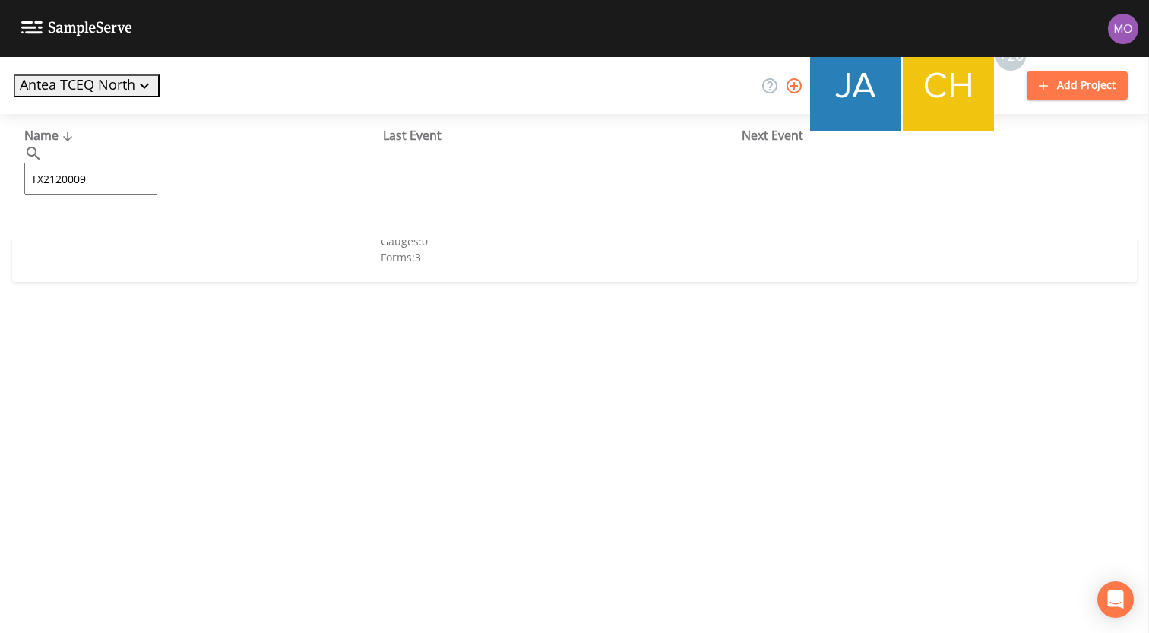
click at [123, 229] on link "[PERSON_NAME] WSC (TX2120009)" at bounding box center [121, 233] width 195 height 17
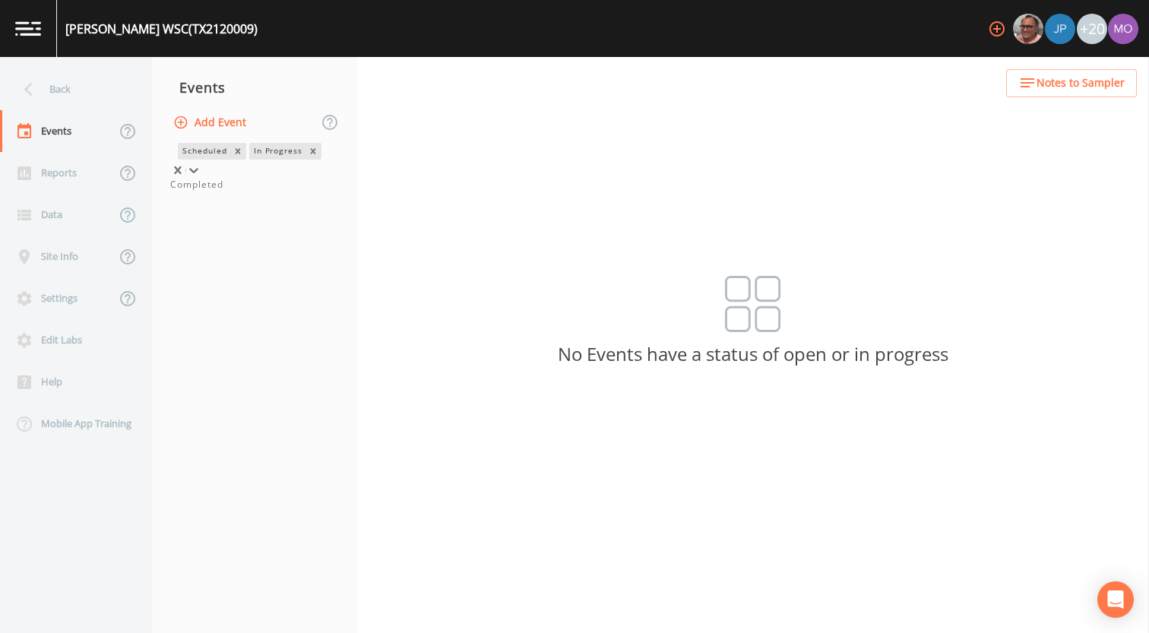
click at [197, 146] on div "Scheduled" at bounding box center [204, 151] width 52 height 16
click at [201, 192] on div "Completed" at bounding box center [254, 185] width 169 height 14
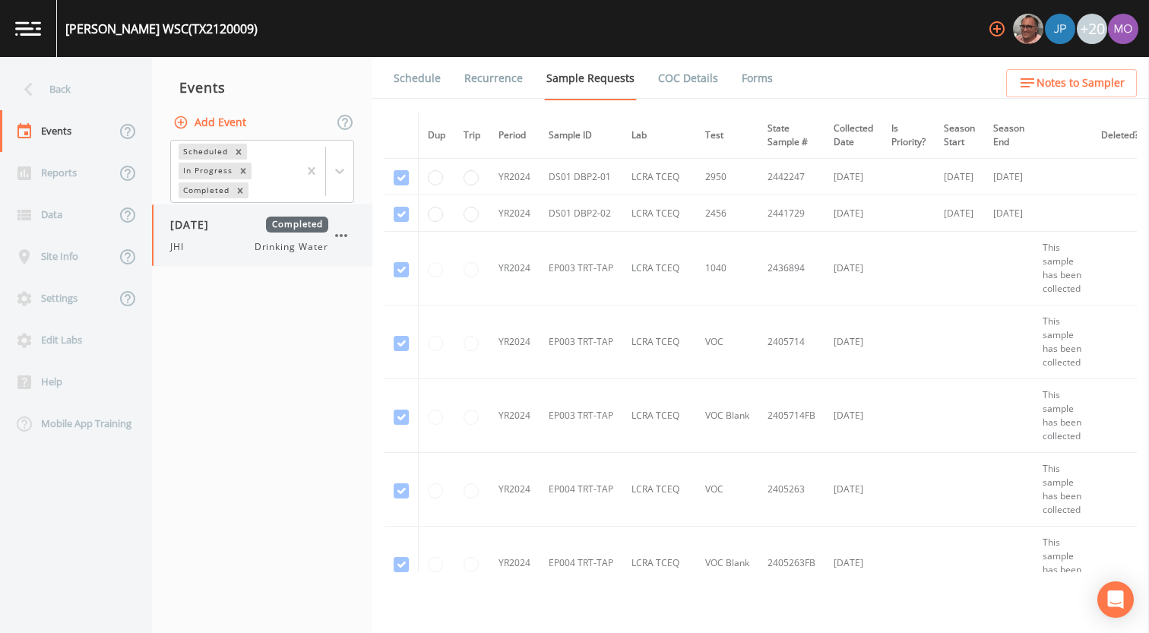
click at [201, 238] on div "[DATE] Completed JHI Drinking Water" at bounding box center [249, 235] width 158 height 37
click at [89, 84] on div "Back" at bounding box center [68, 89] width 137 height 42
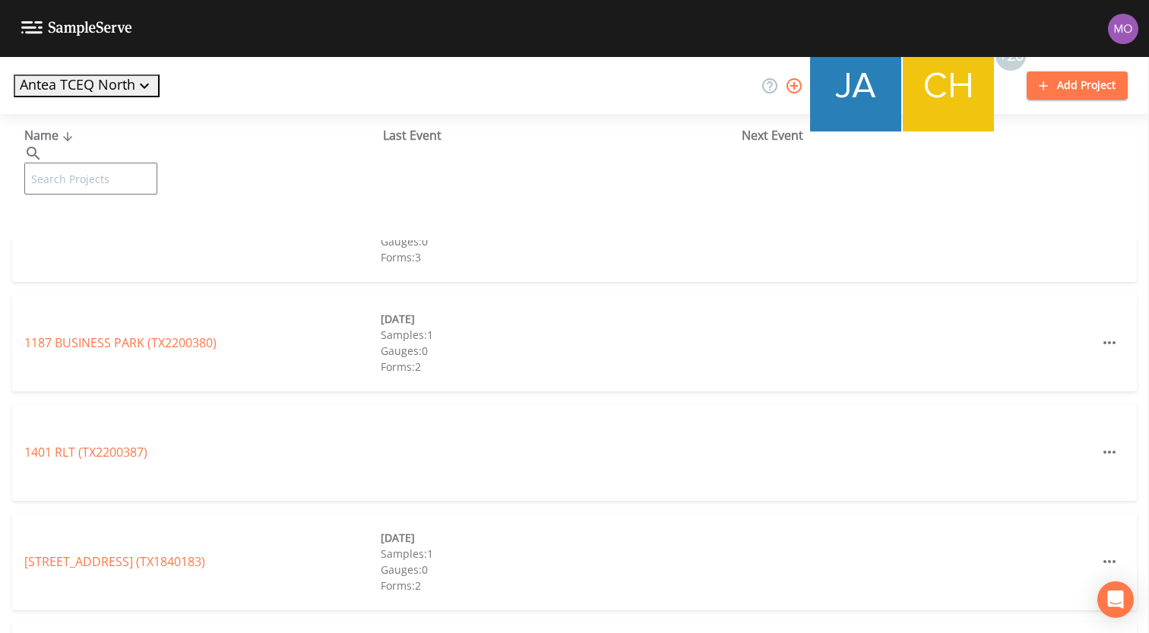
click at [131, 163] on input "text" at bounding box center [90, 179] width 133 height 32
paste input "TX2200010"
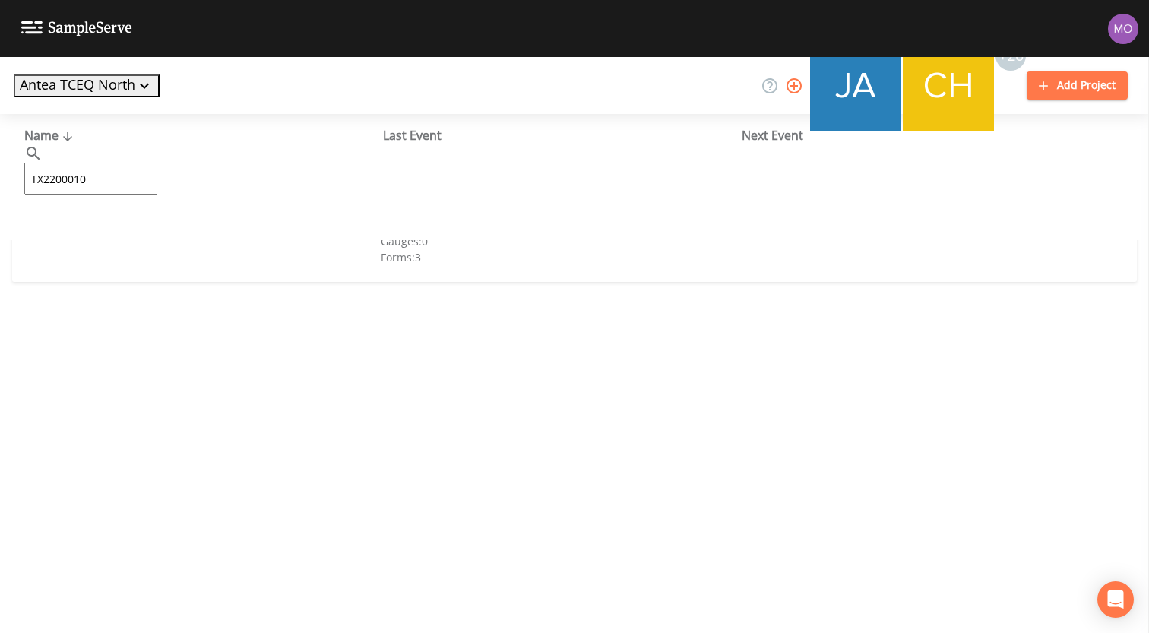
type input "TX2200010"
drag, startPoint x: 147, startPoint y: 226, endPoint x: 162, endPoint y: 264, distance: 40.9
click at [147, 227] on link "CITY OF [GEOGRAPHIC_DATA] (TX2200010)" at bounding box center [130, 233] width 212 height 17
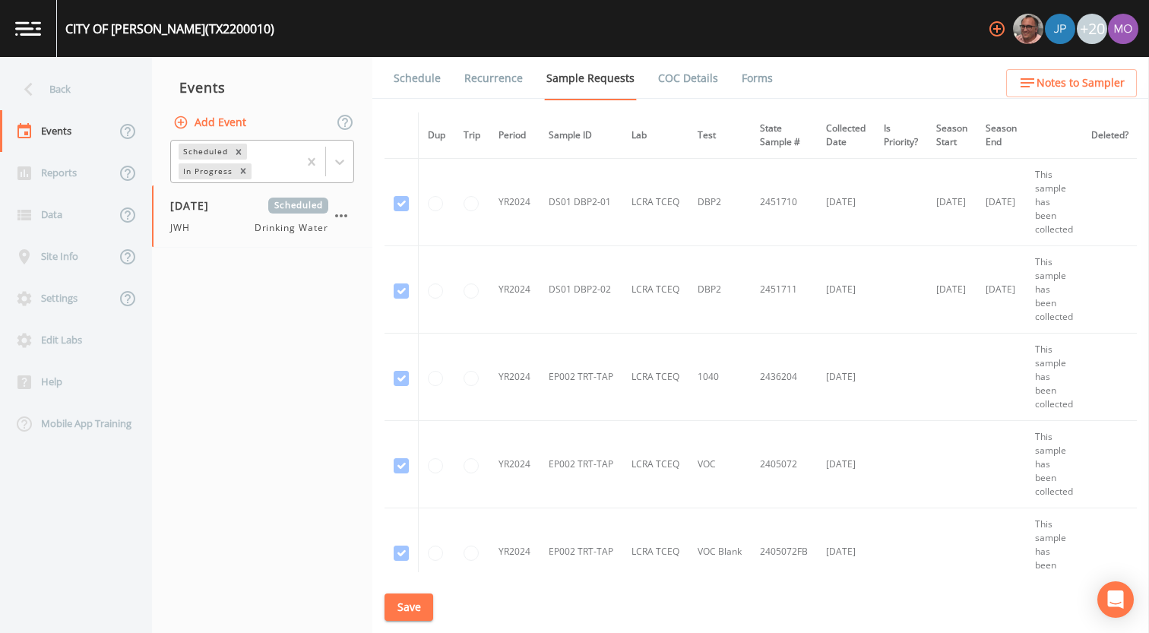
click at [202, 170] on div "In Progress" at bounding box center [207, 171] width 56 height 16
click at [206, 192] on div "Completed" at bounding box center [262, 185] width 184 height 14
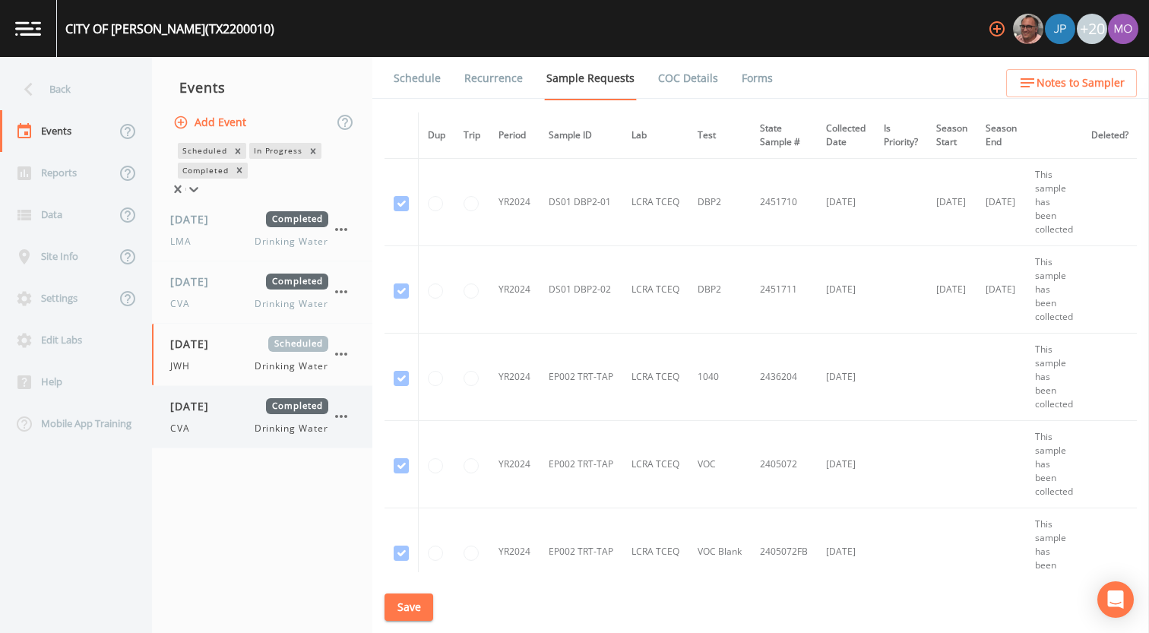
click at [217, 413] on span "[DATE]" at bounding box center [194, 406] width 49 height 16
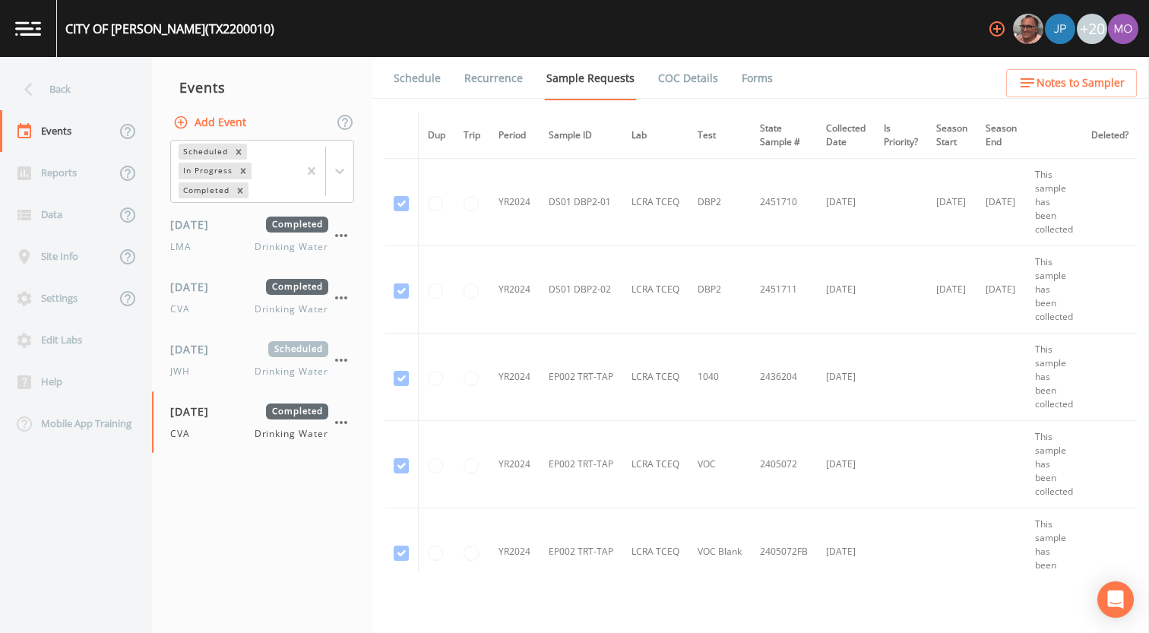
click at [740, 77] on link "Forms" at bounding box center [757, 78] width 36 height 43
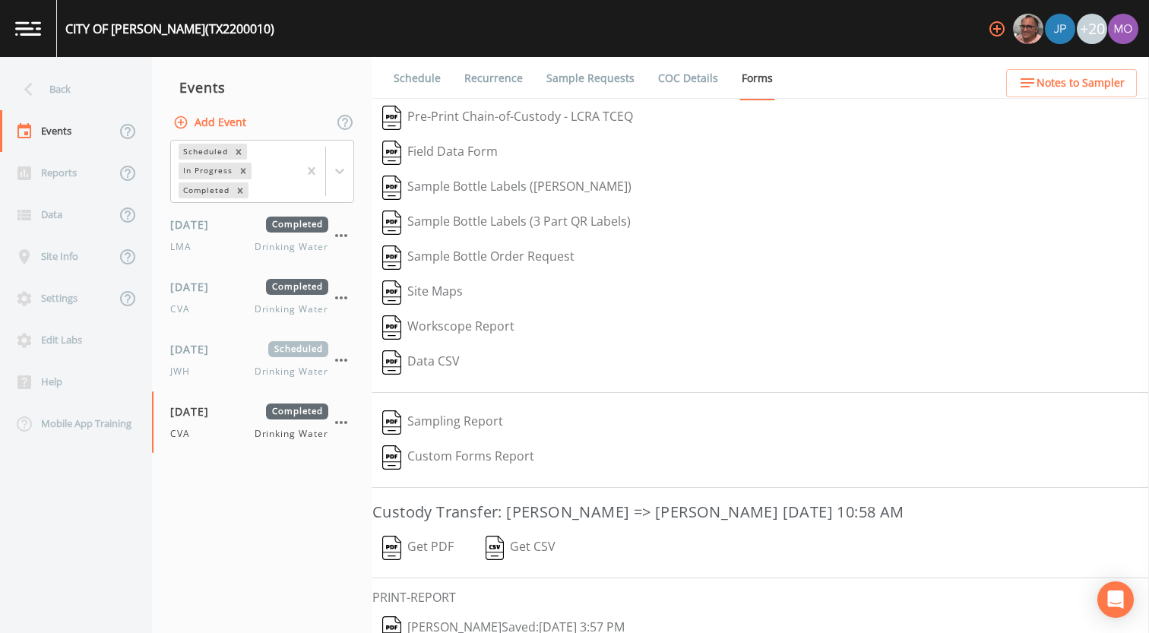
scroll to position [65, 0]
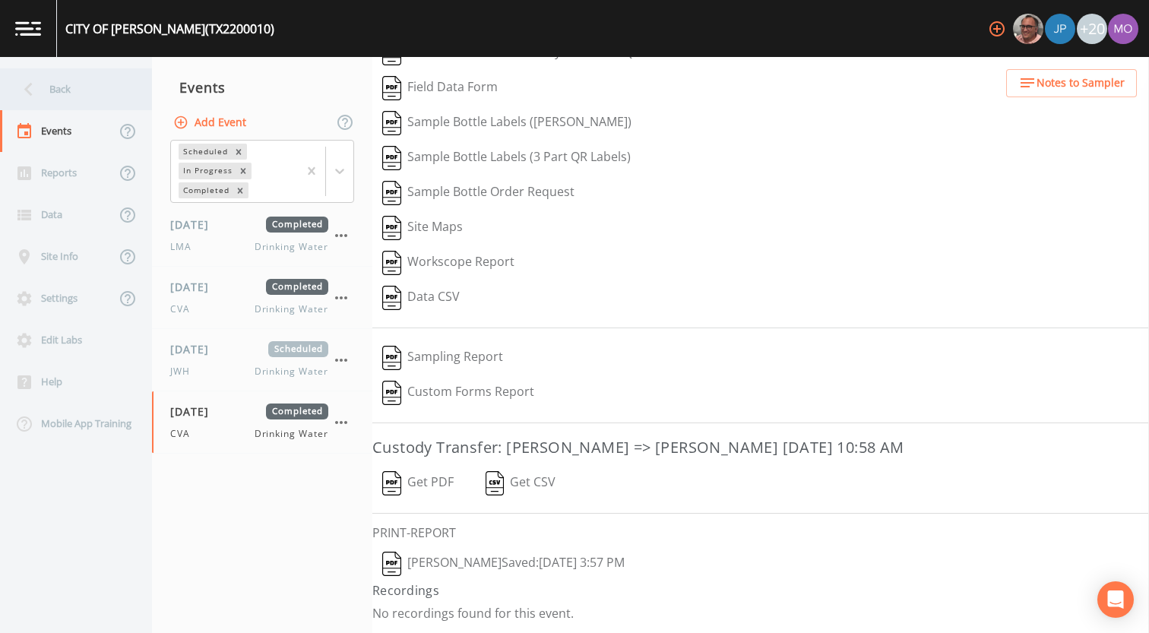
click at [97, 81] on div "Back" at bounding box center [68, 89] width 137 height 42
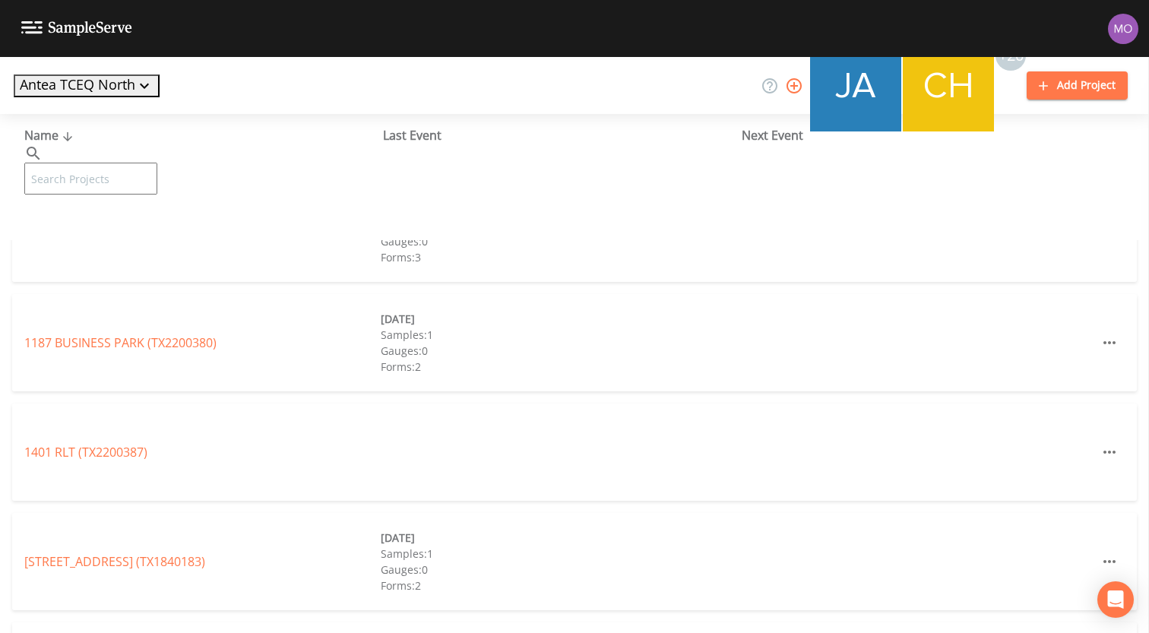
click at [108, 163] on input "text" at bounding box center [90, 179] width 133 height 32
paste input "TX2520001"
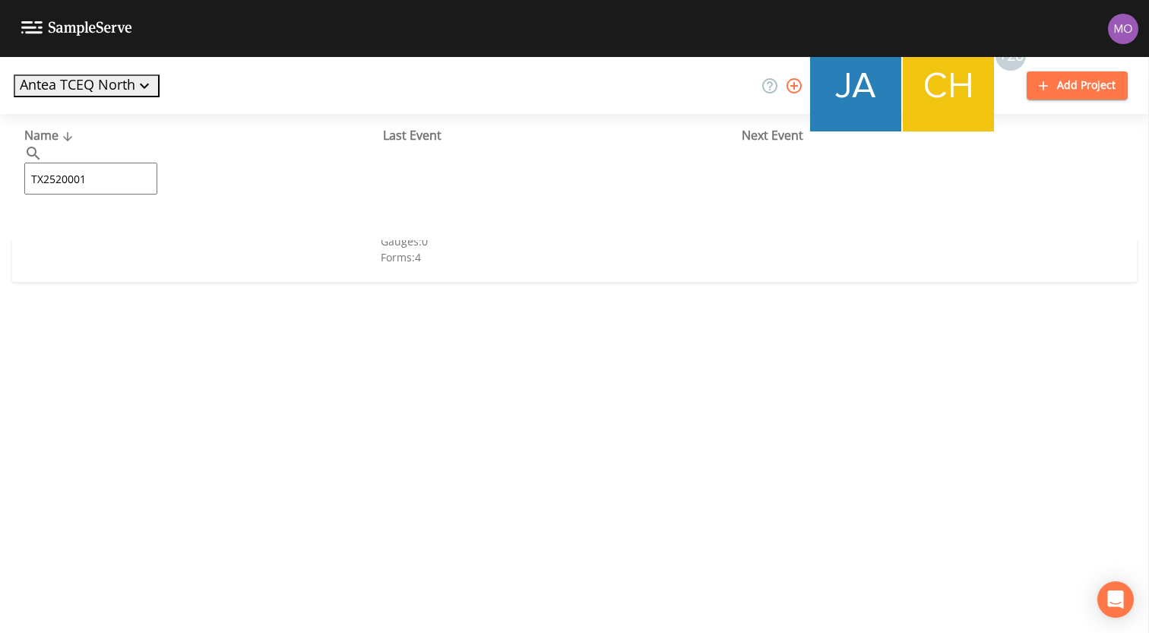
type input "TX2520001"
click at [122, 234] on link "CITY OF [PERSON_NAME] (TX2520001)" at bounding box center [130, 233] width 212 height 17
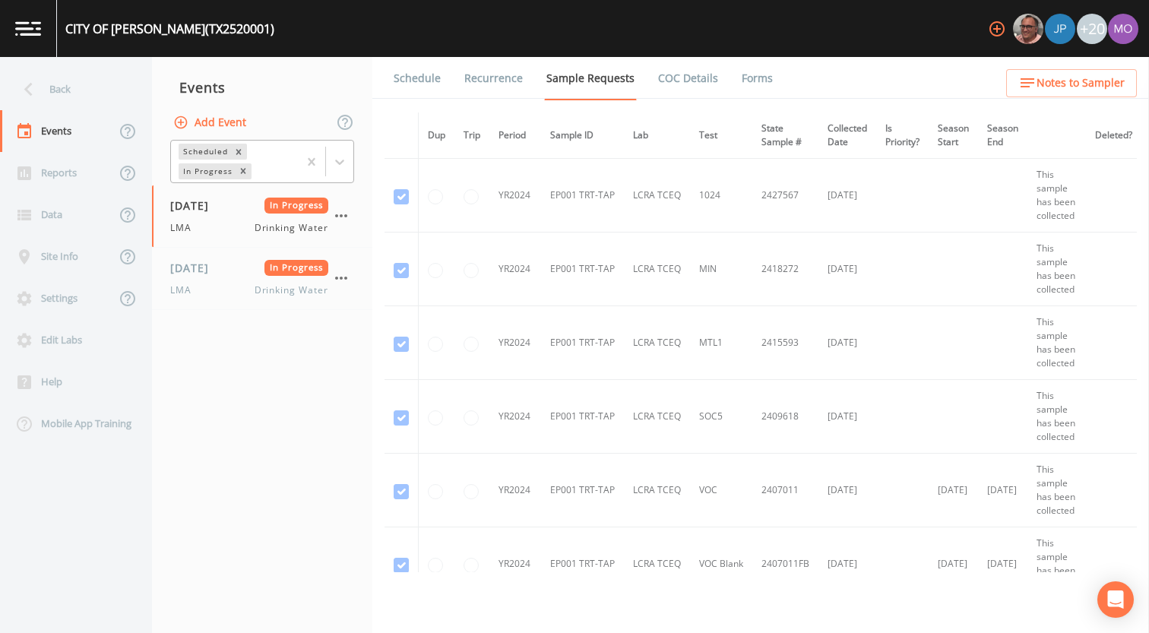
click at [204, 169] on div "In Progress" at bounding box center [207, 171] width 56 height 16
click at [204, 192] on div "Completed" at bounding box center [262, 185] width 184 height 14
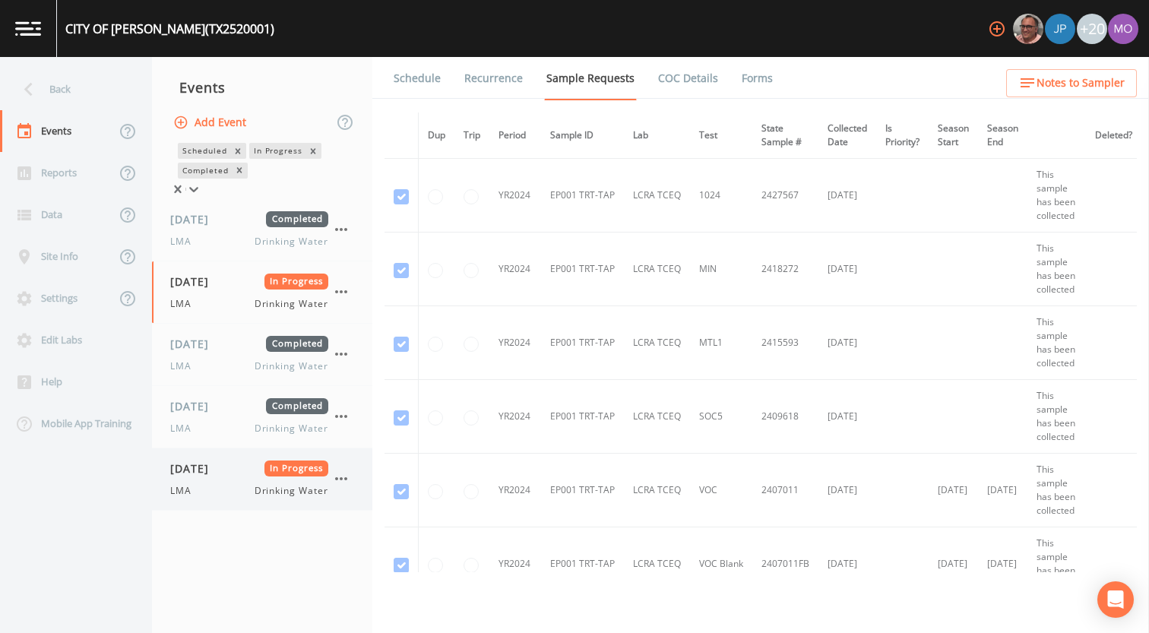
click at [227, 483] on div "[DATE] In Progress LMA Drinking Water" at bounding box center [249, 479] width 158 height 37
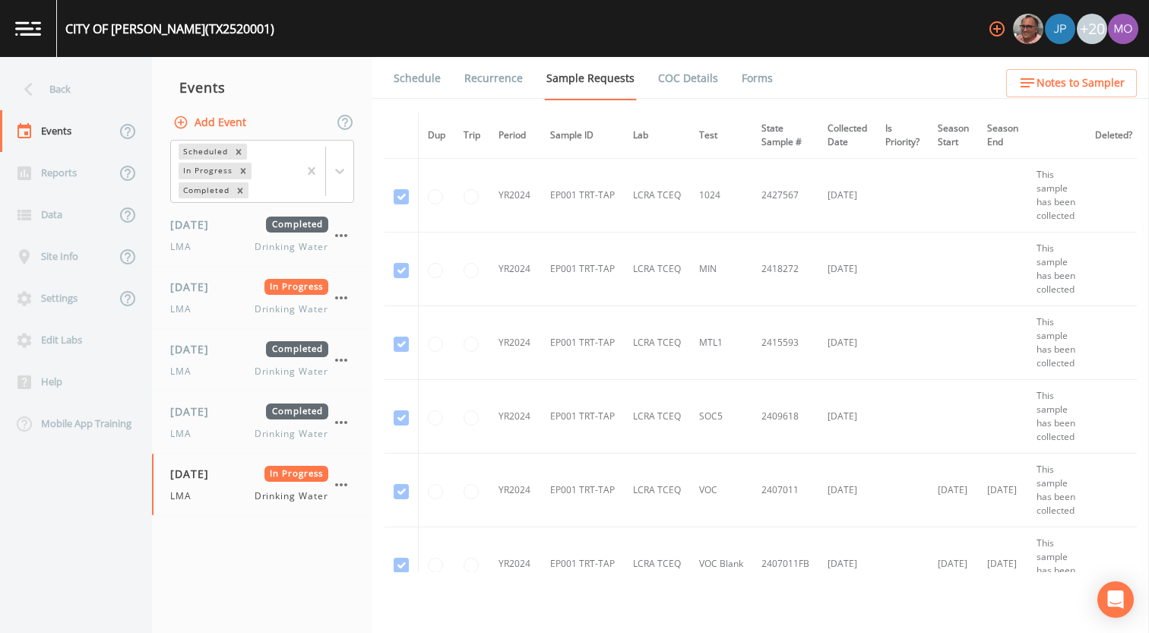
click at [744, 79] on link "Forms" at bounding box center [757, 78] width 36 height 43
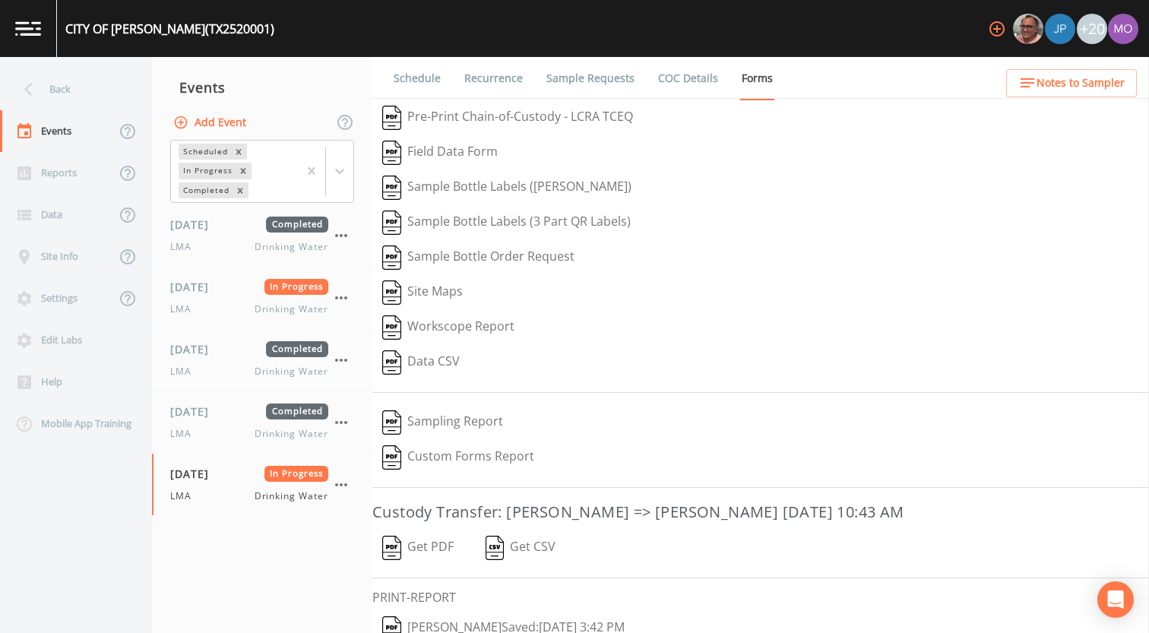
scroll to position [65, 0]
